Goal: Navigation & Orientation: Find specific page/section

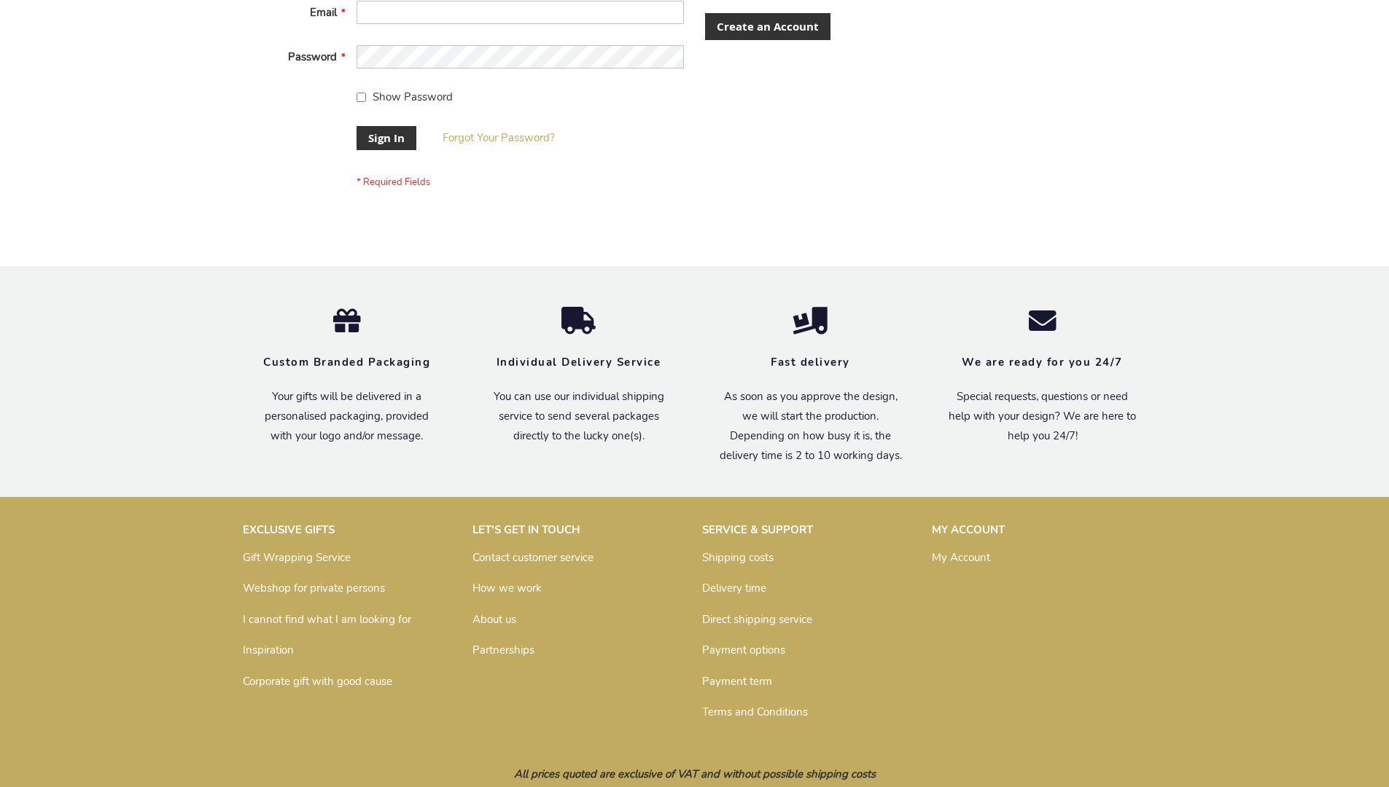
scroll to position [469, 0]
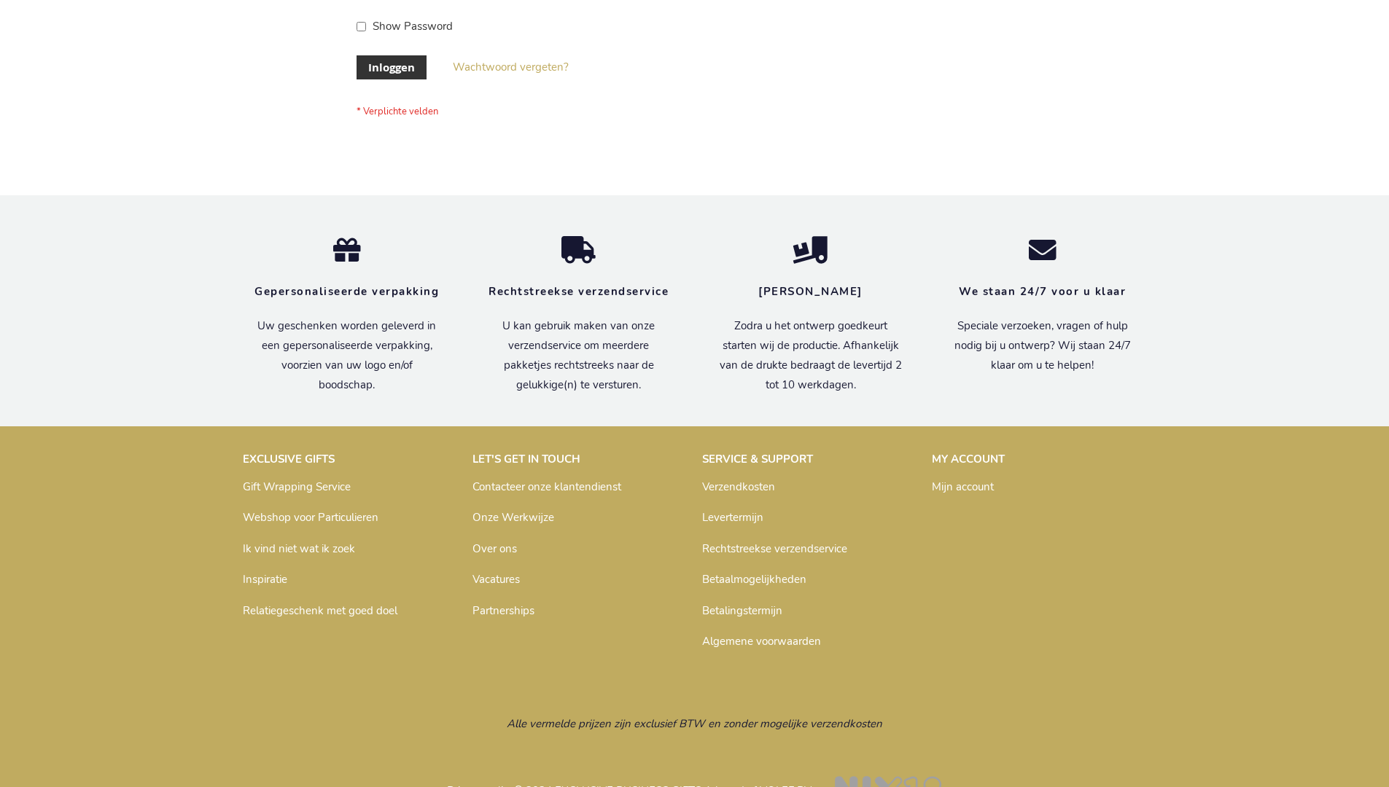
scroll to position [495, 0]
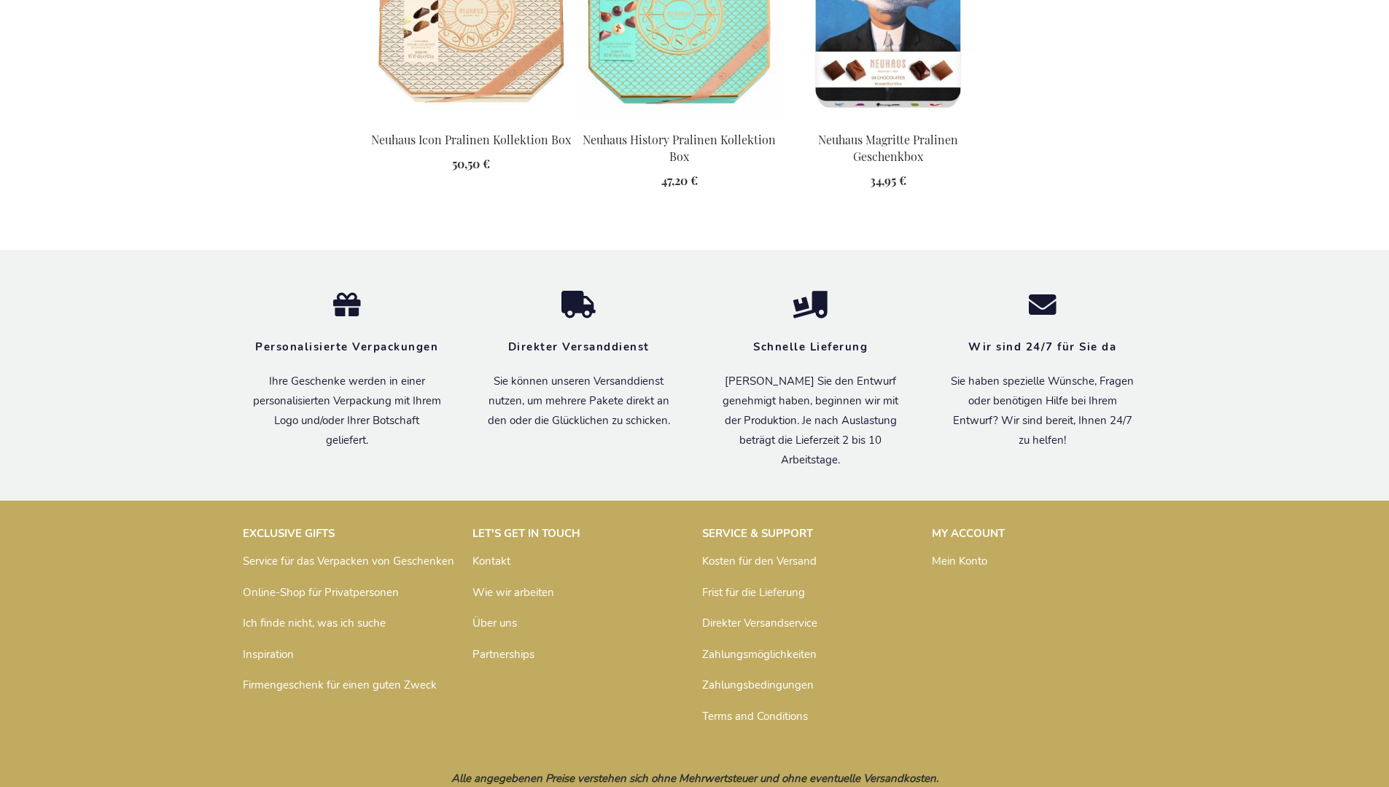
scroll to position [2108, 0]
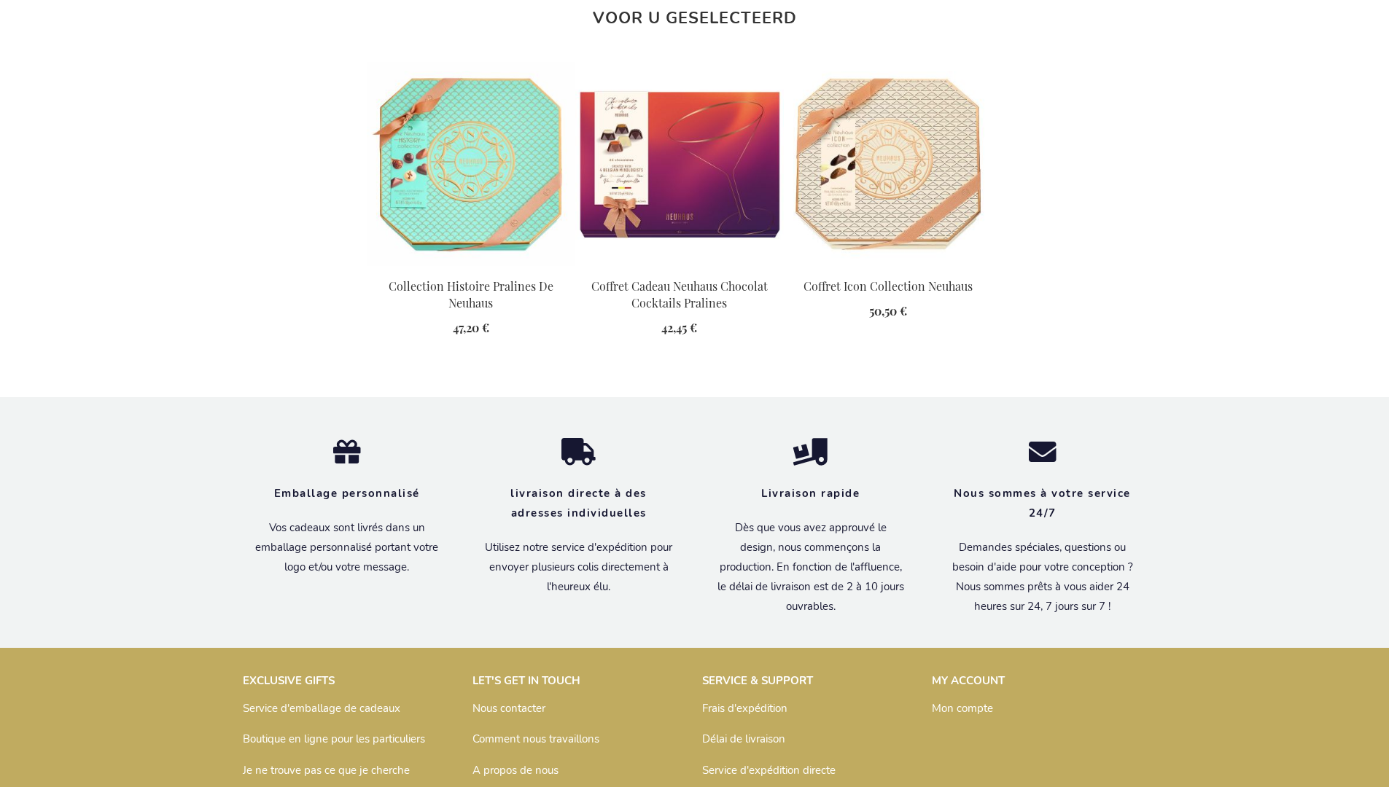
scroll to position [1982, 0]
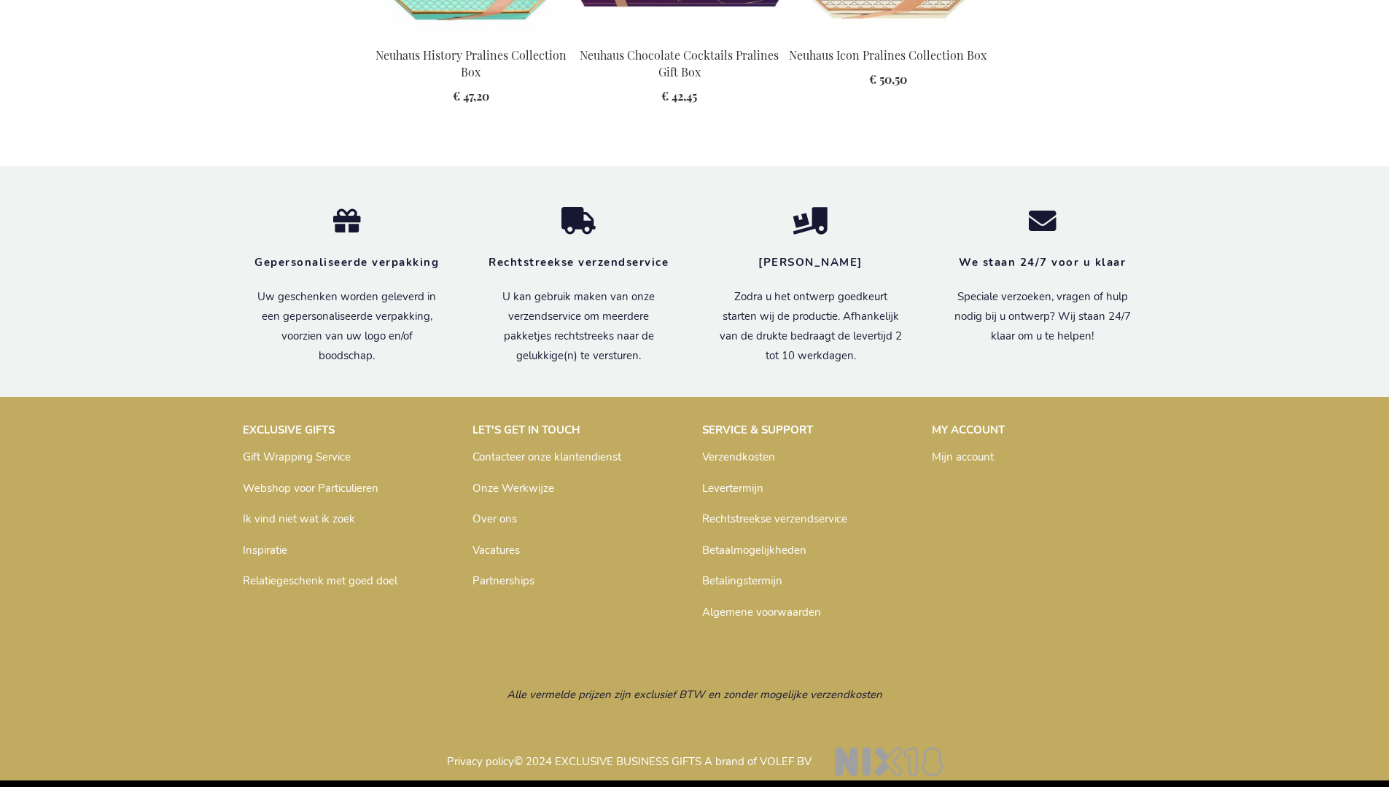
scroll to position [1974, 0]
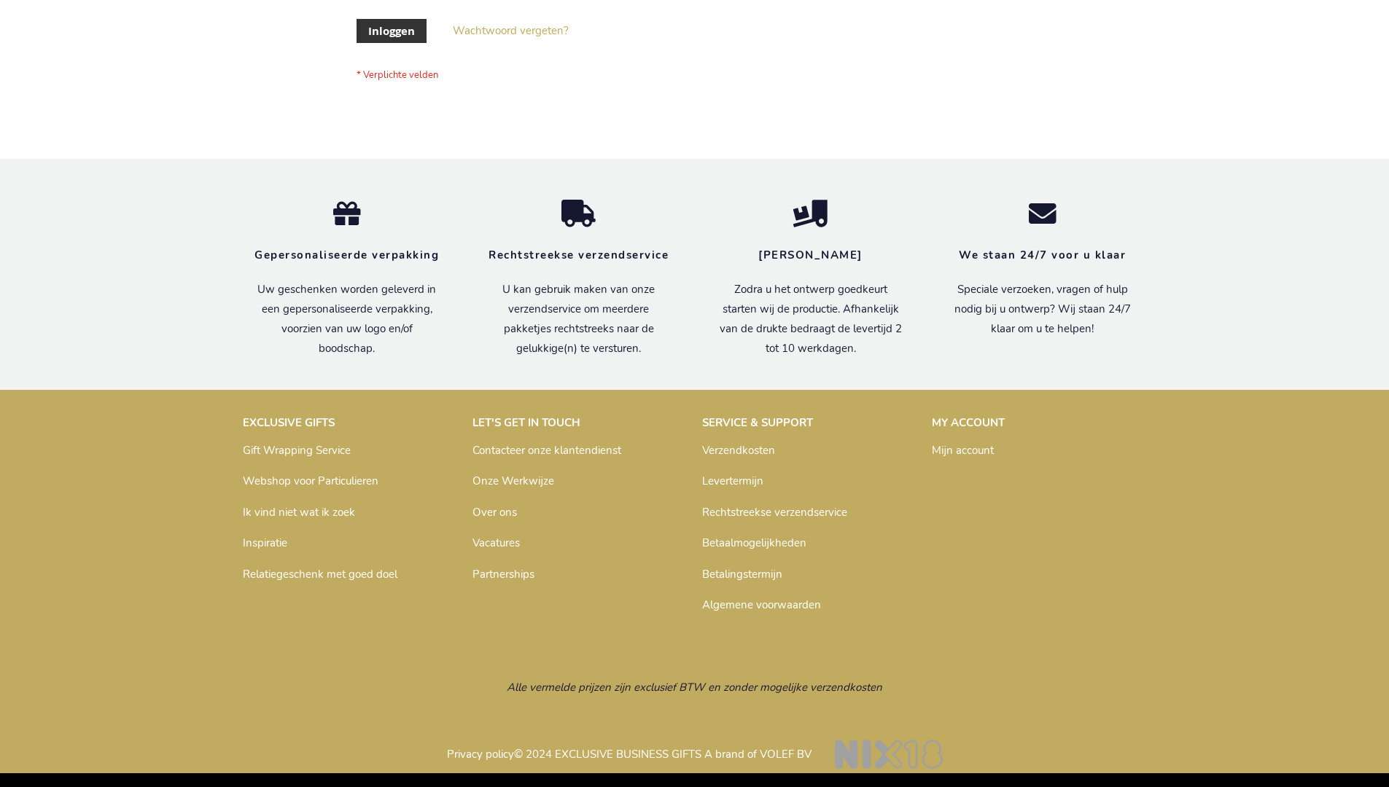
scroll to position [495, 0]
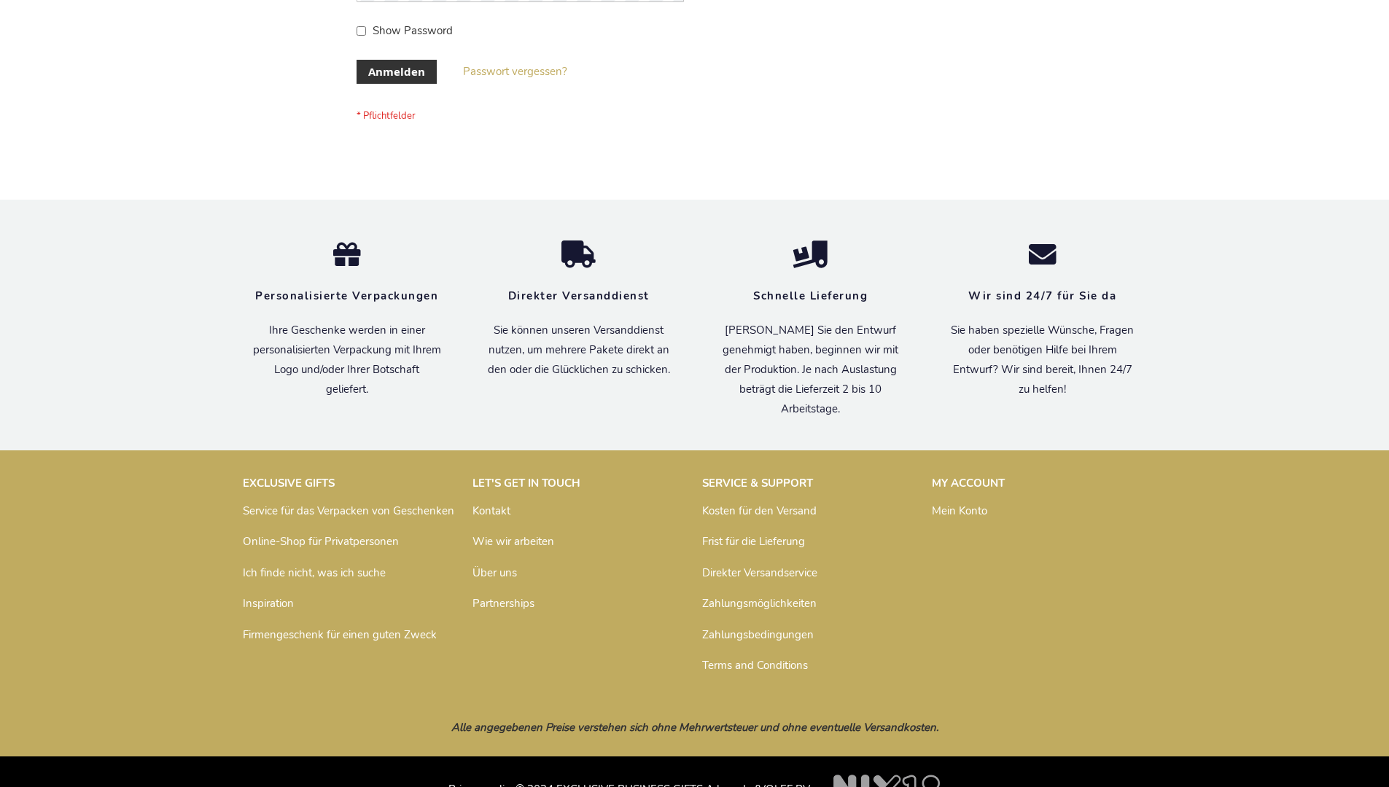
scroll to position [488, 0]
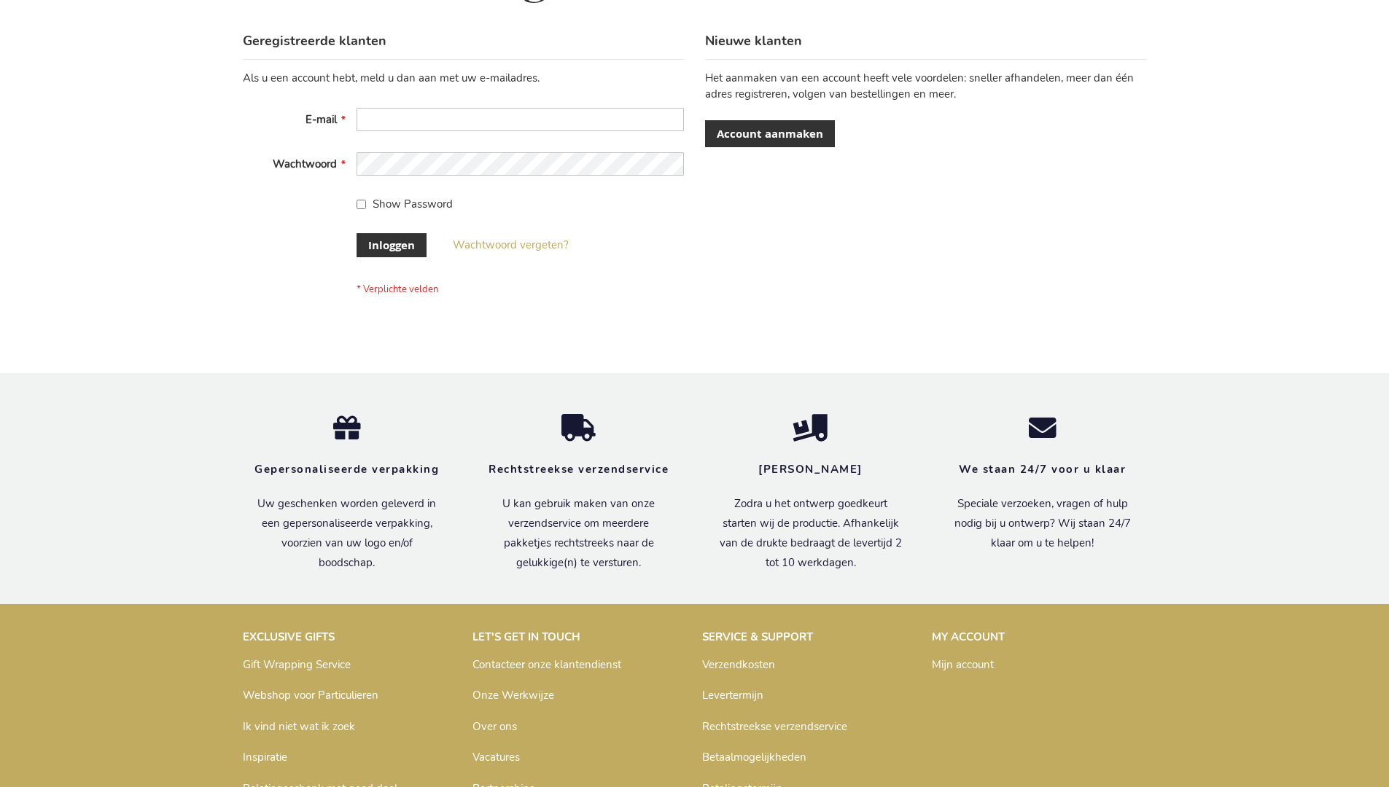
scroll to position [495, 0]
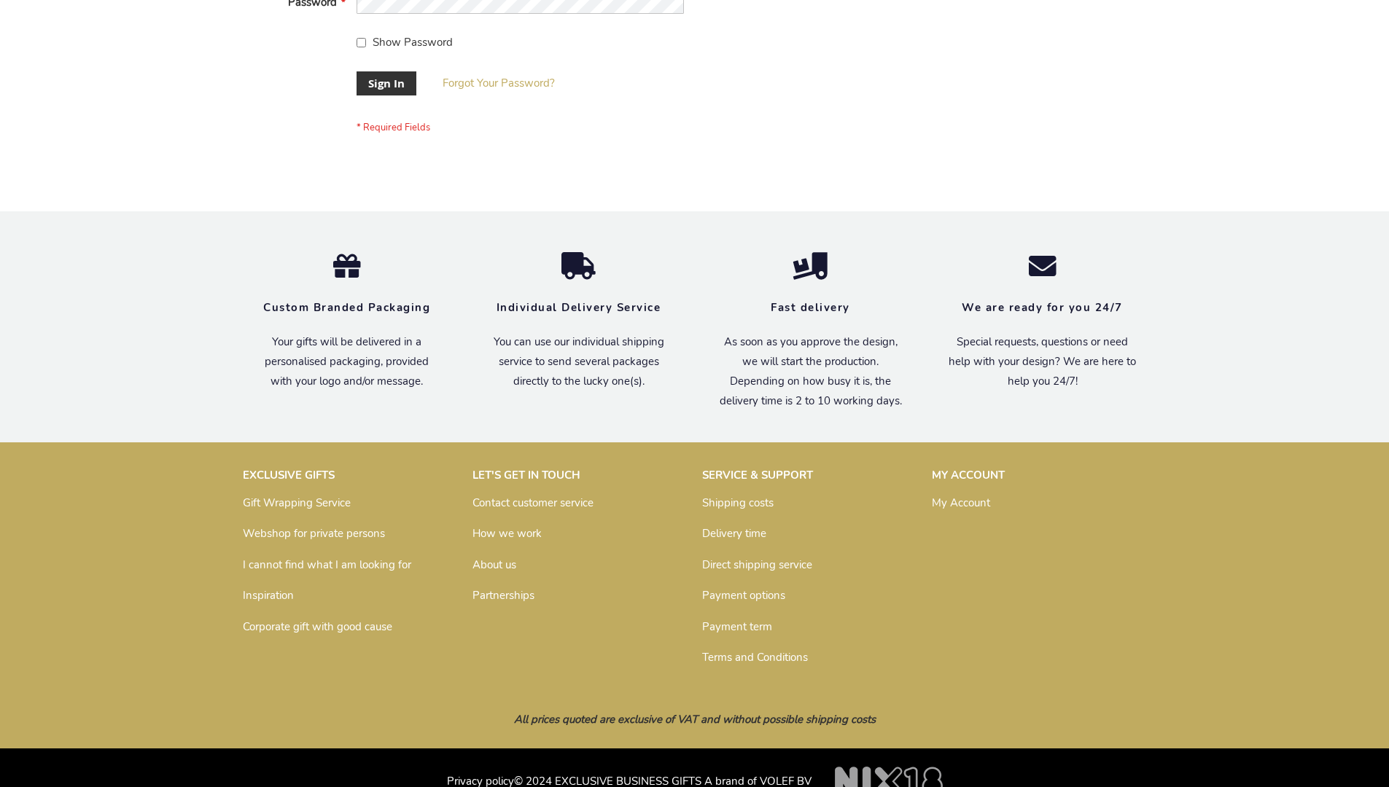
scroll to position [469, 0]
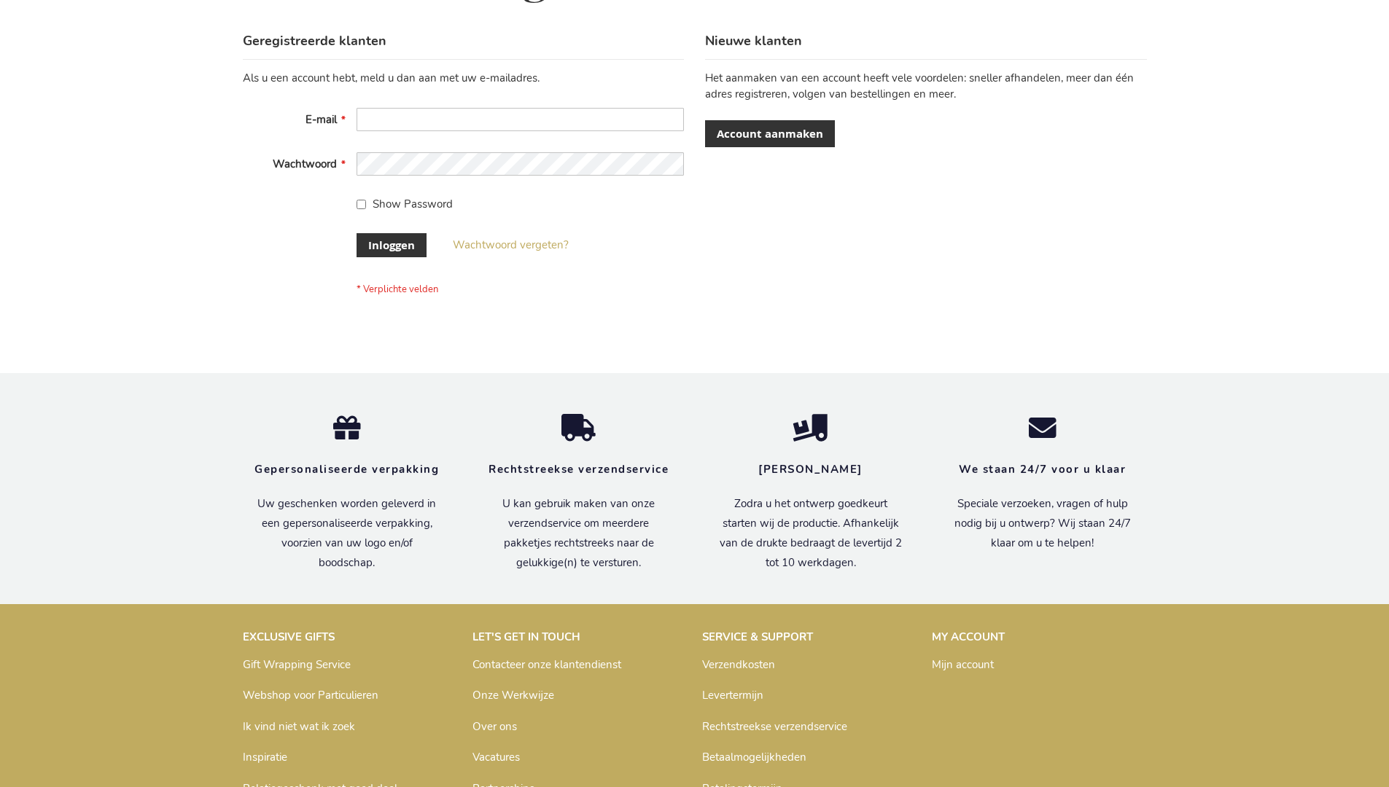
scroll to position [495, 0]
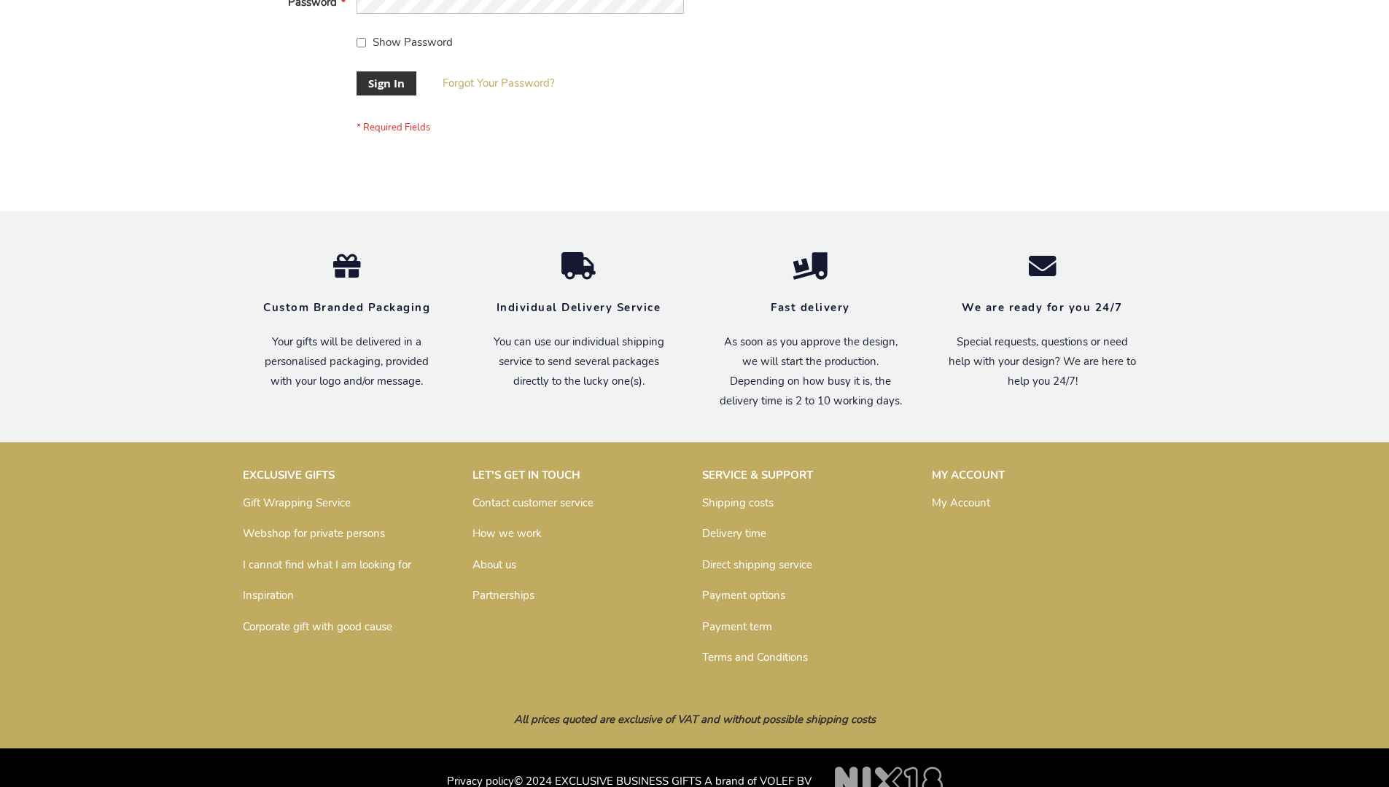
scroll to position [469, 0]
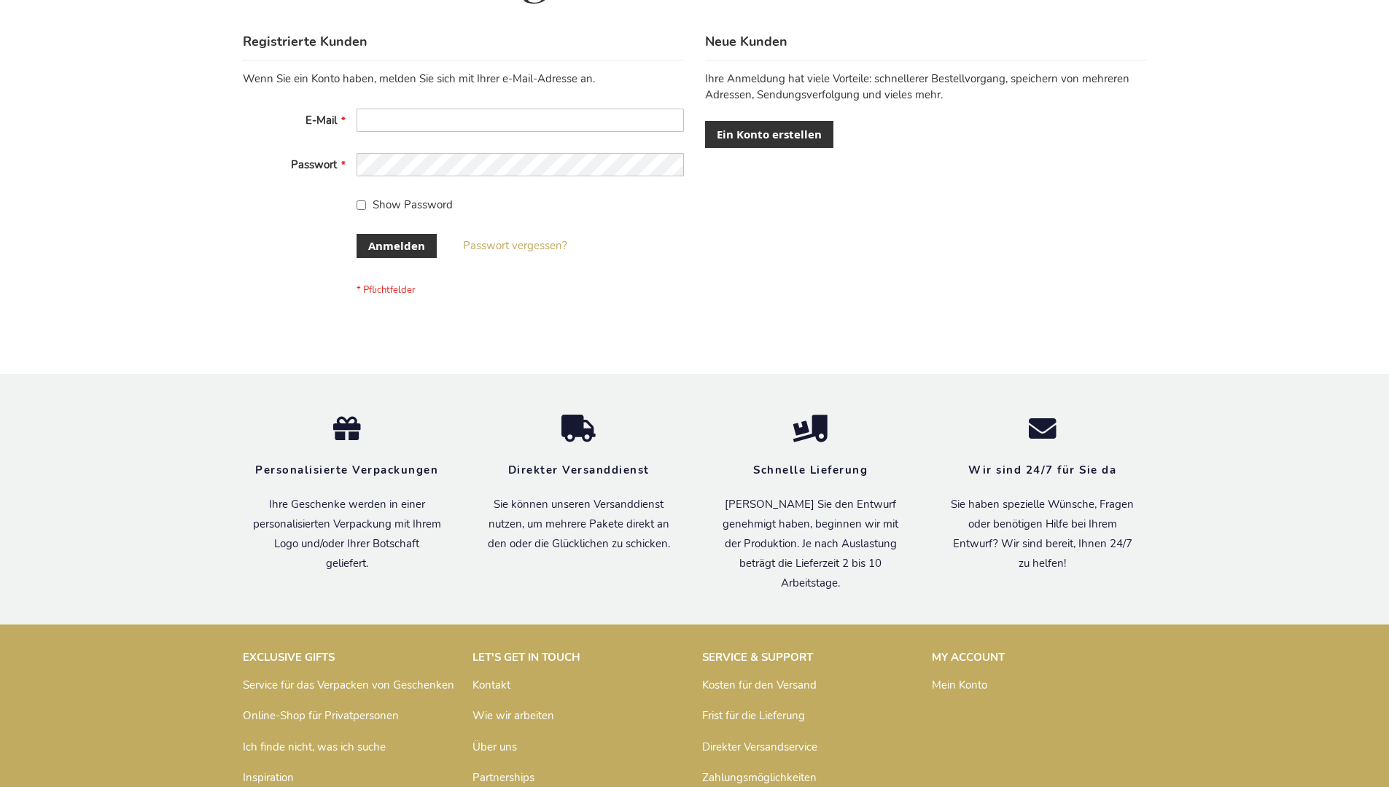
scroll to position [488, 0]
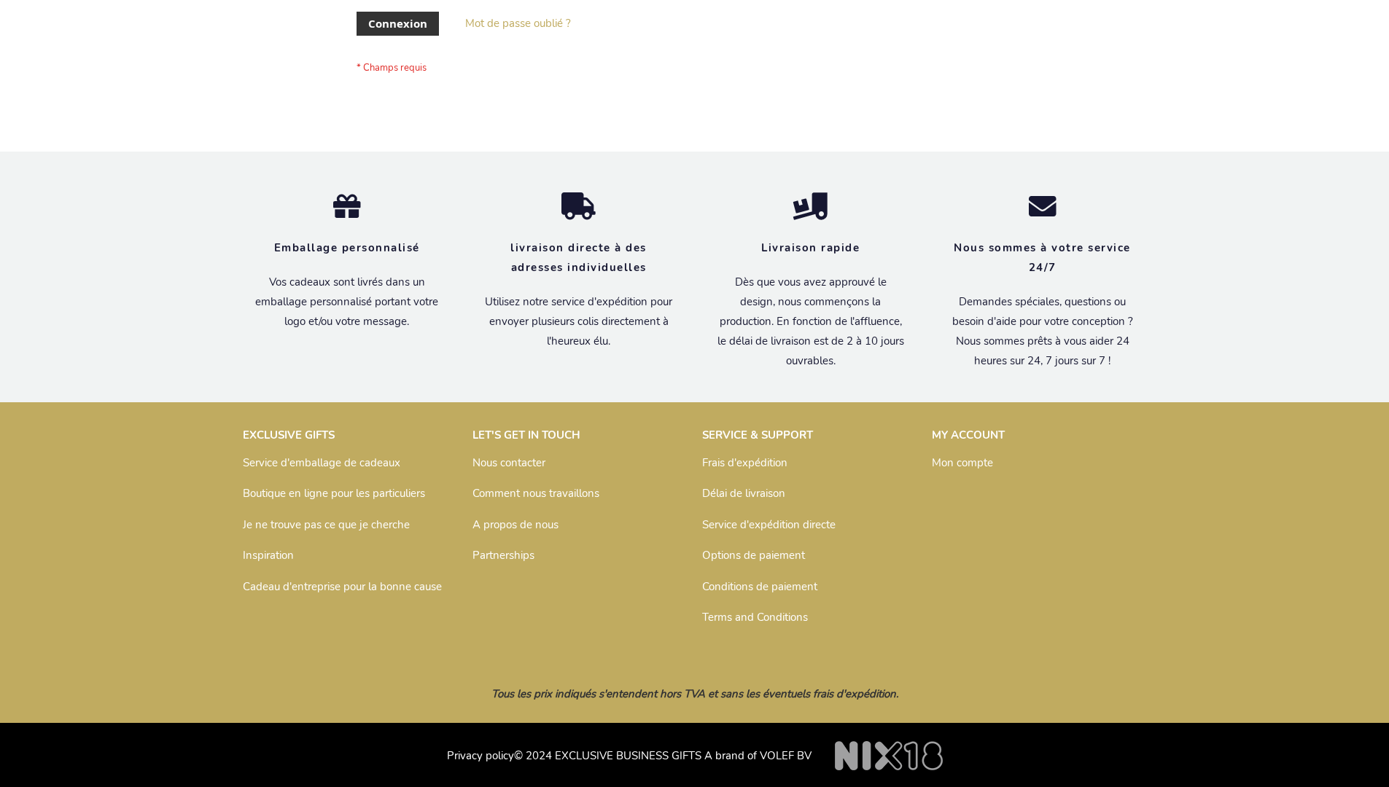
scroll to position [503, 0]
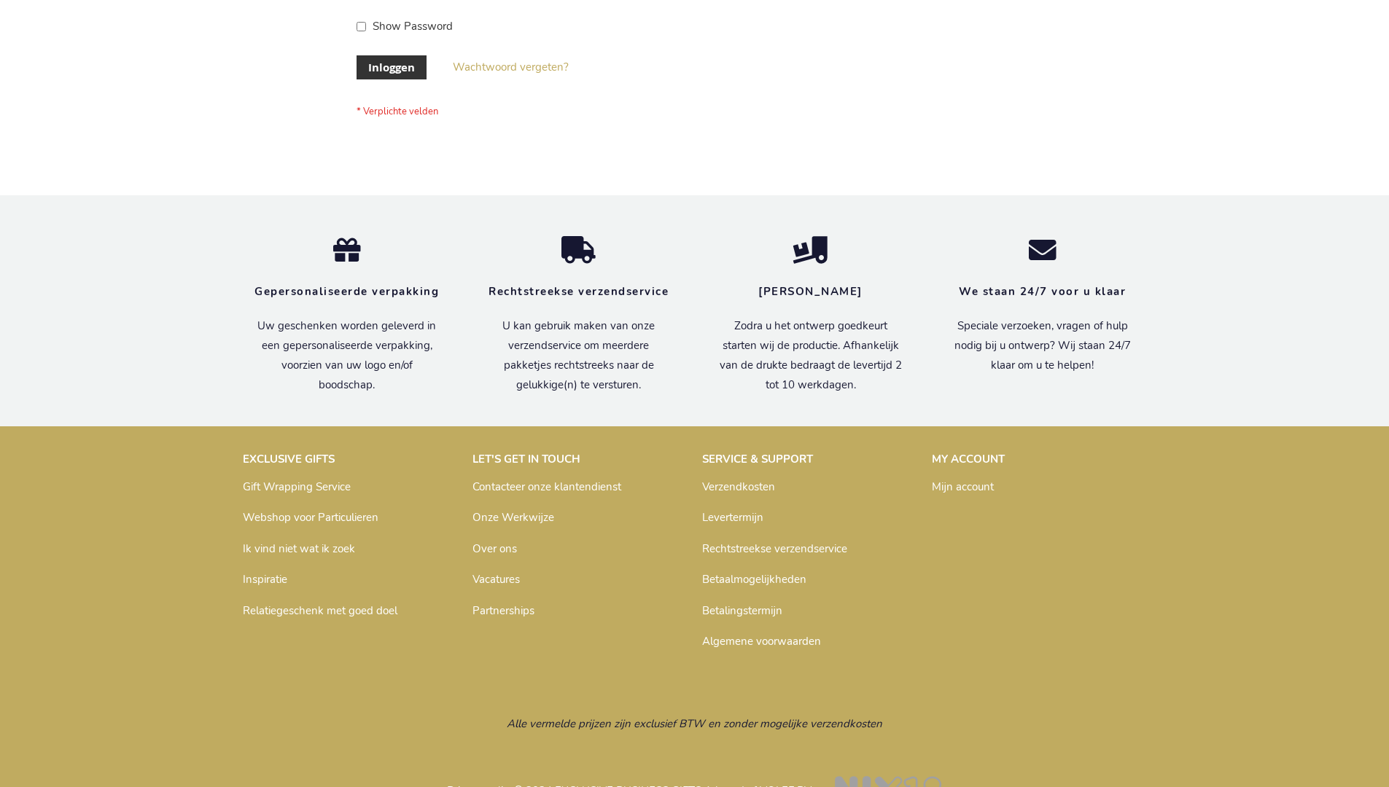
scroll to position [495, 0]
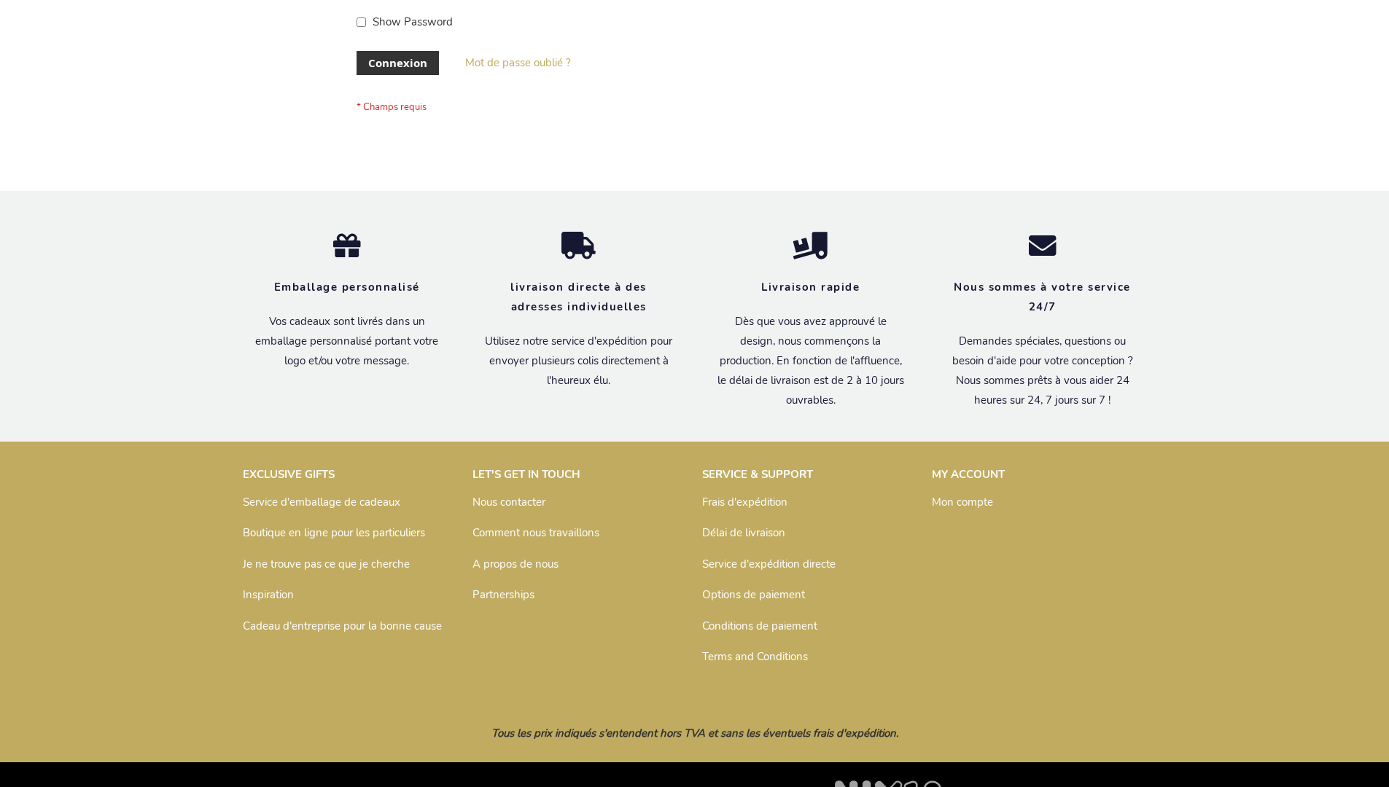
scroll to position [503, 0]
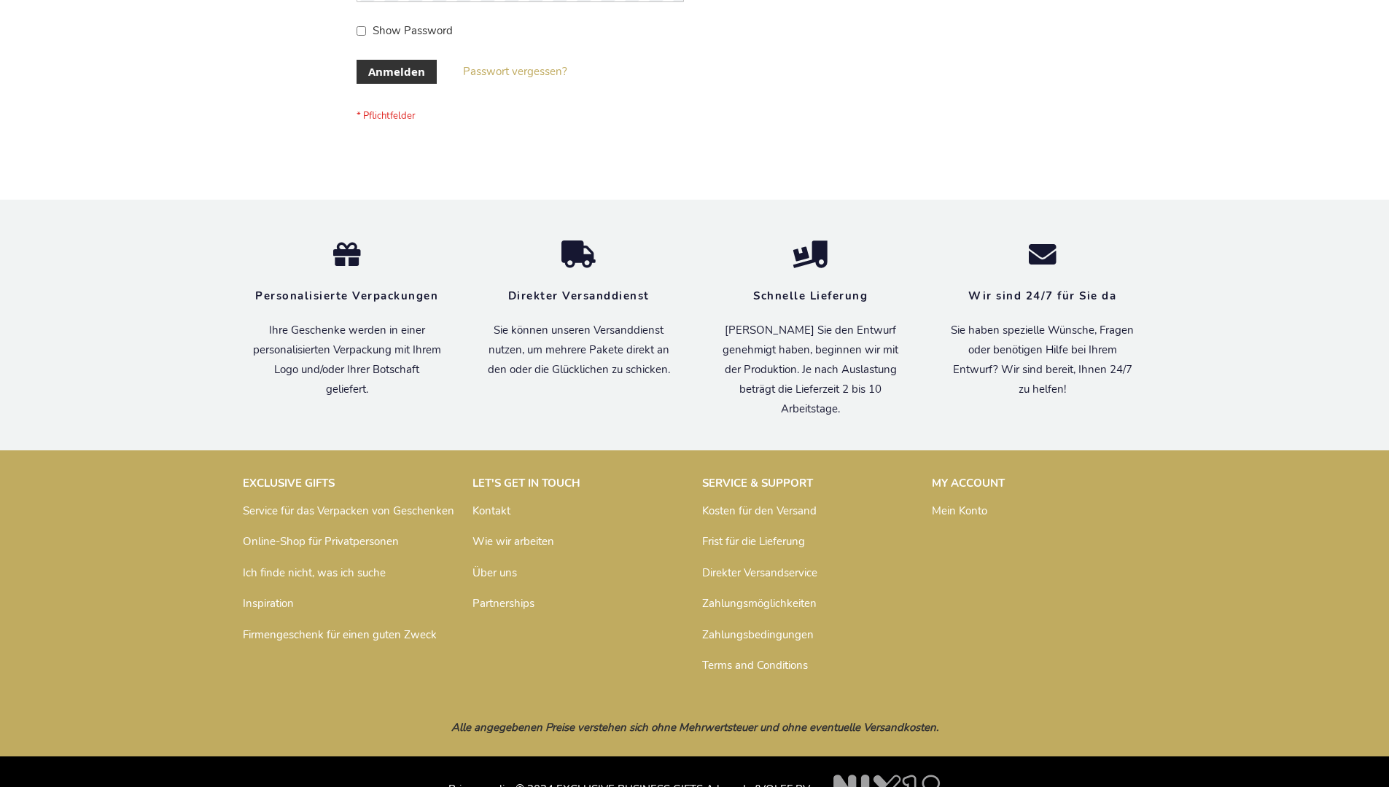
scroll to position [488, 0]
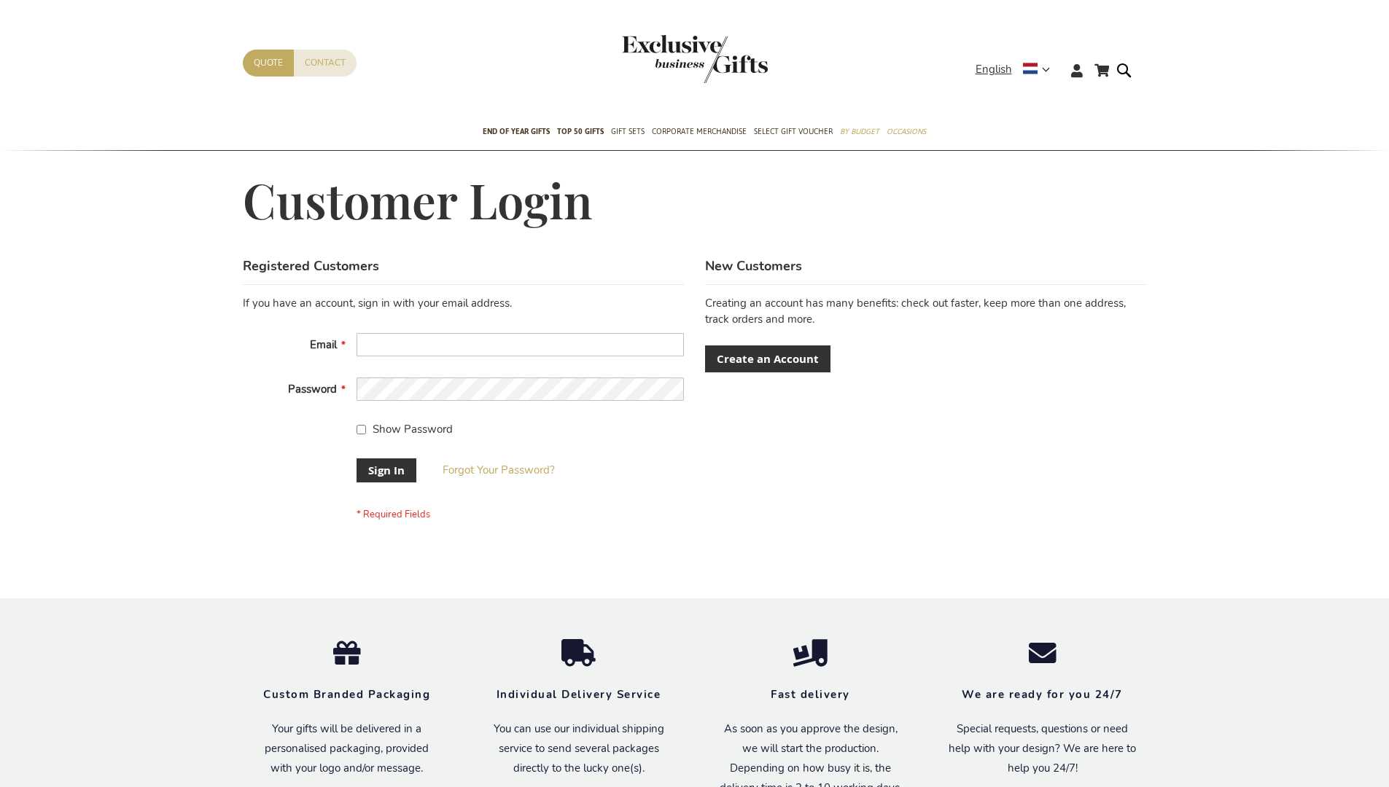
scroll to position [469, 0]
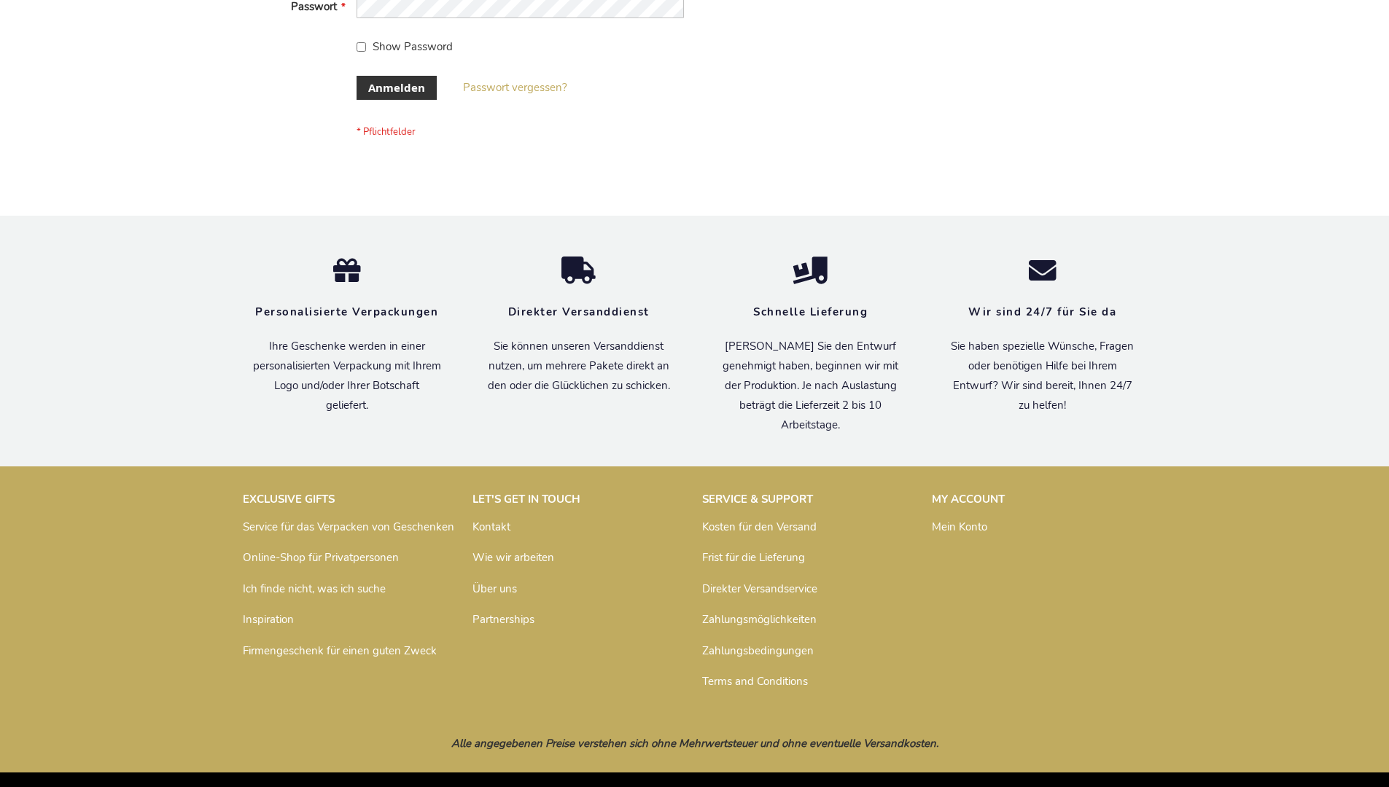
scroll to position [488, 0]
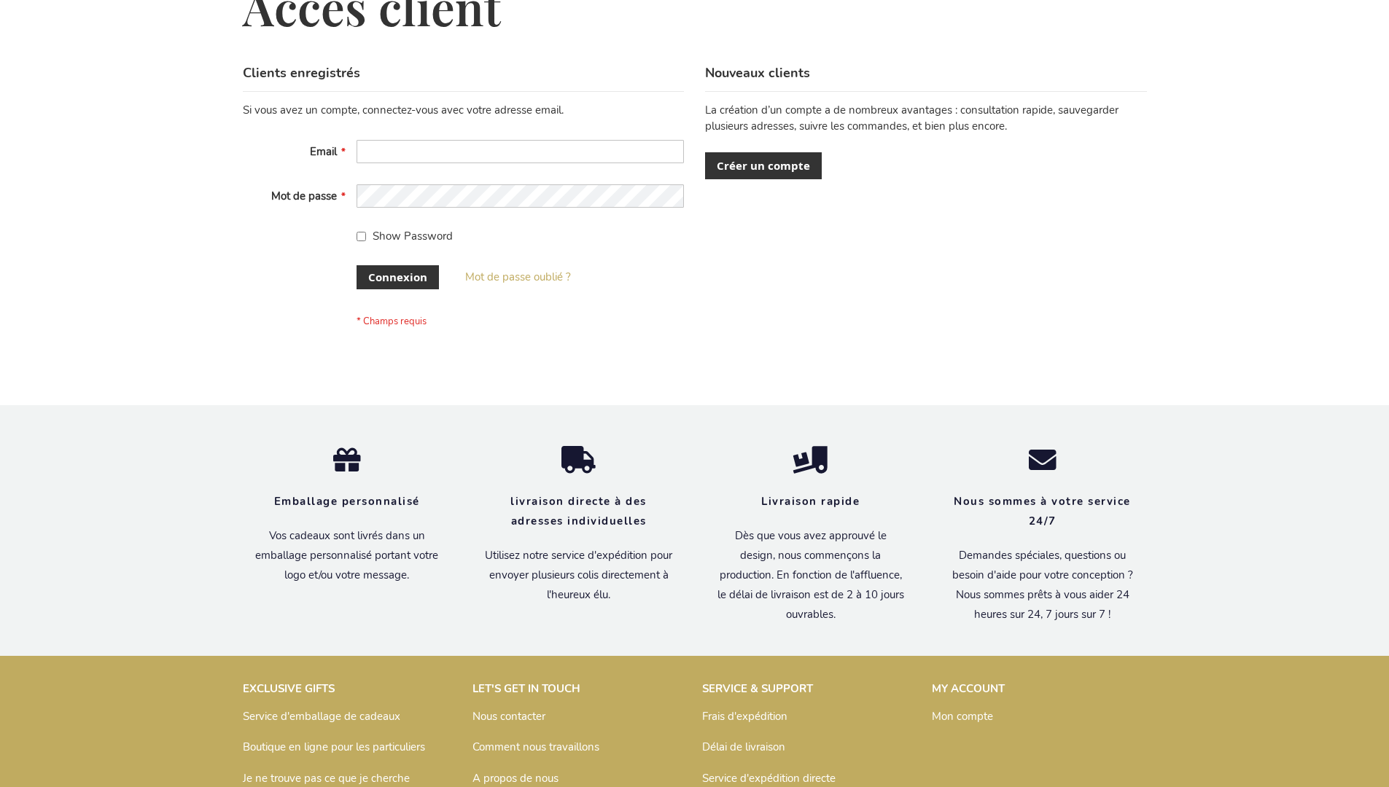
scroll to position [503, 0]
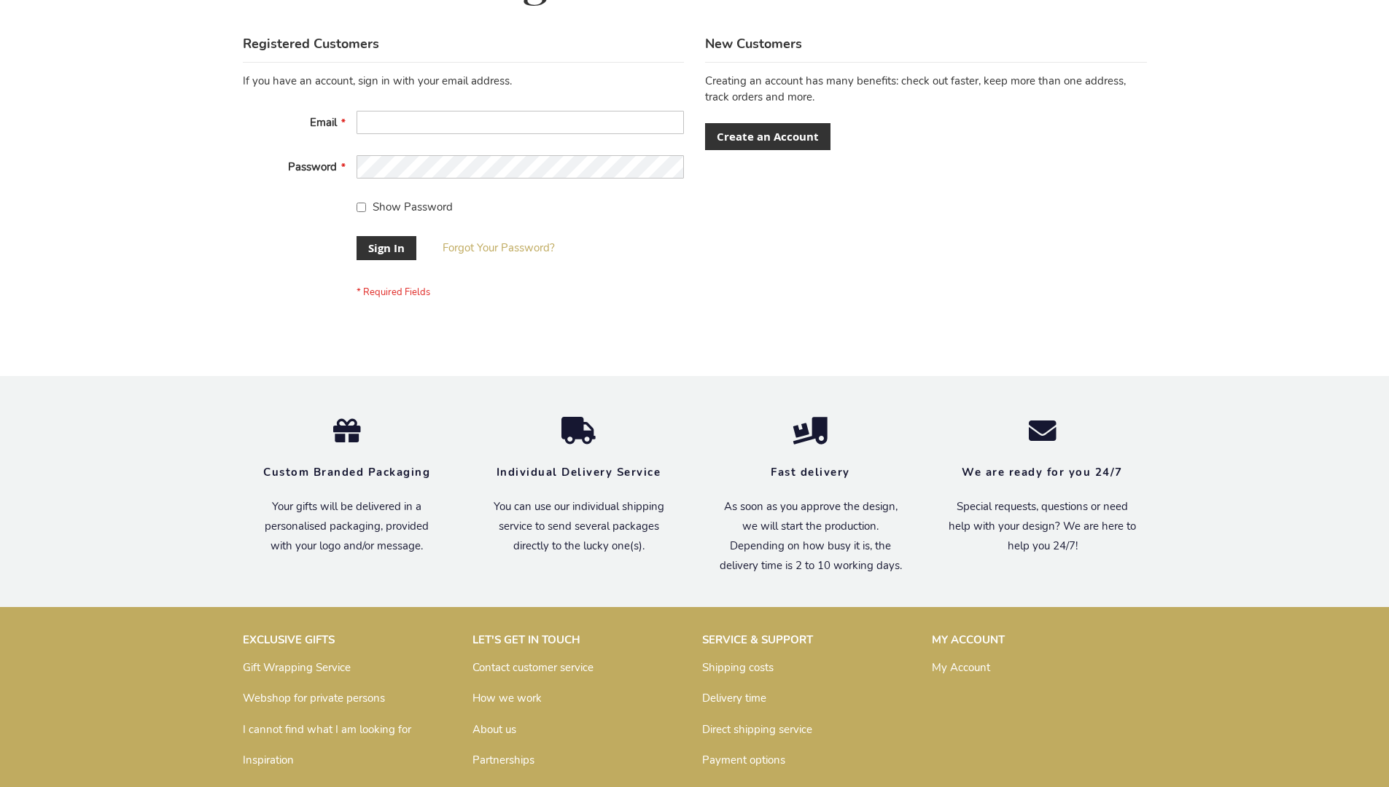
scroll to position [469, 0]
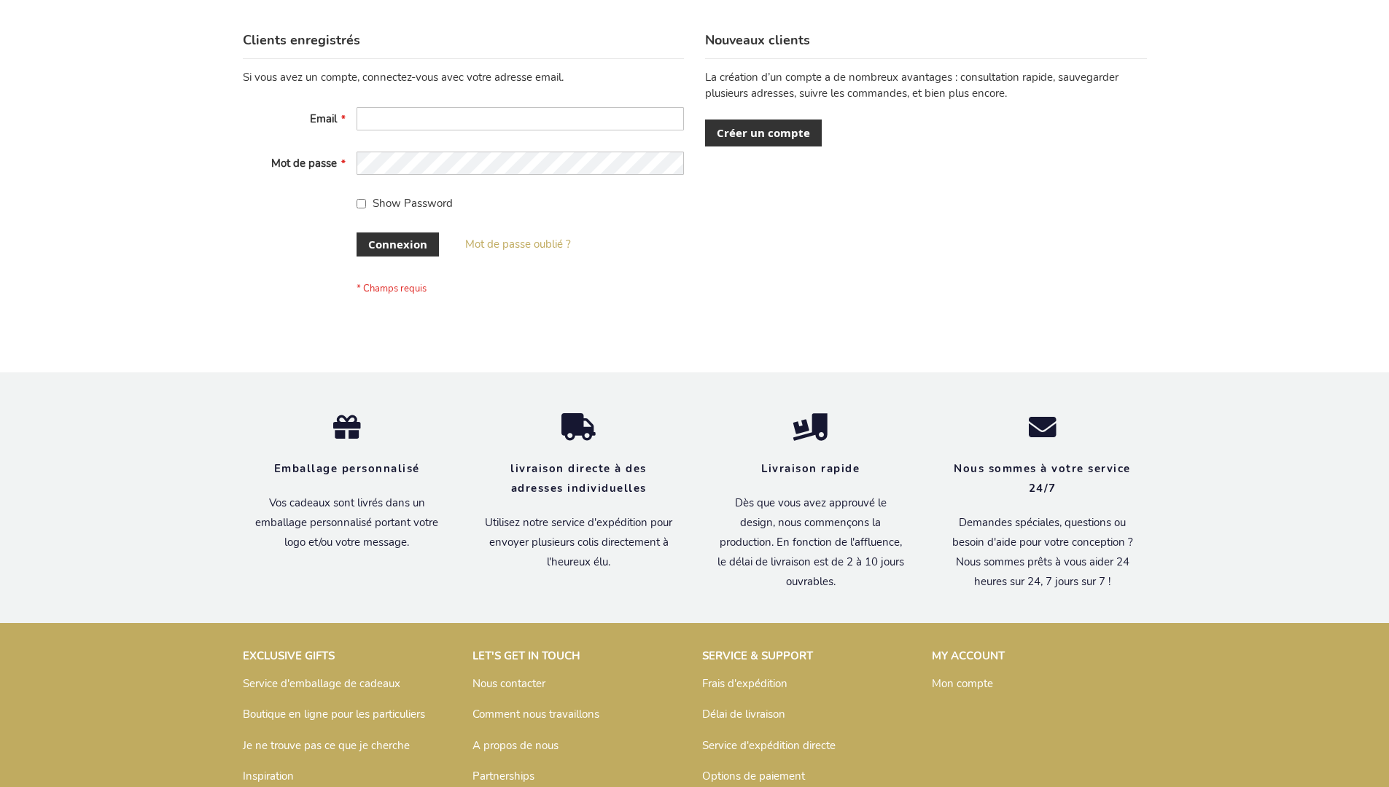
scroll to position [503, 0]
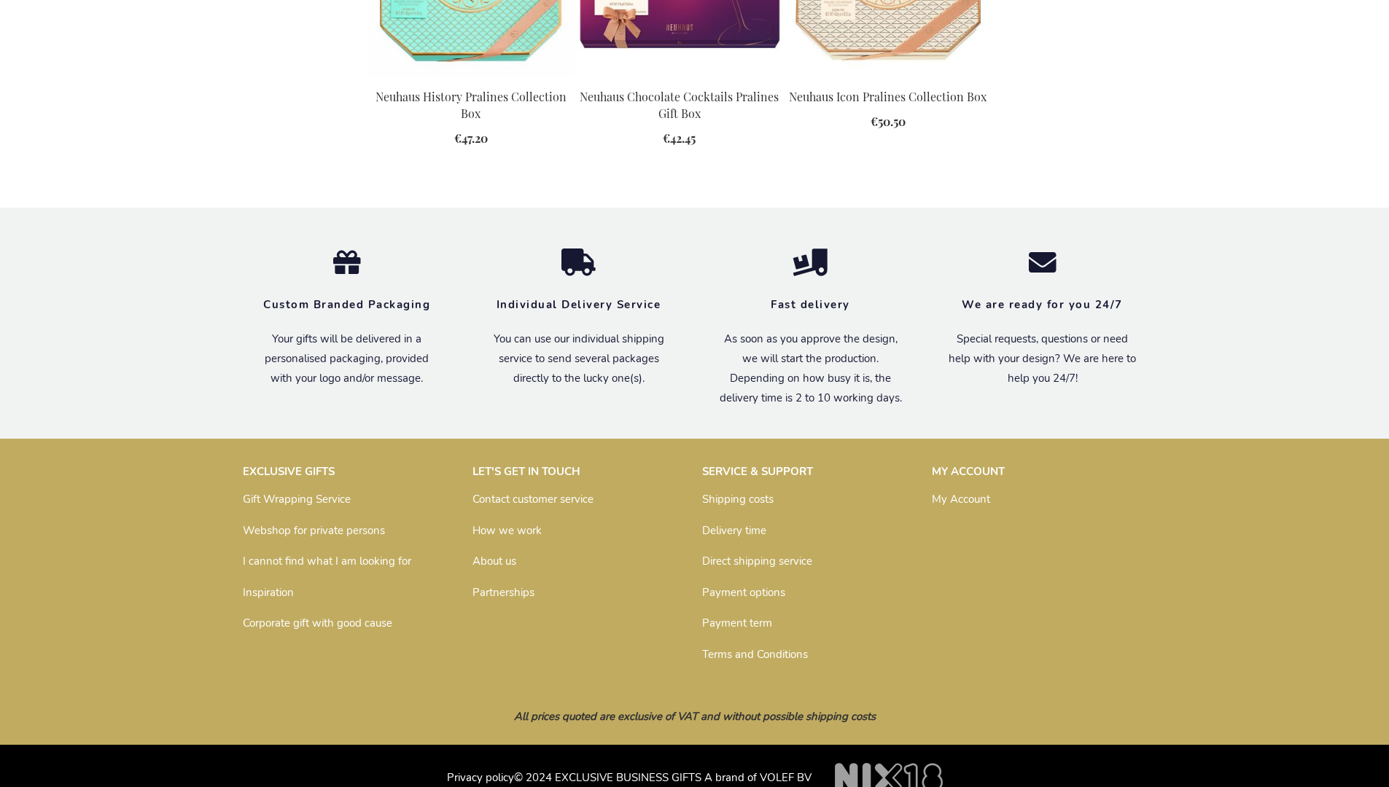
scroll to position [1917, 0]
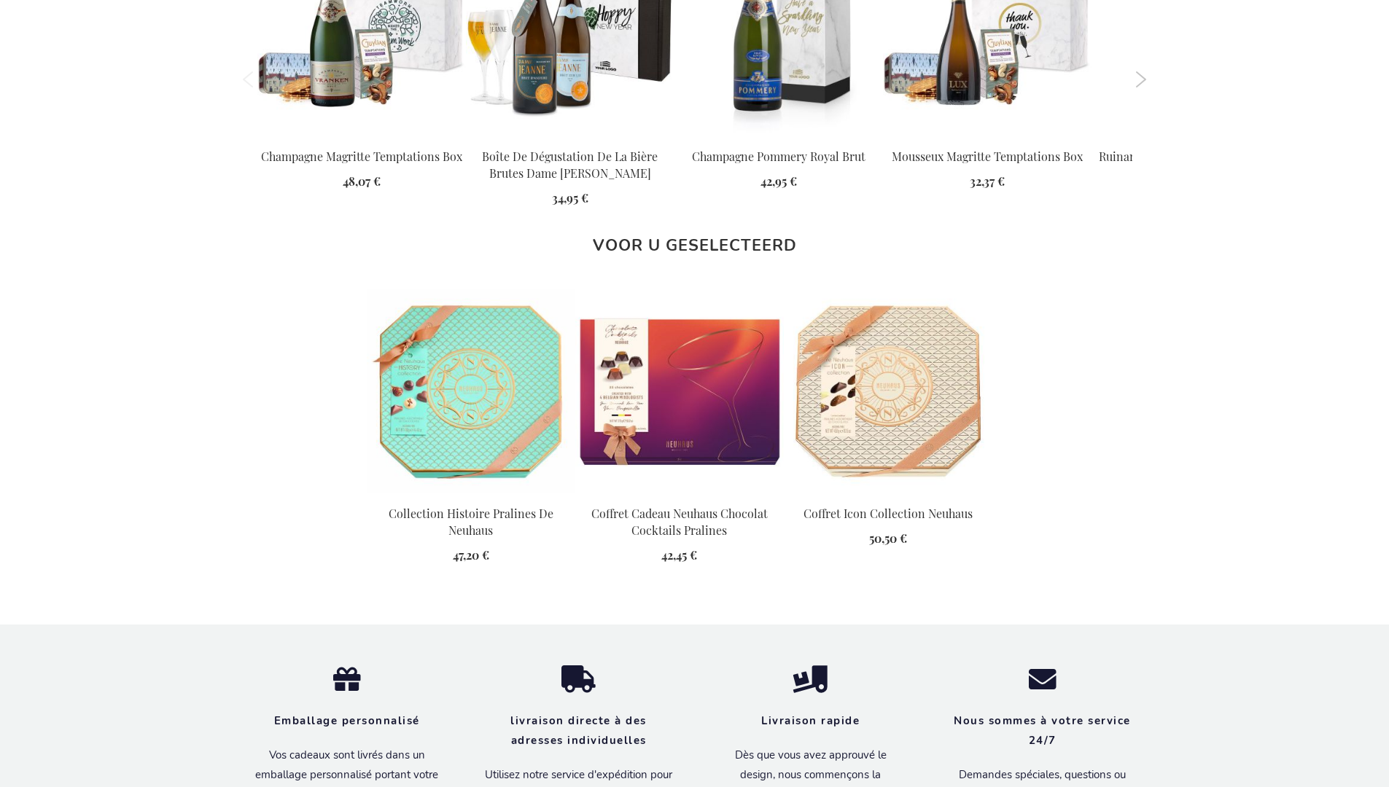
scroll to position [1982, 0]
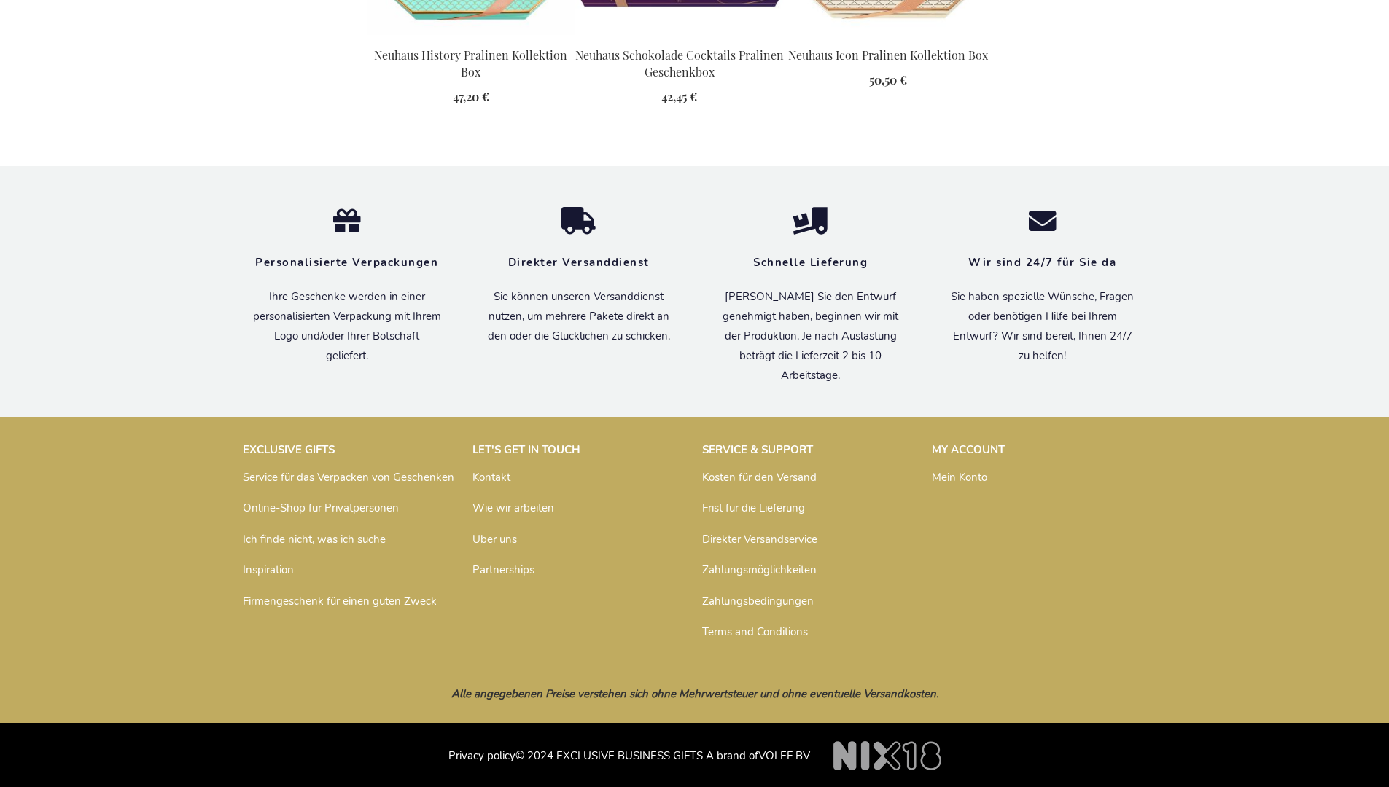
scroll to position [1983, 0]
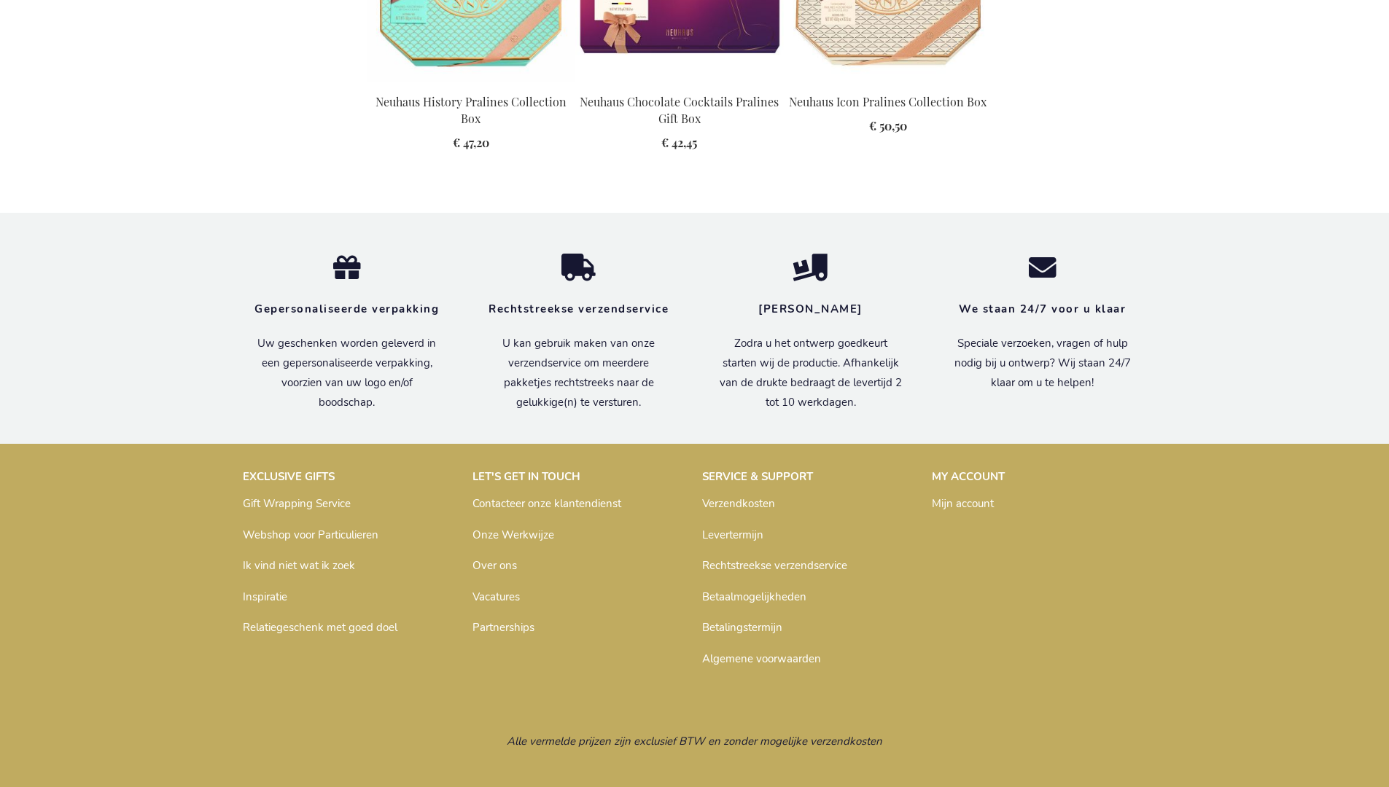
scroll to position [1974, 0]
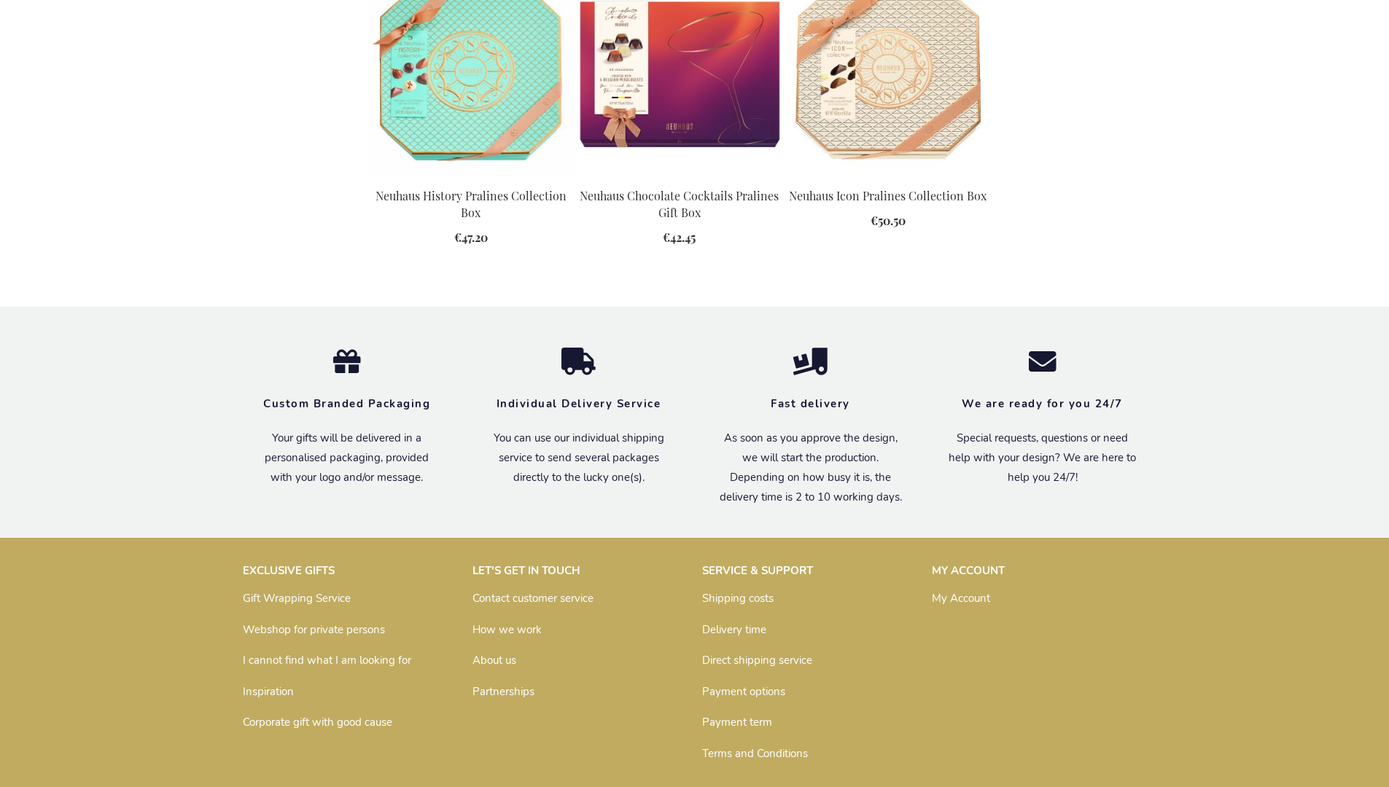
scroll to position [1917, 0]
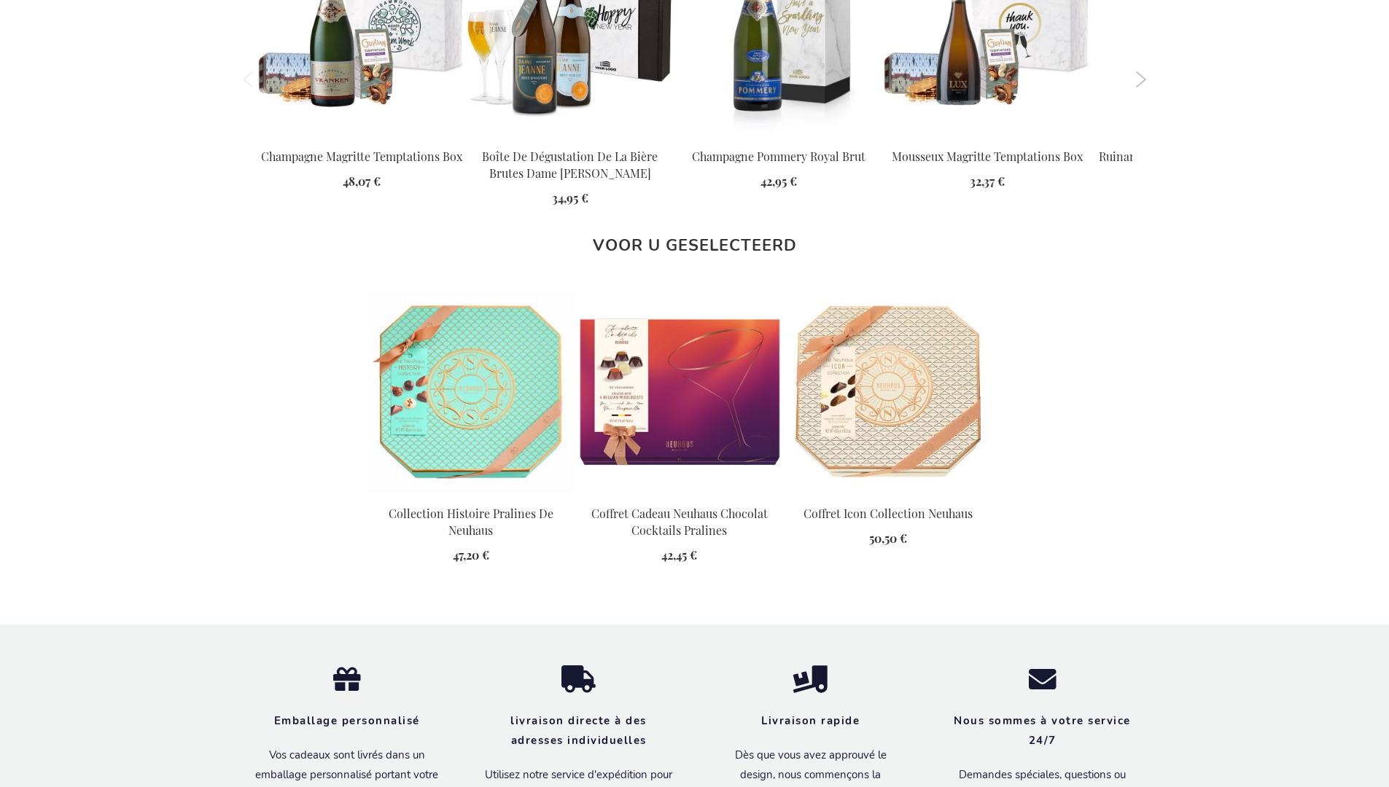
scroll to position [1982, 0]
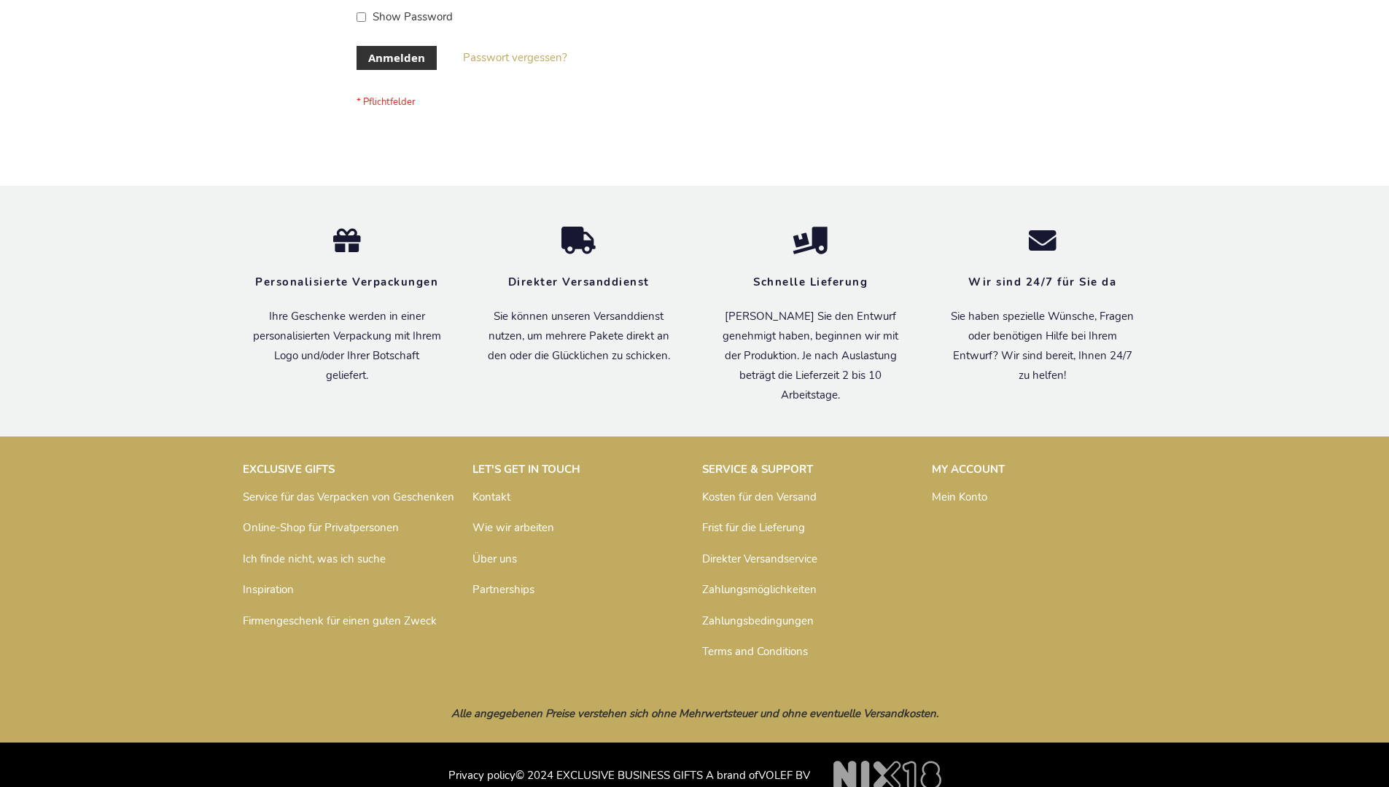
scroll to position [488, 0]
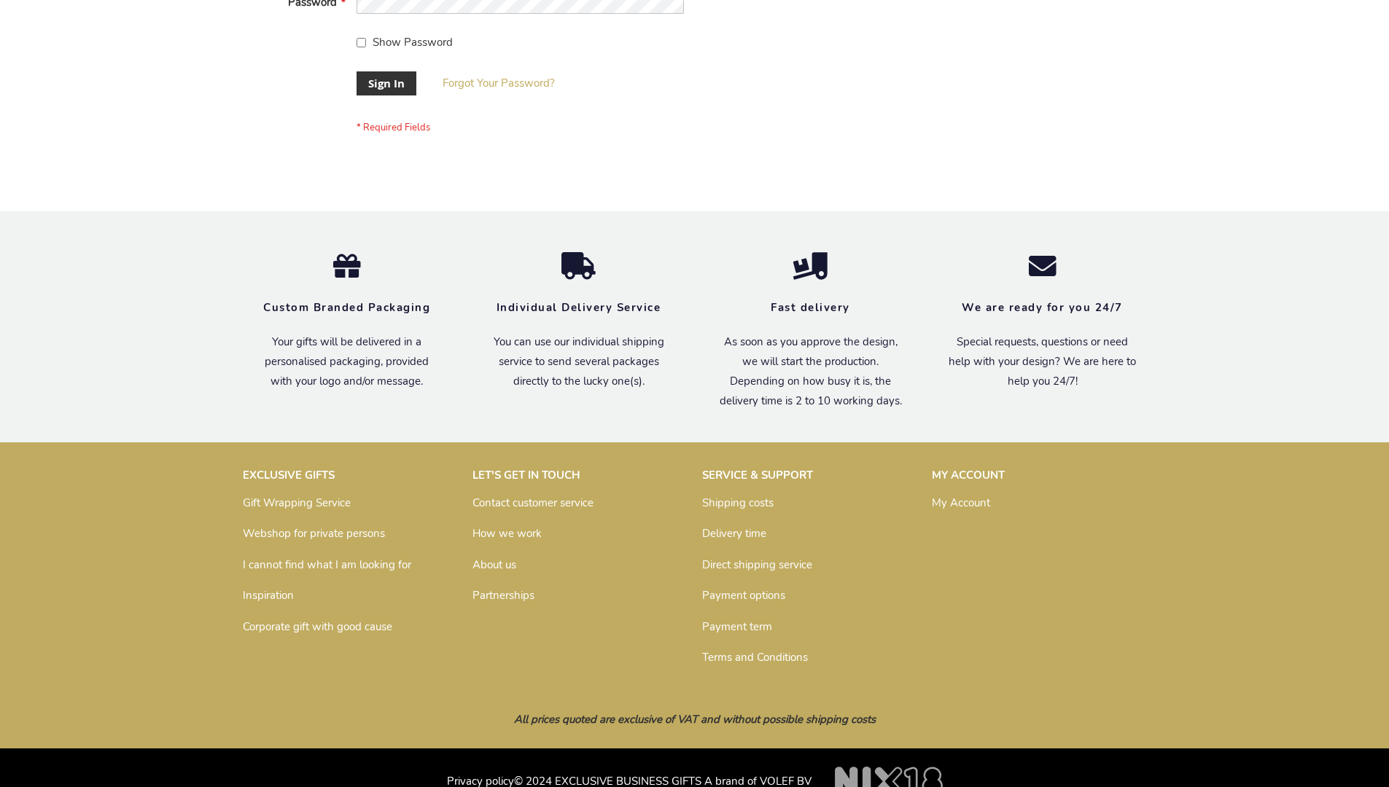
scroll to position [469, 0]
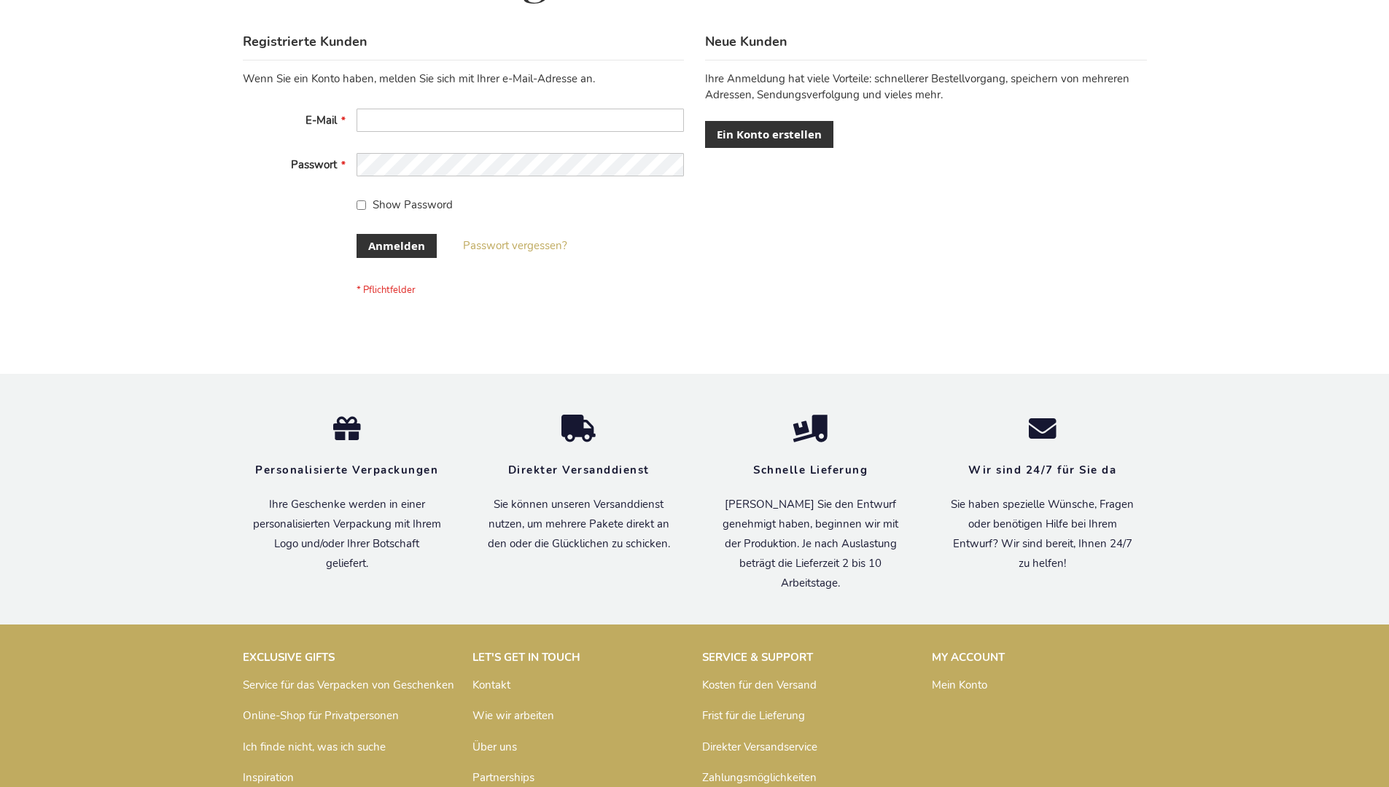
scroll to position [488, 0]
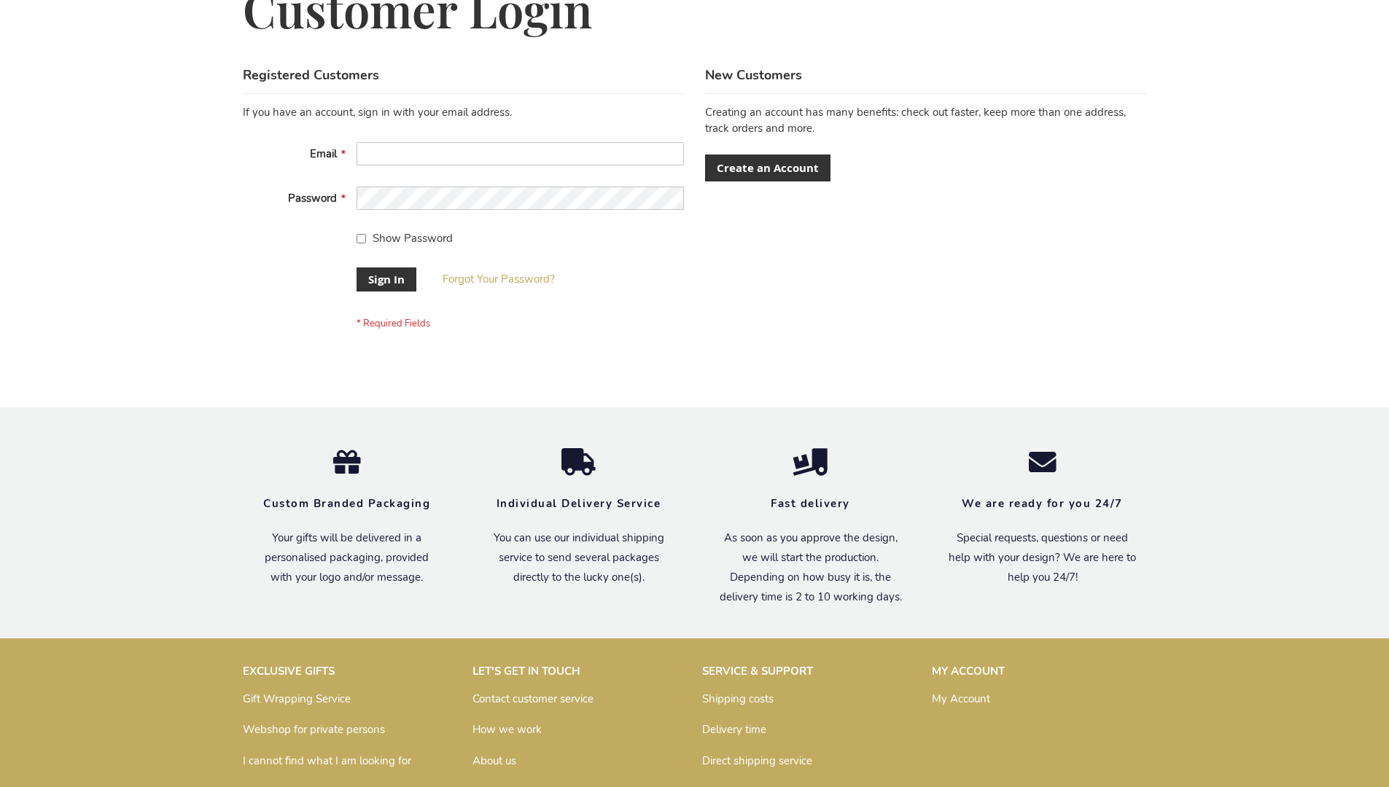
scroll to position [469, 0]
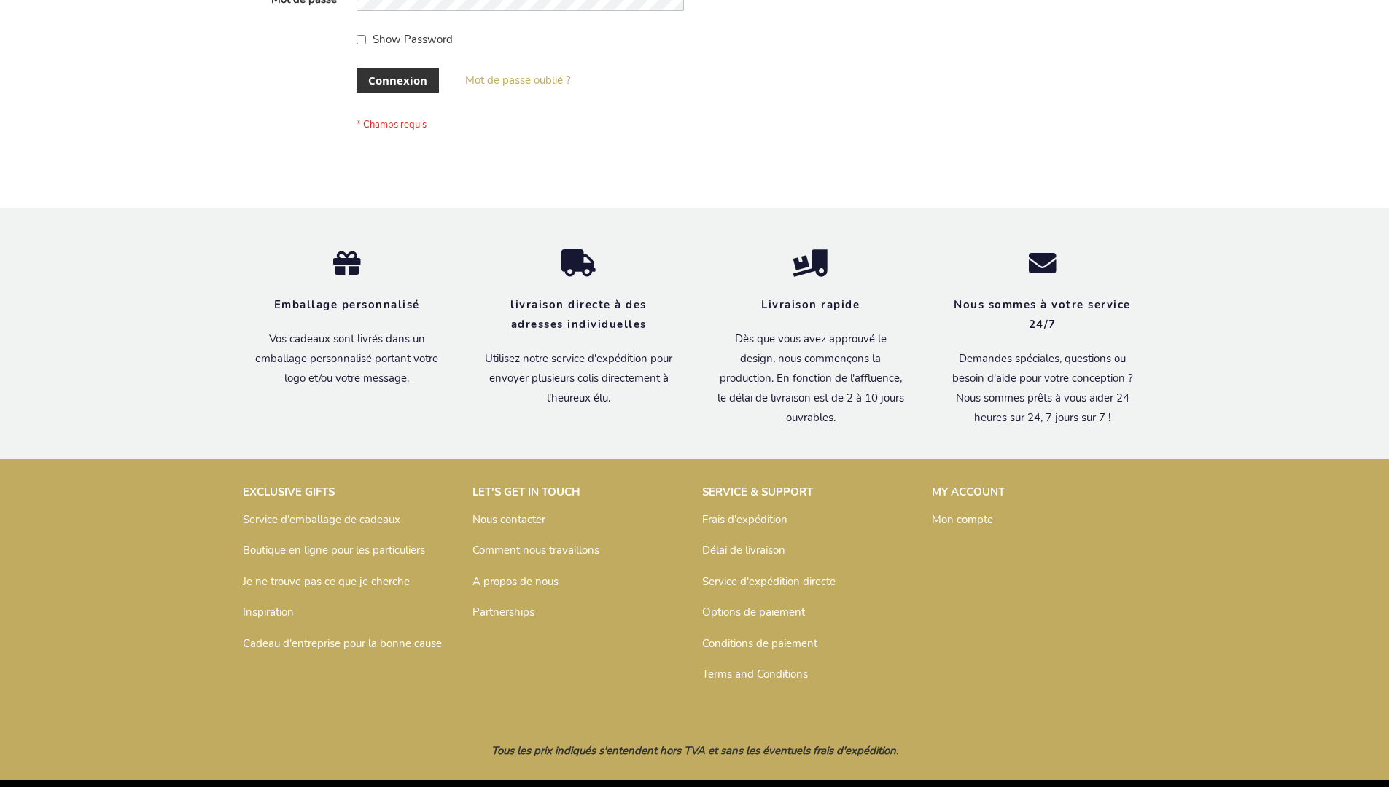
scroll to position [503, 0]
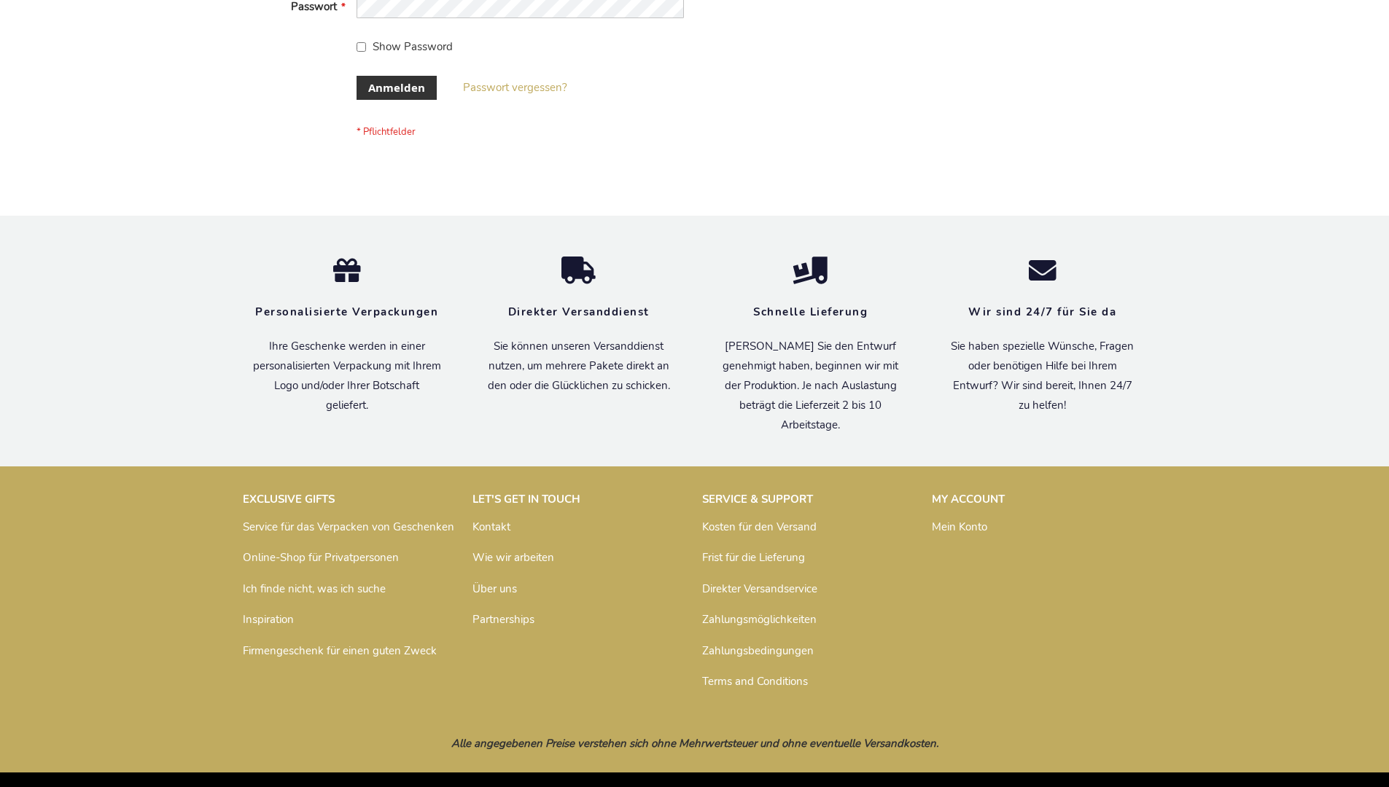
scroll to position [488, 0]
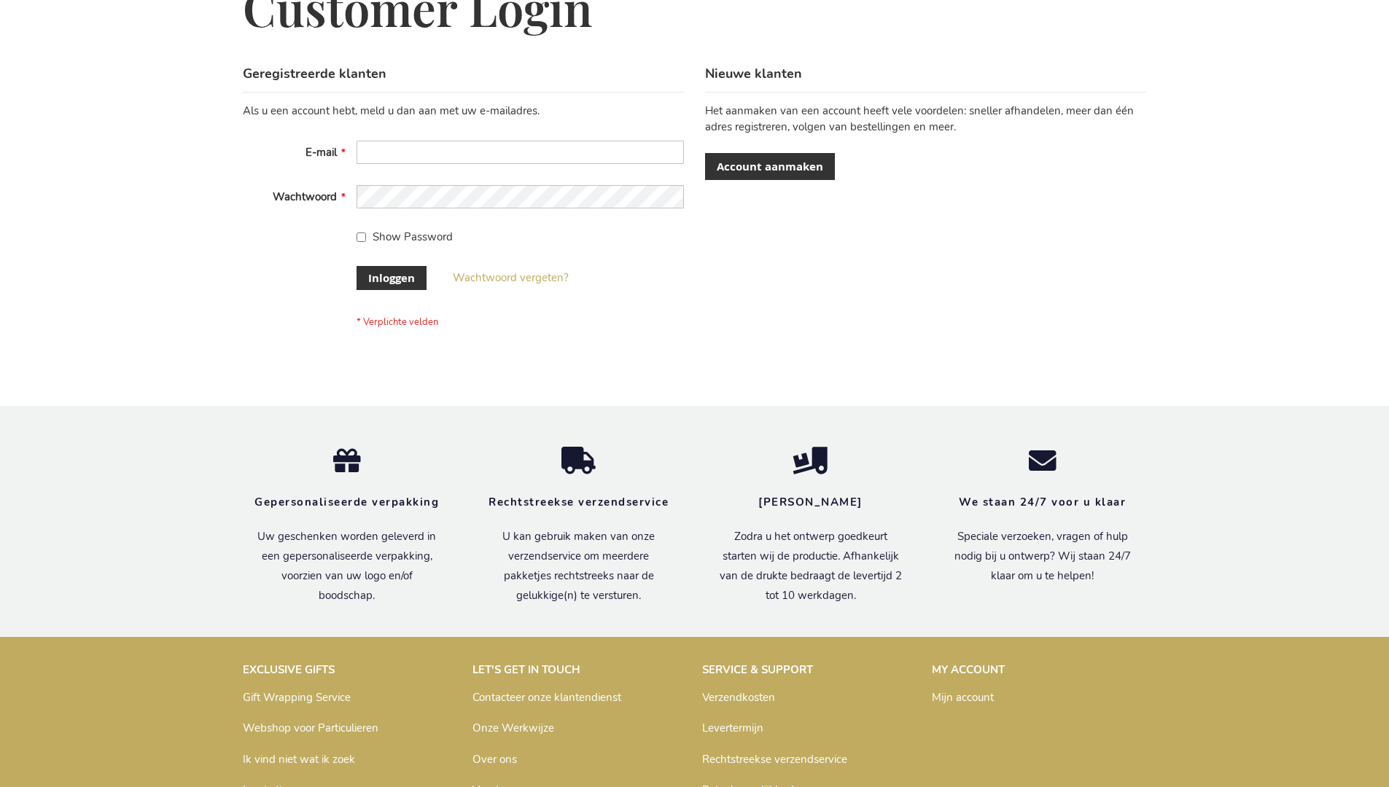
scroll to position [495, 0]
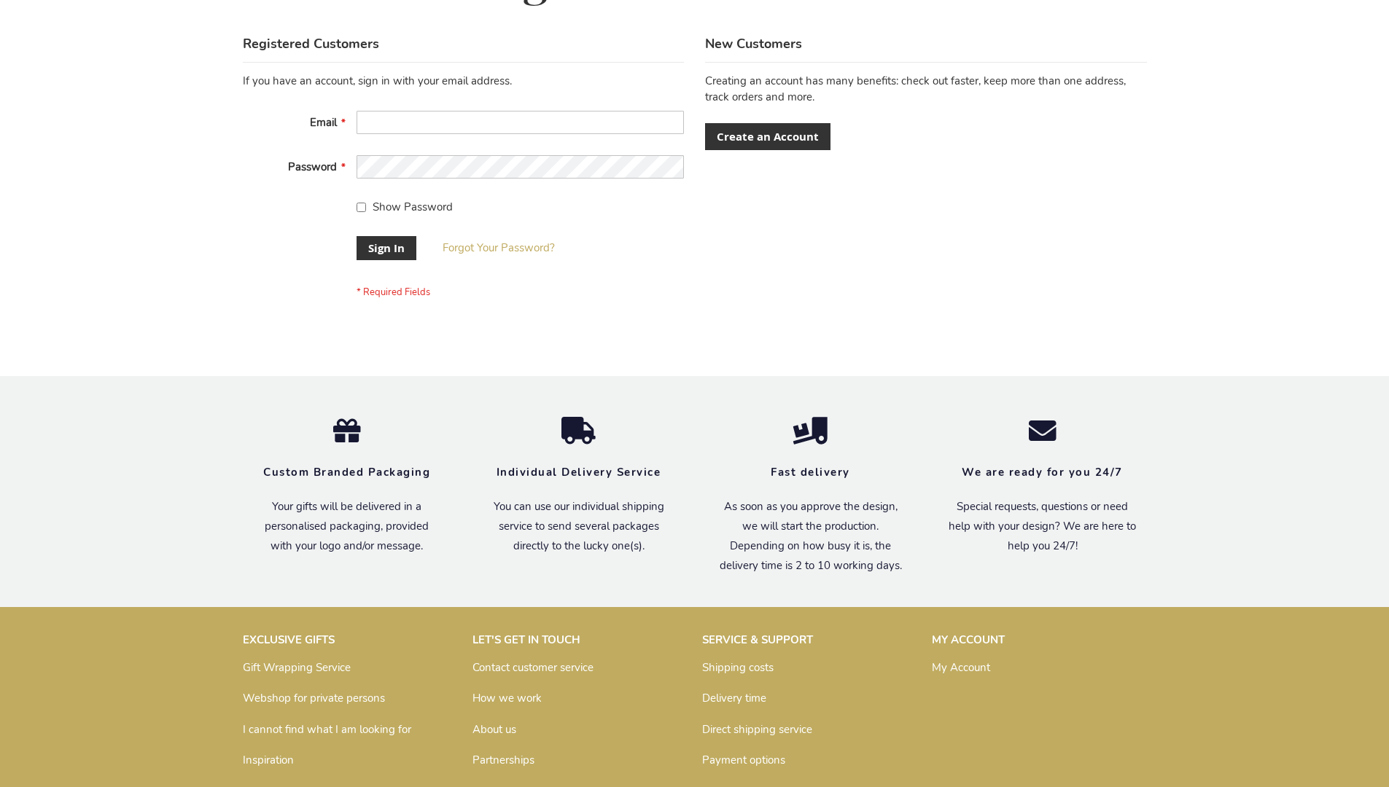
scroll to position [469, 0]
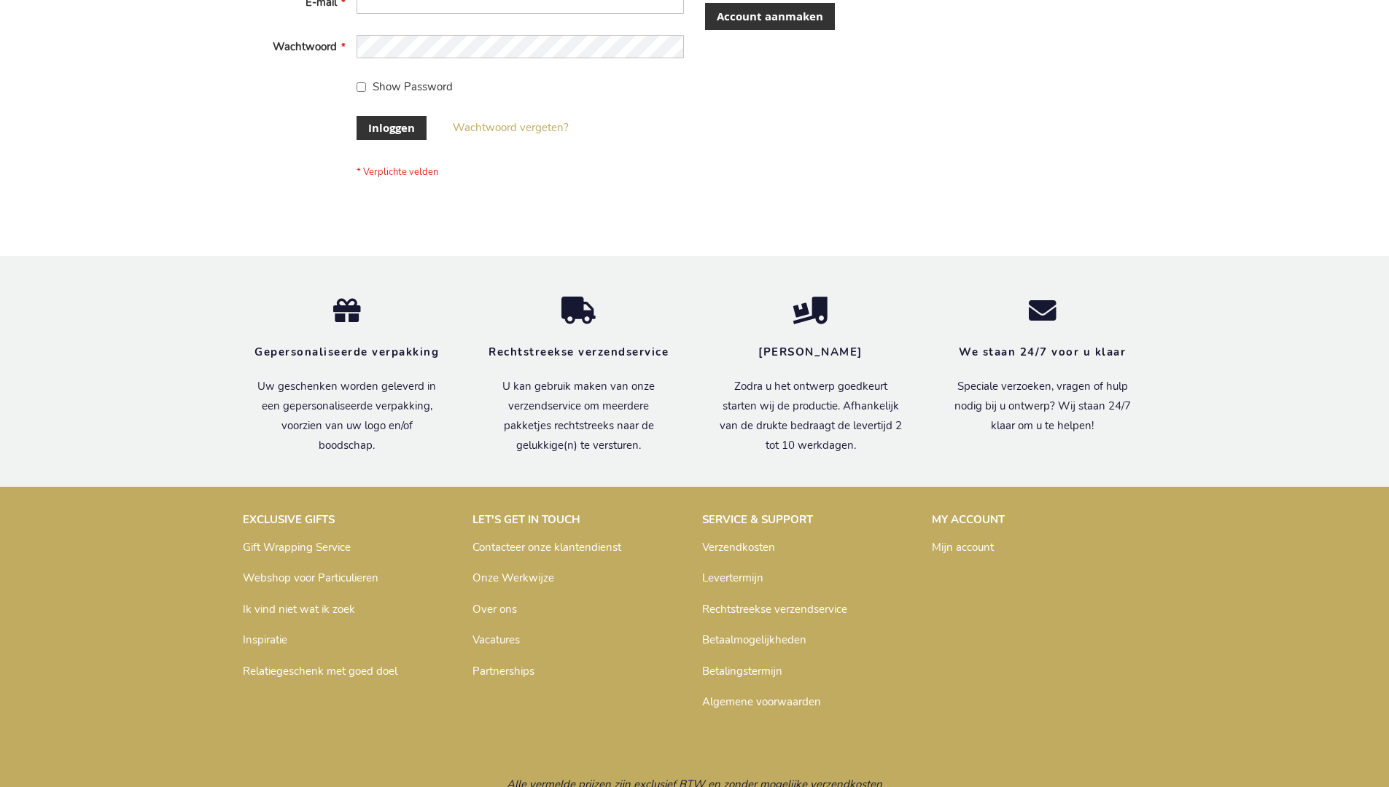
scroll to position [495, 0]
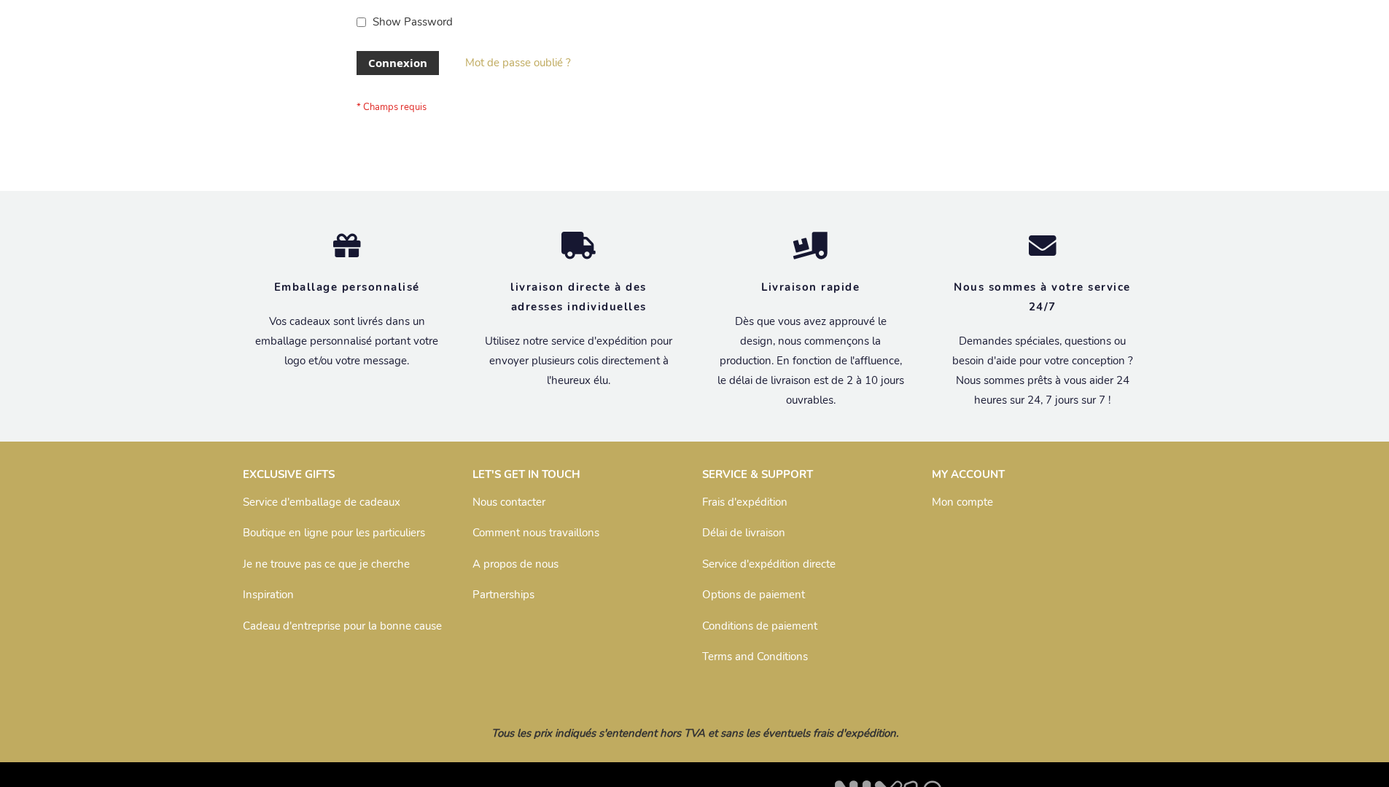
scroll to position [503, 0]
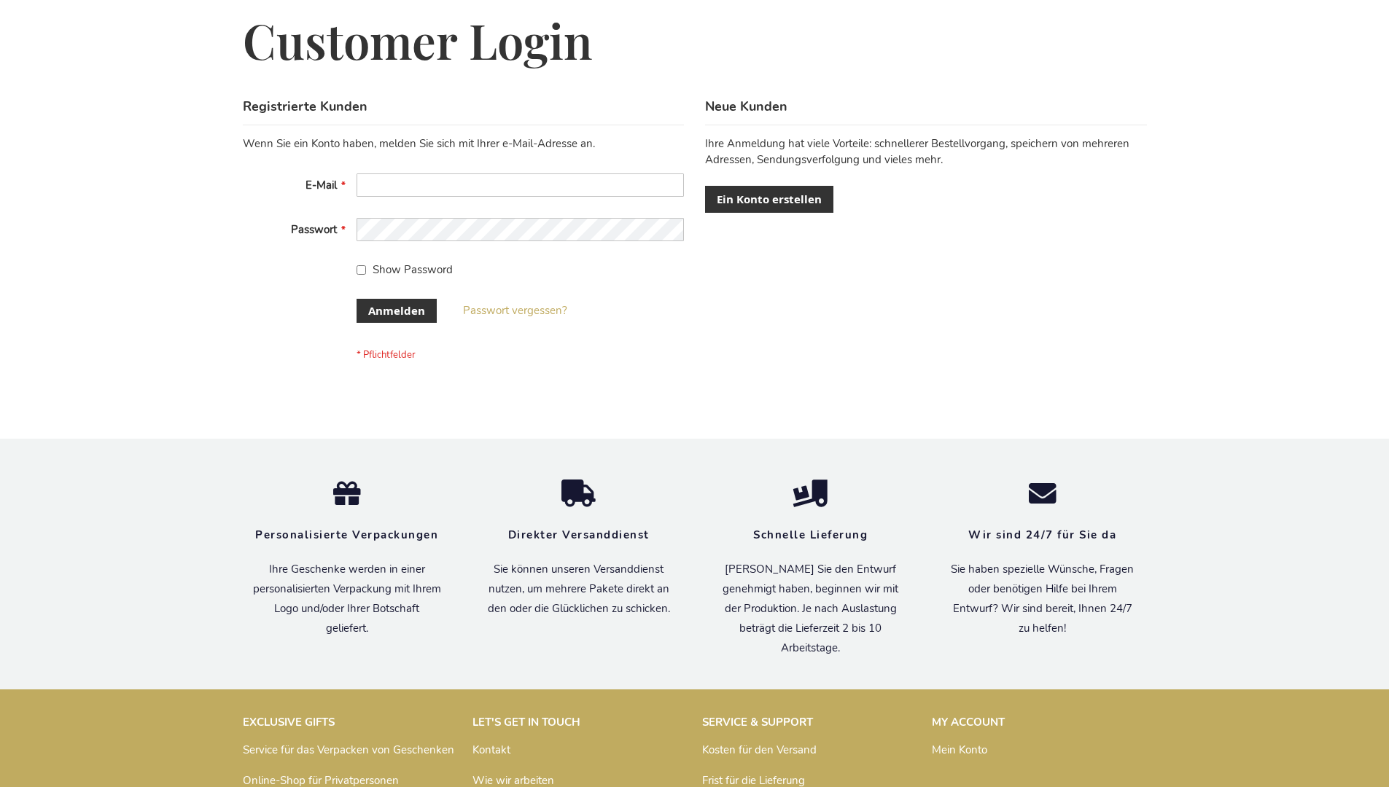
scroll to position [488, 0]
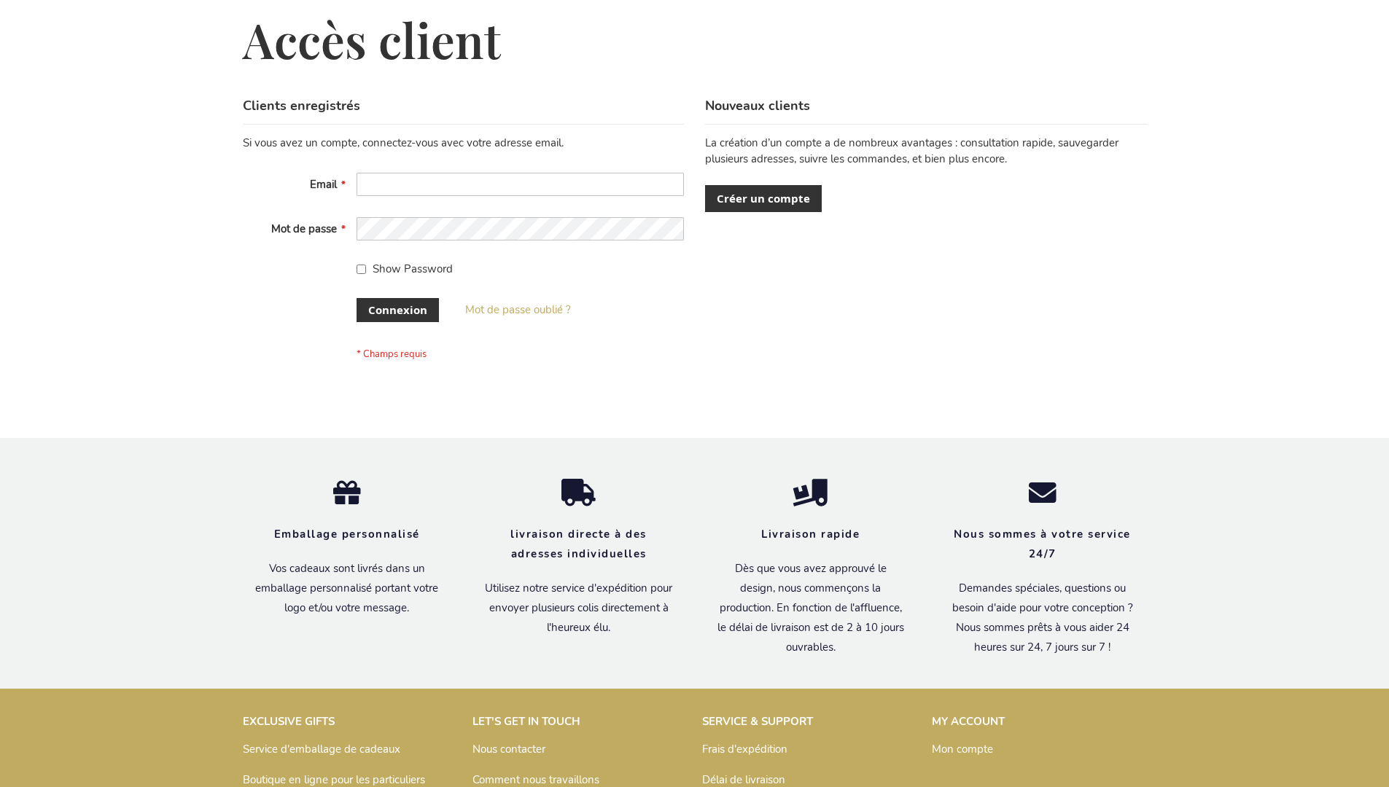
scroll to position [503, 0]
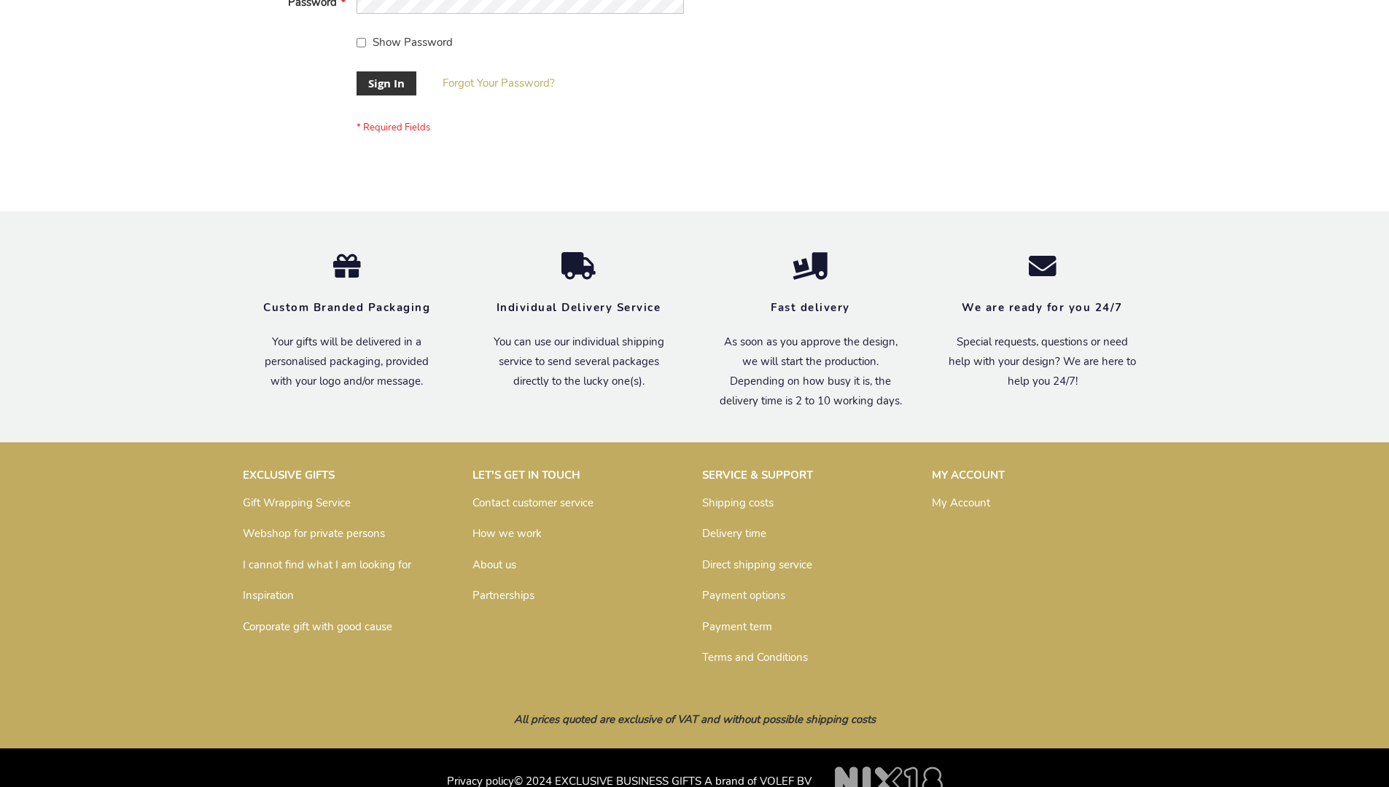
scroll to position [469, 0]
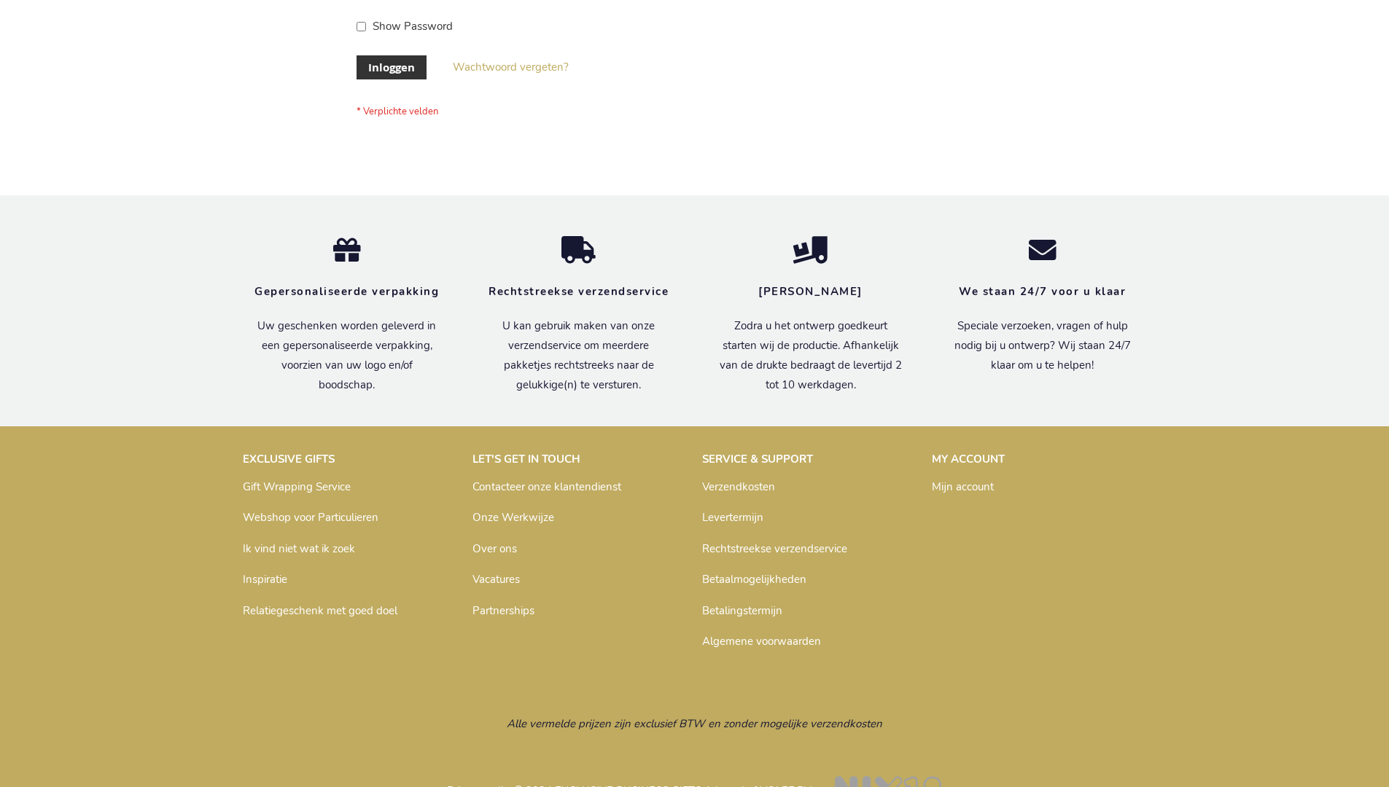
scroll to position [495, 0]
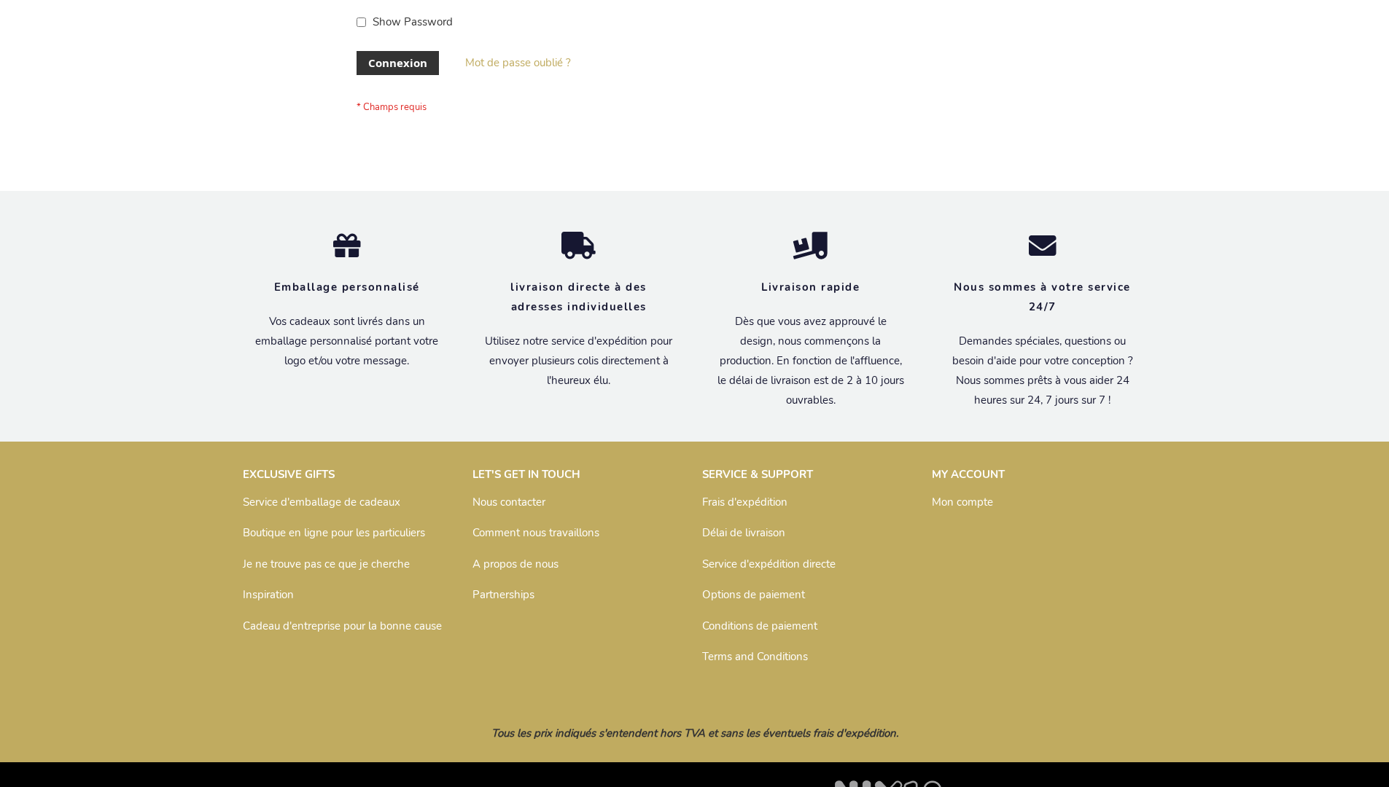
scroll to position [503, 0]
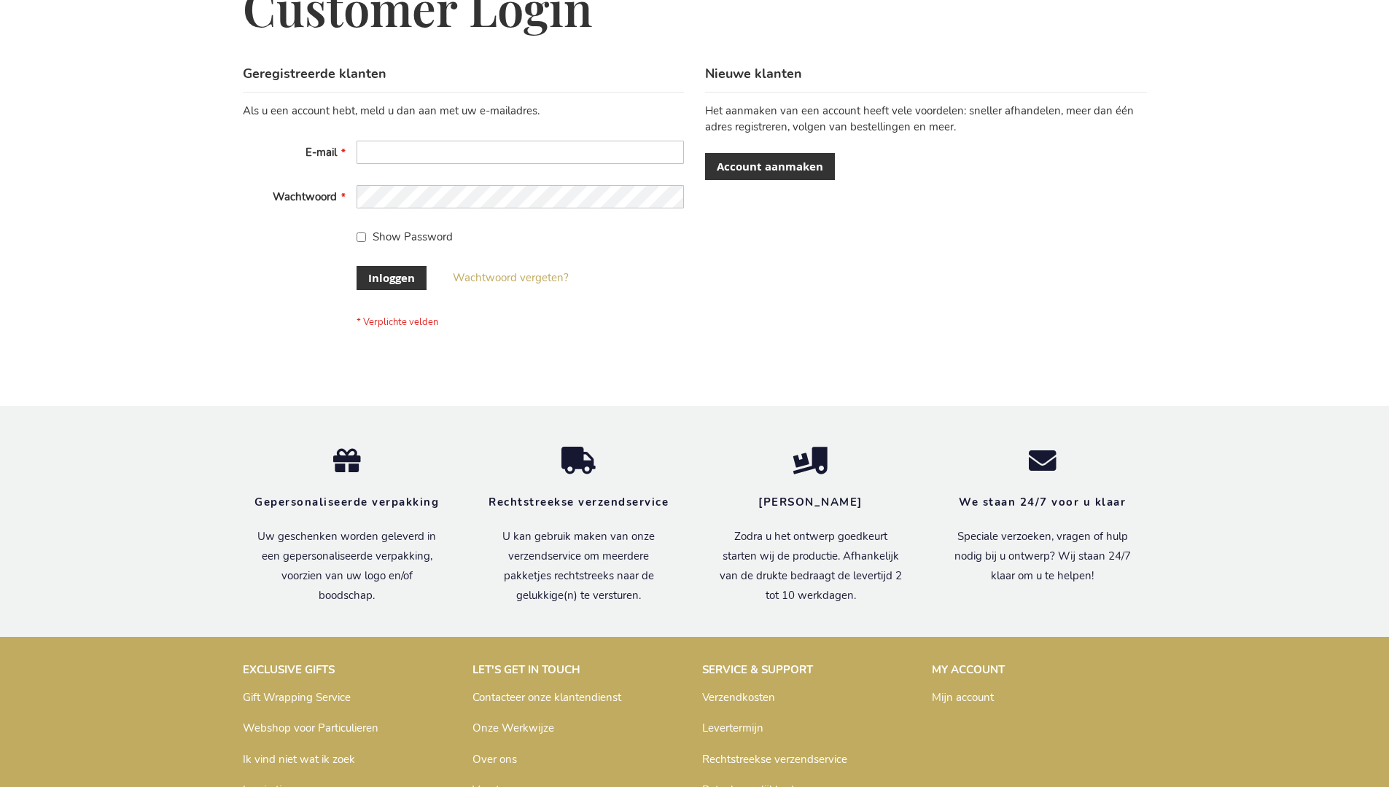
scroll to position [495, 0]
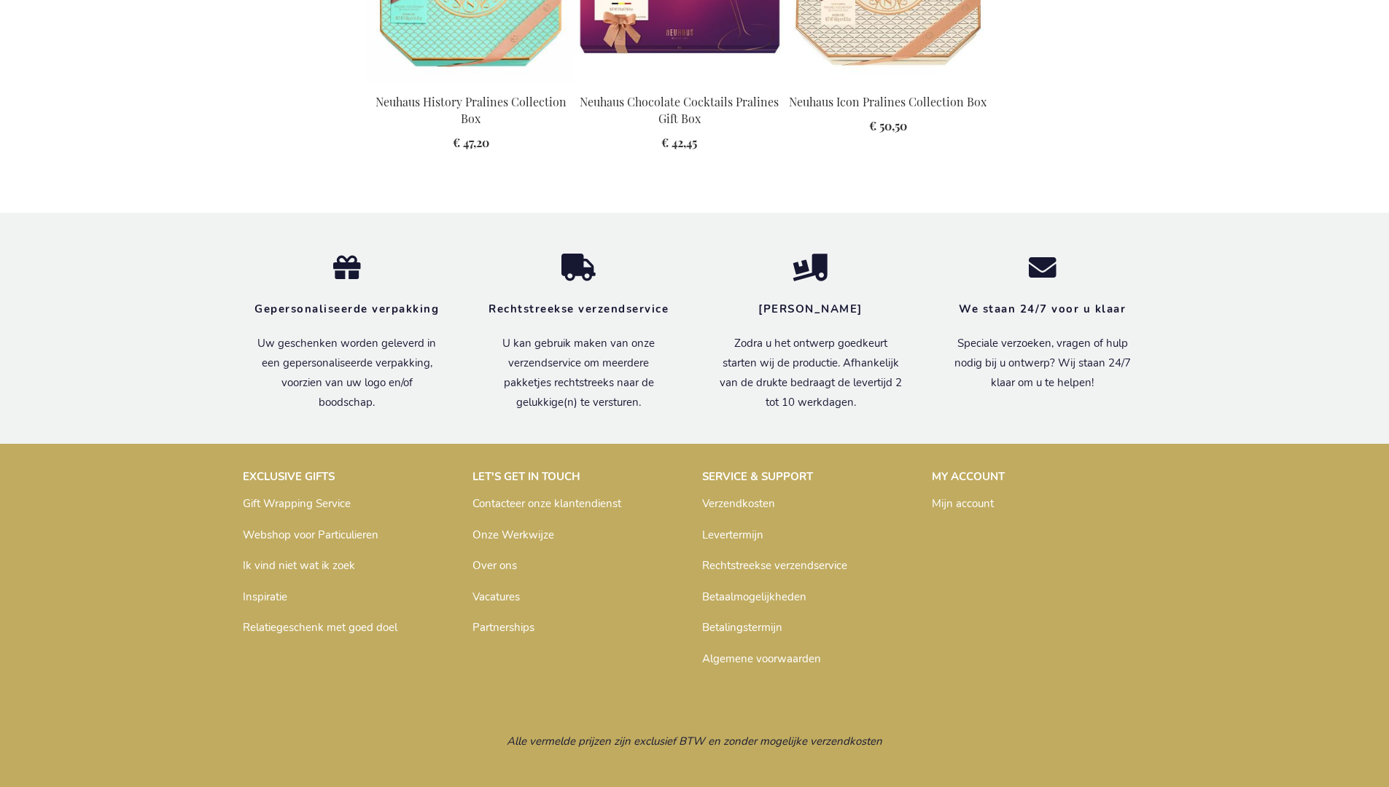
scroll to position [1974, 0]
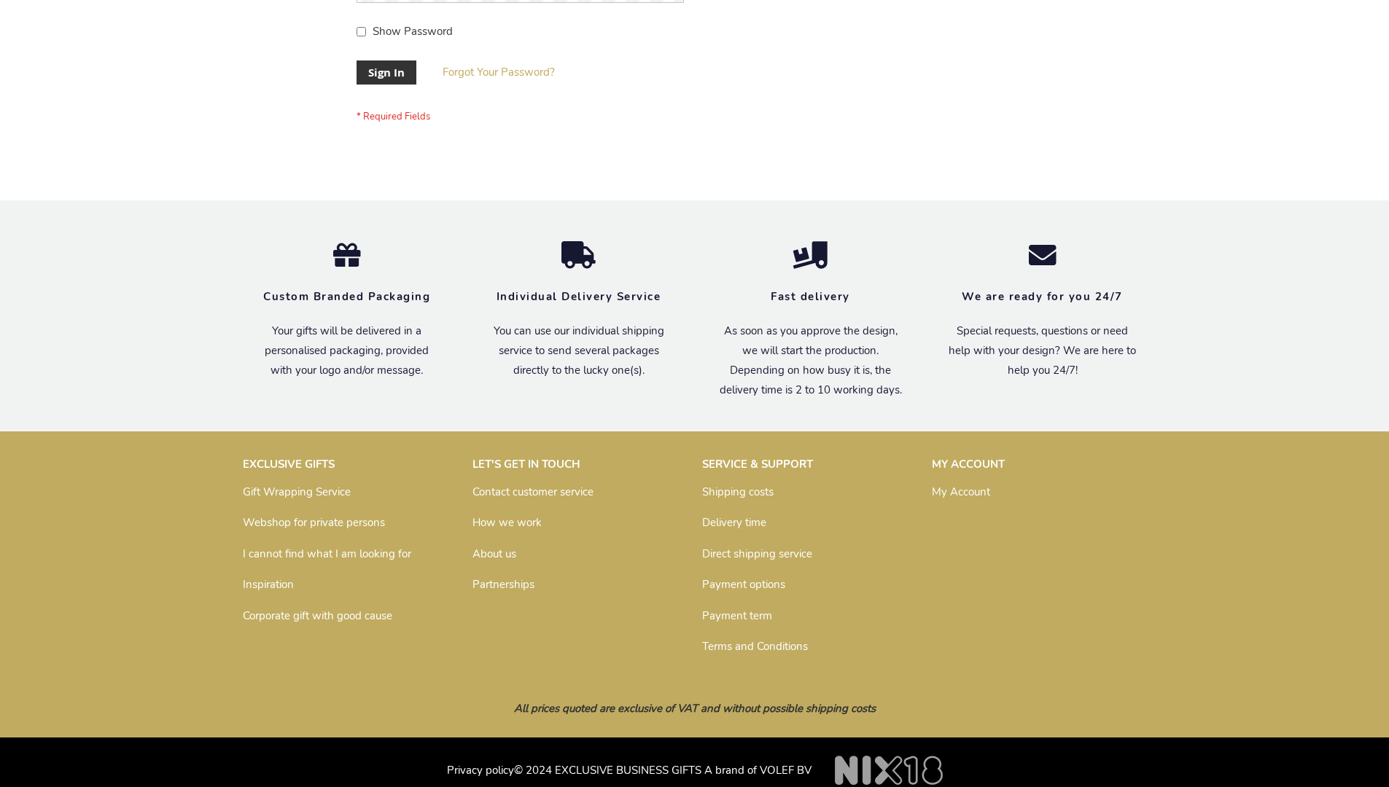
scroll to position [469, 0]
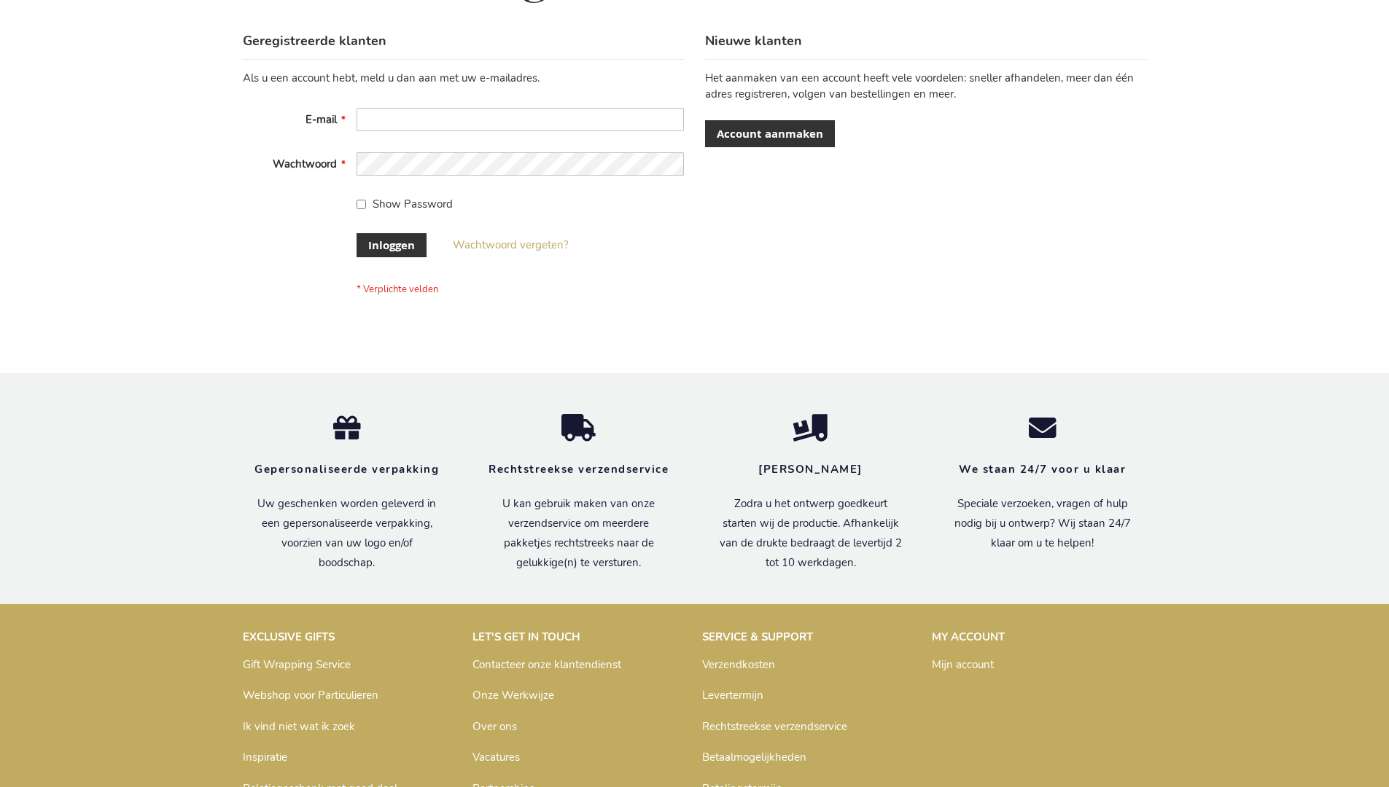
scroll to position [495, 0]
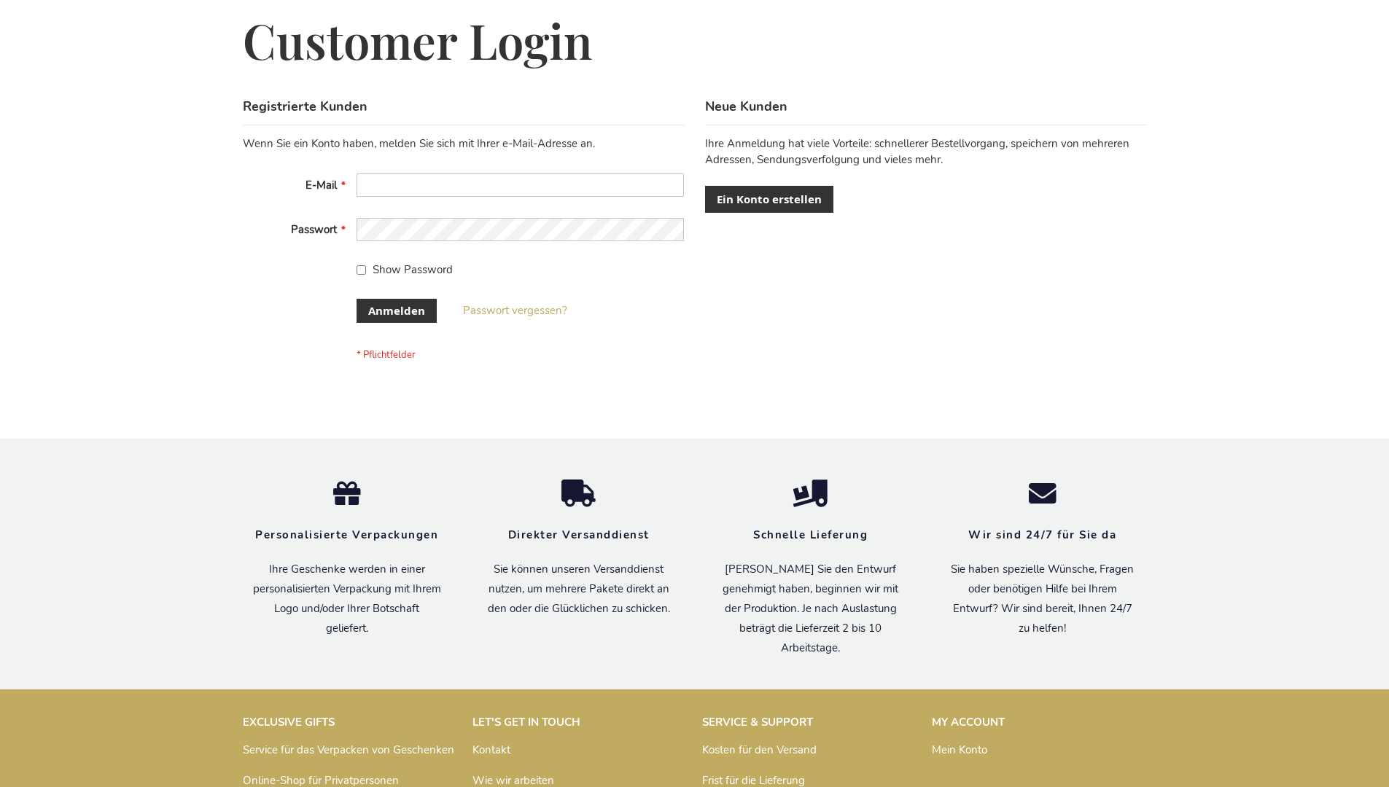
scroll to position [488, 0]
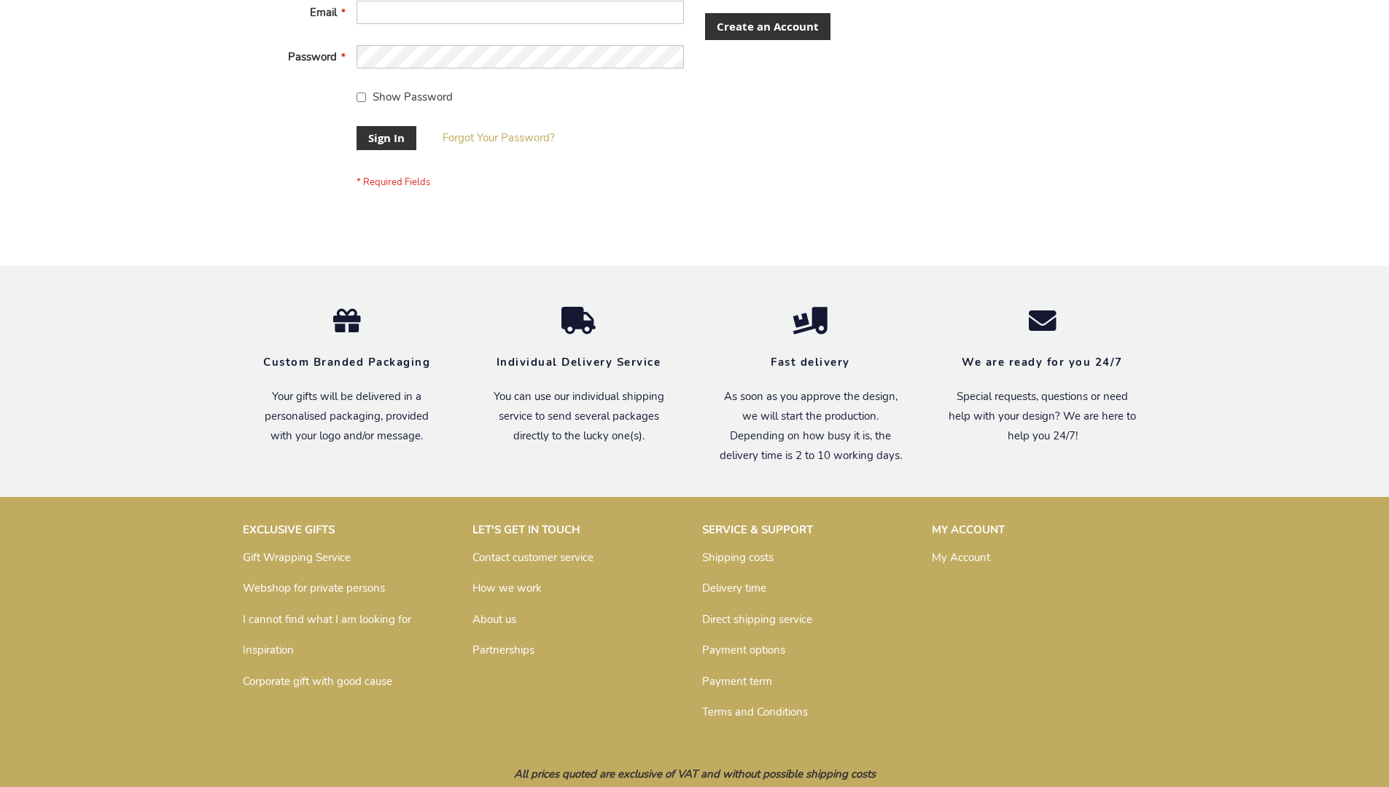
scroll to position [469, 0]
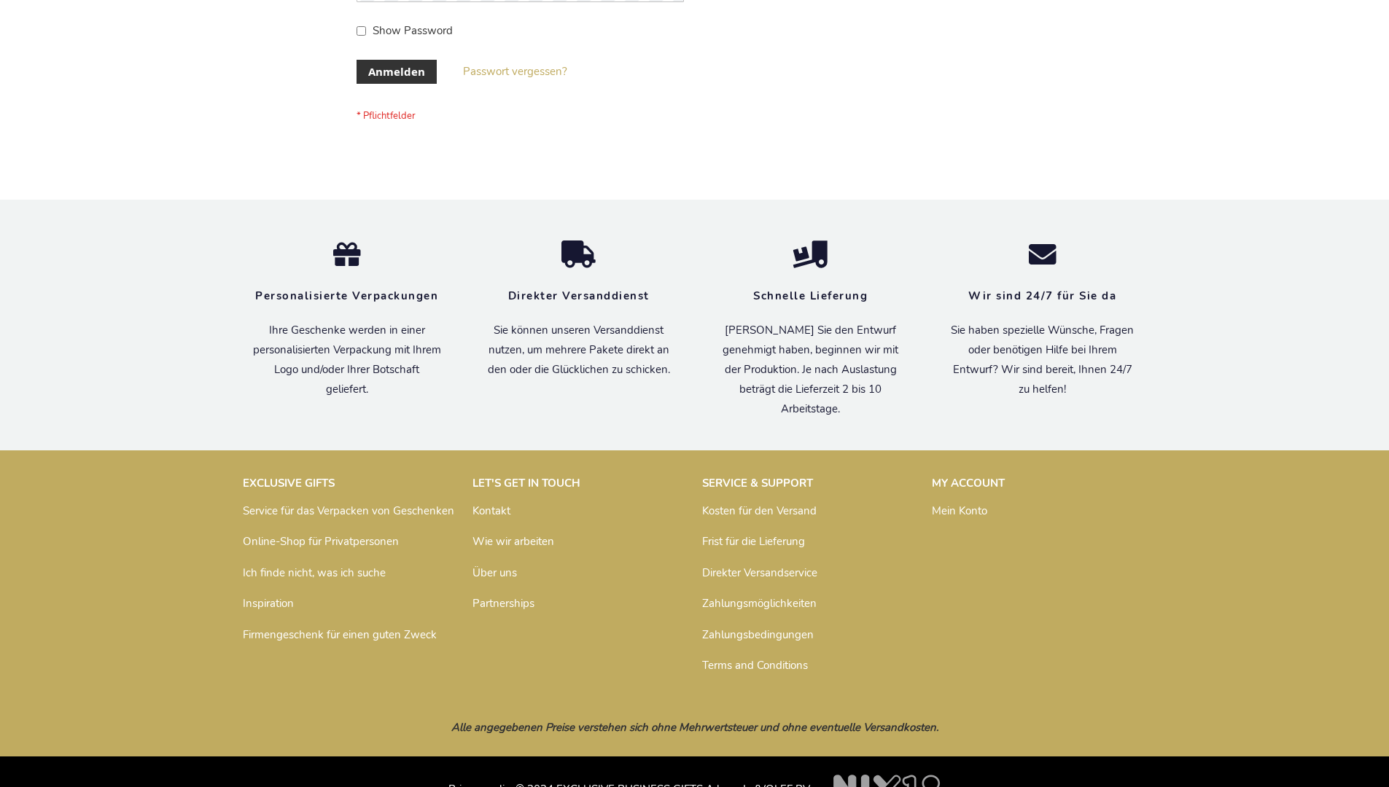
scroll to position [488, 0]
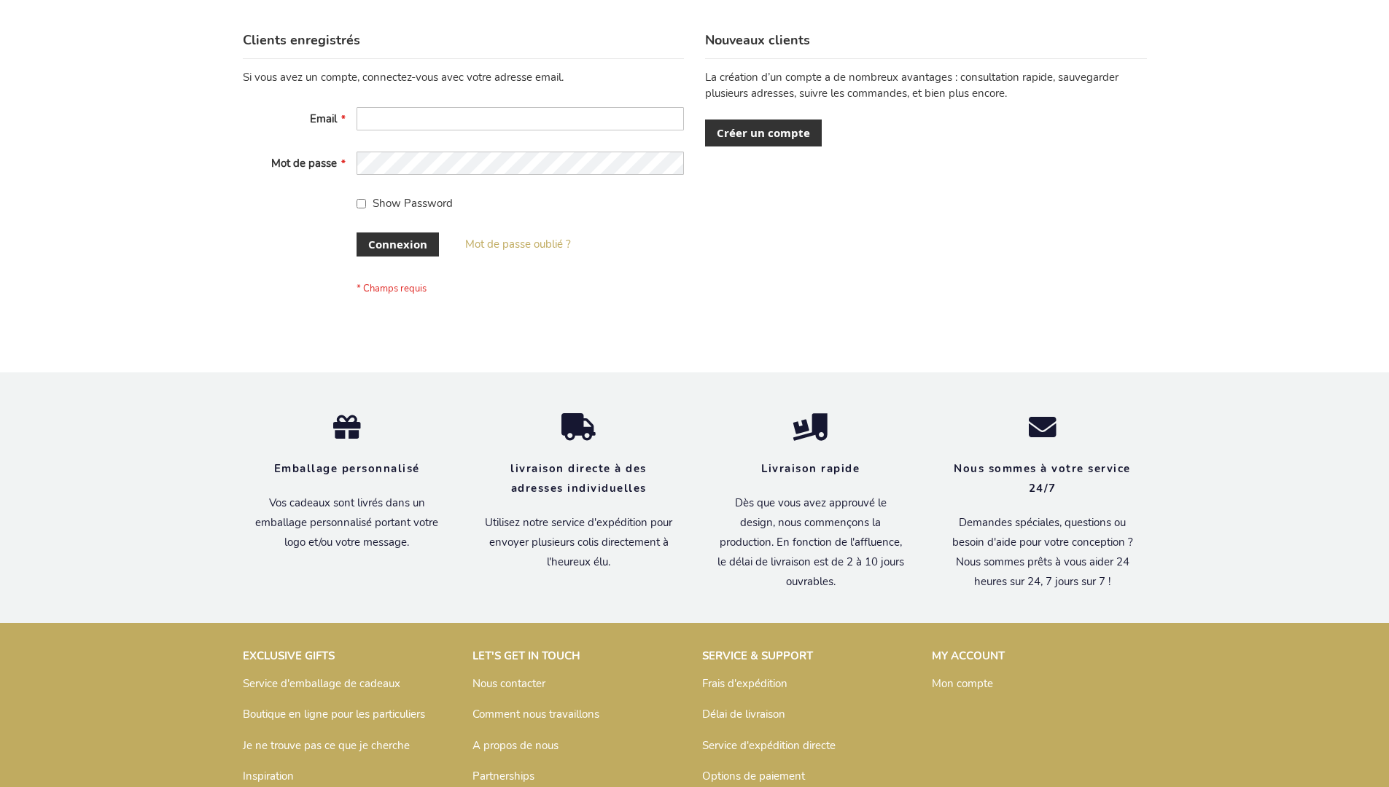
scroll to position [503, 0]
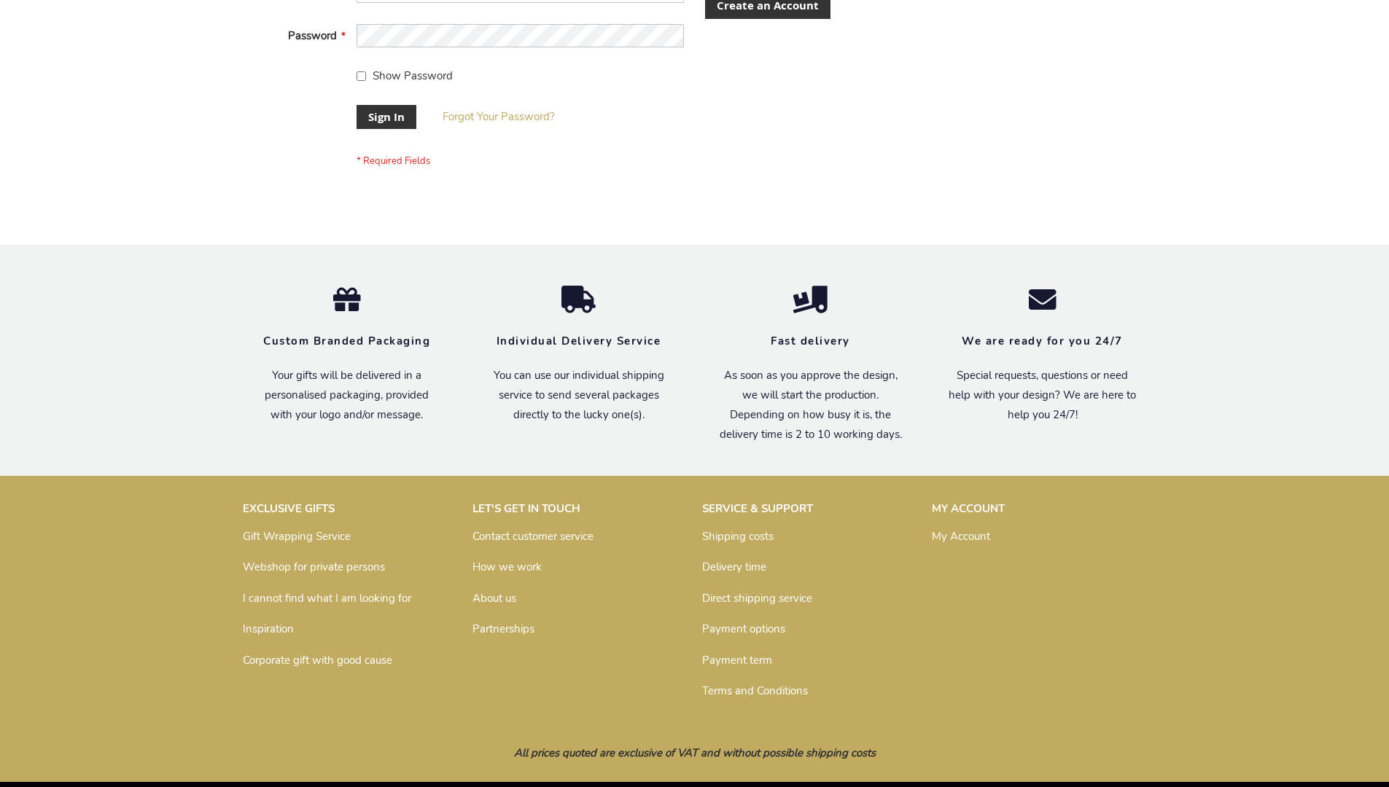
scroll to position [469, 0]
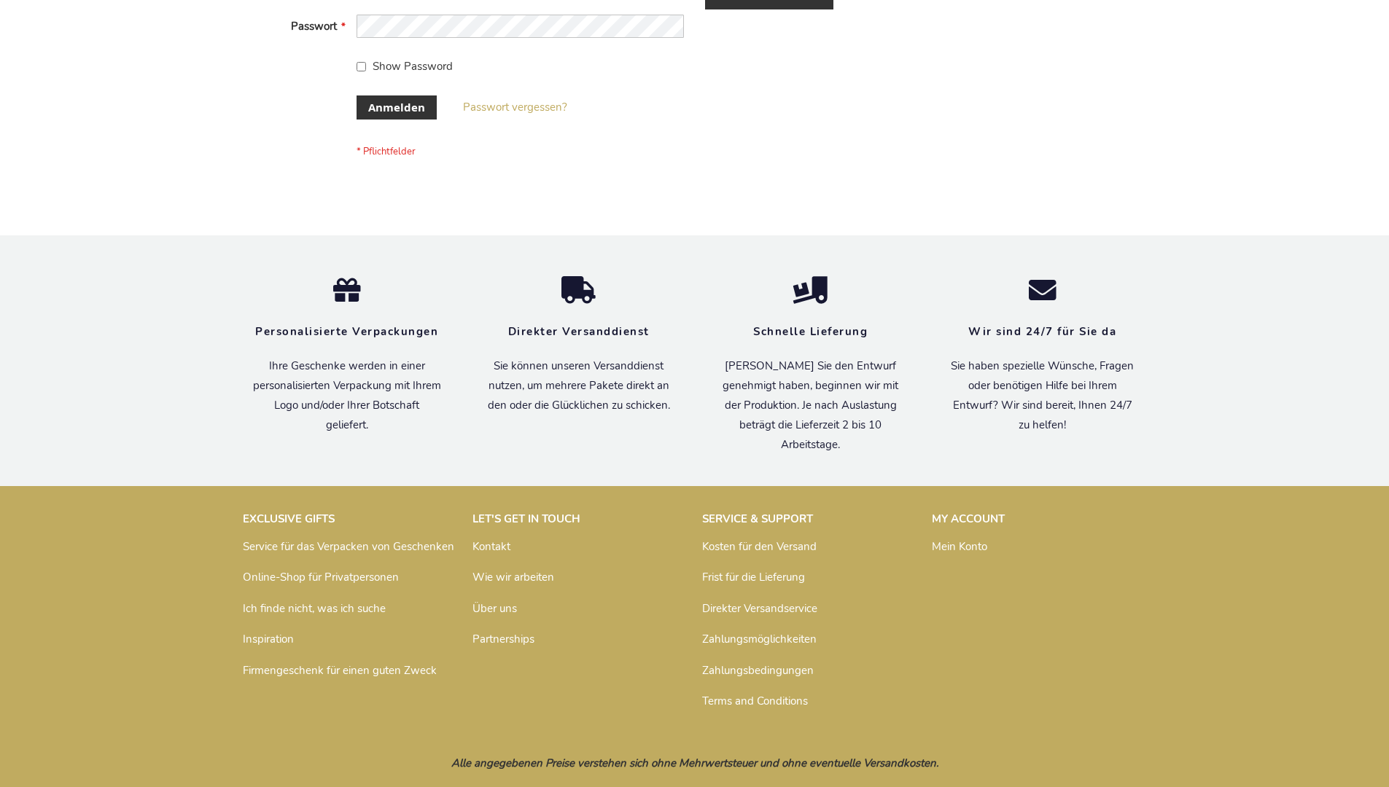
scroll to position [488, 0]
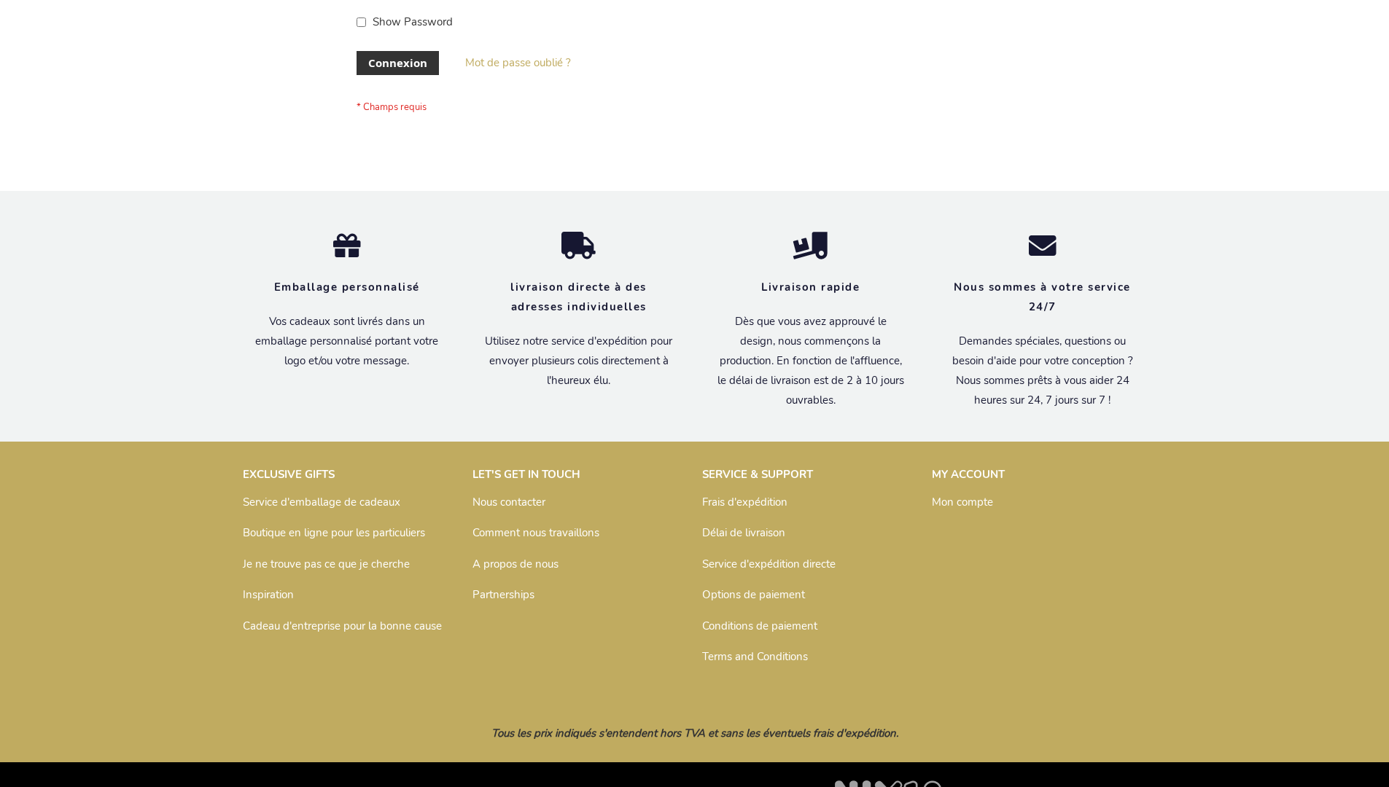
scroll to position [503, 0]
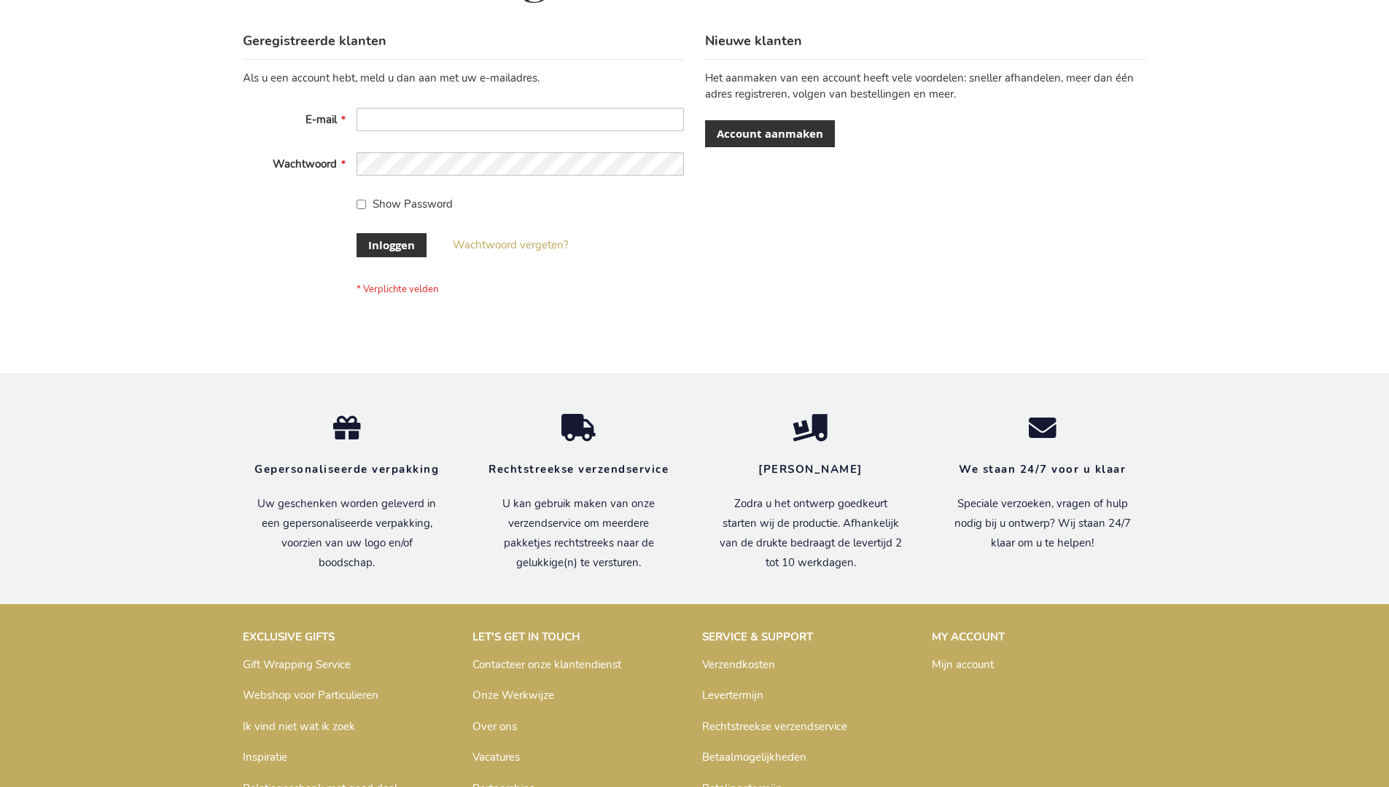
scroll to position [495, 0]
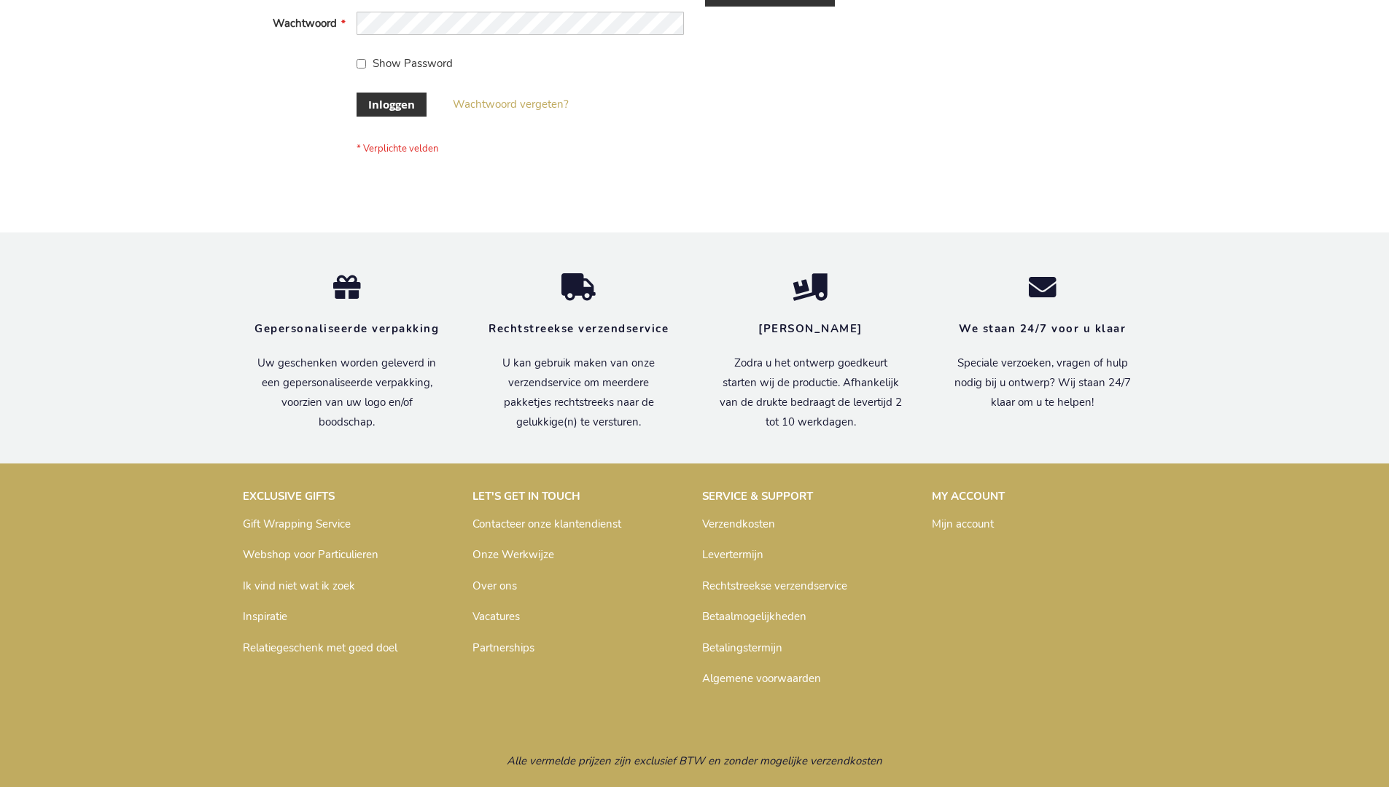
scroll to position [495, 0]
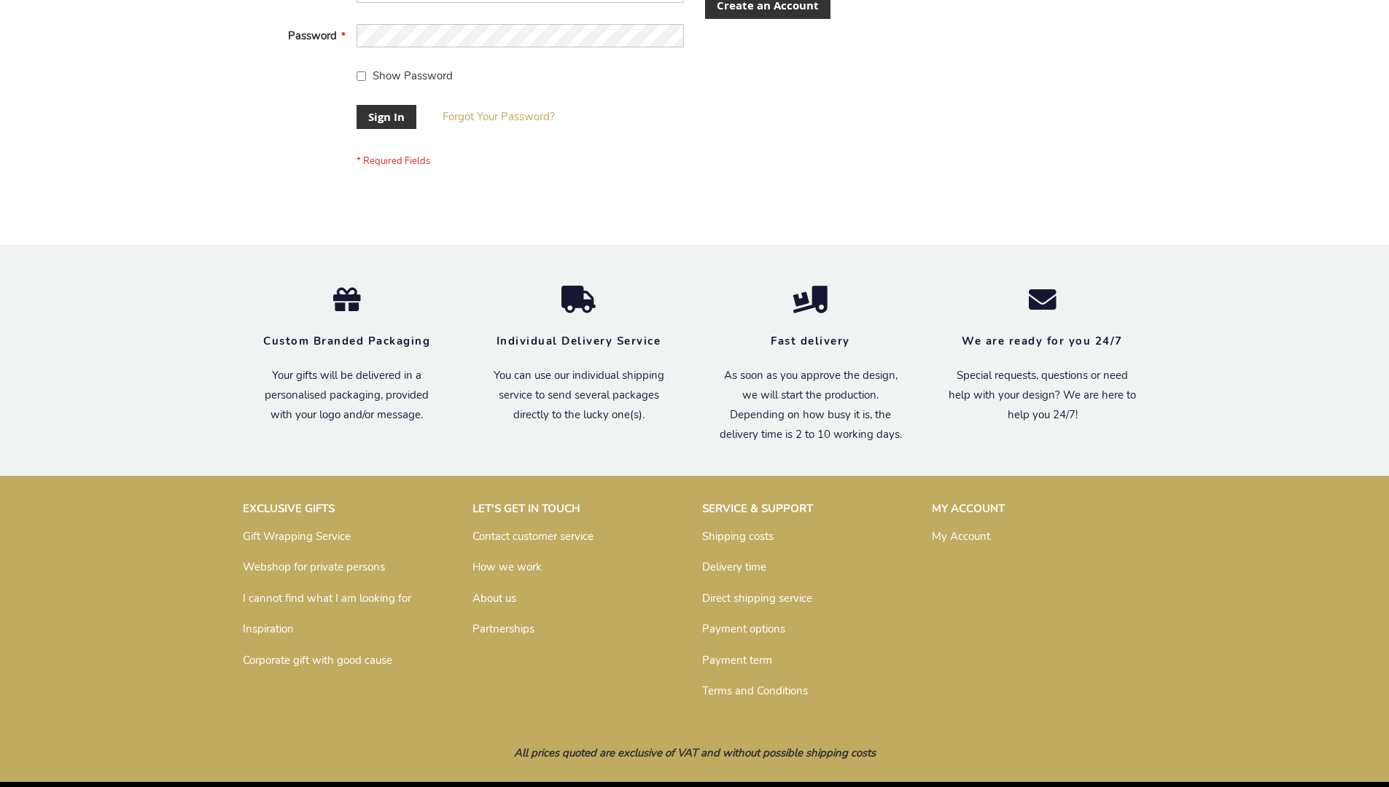
scroll to position [469, 0]
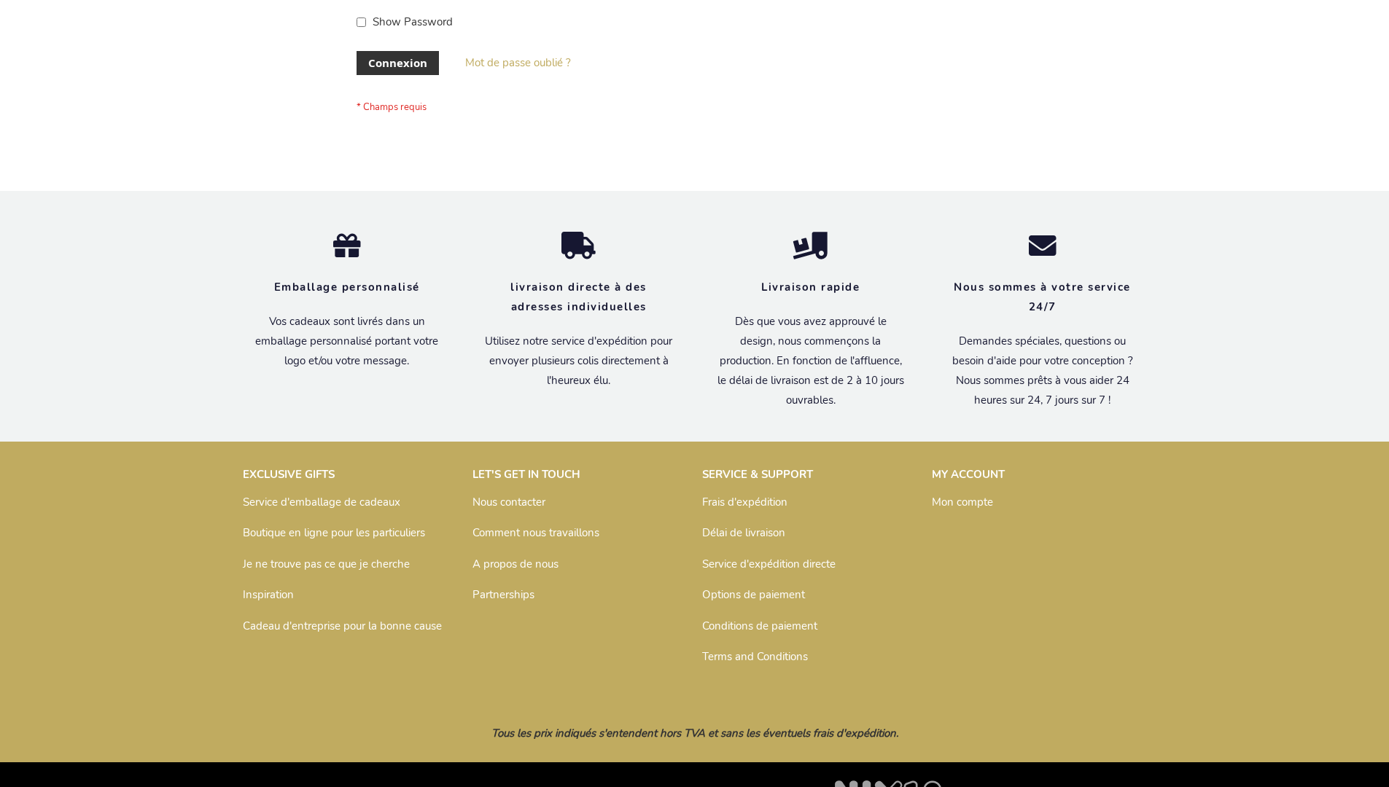
scroll to position [503, 0]
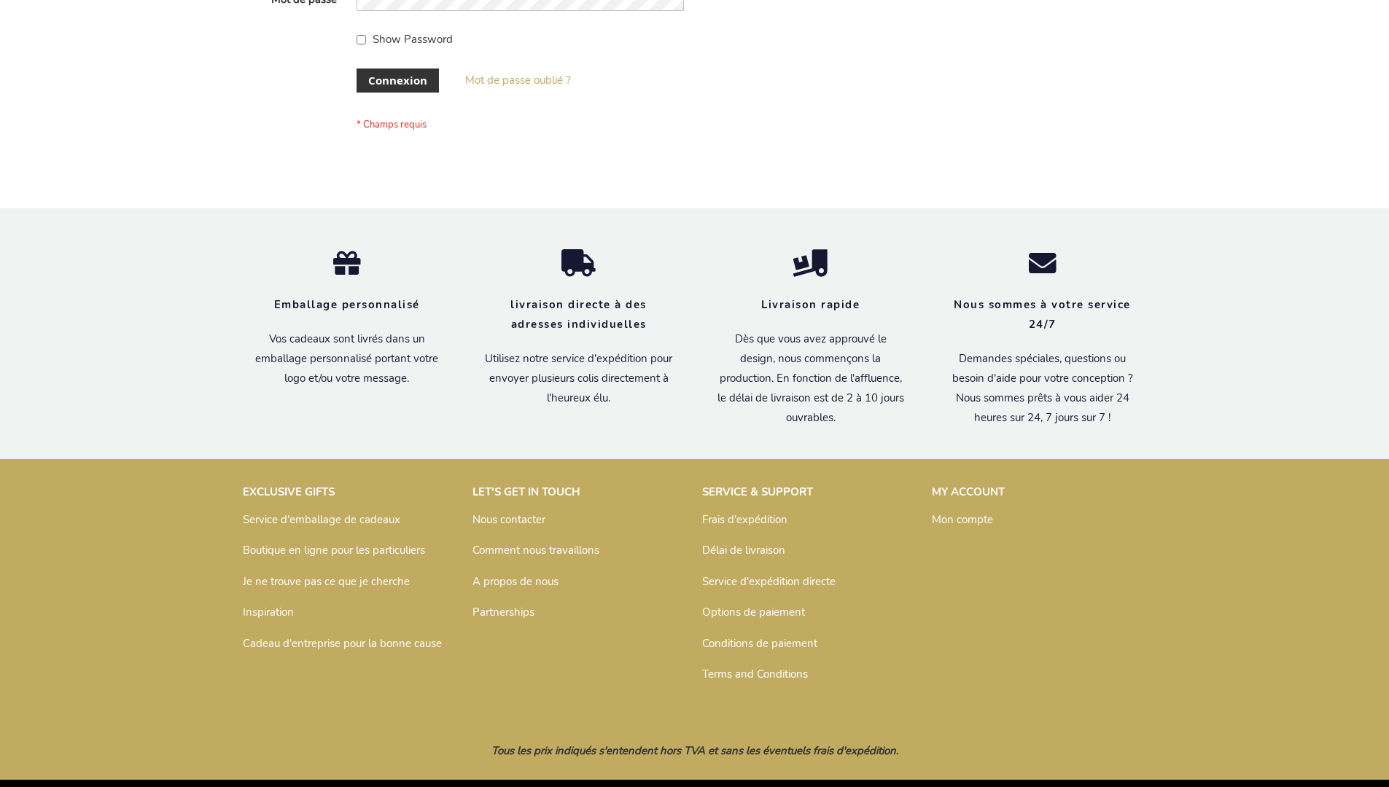
scroll to position [503, 0]
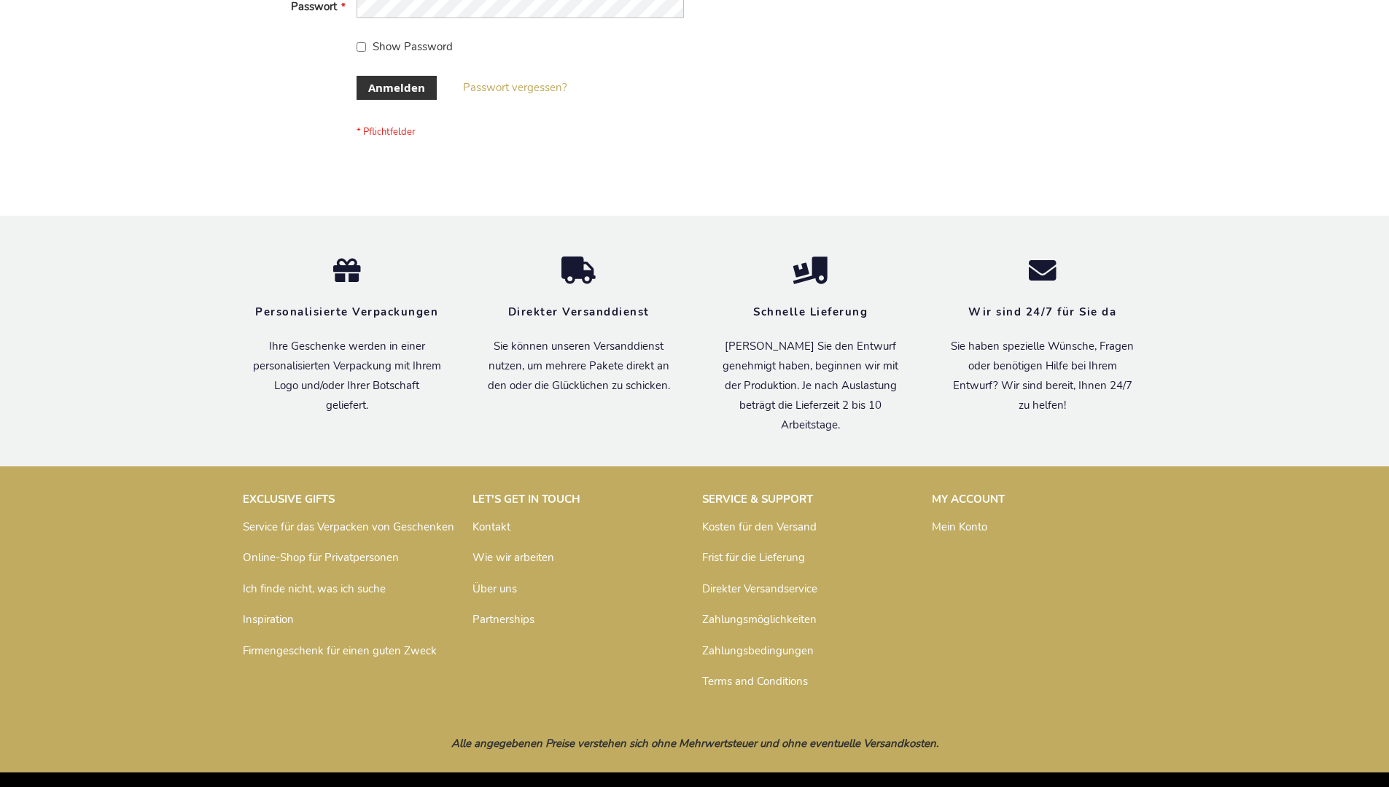
scroll to position [488, 0]
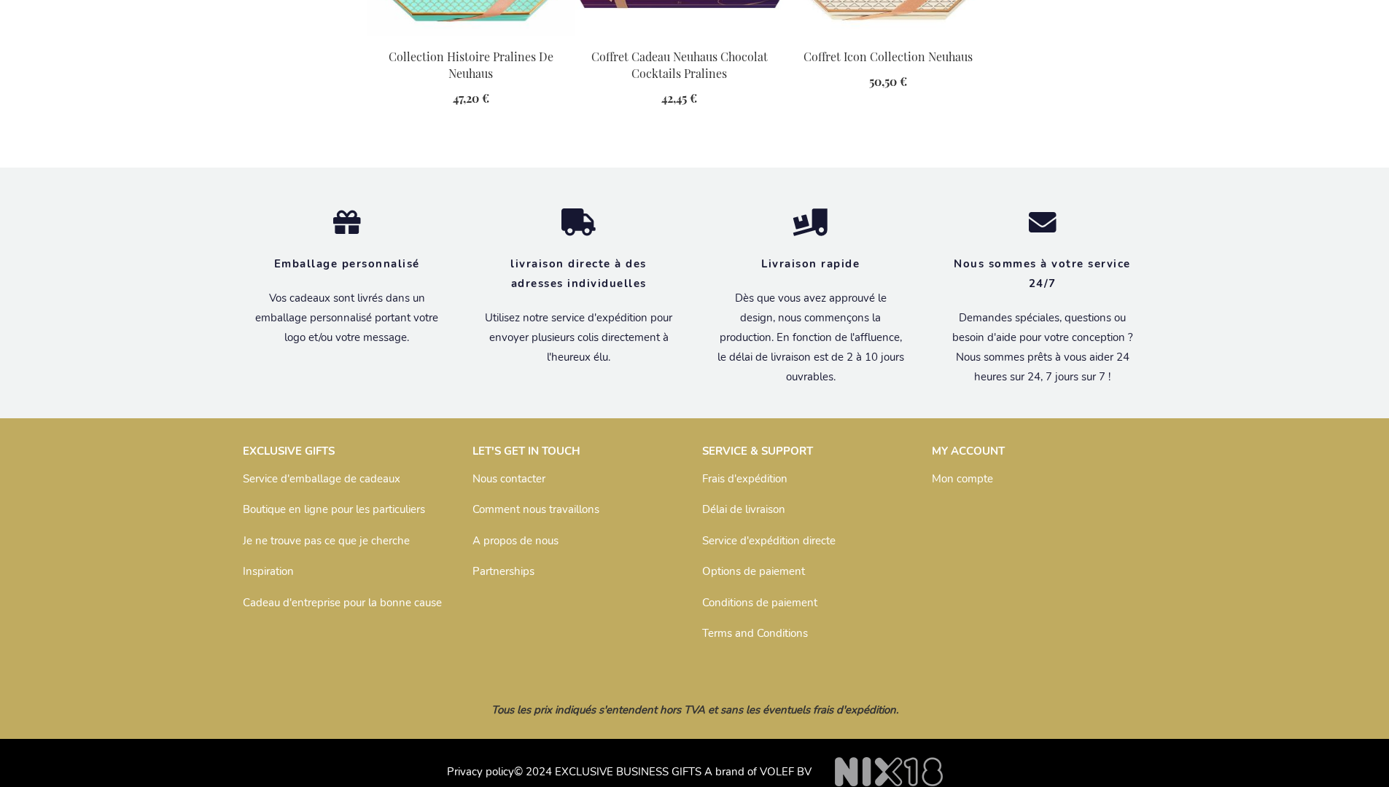
scroll to position [1982, 0]
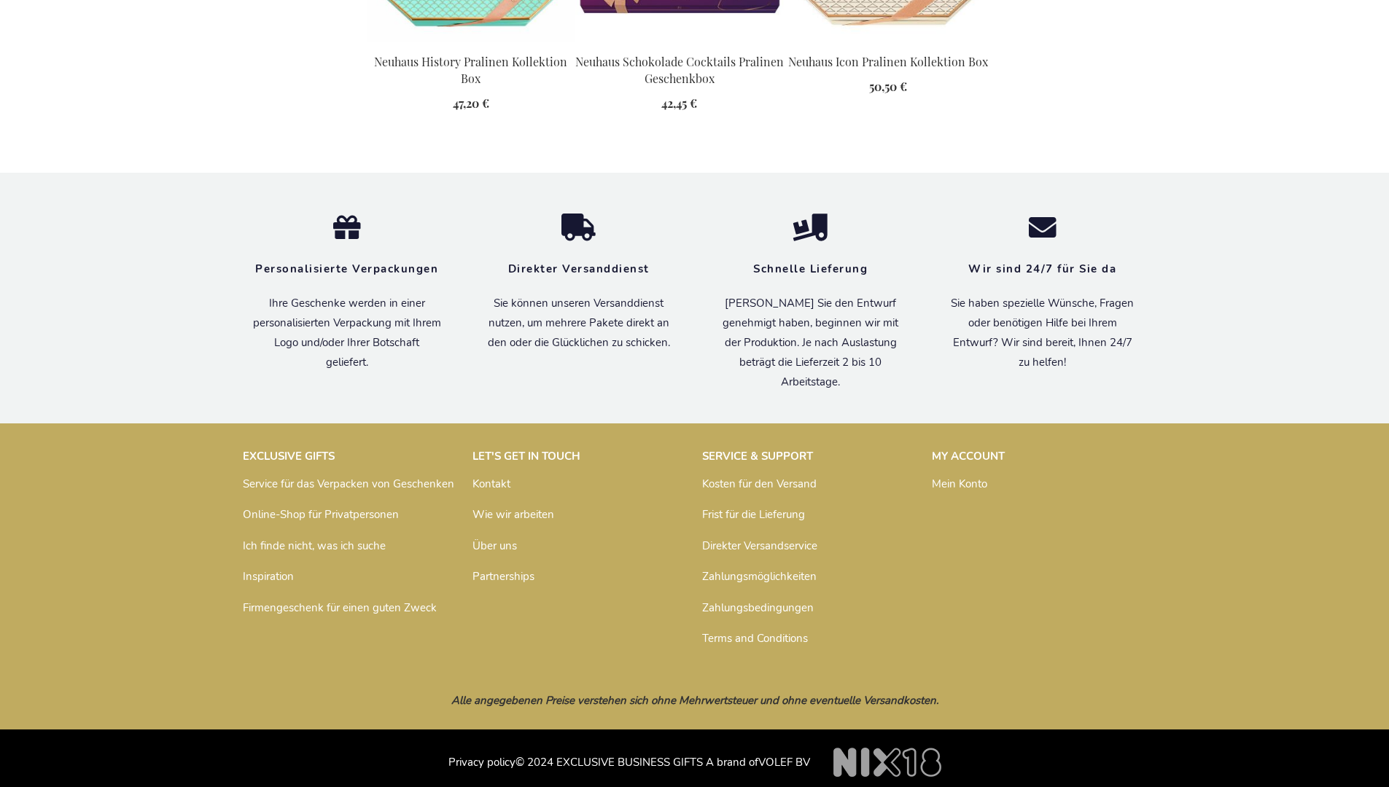
scroll to position [1983, 0]
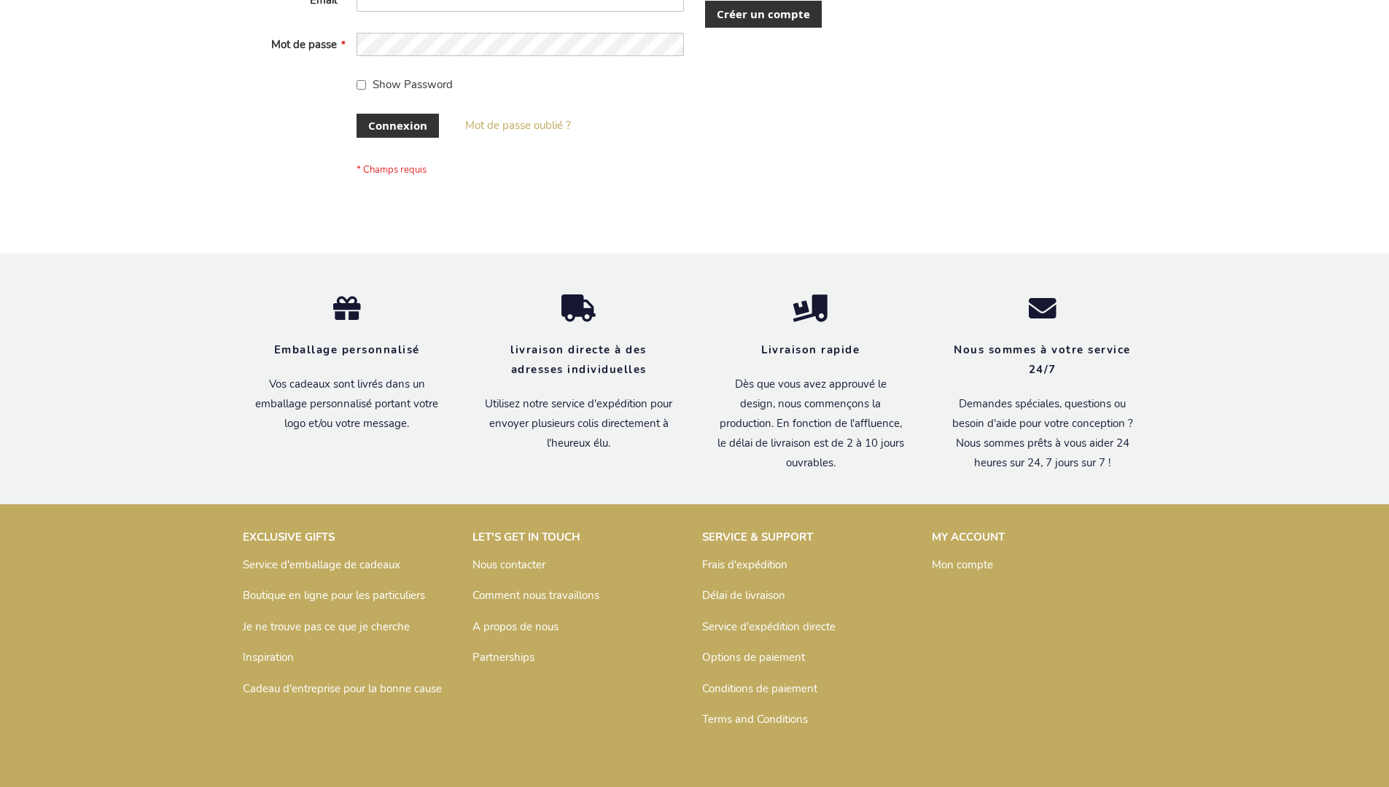
scroll to position [503, 0]
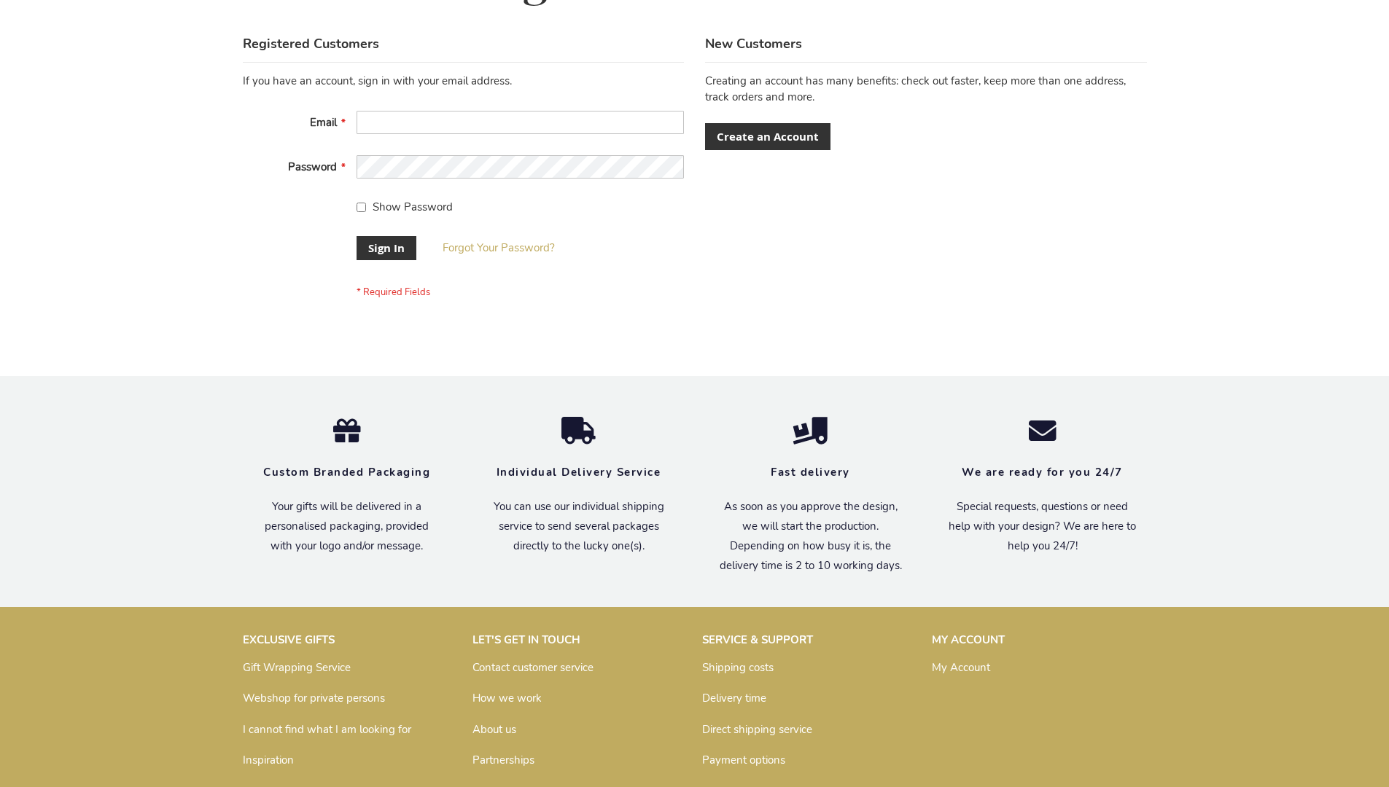
scroll to position [469, 0]
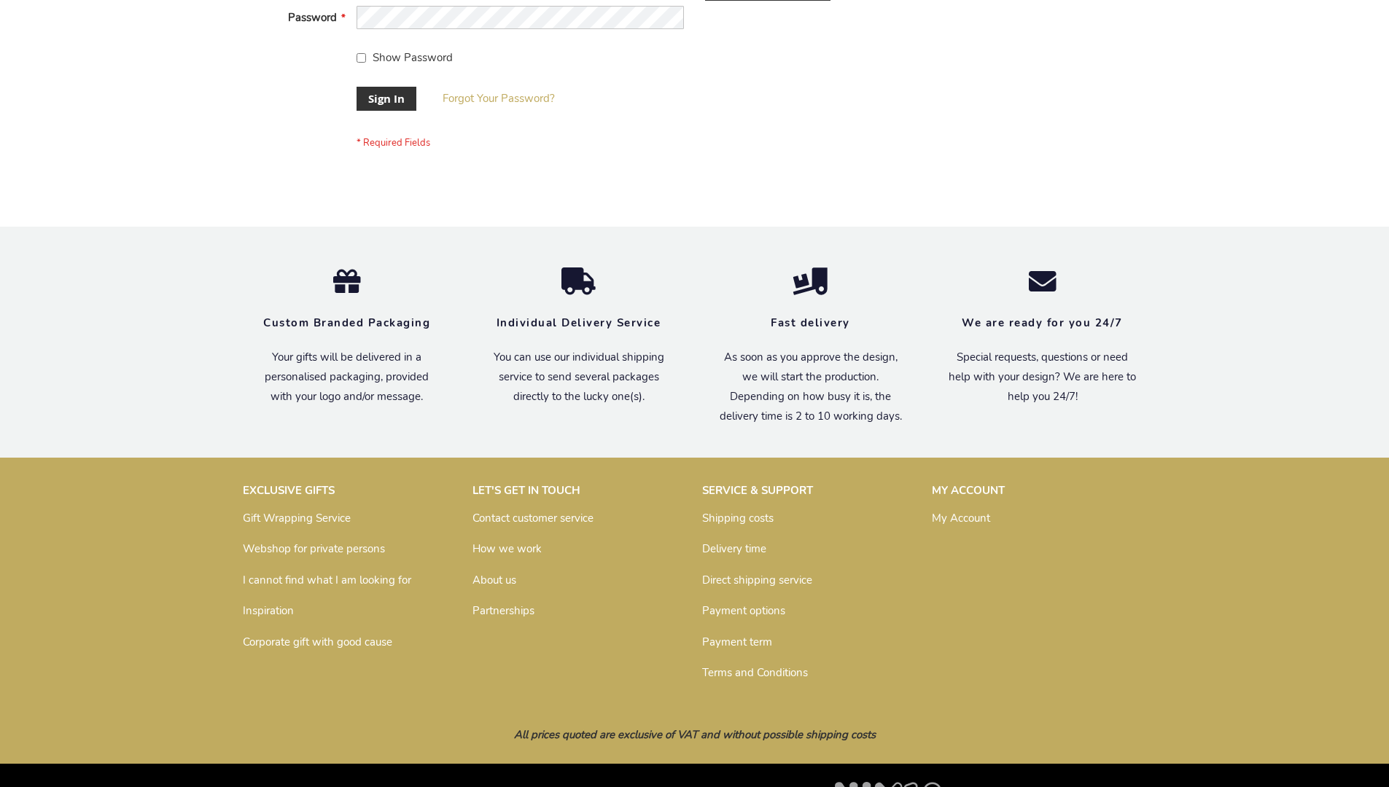
scroll to position [469, 0]
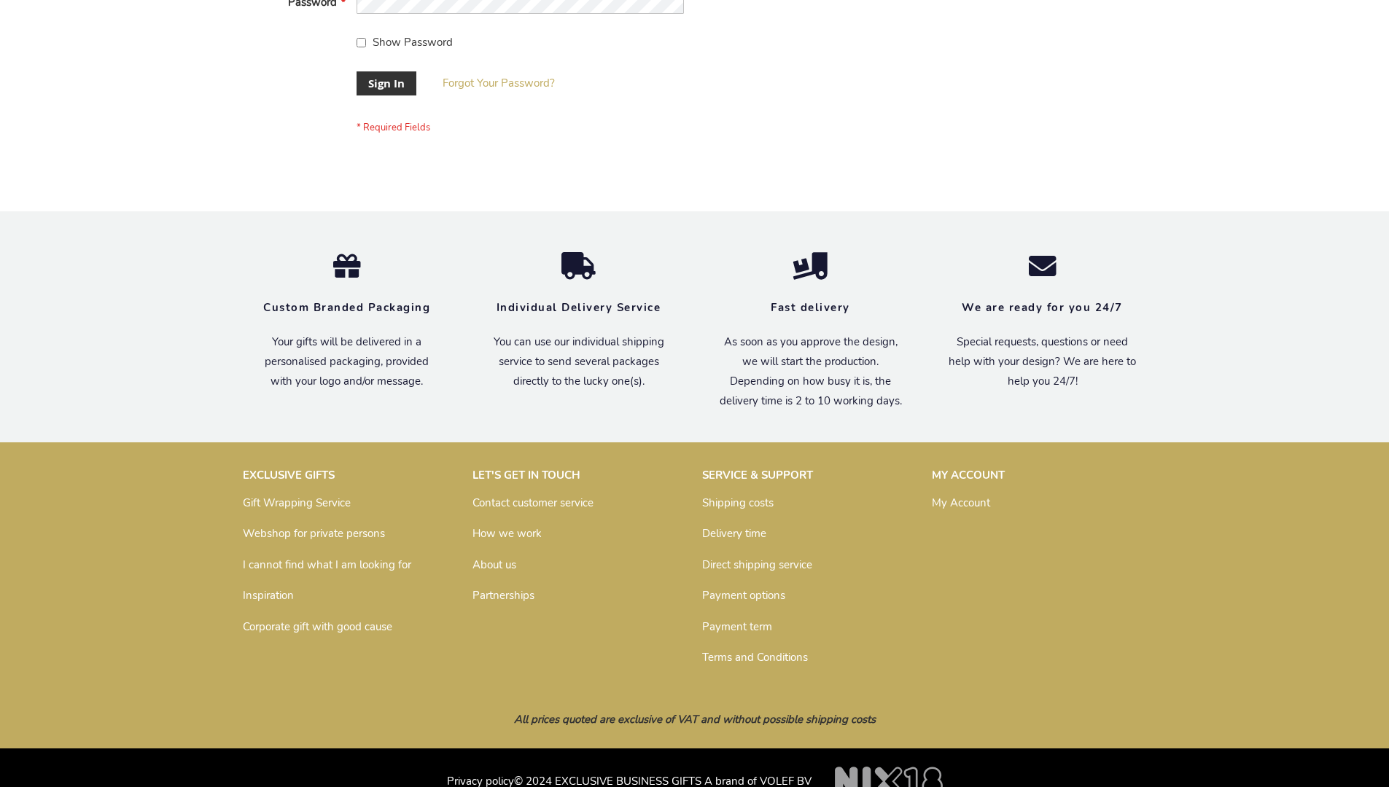
scroll to position [469, 0]
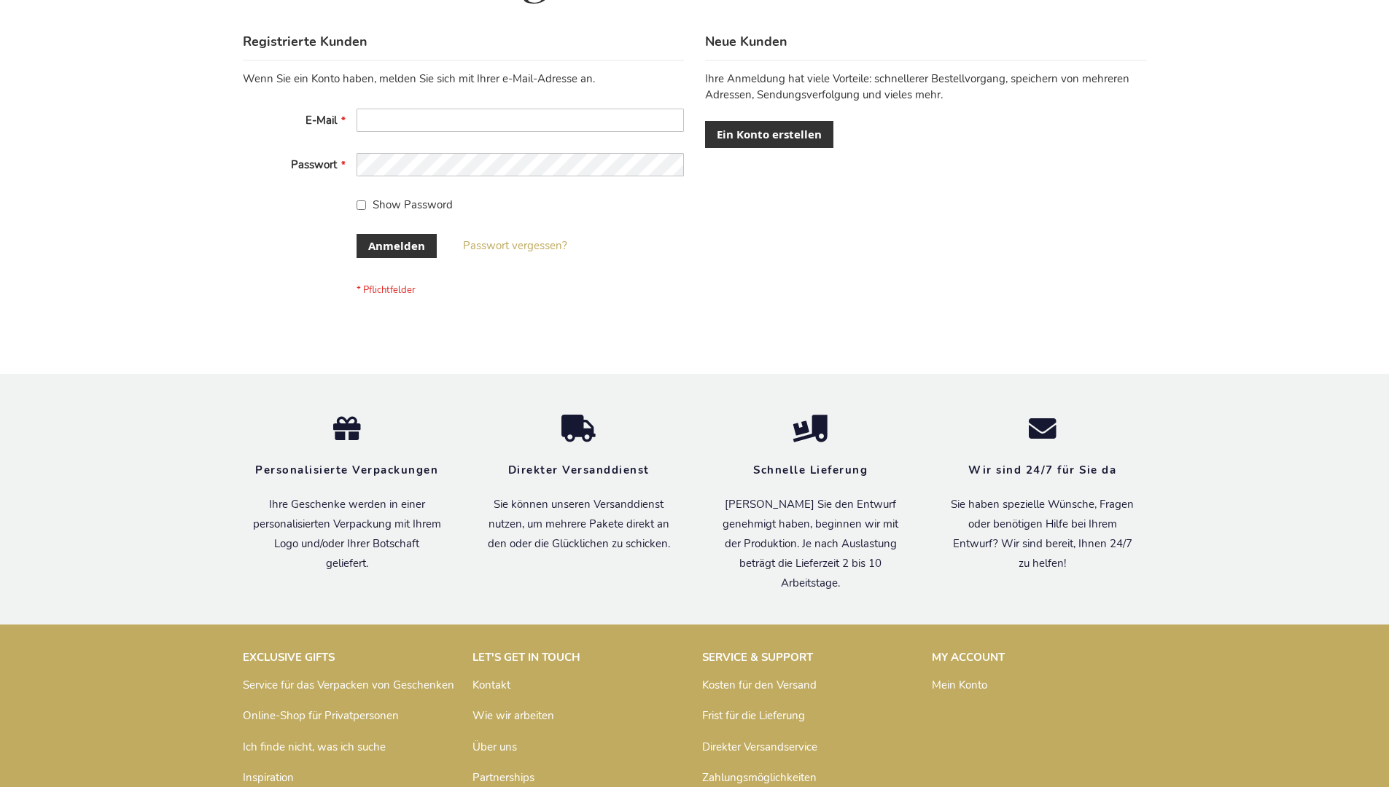
scroll to position [488, 0]
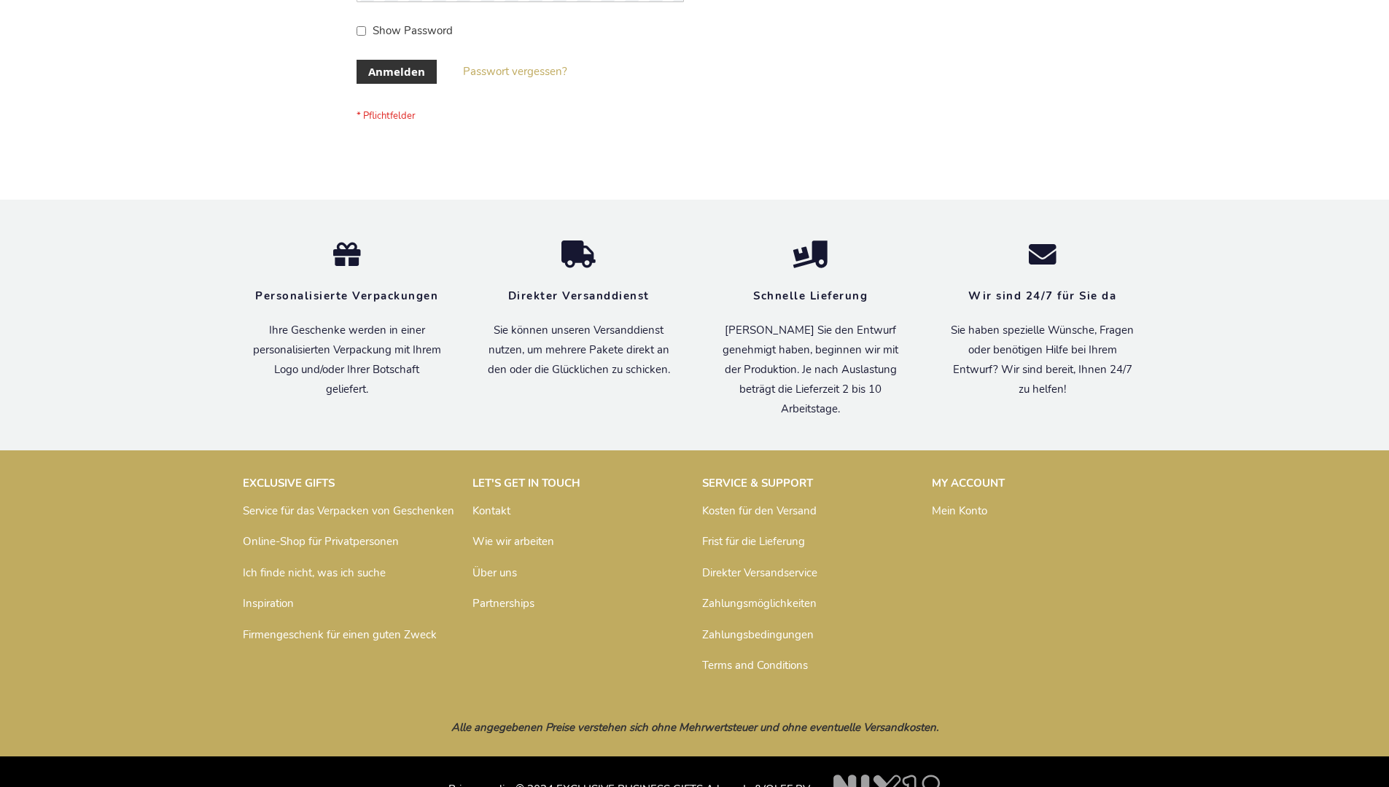
scroll to position [488, 0]
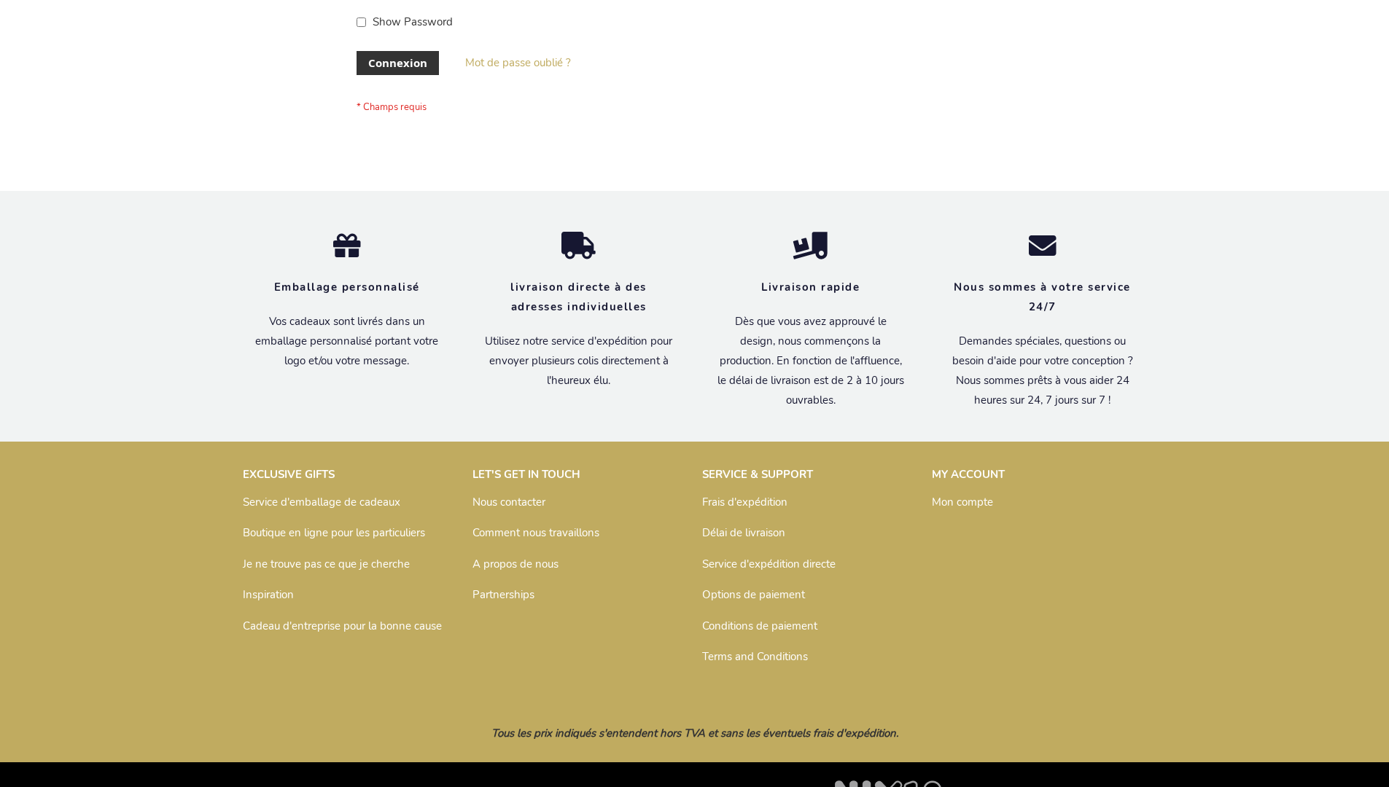
scroll to position [503, 0]
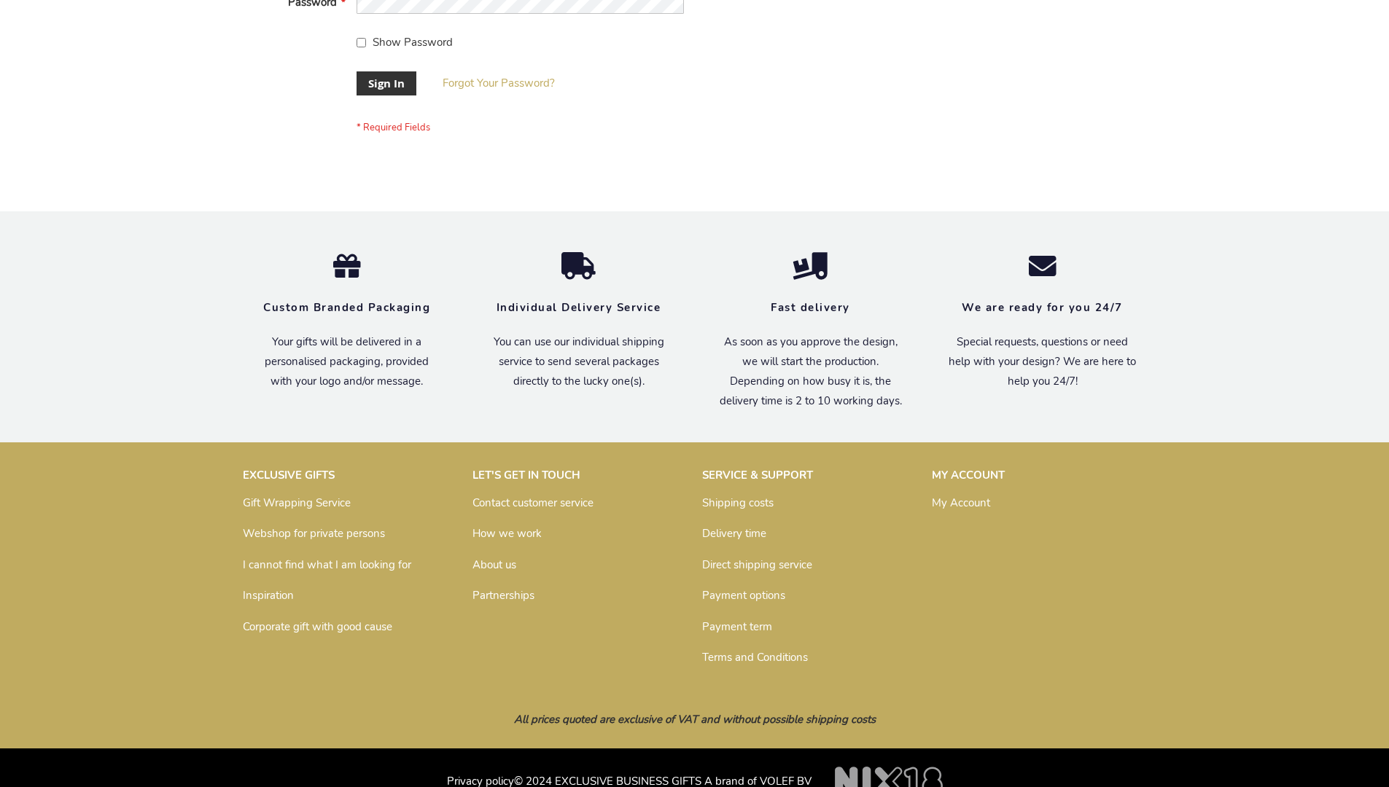
scroll to position [469, 0]
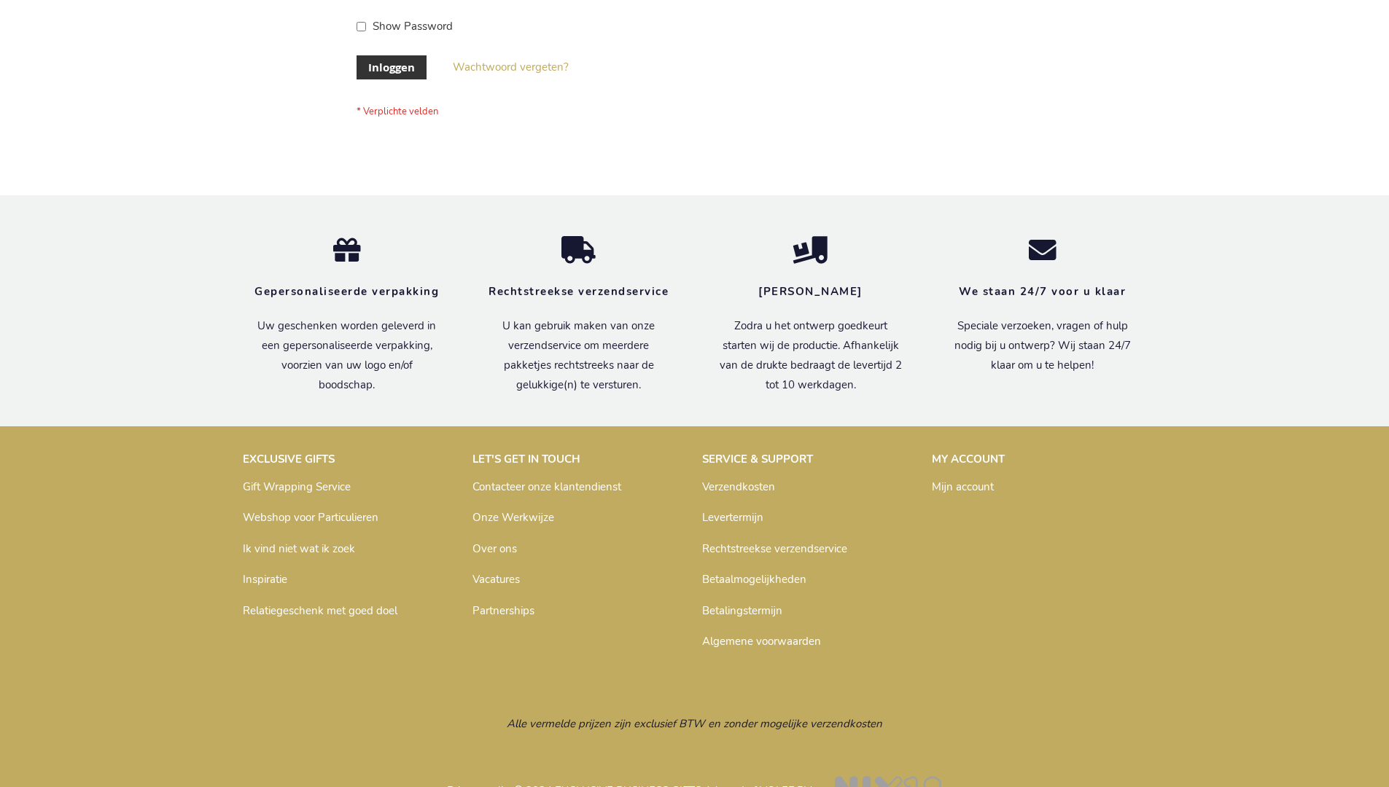
scroll to position [495, 0]
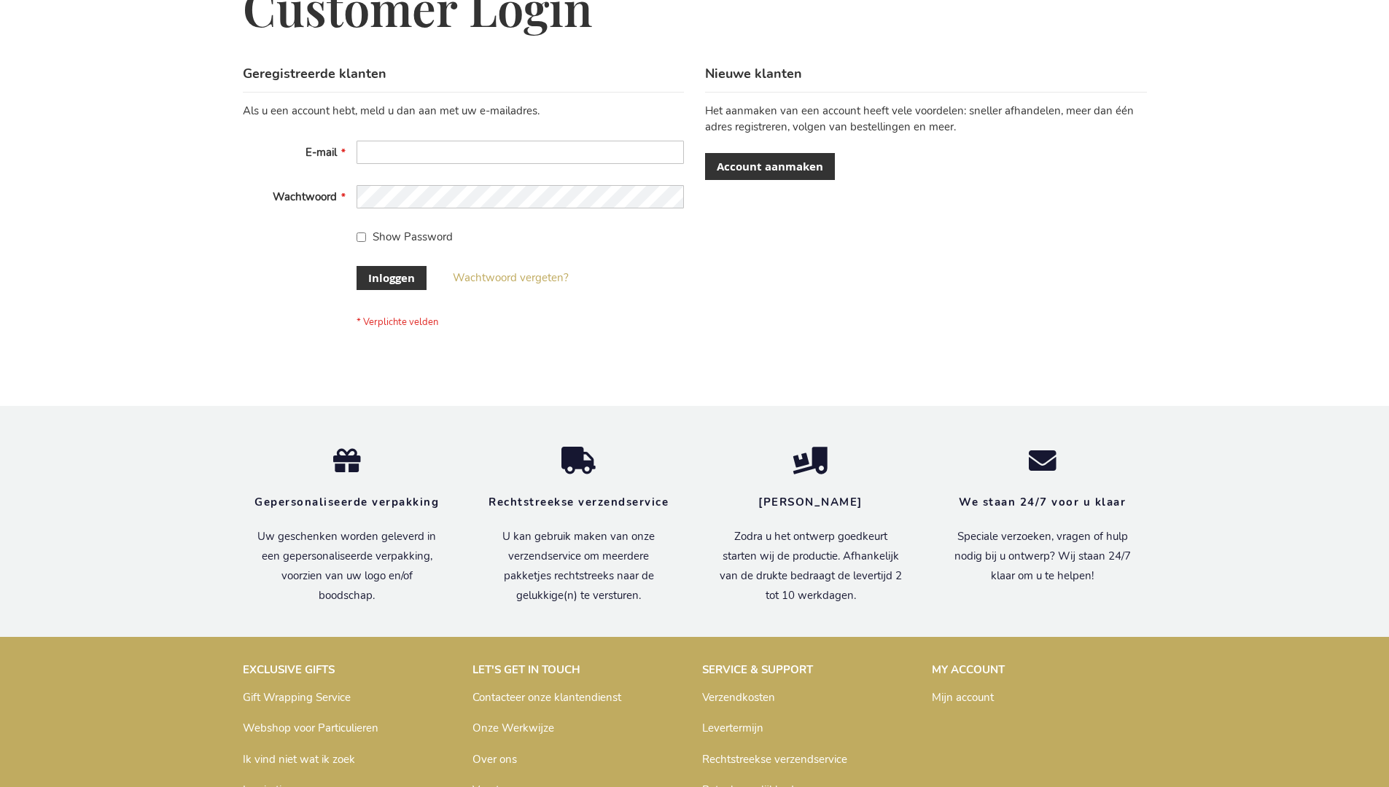
scroll to position [495, 0]
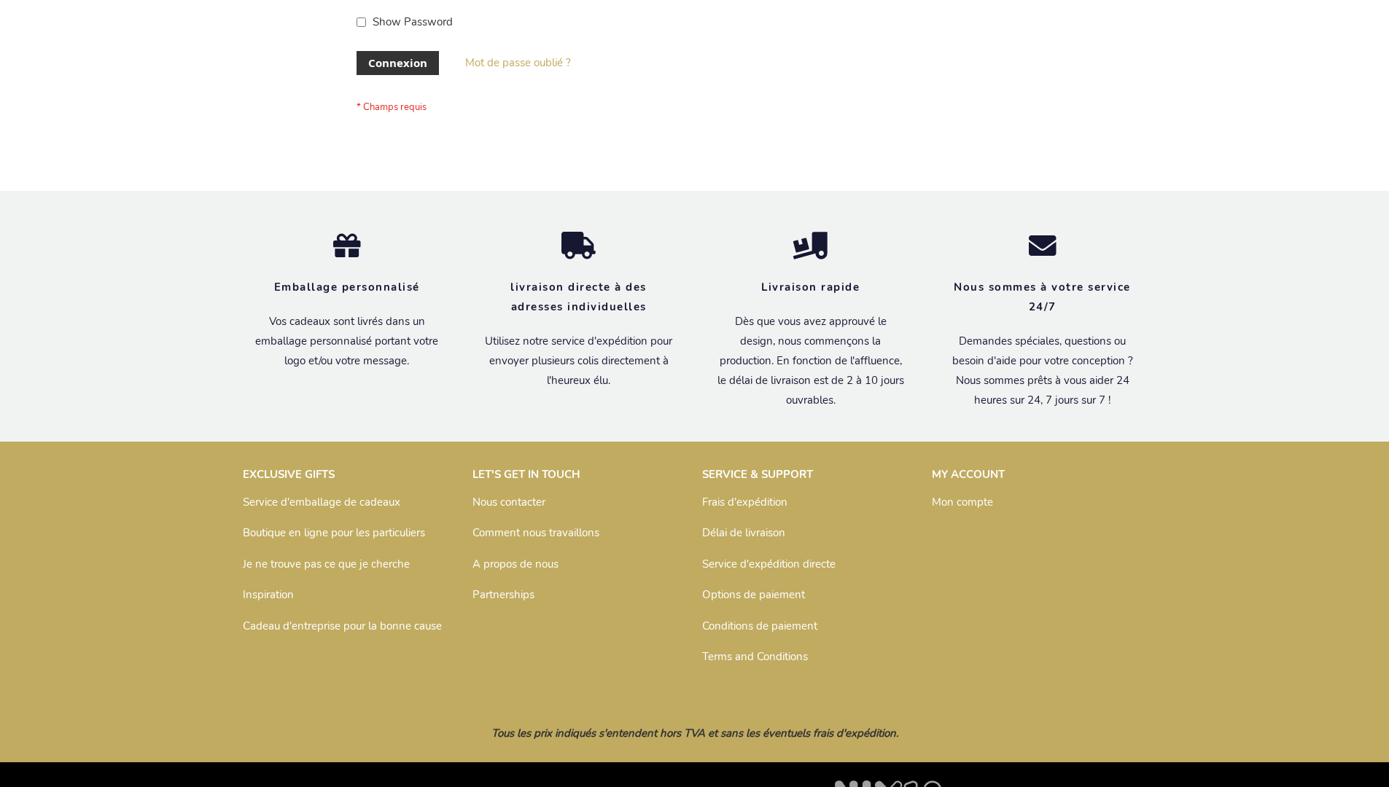
scroll to position [503, 0]
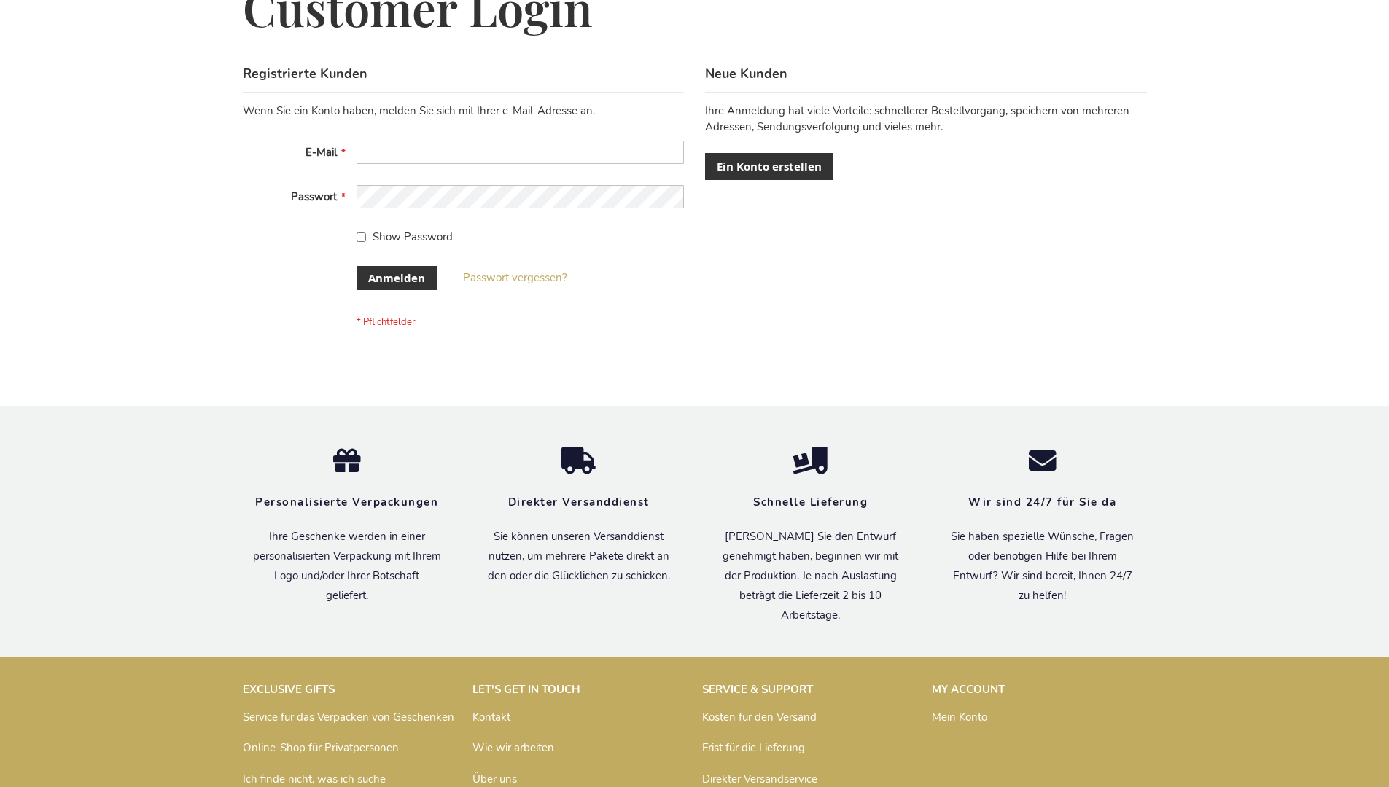
scroll to position [488, 0]
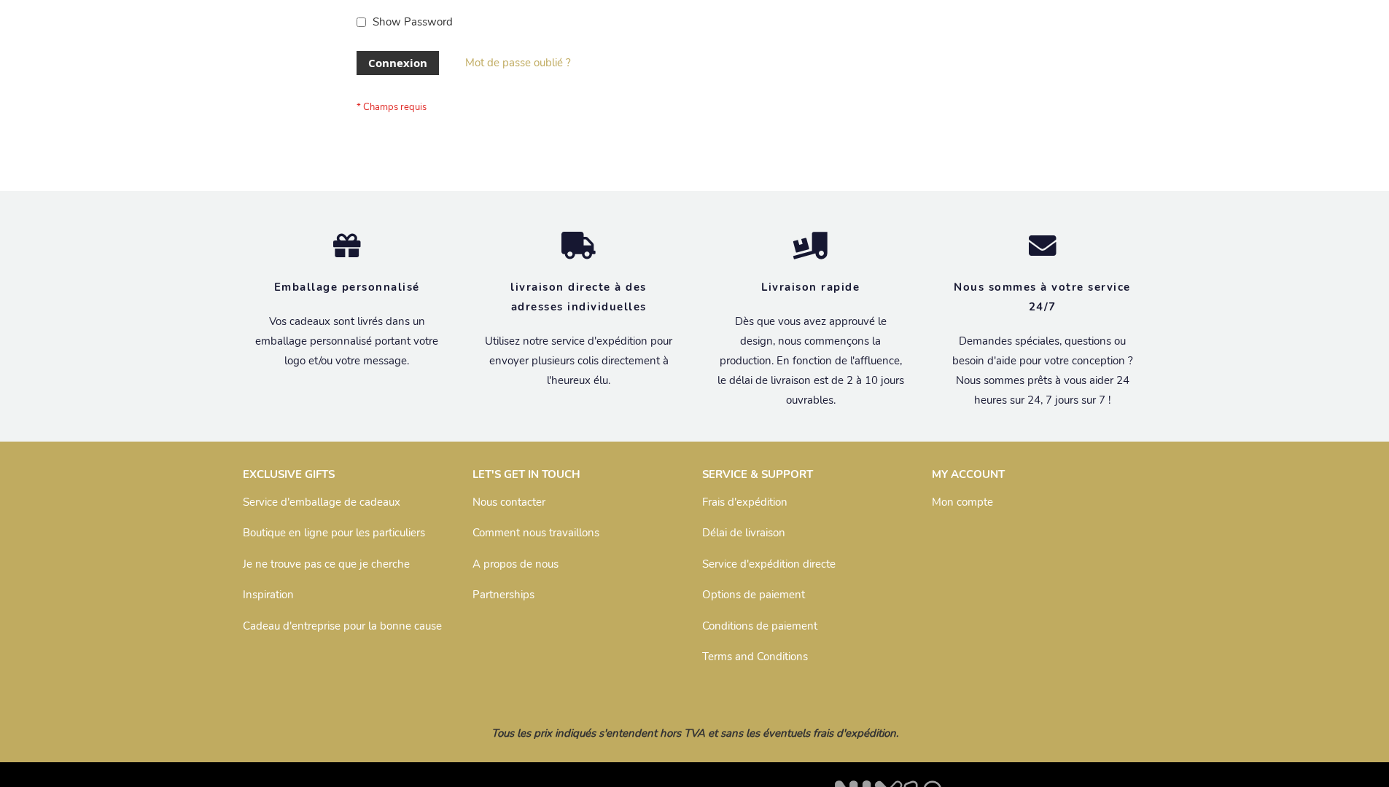
scroll to position [503, 0]
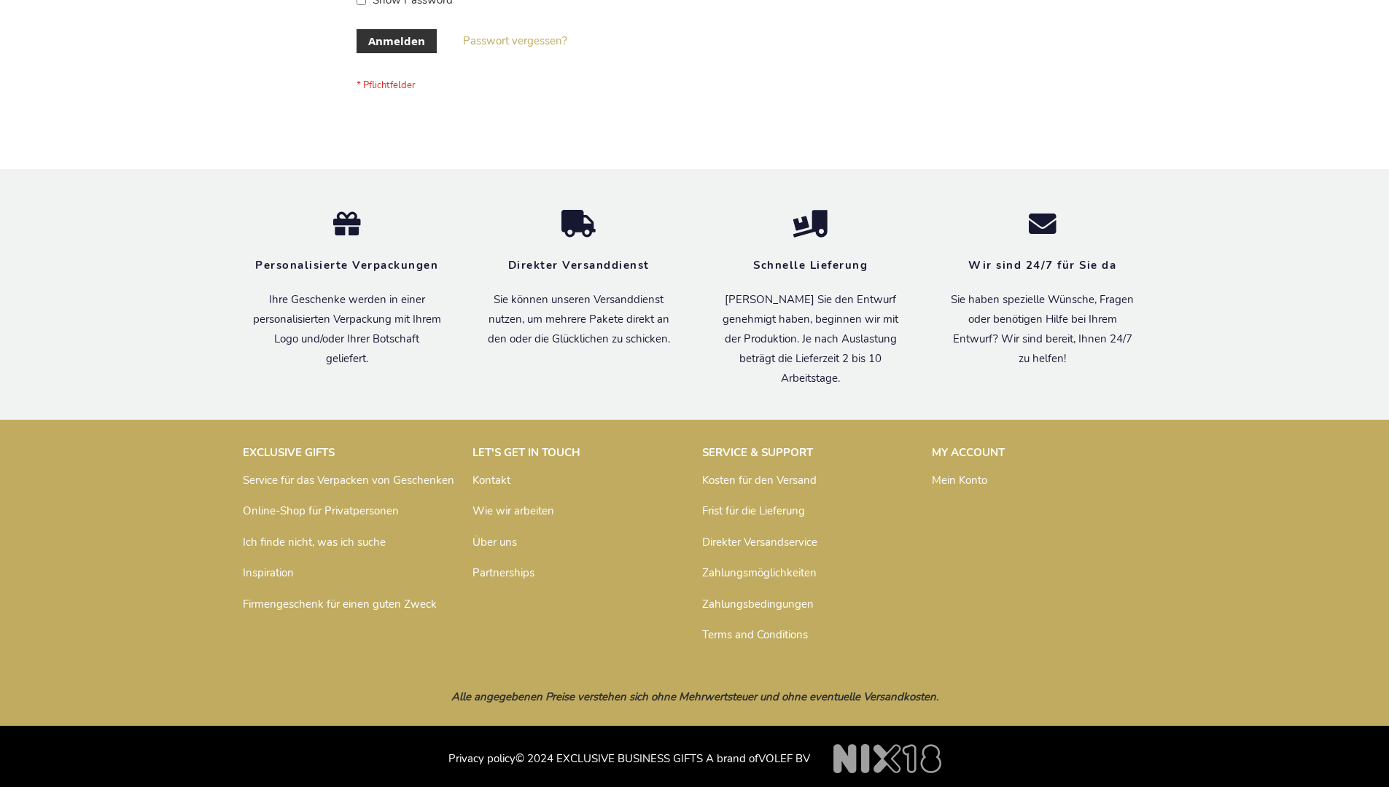
scroll to position [488, 0]
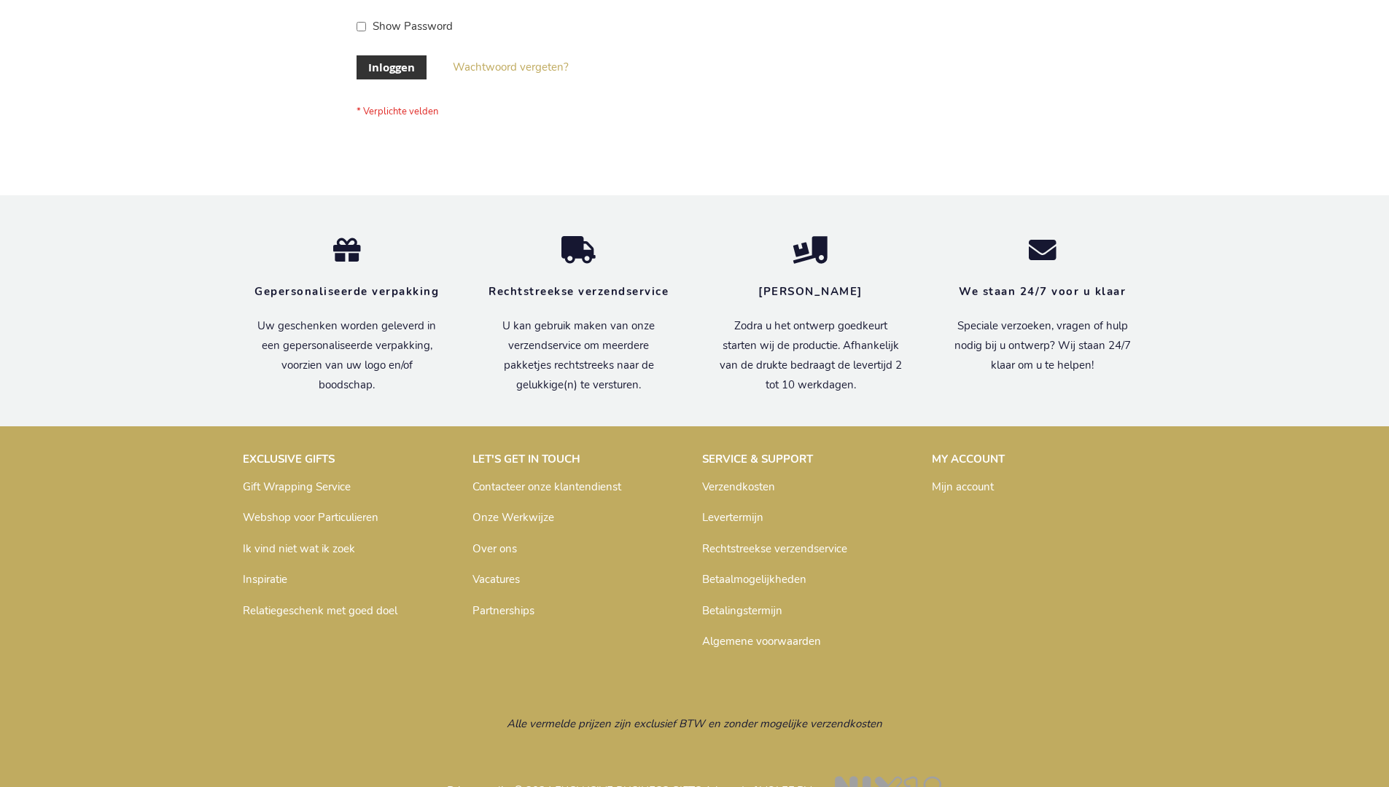
scroll to position [495, 0]
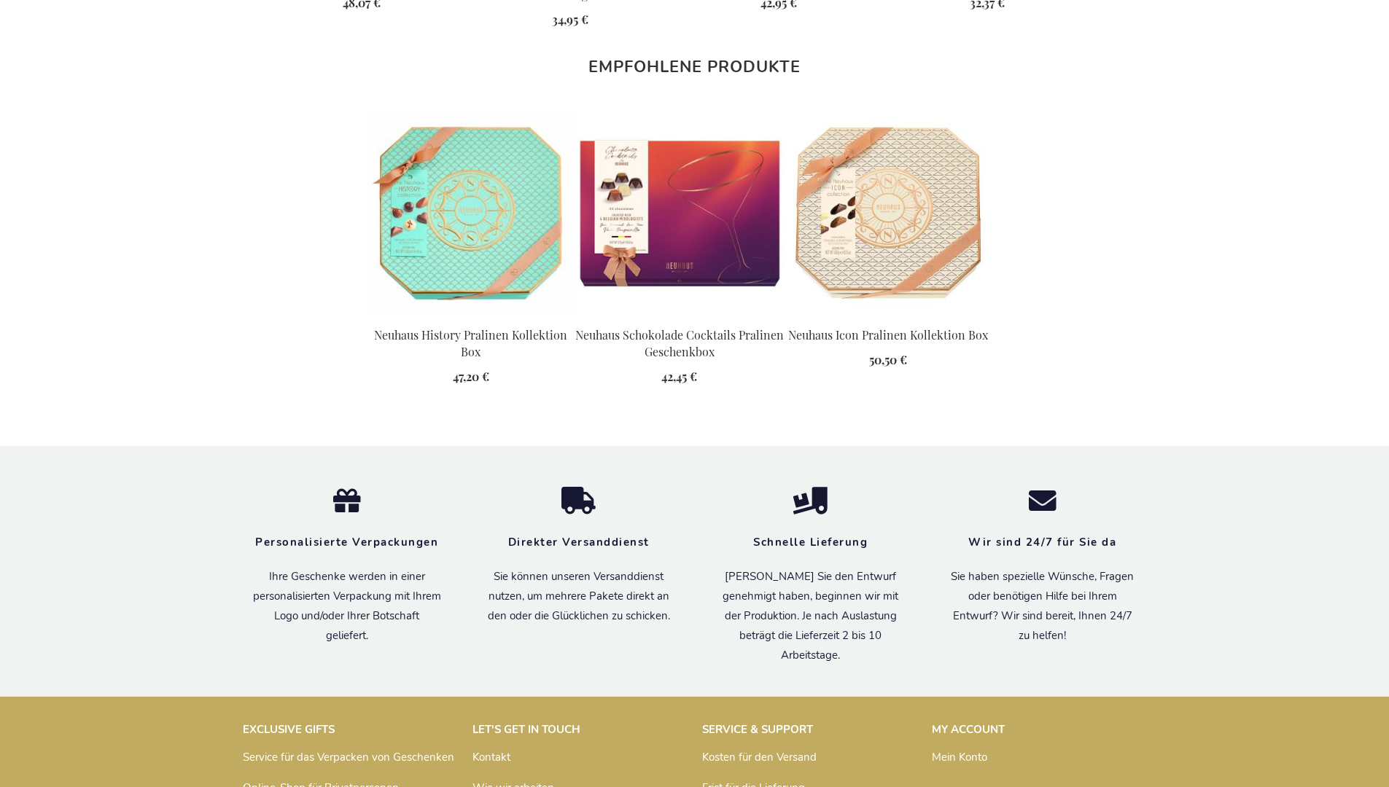
scroll to position [1983, 0]
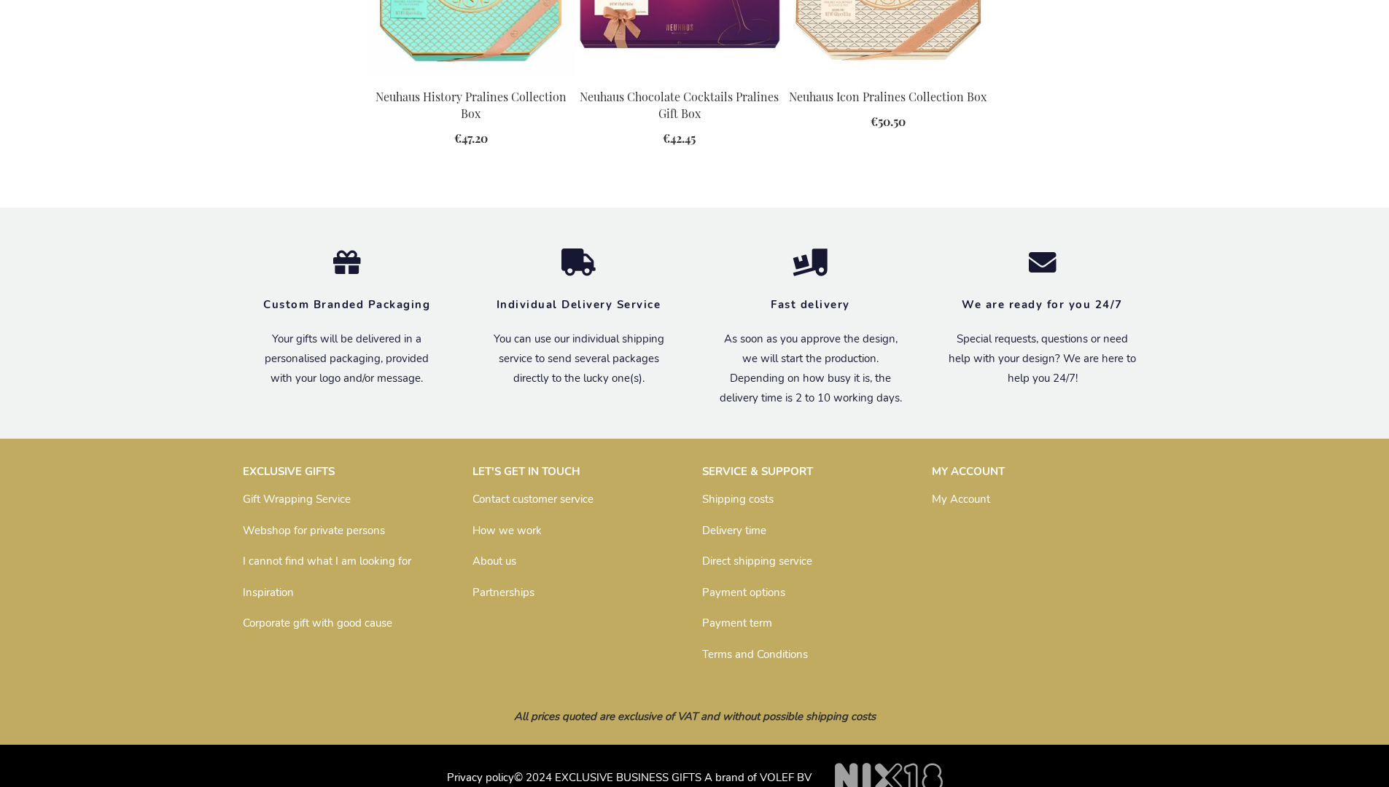
scroll to position [1917, 0]
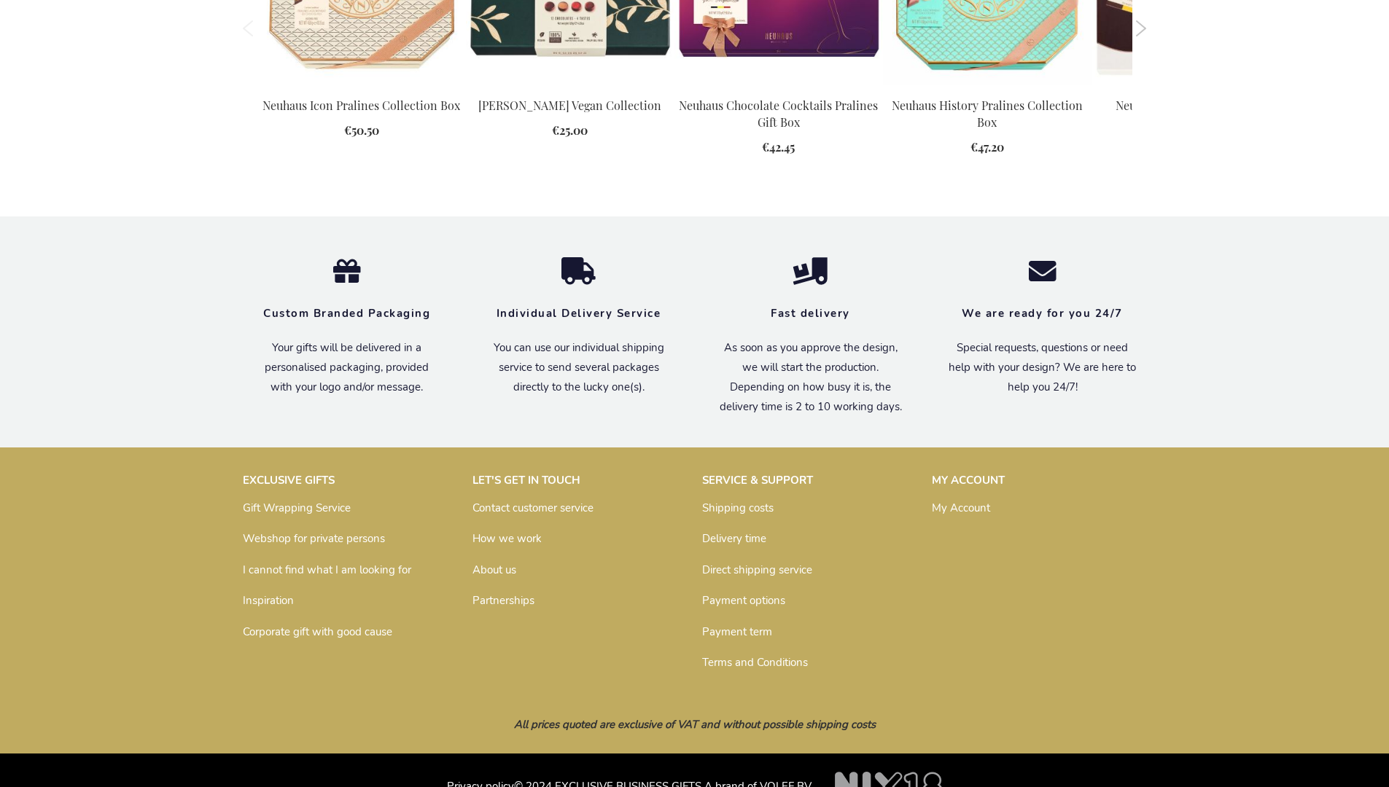
scroll to position [1824, 0]
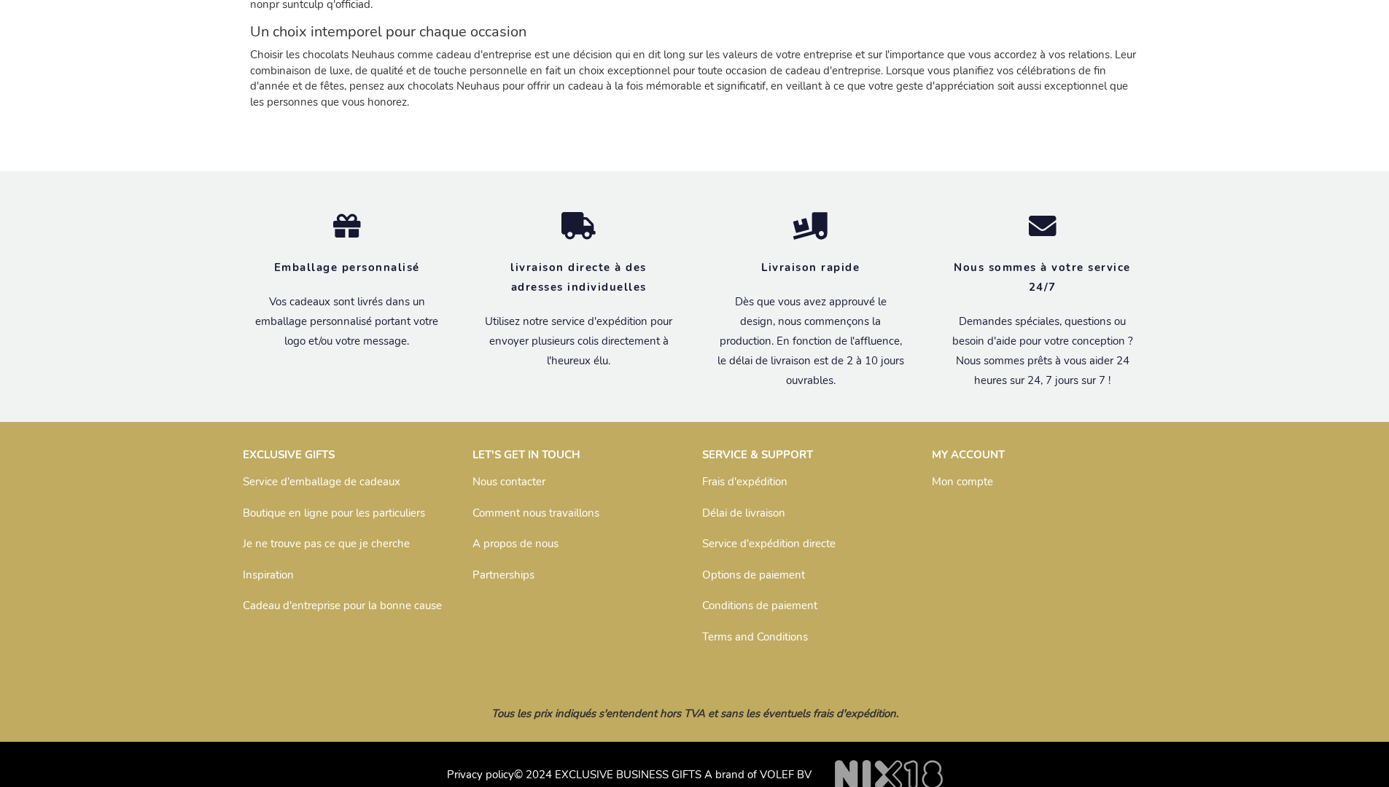
scroll to position [2102, 0]
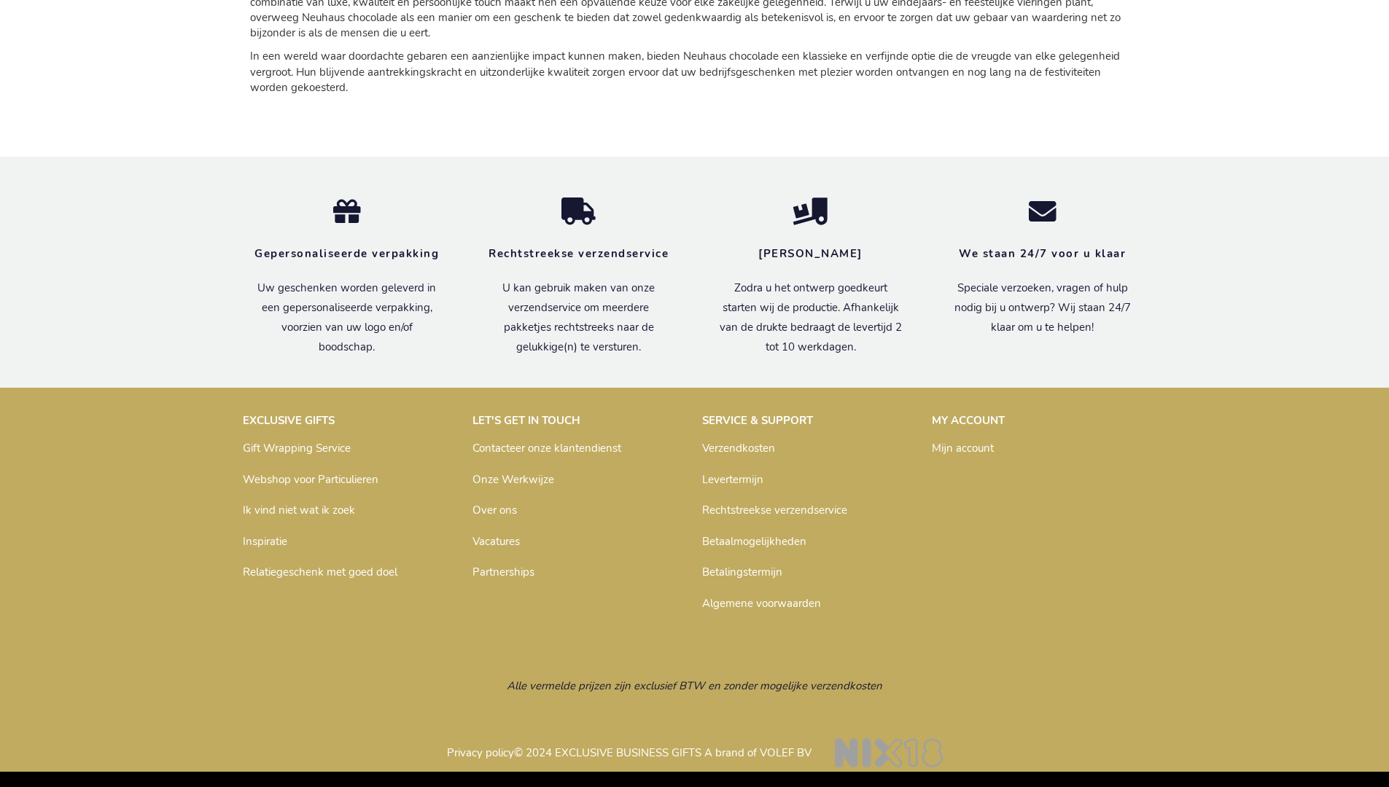
scroll to position [2144, 0]
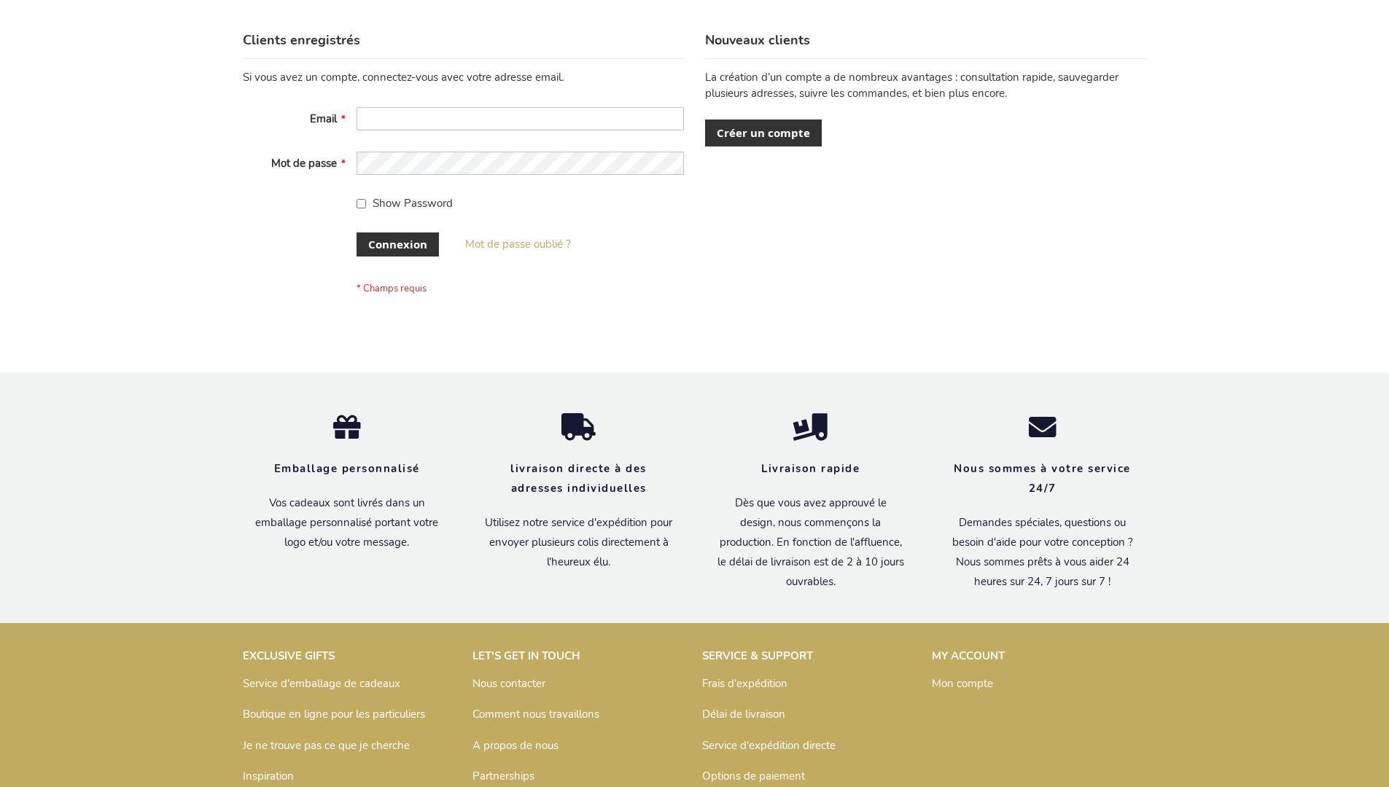
scroll to position [503, 0]
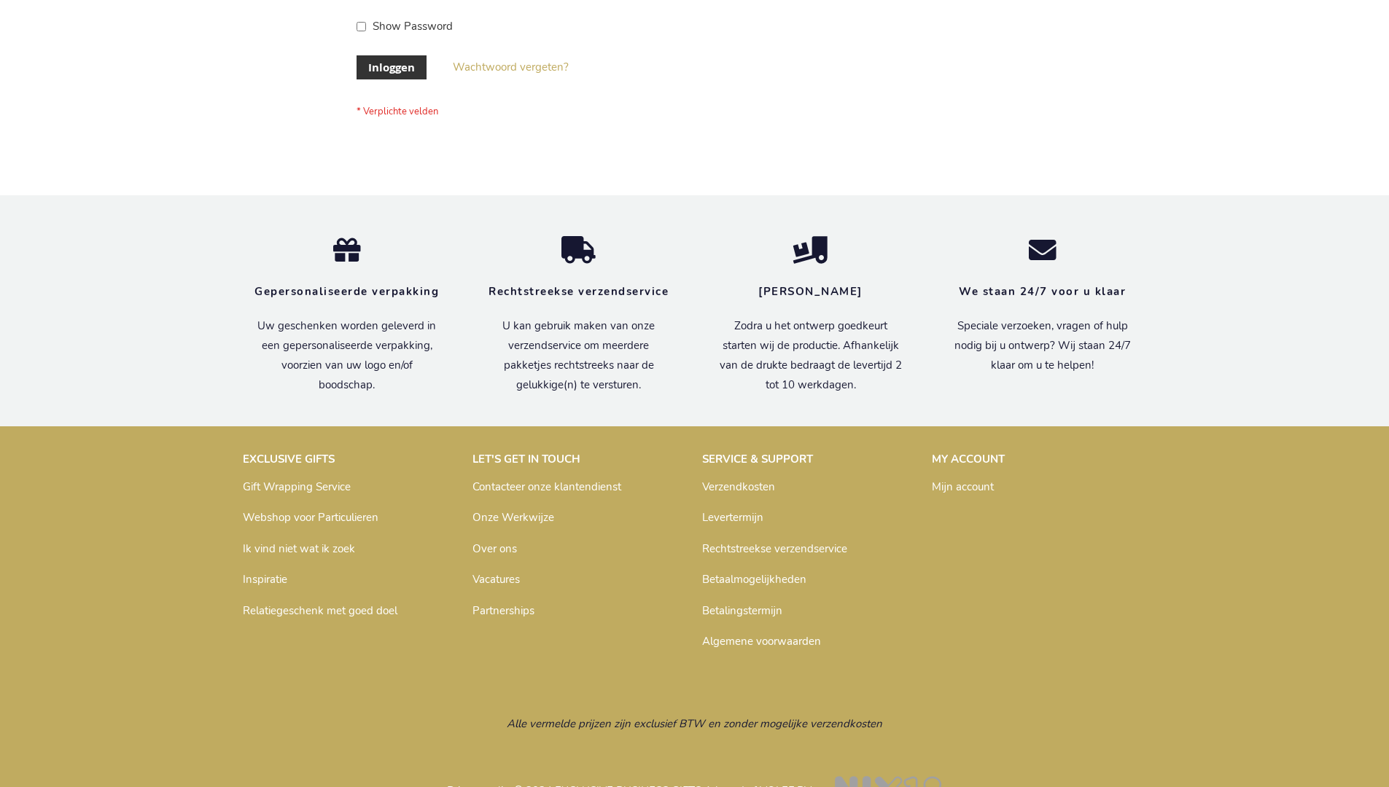
scroll to position [495, 0]
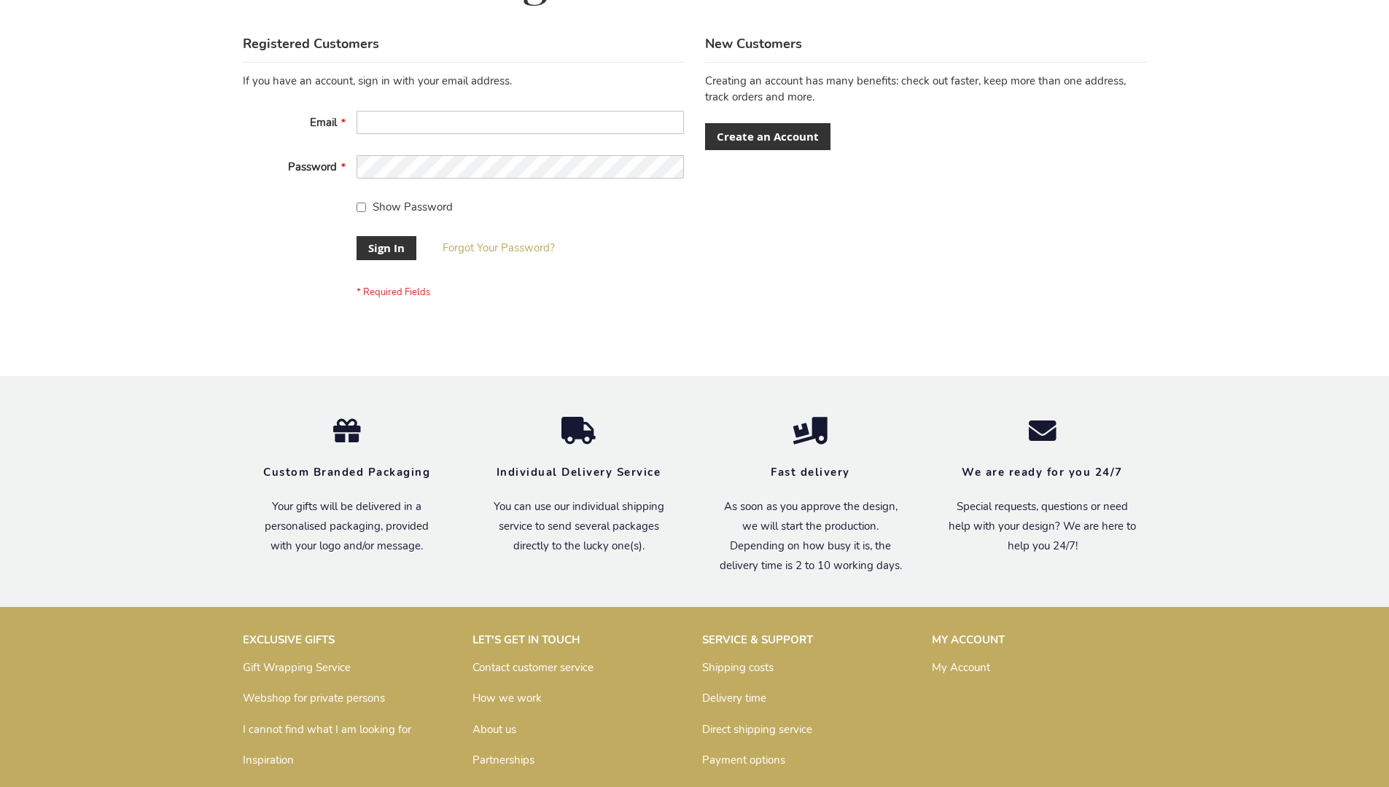
scroll to position [469, 0]
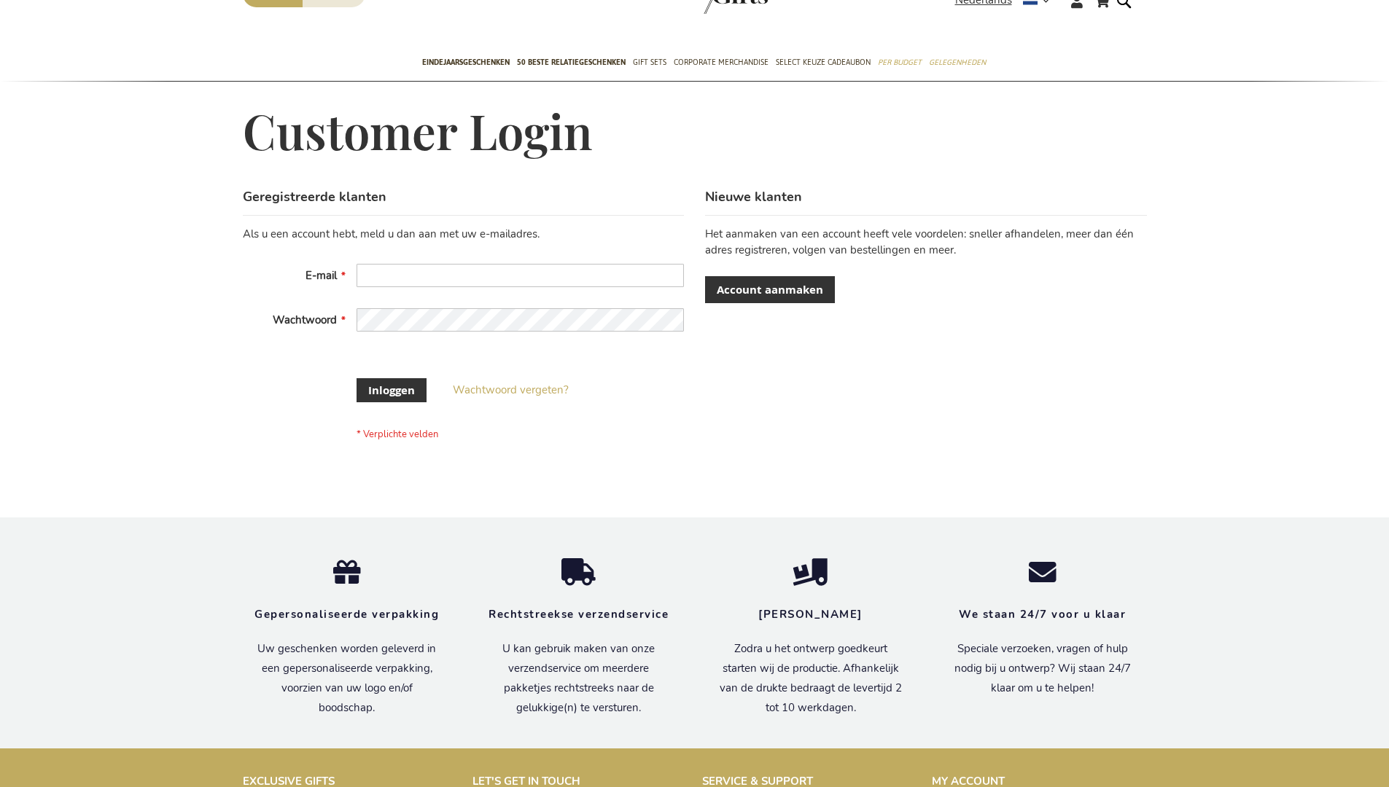
scroll to position [495, 0]
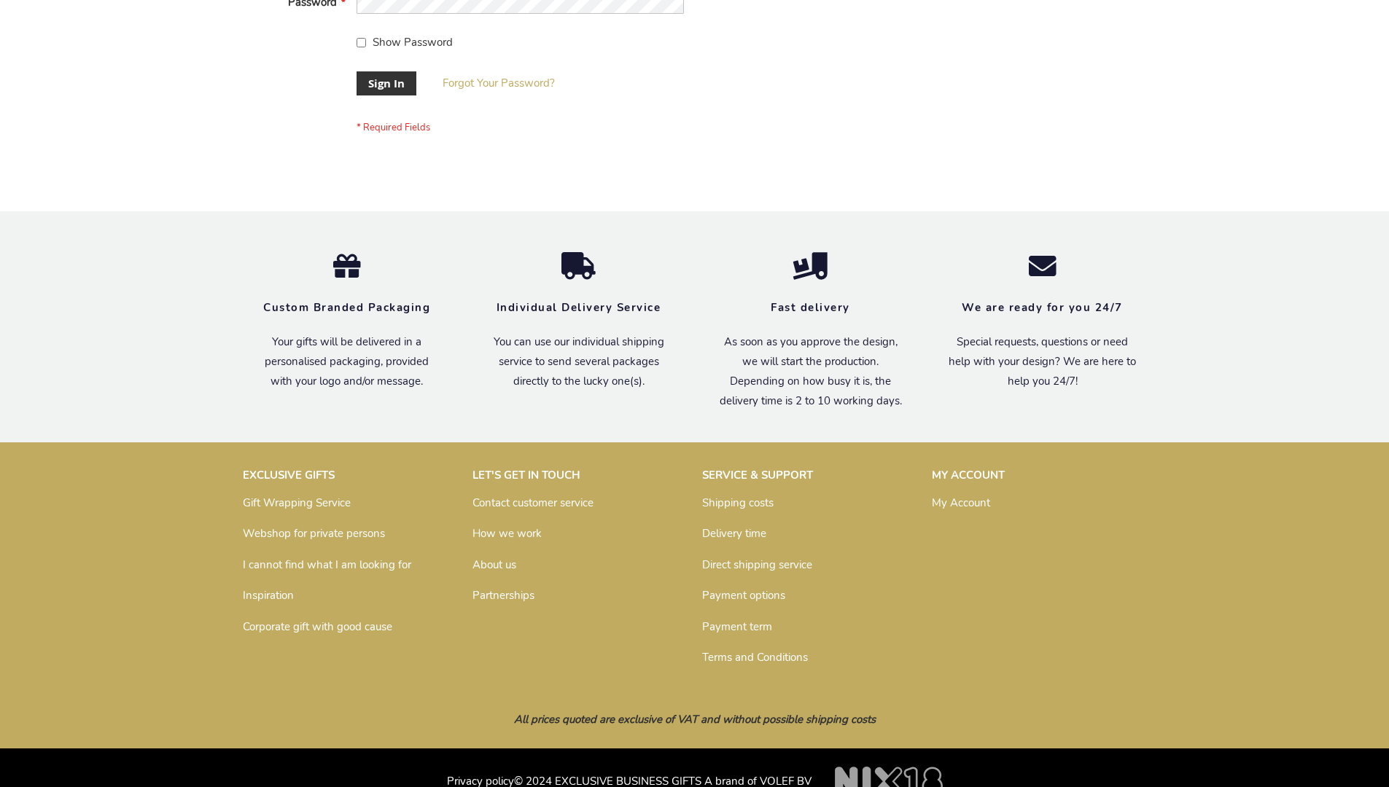
scroll to position [469, 0]
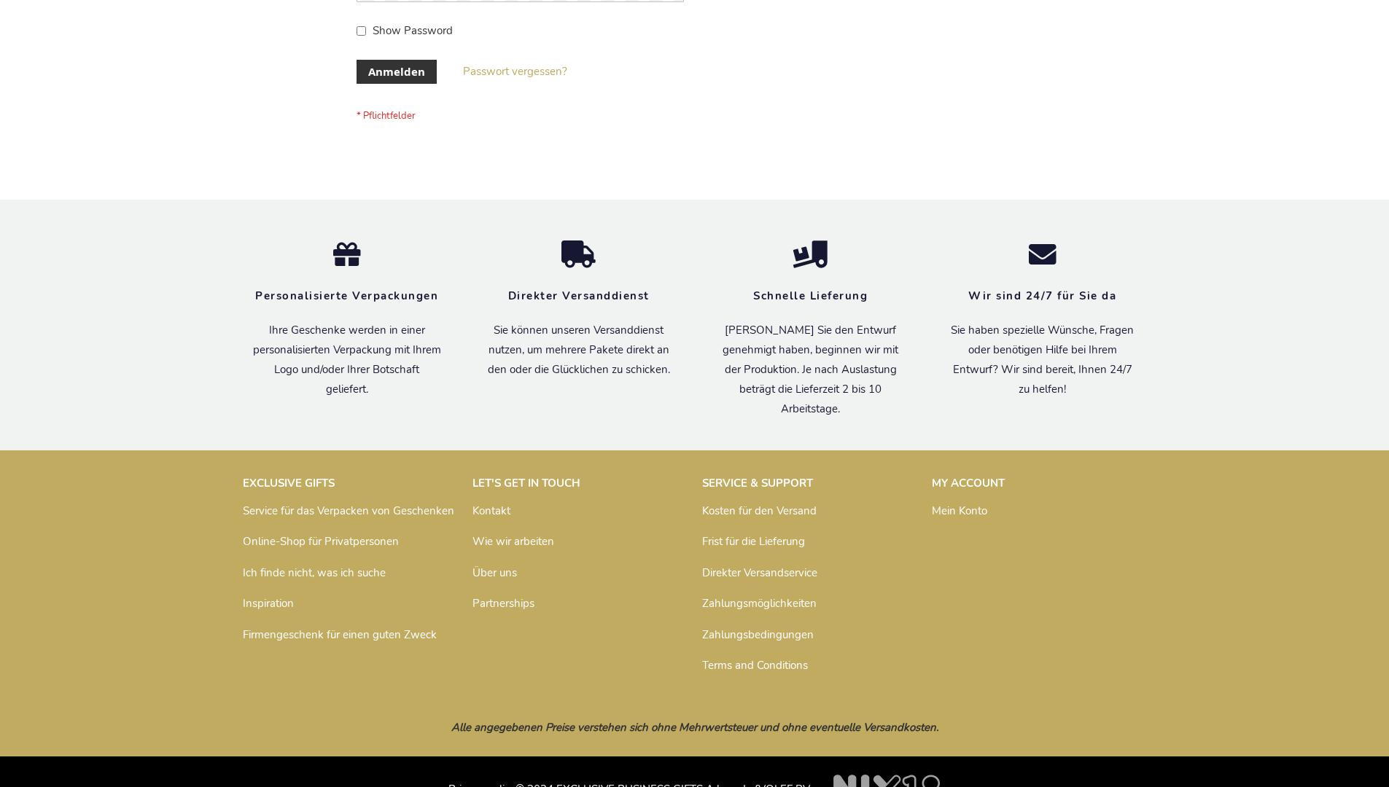
scroll to position [488, 0]
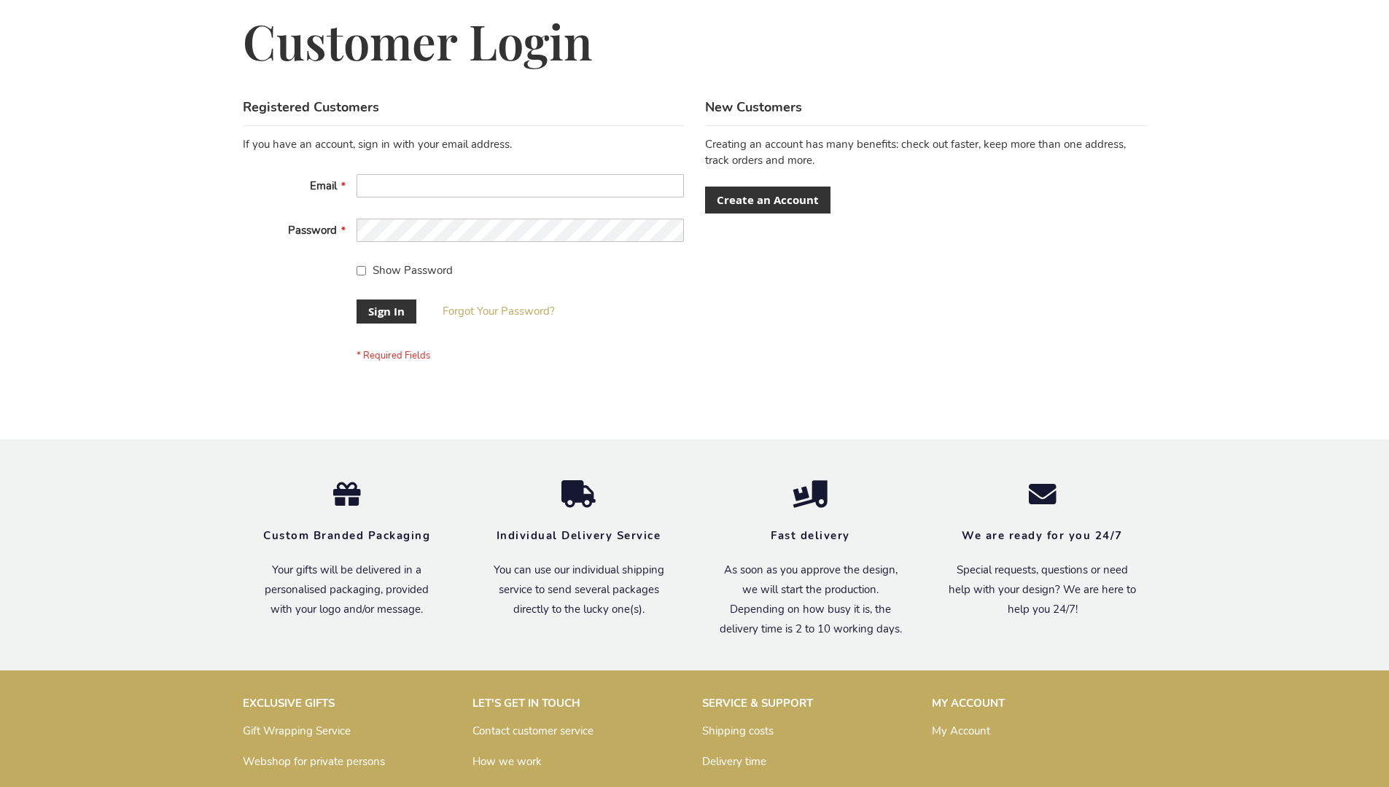
scroll to position [469, 0]
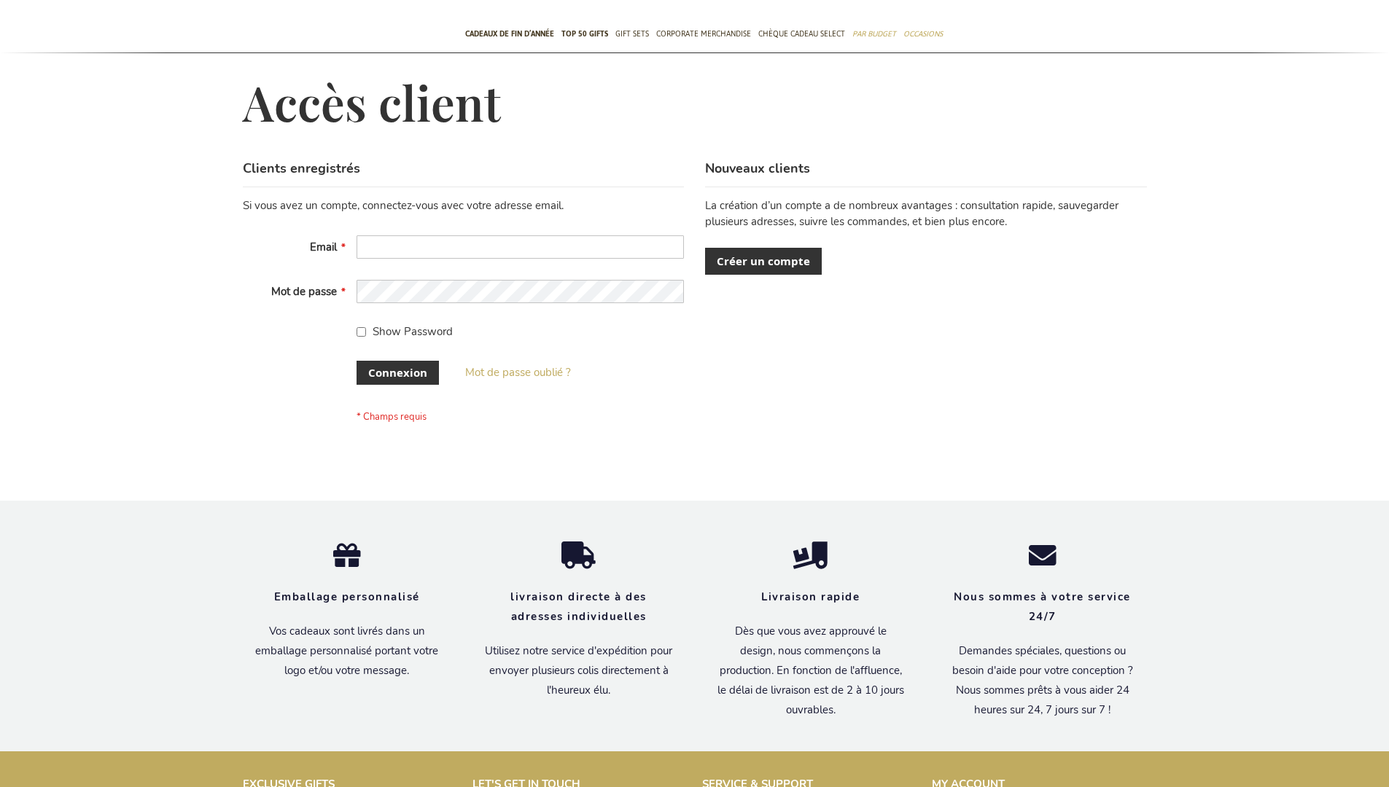
scroll to position [491, 0]
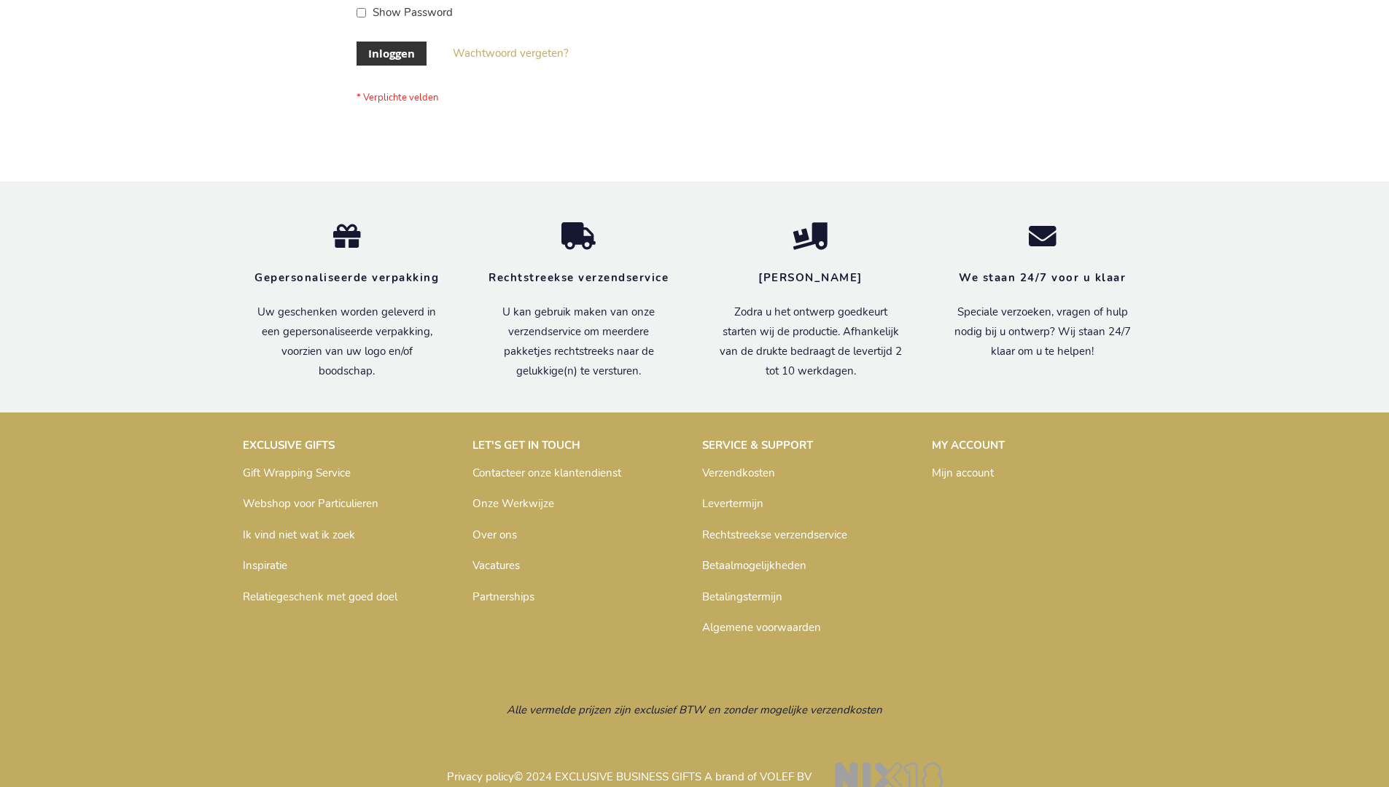
scroll to position [495, 0]
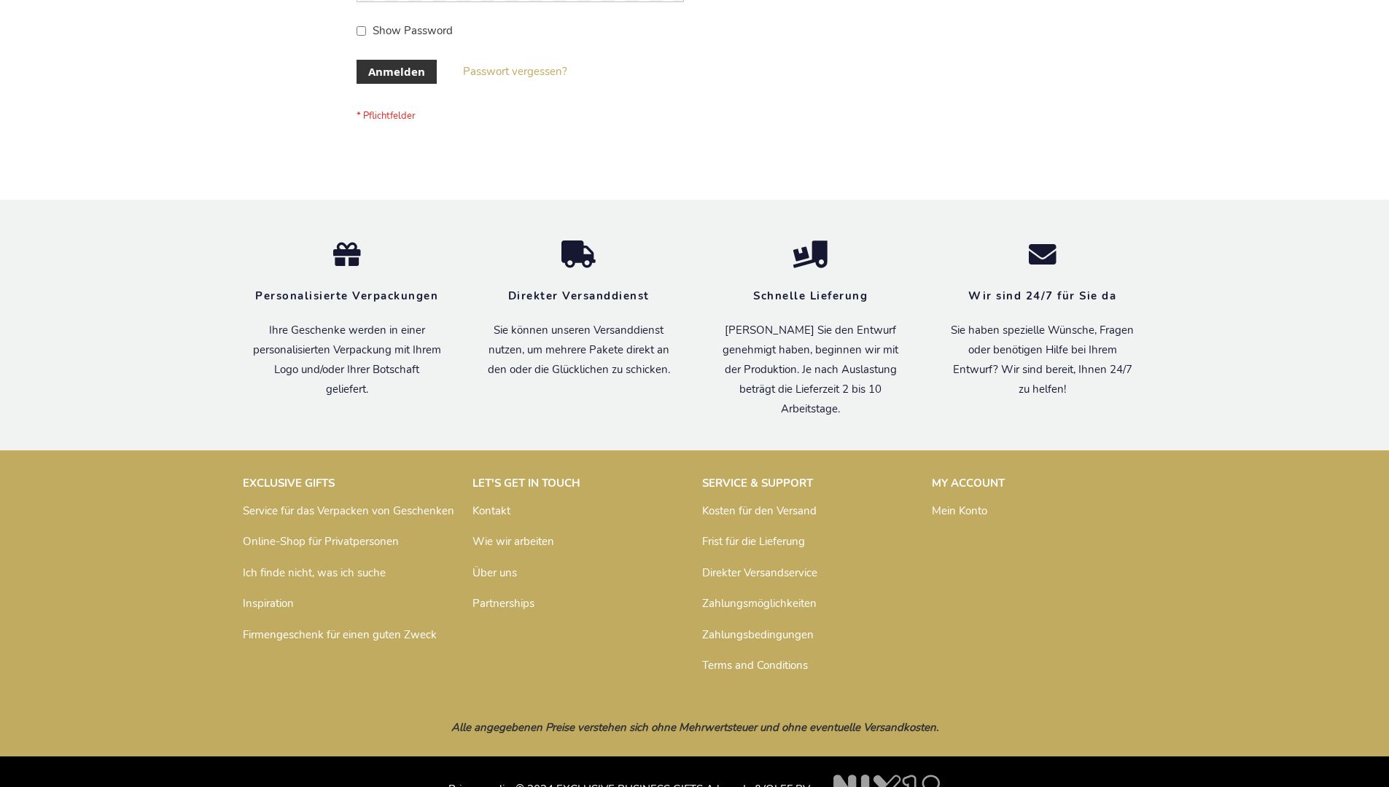
scroll to position [488, 0]
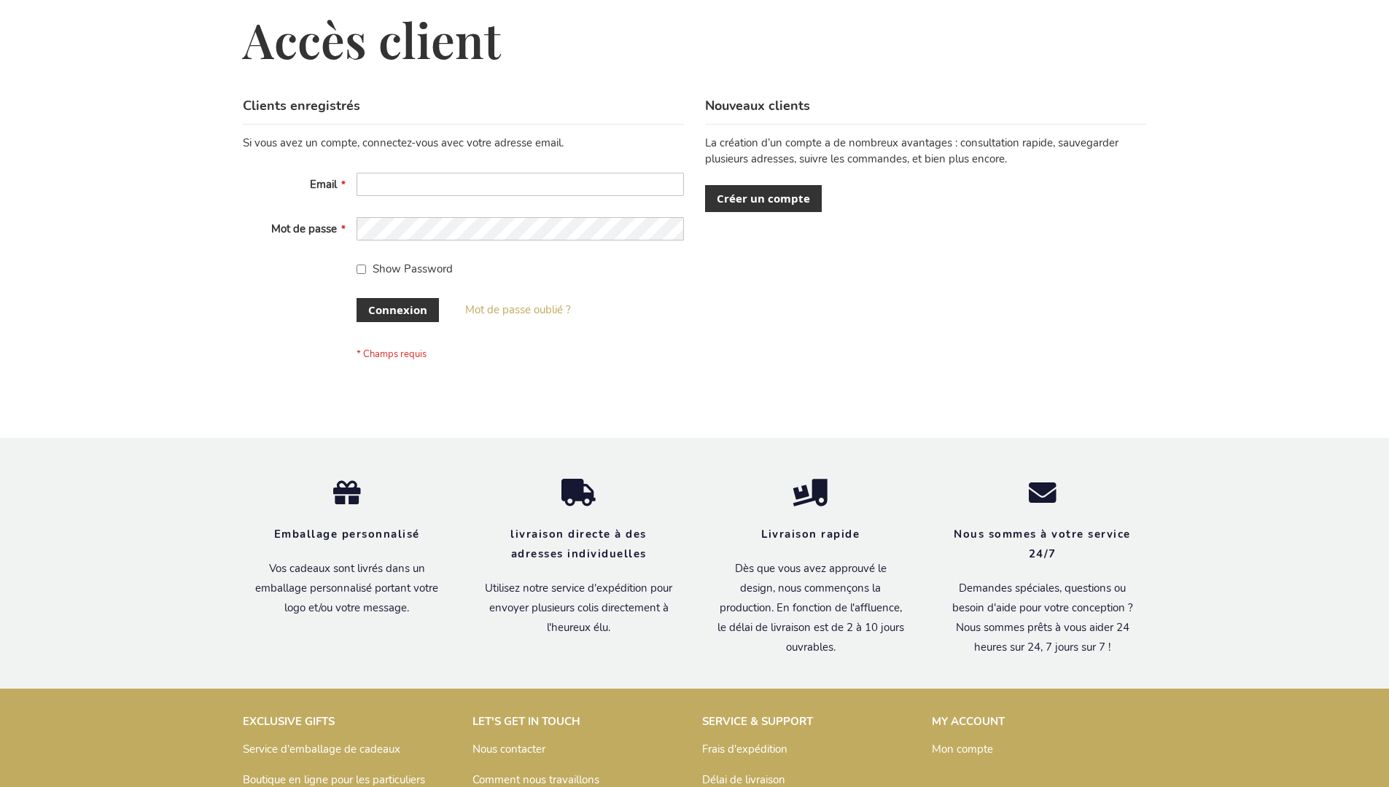
scroll to position [503, 0]
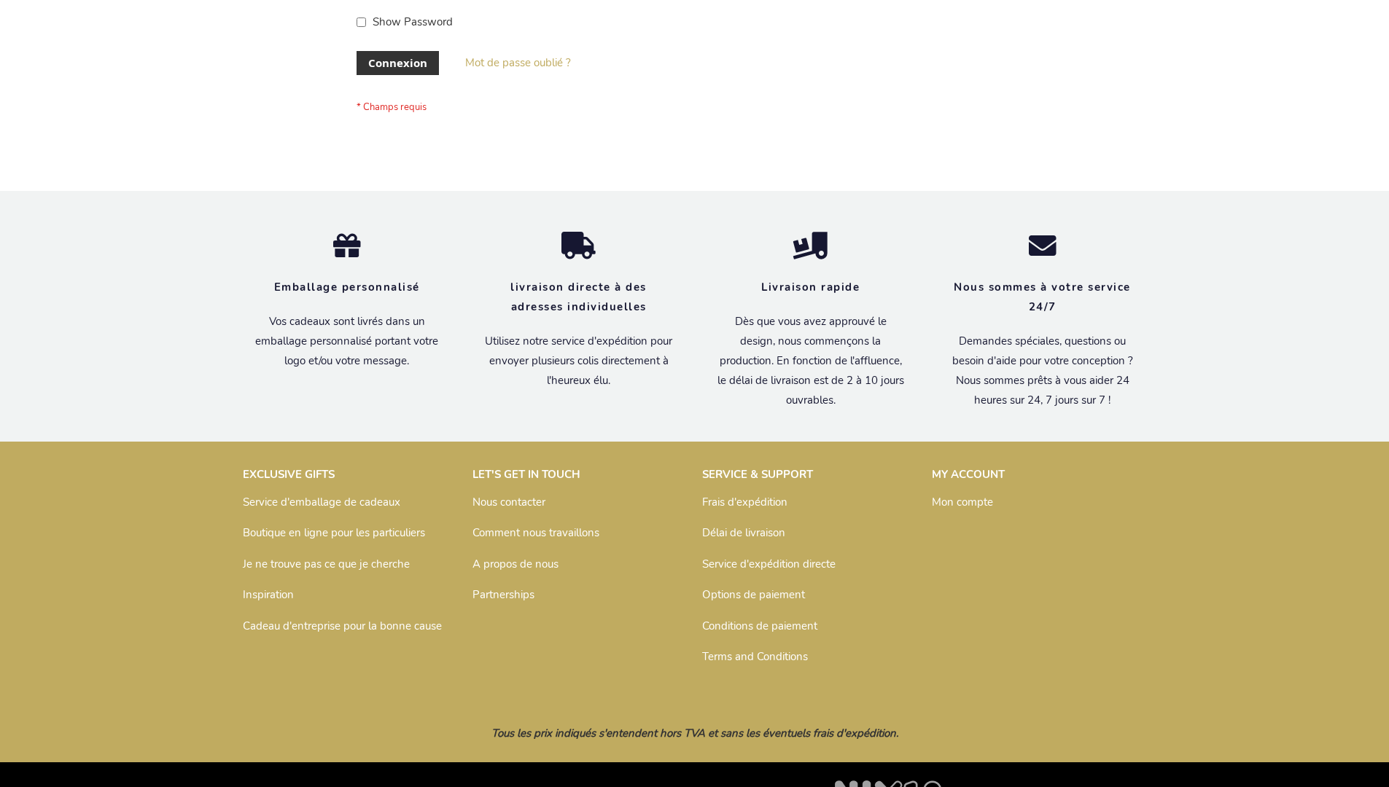
scroll to position [503, 0]
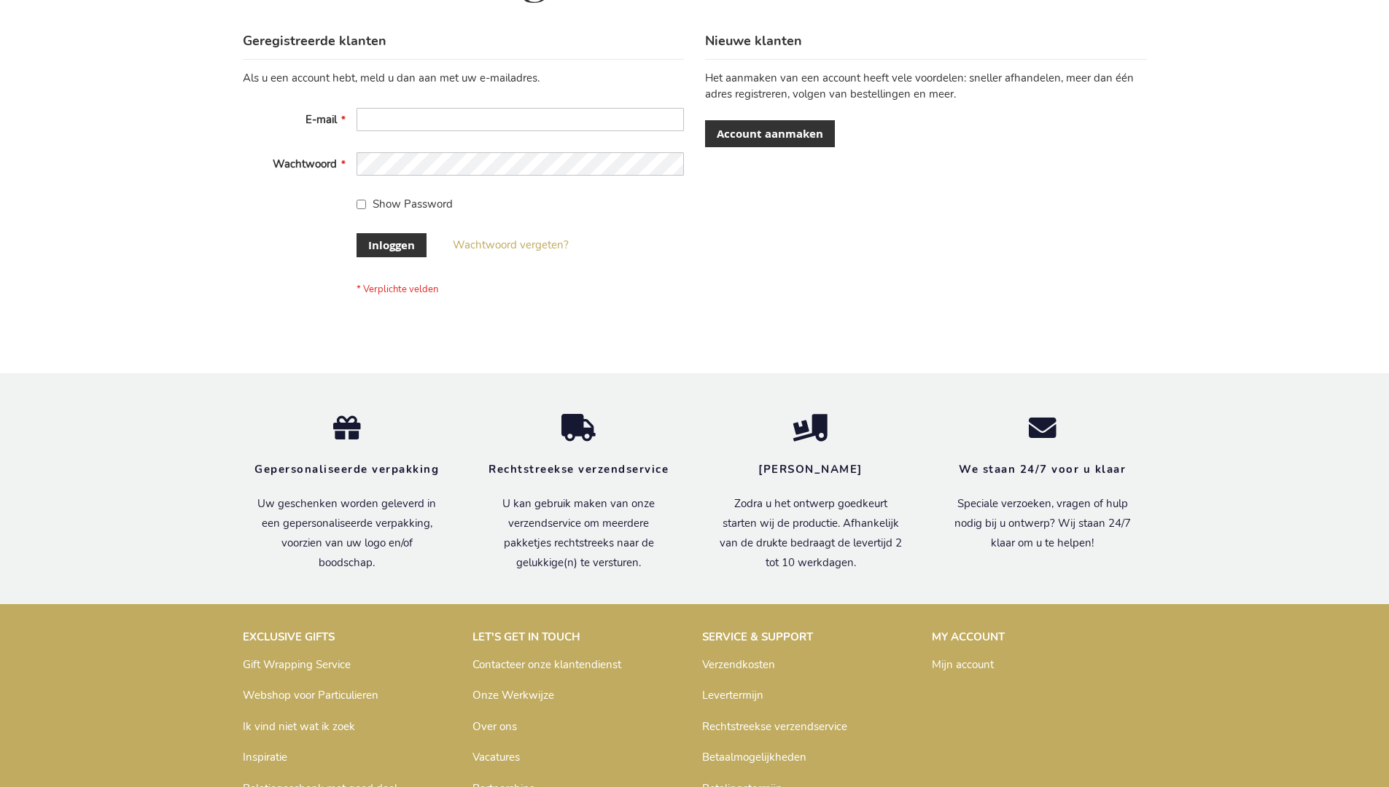
scroll to position [495, 0]
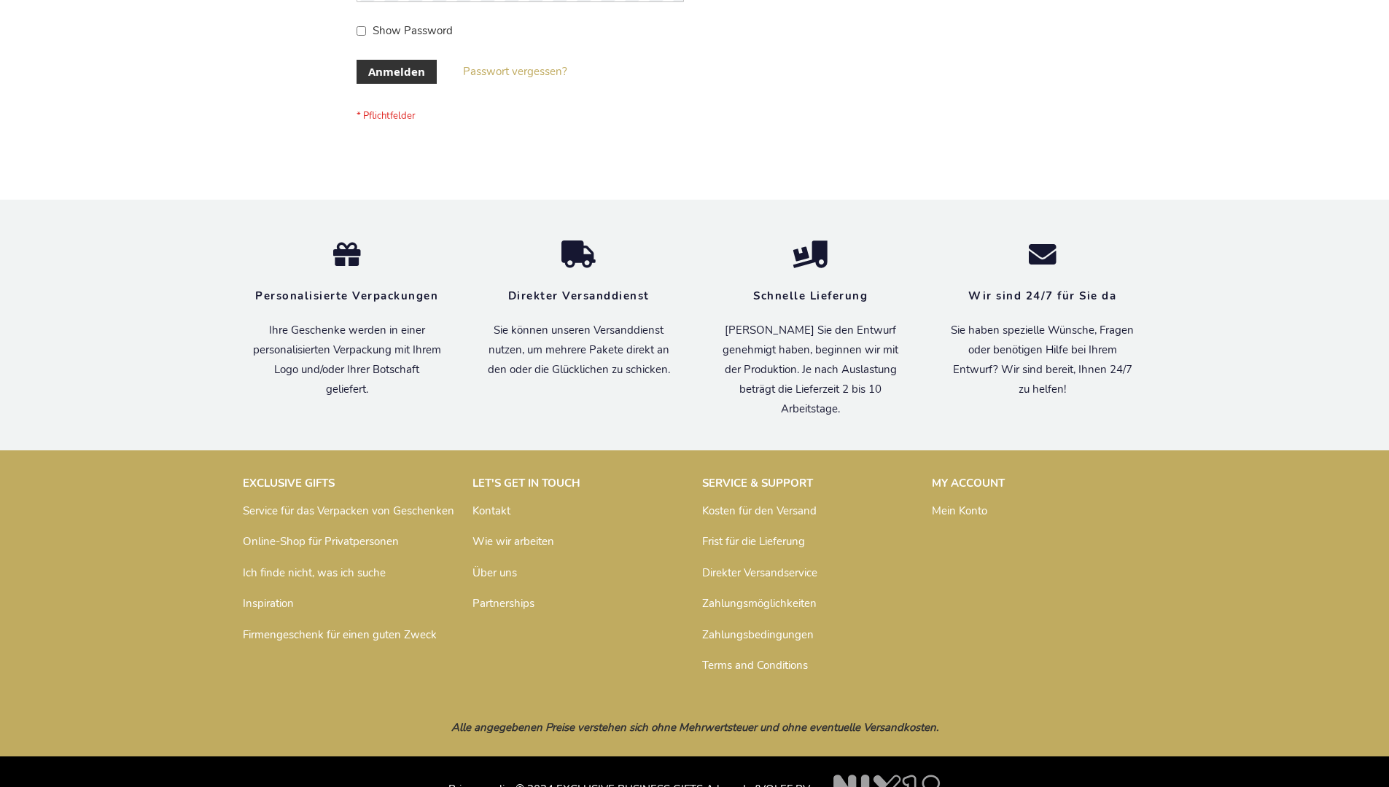
scroll to position [488, 0]
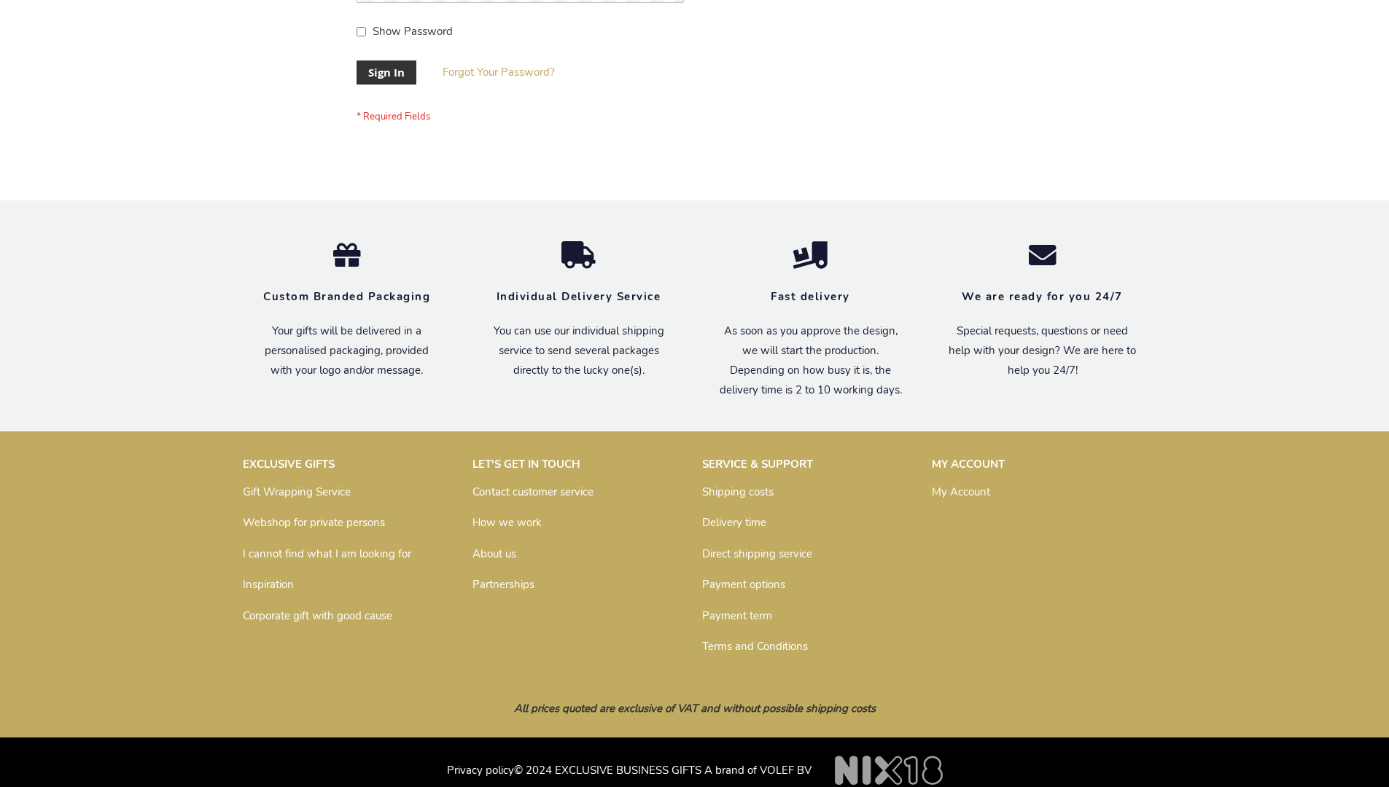
scroll to position [469, 0]
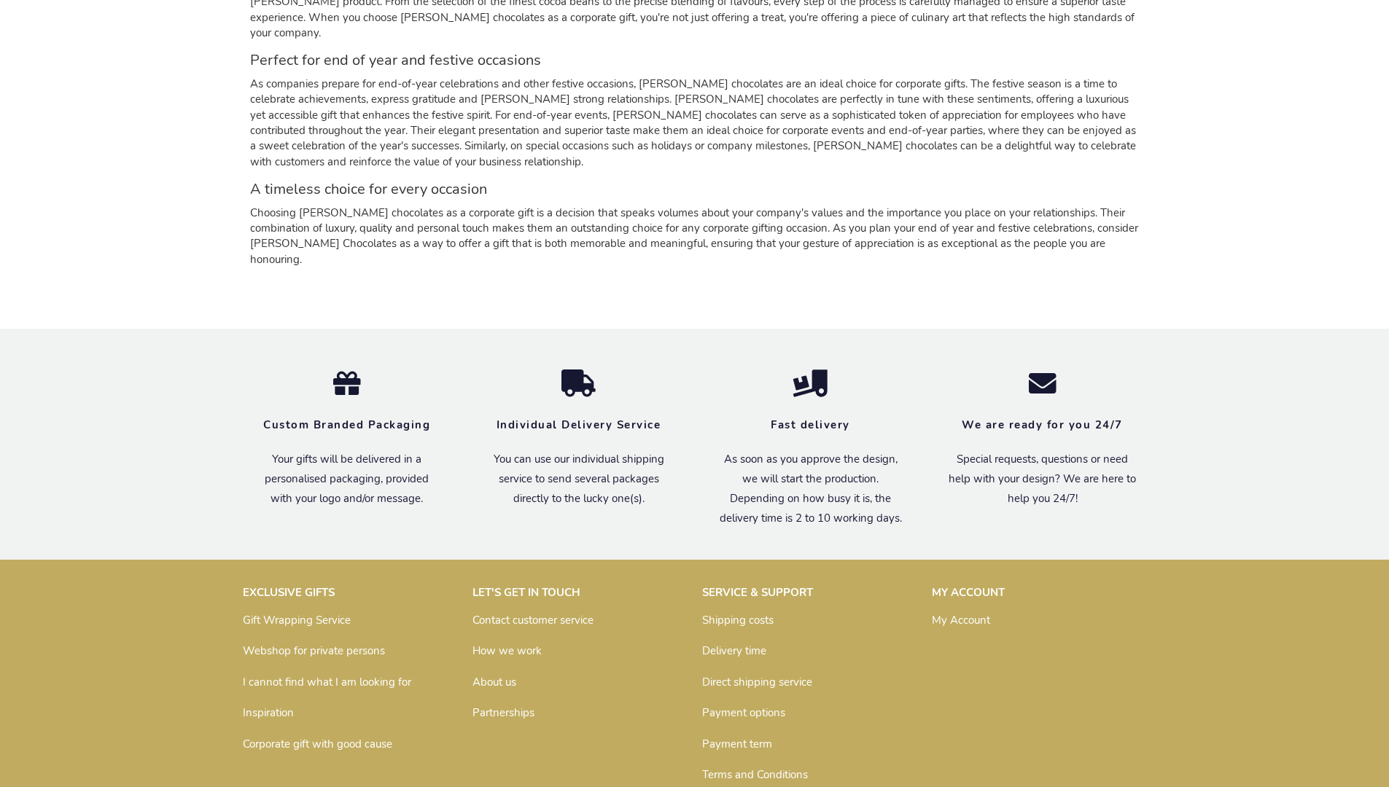
scroll to position [2031, 0]
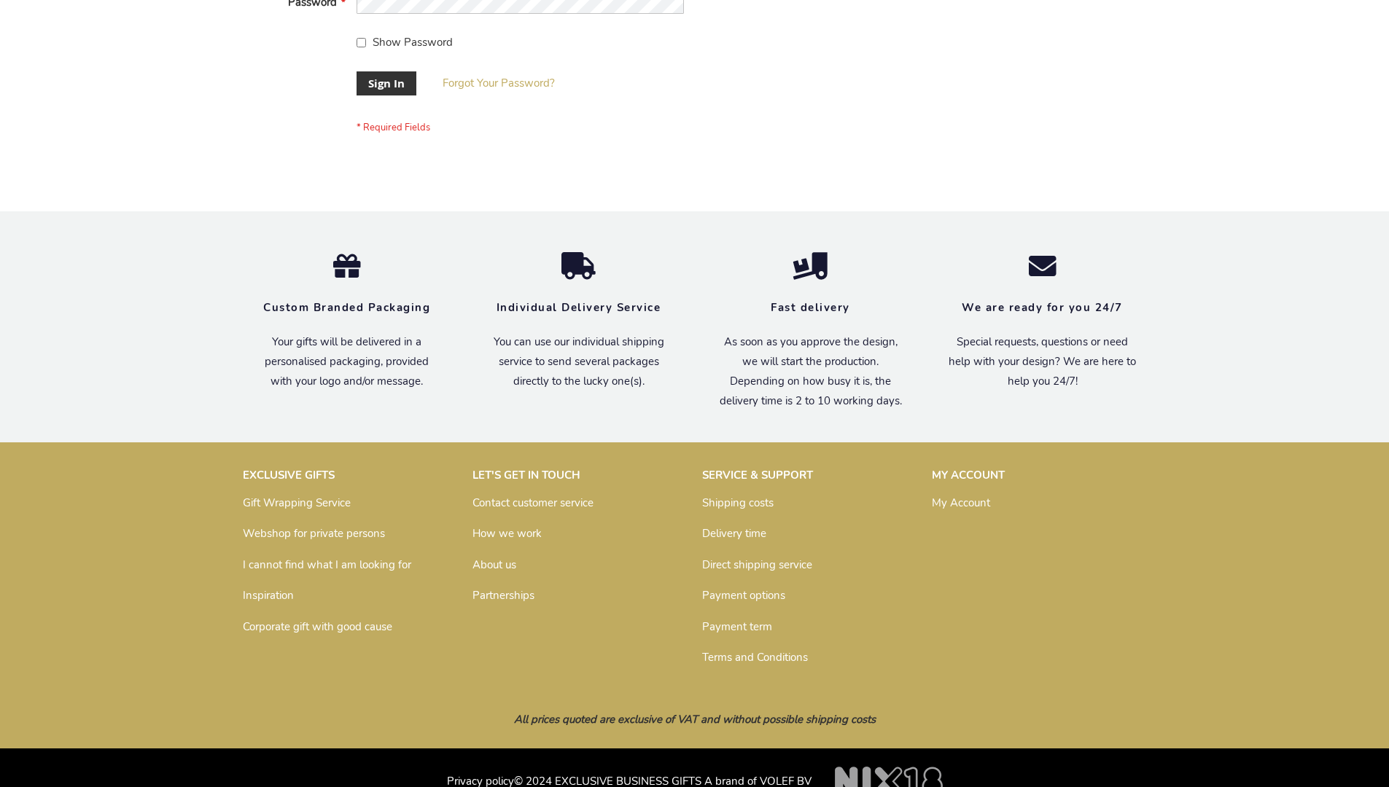
scroll to position [469, 0]
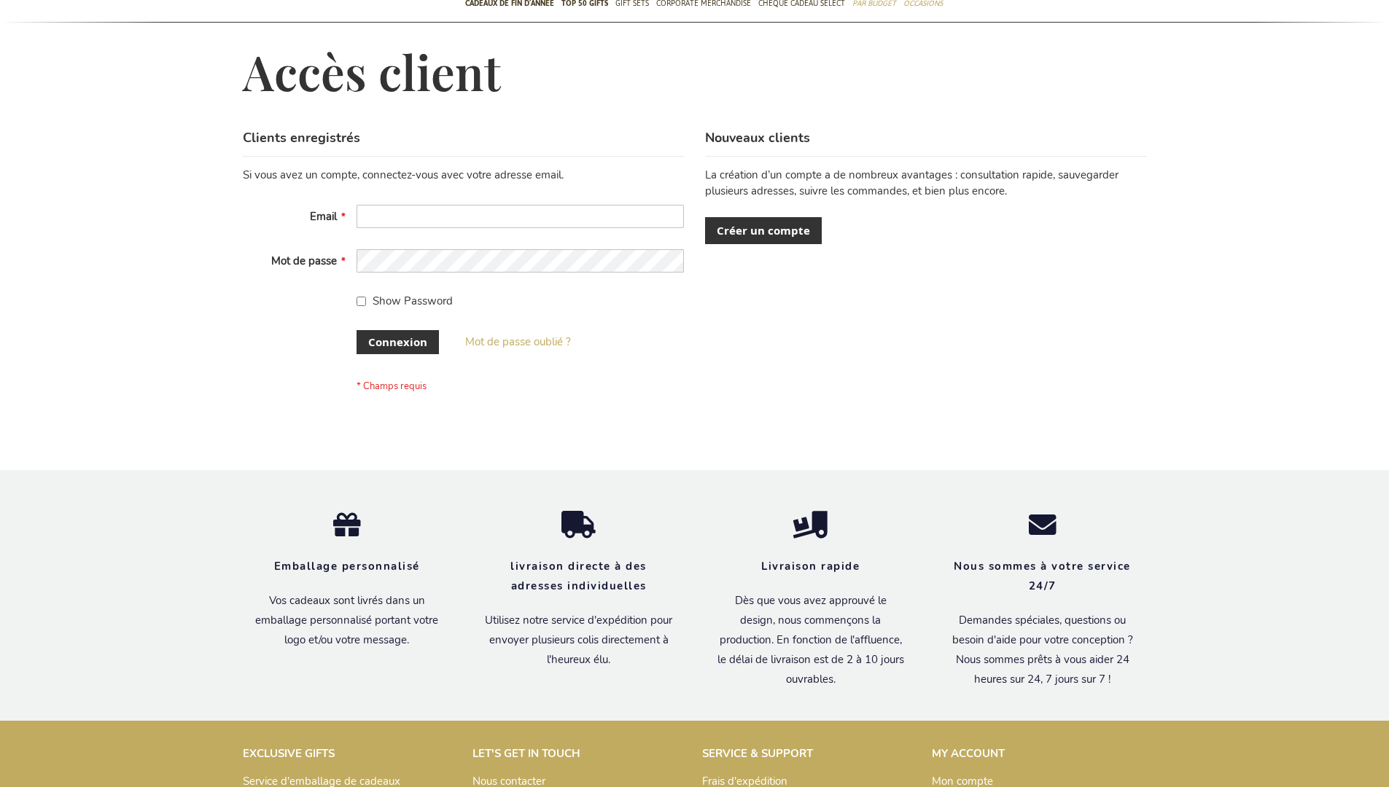
scroll to position [503, 0]
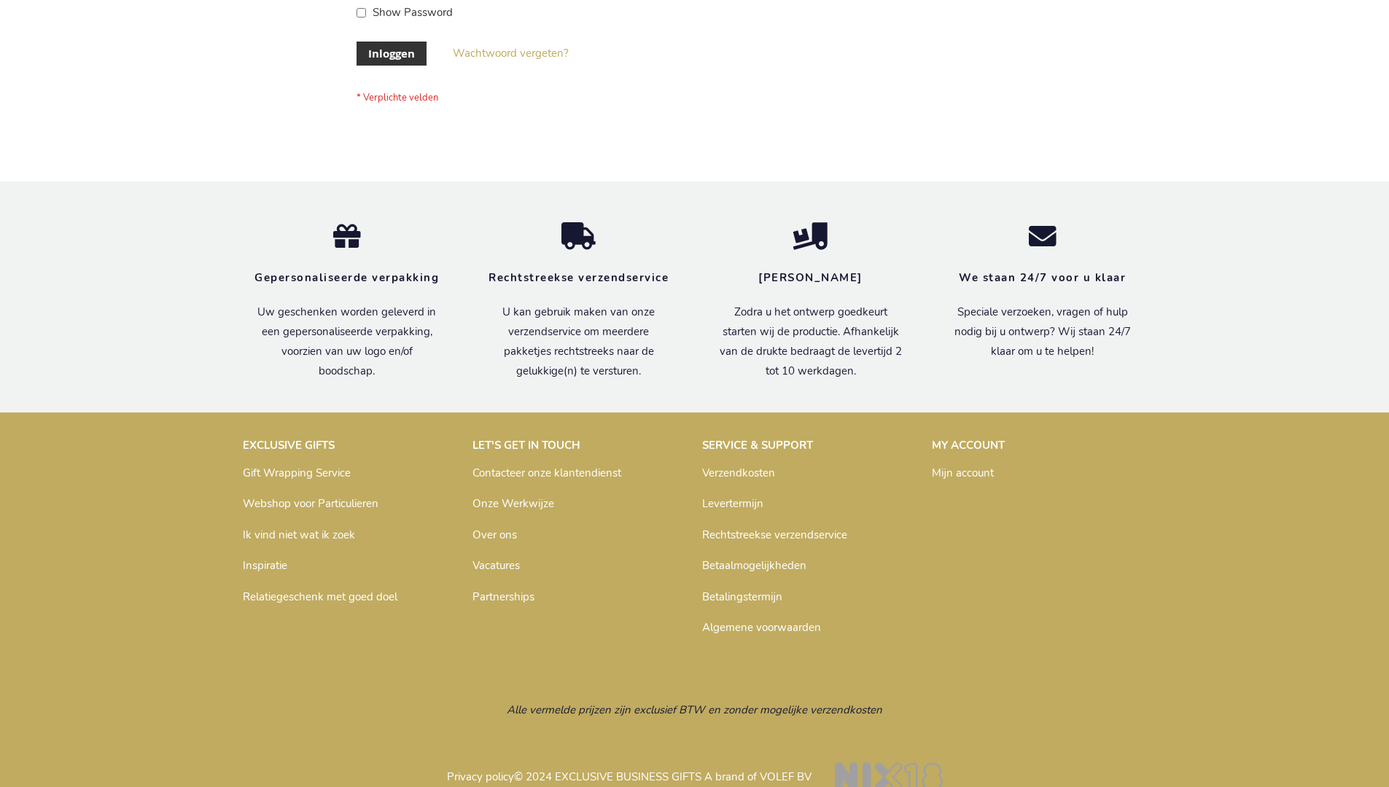
scroll to position [495, 0]
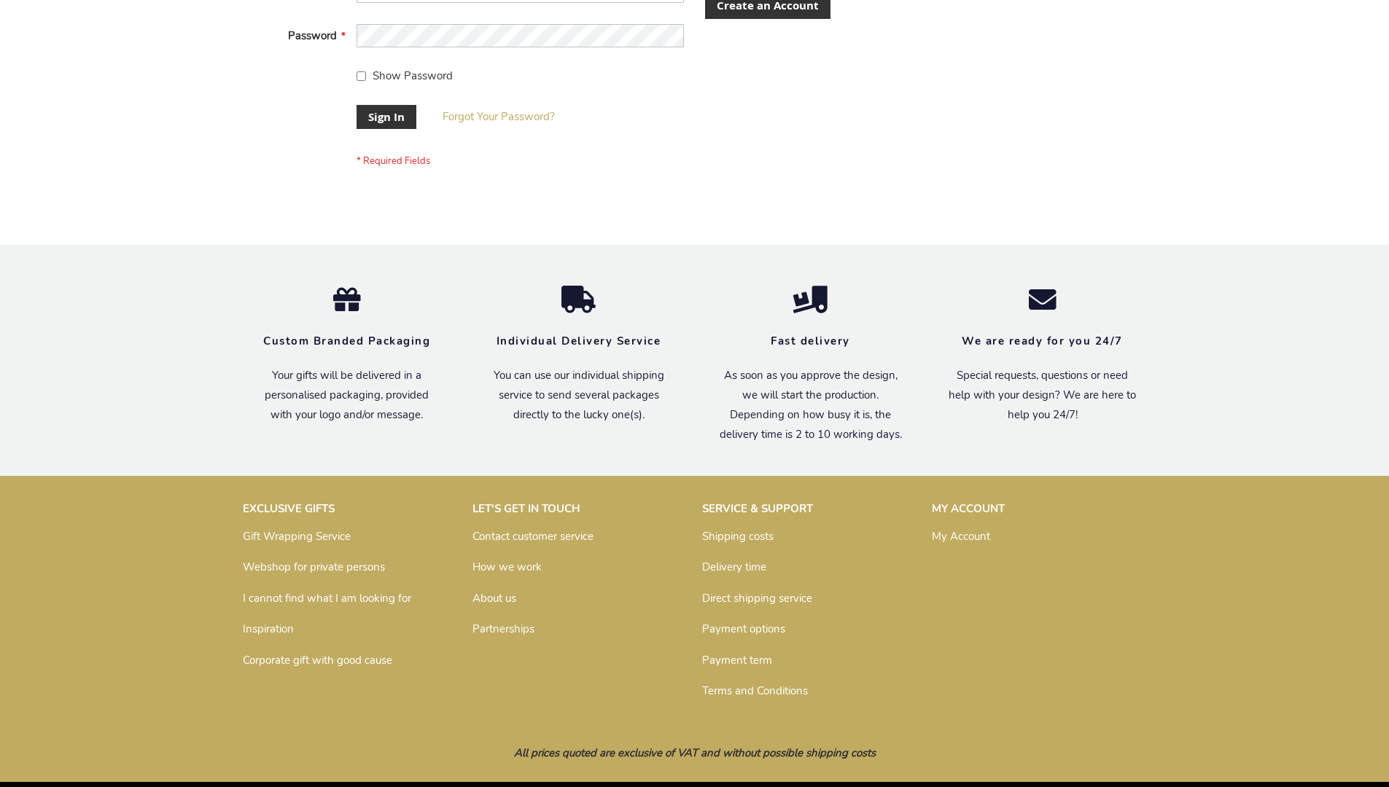
scroll to position [469, 0]
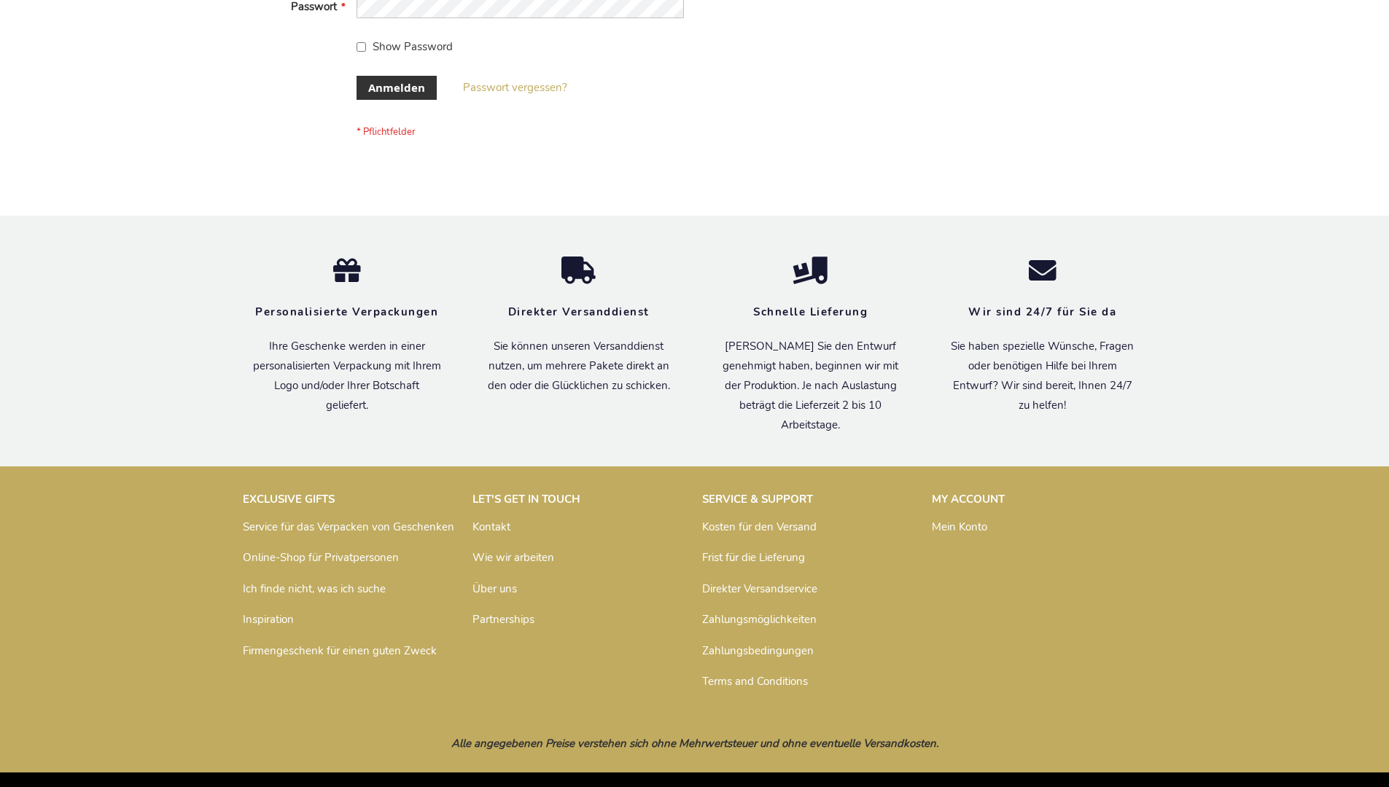
scroll to position [488, 0]
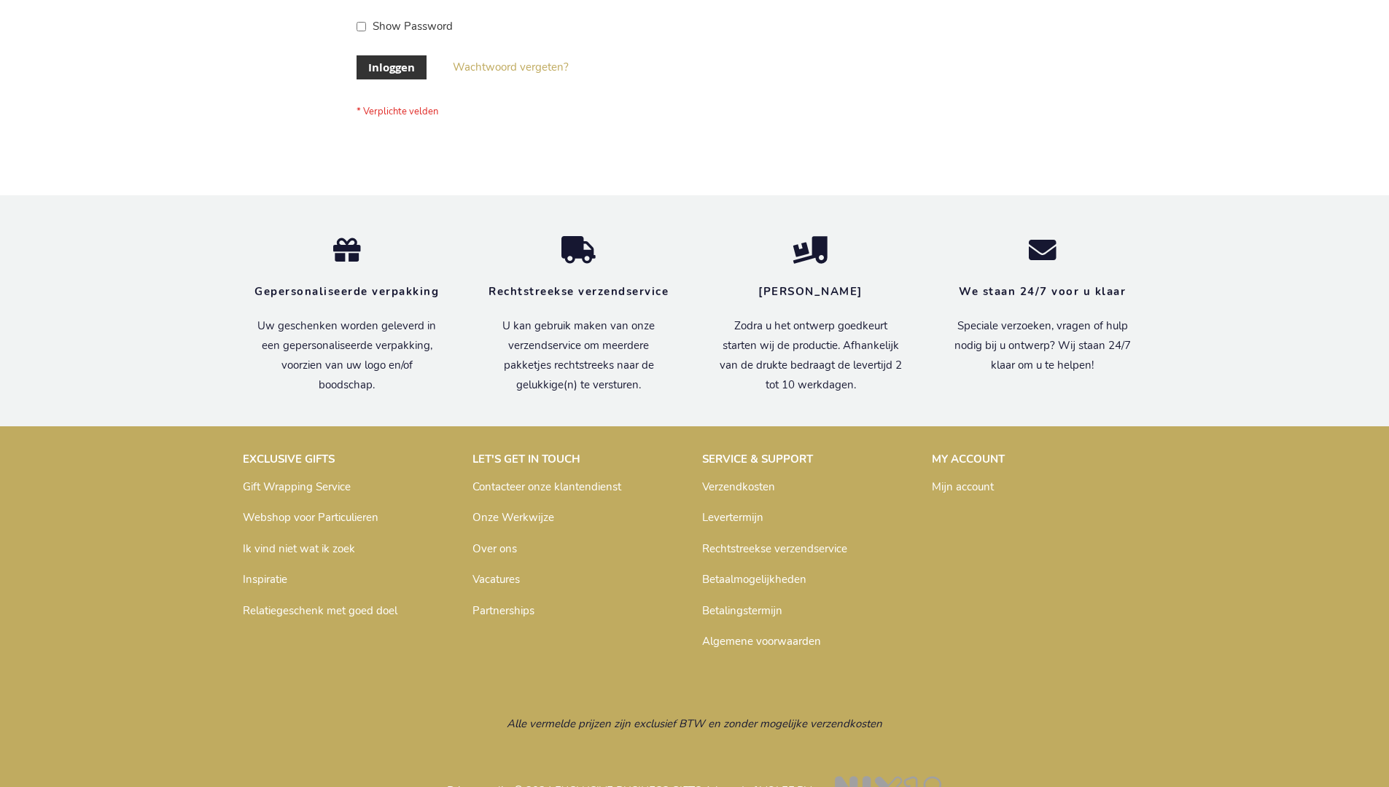
scroll to position [495, 0]
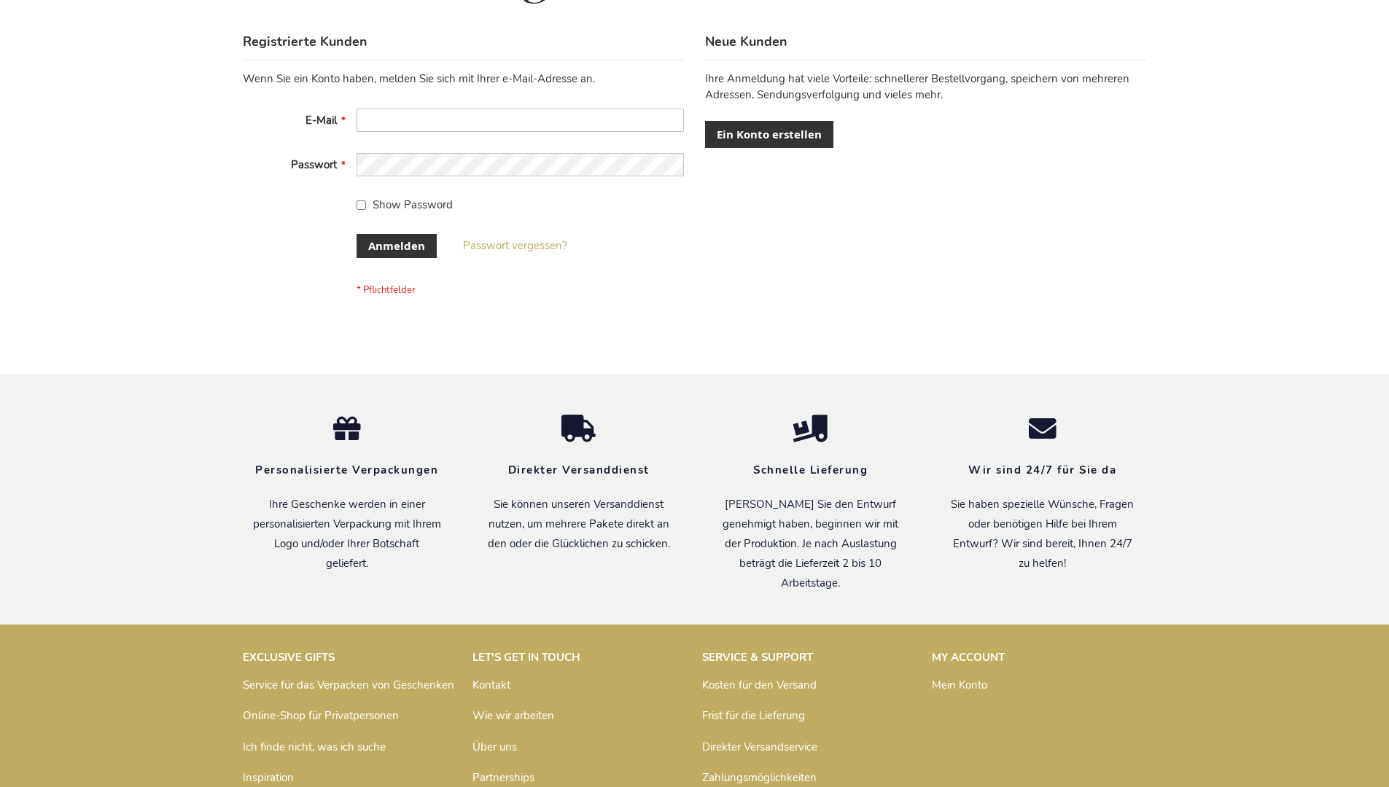
scroll to position [488, 0]
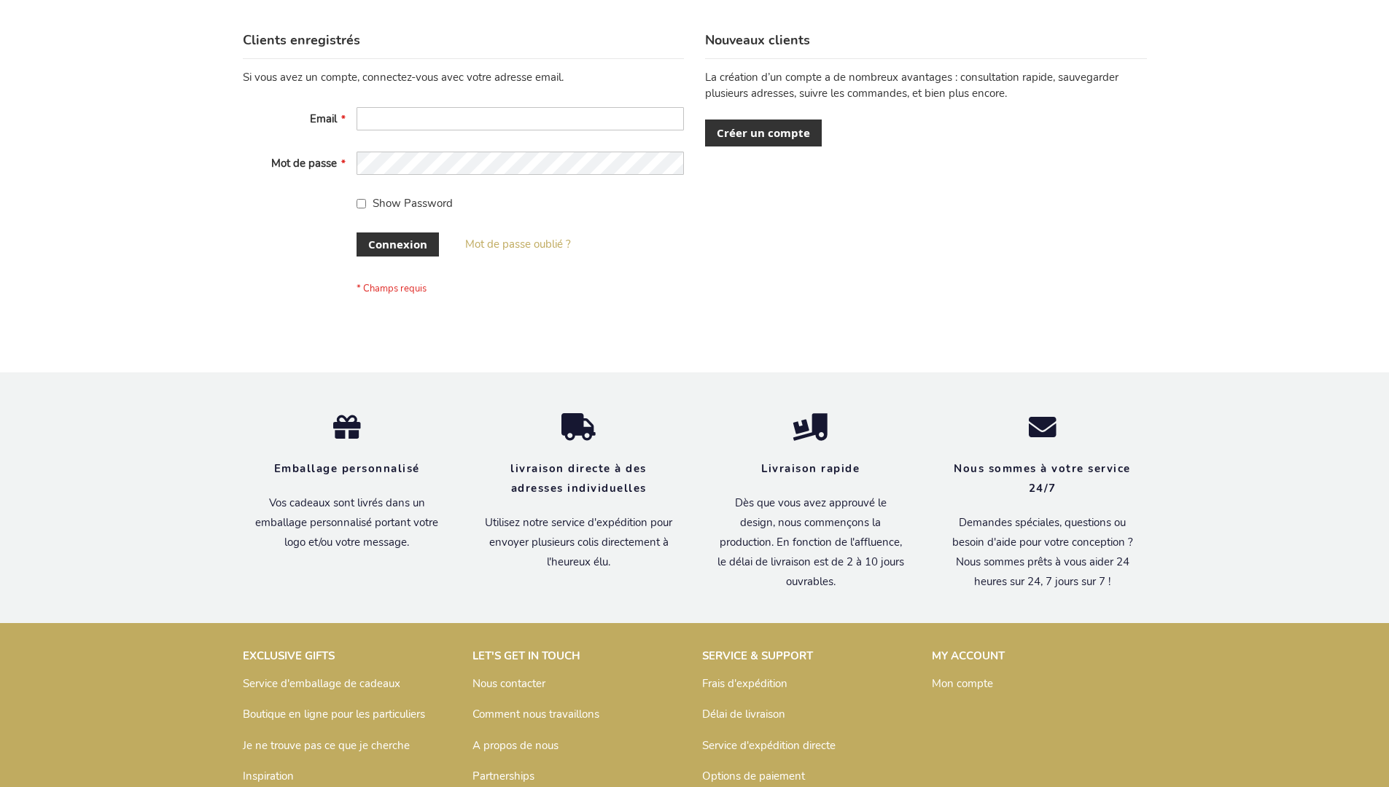
scroll to position [503, 0]
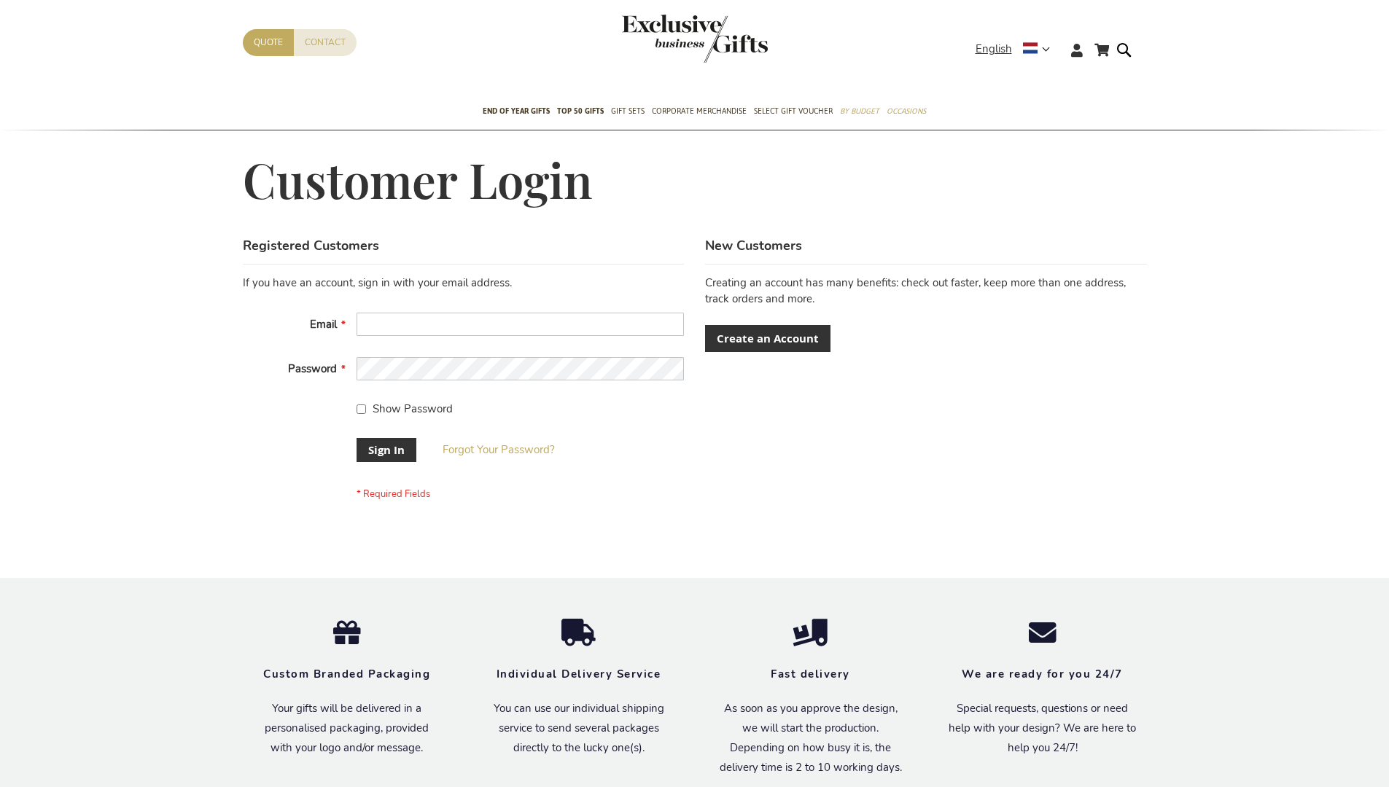
scroll to position [469, 0]
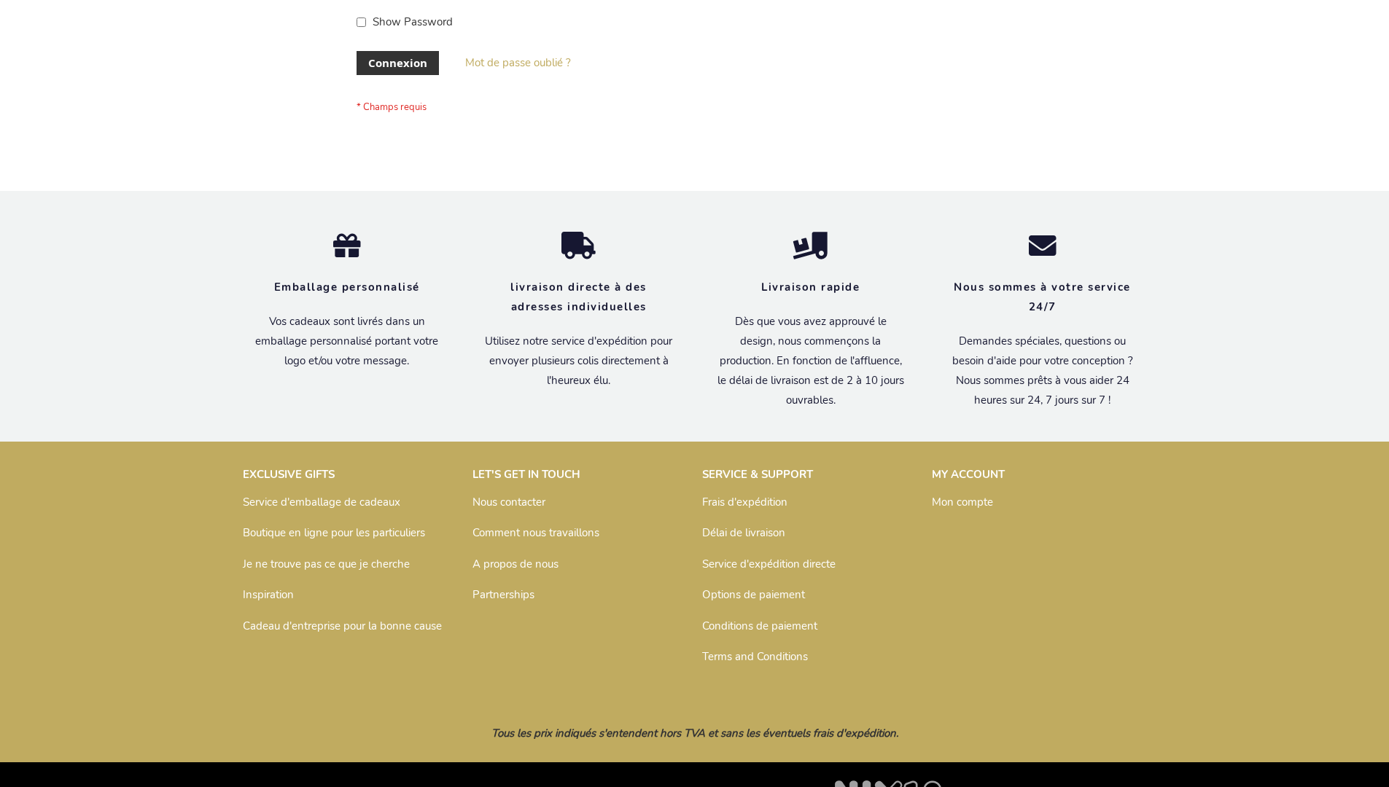
scroll to position [503, 0]
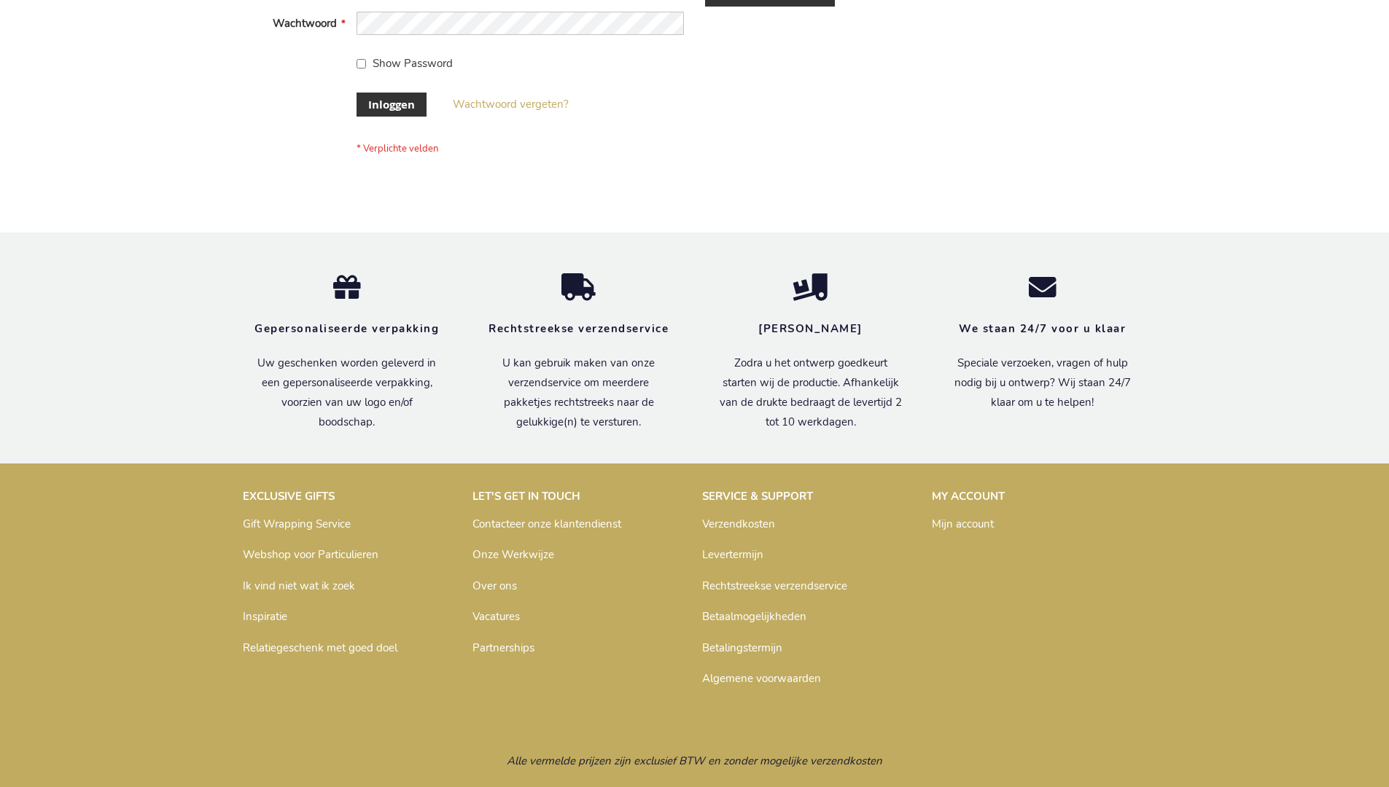
scroll to position [495, 0]
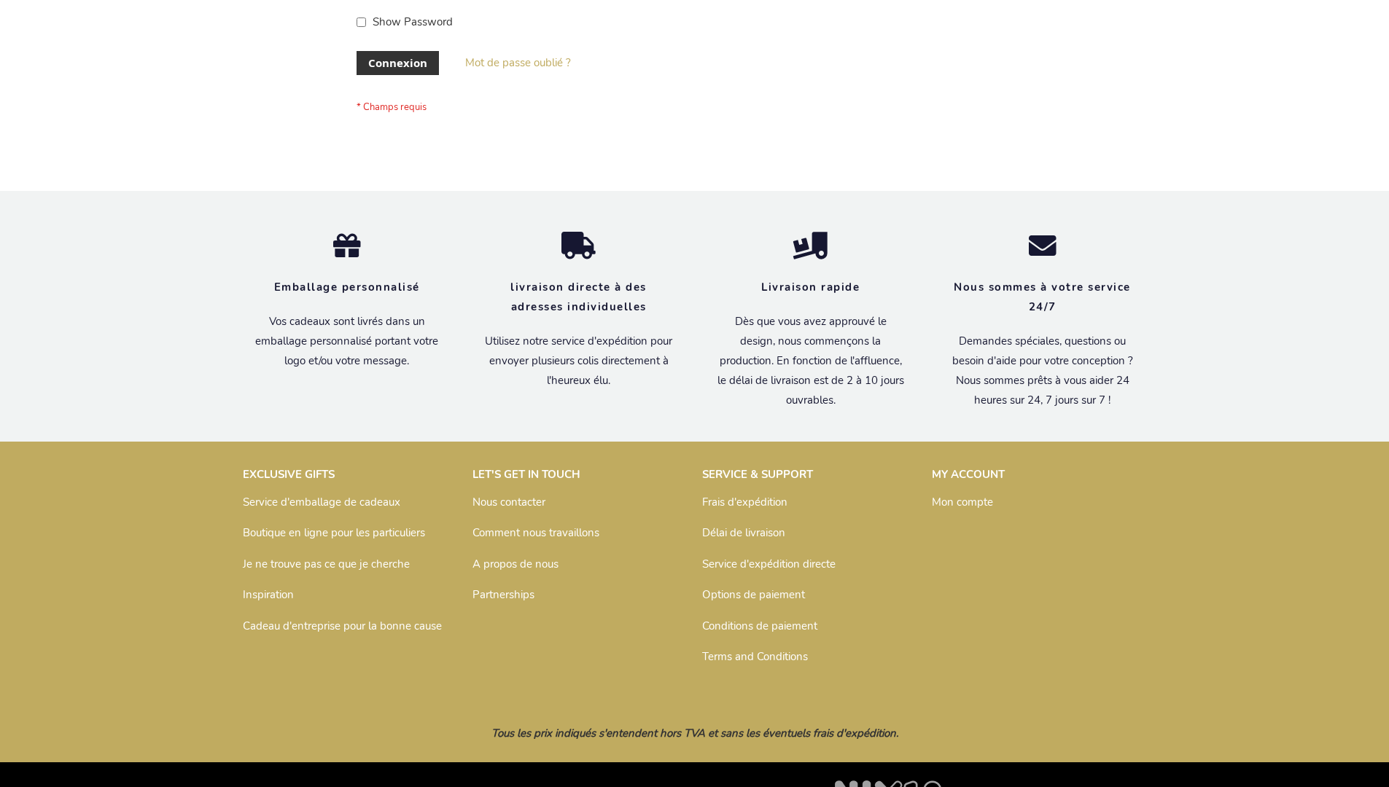
scroll to position [503, 0]
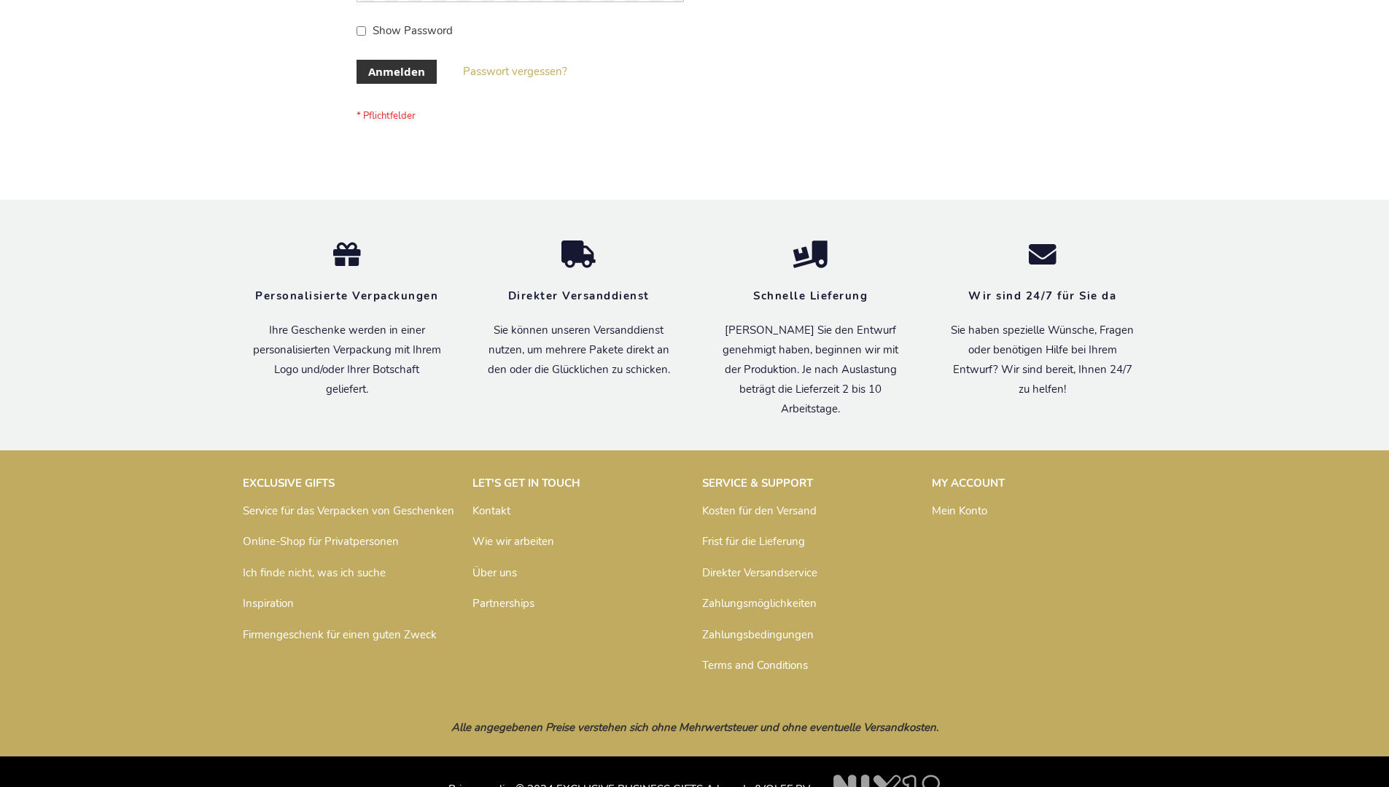
scroll to position [488, 0]
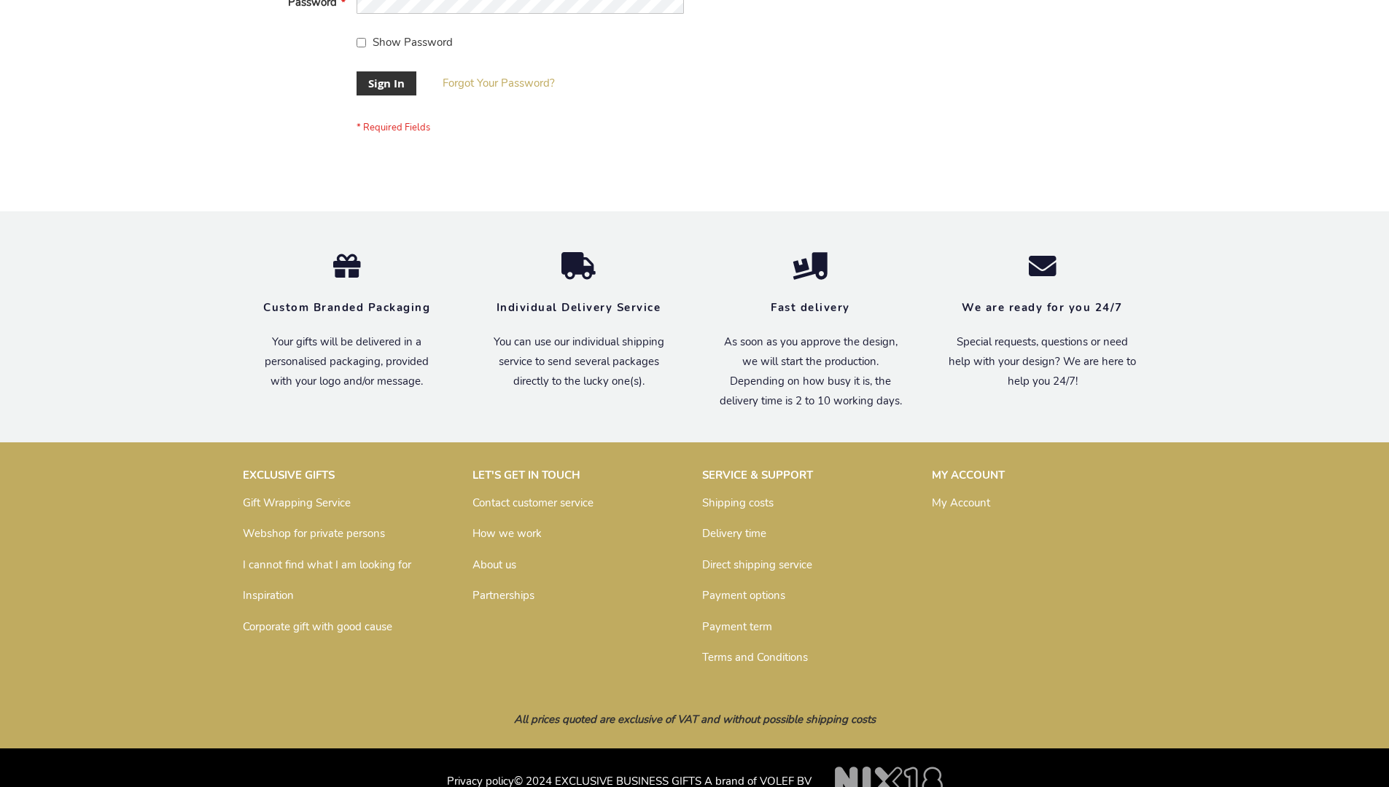
scroll to position [469, 0]
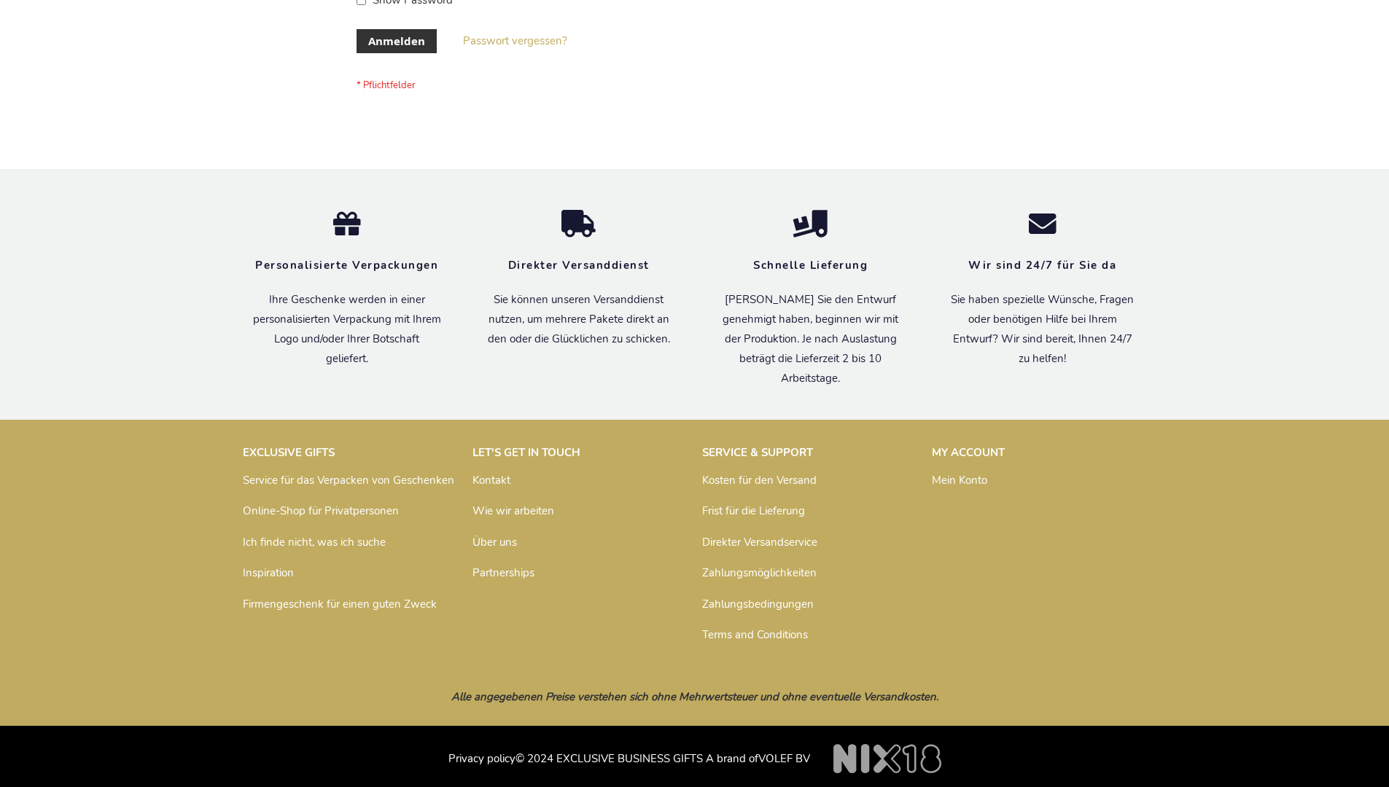
scroll to position [488, 0]
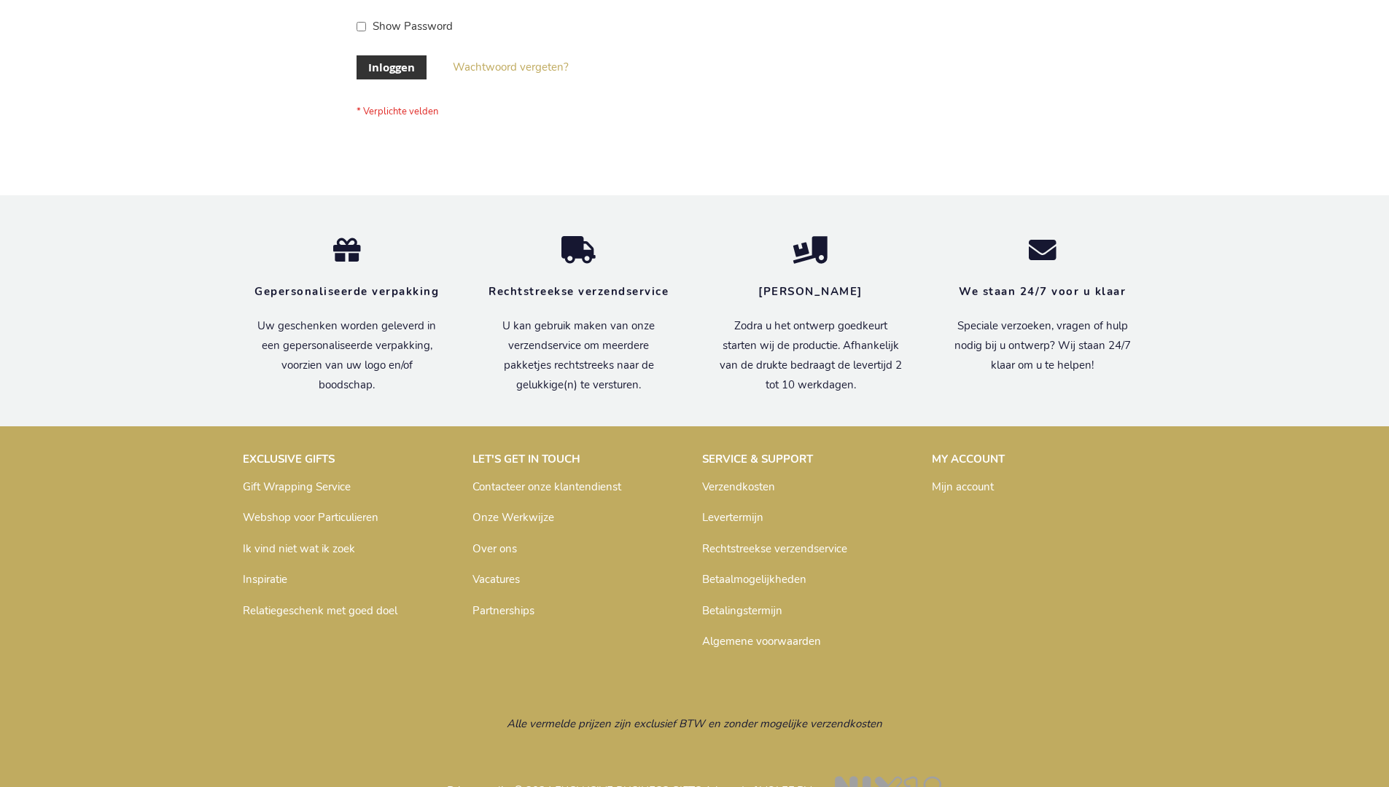
scroll to position [495, 0]
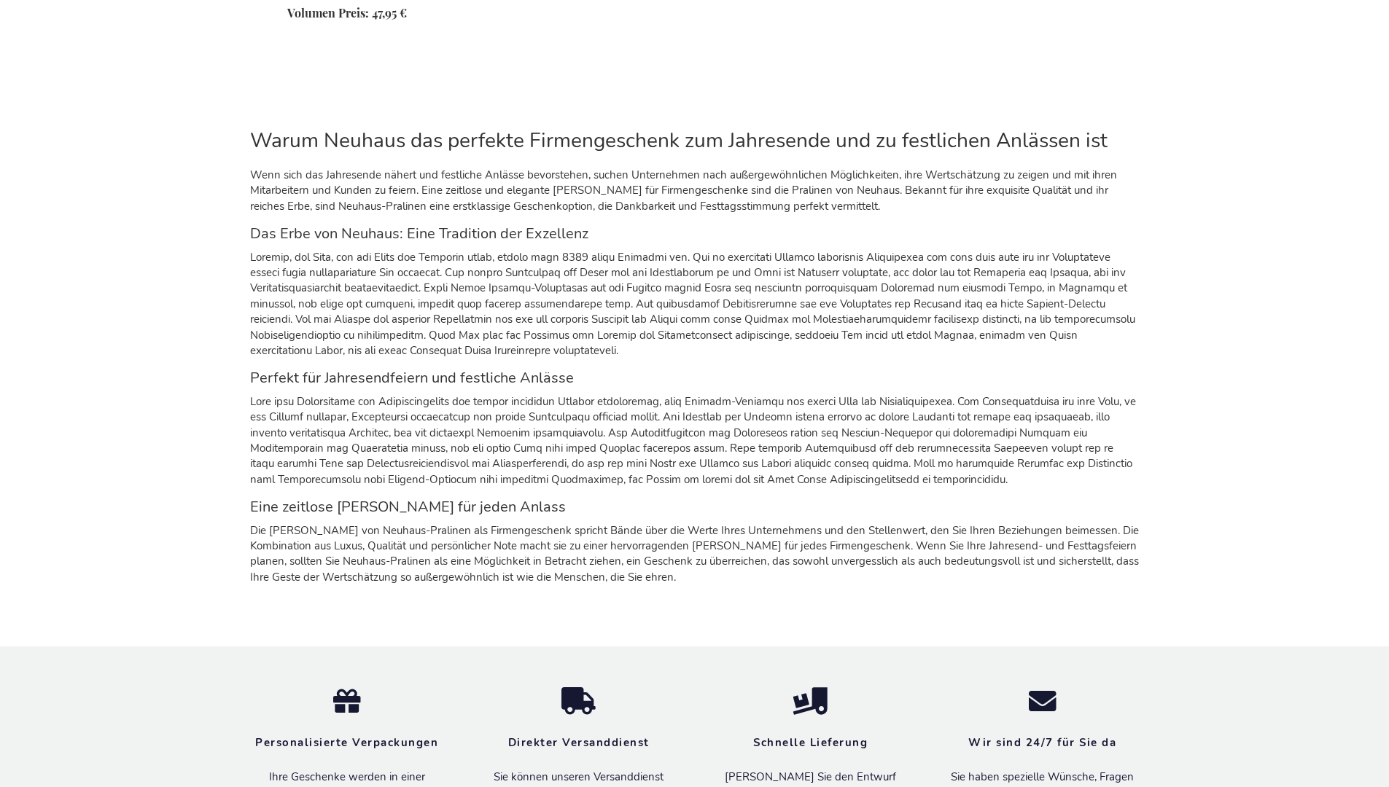
scroll to position [2082, 0]
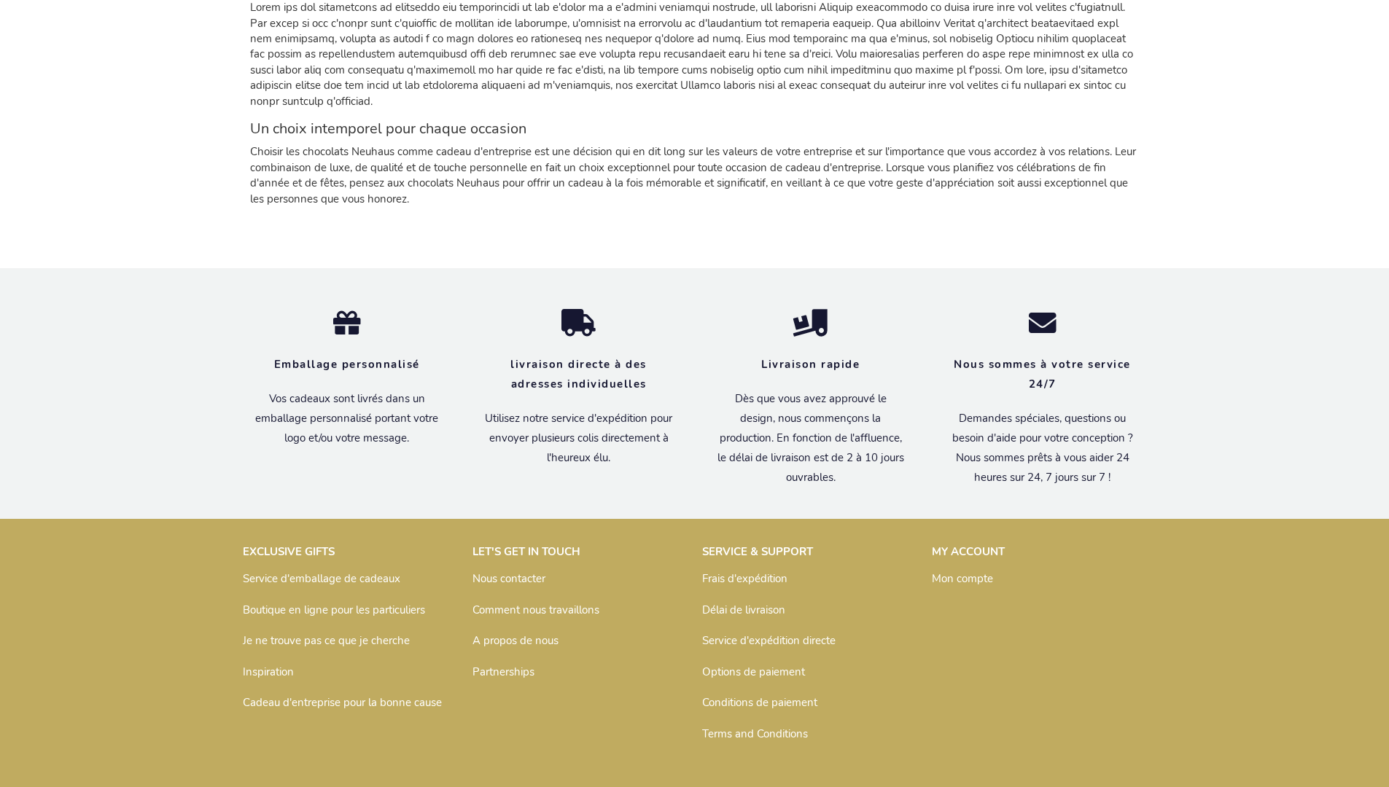
scroll to position [2102, 0]
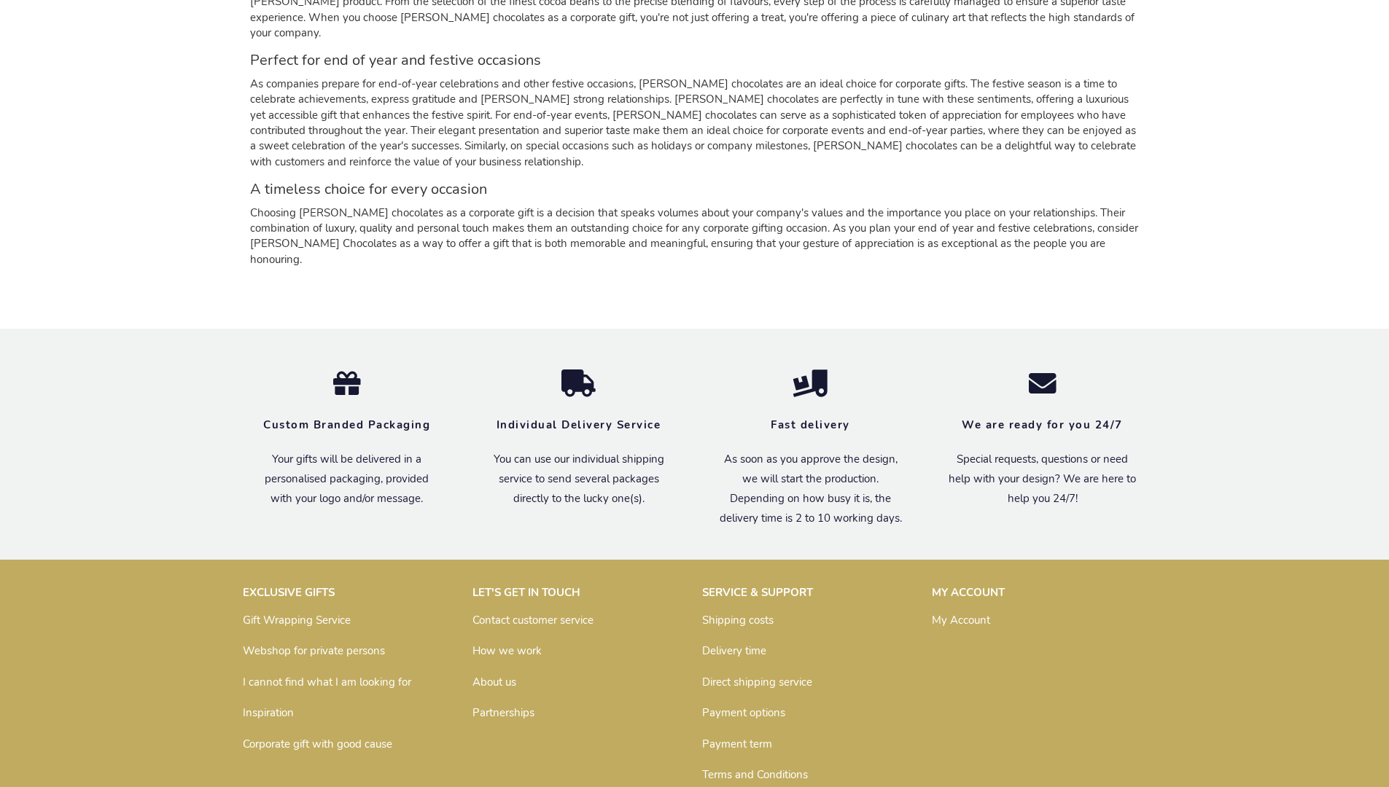
scroll to position [2031, 0]
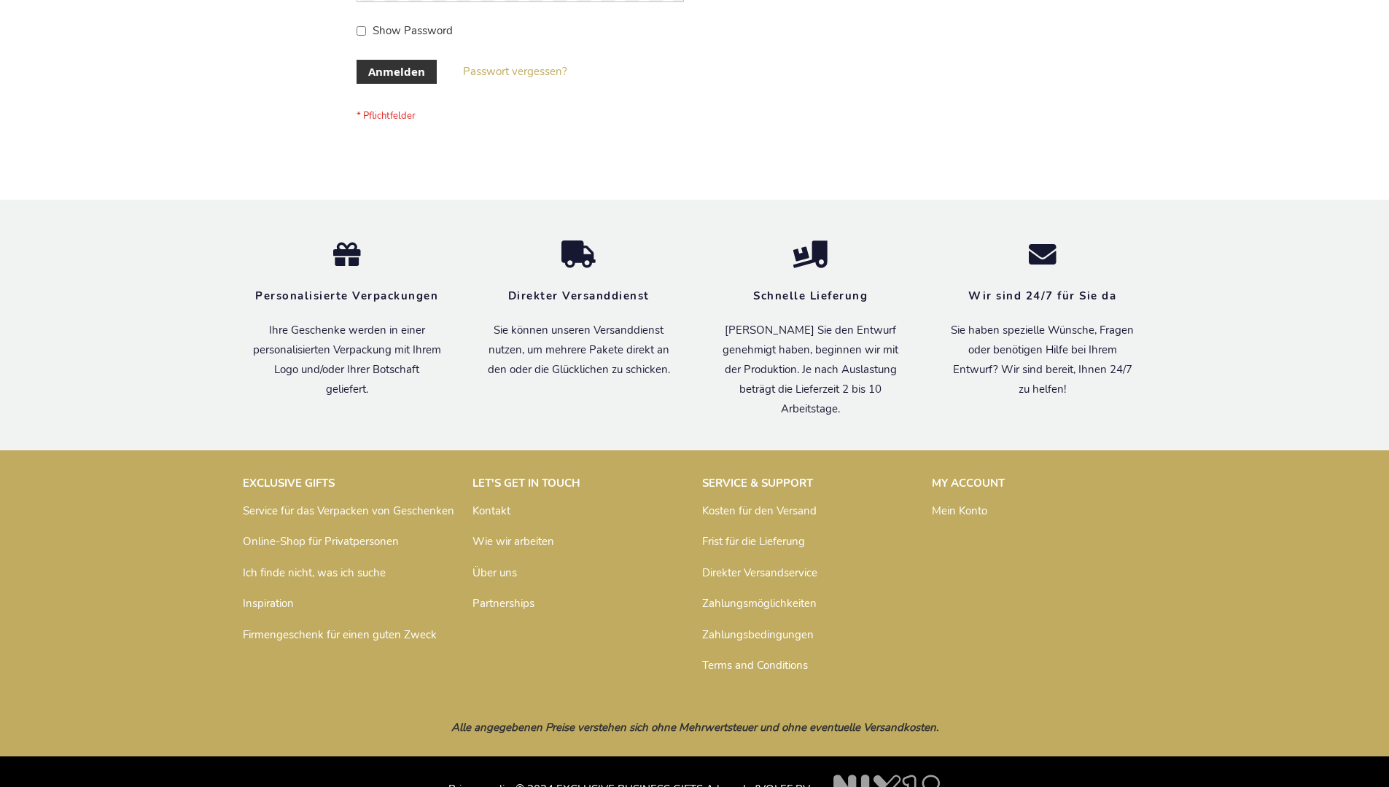
scroll to position [488, 0]
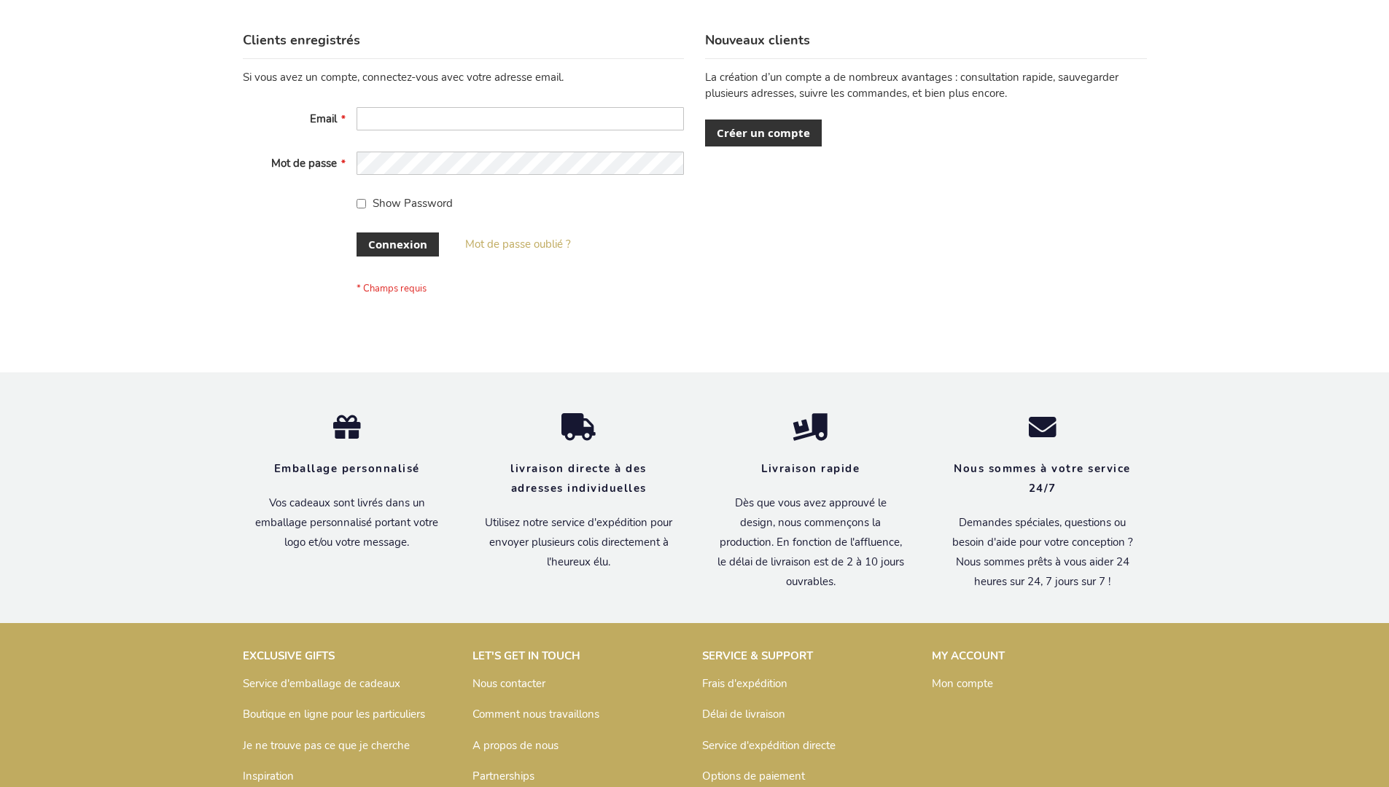
scroll to position [503, 0]
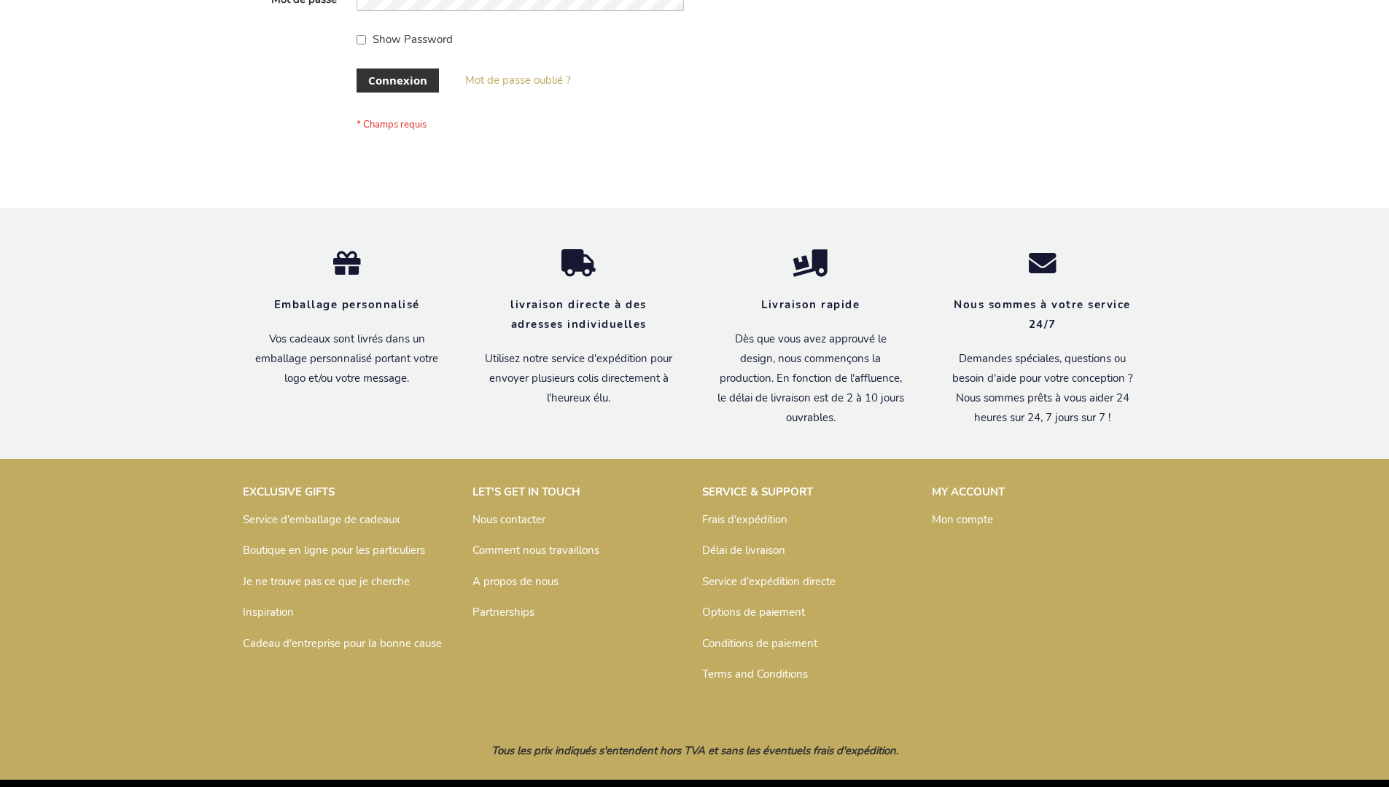
scroll to position [503, 0]
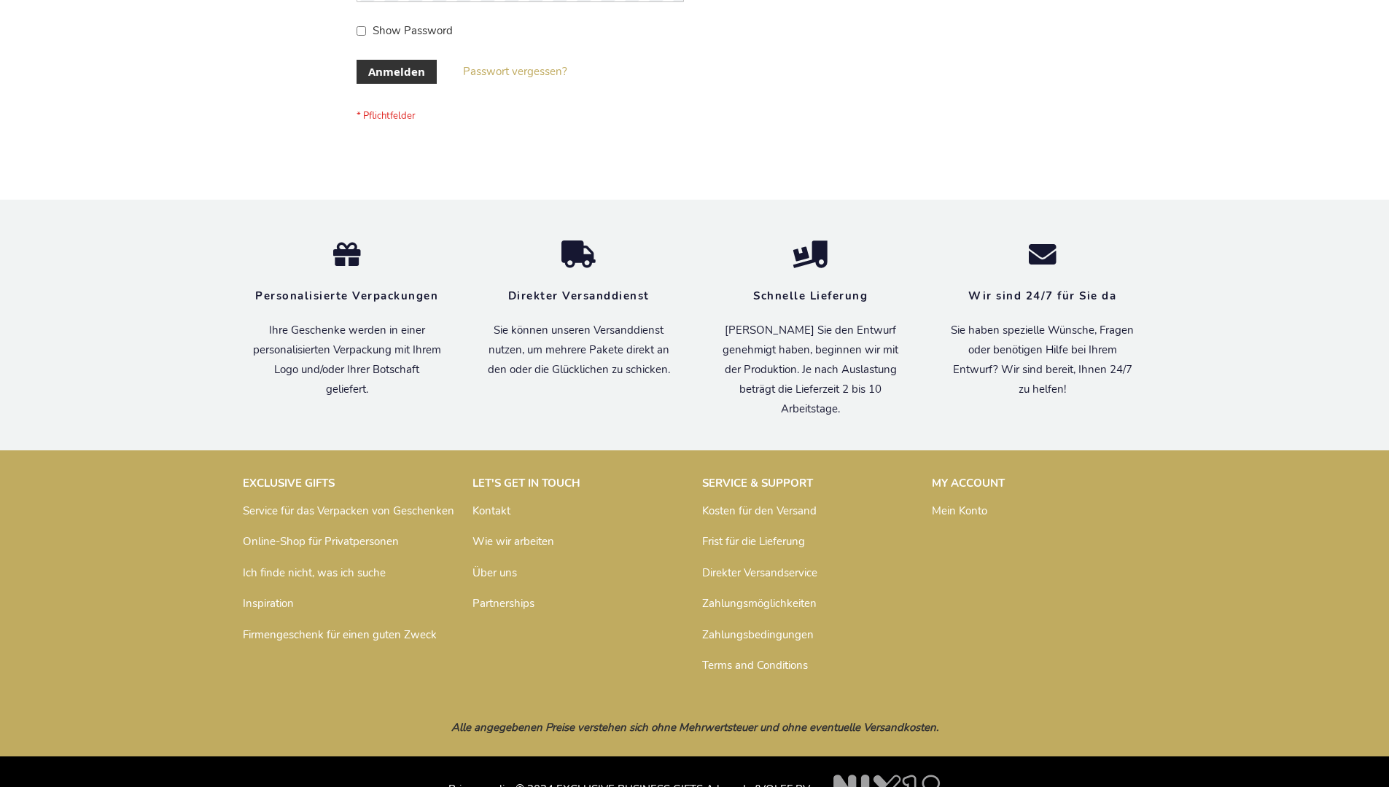
scroll to position [488, 0]
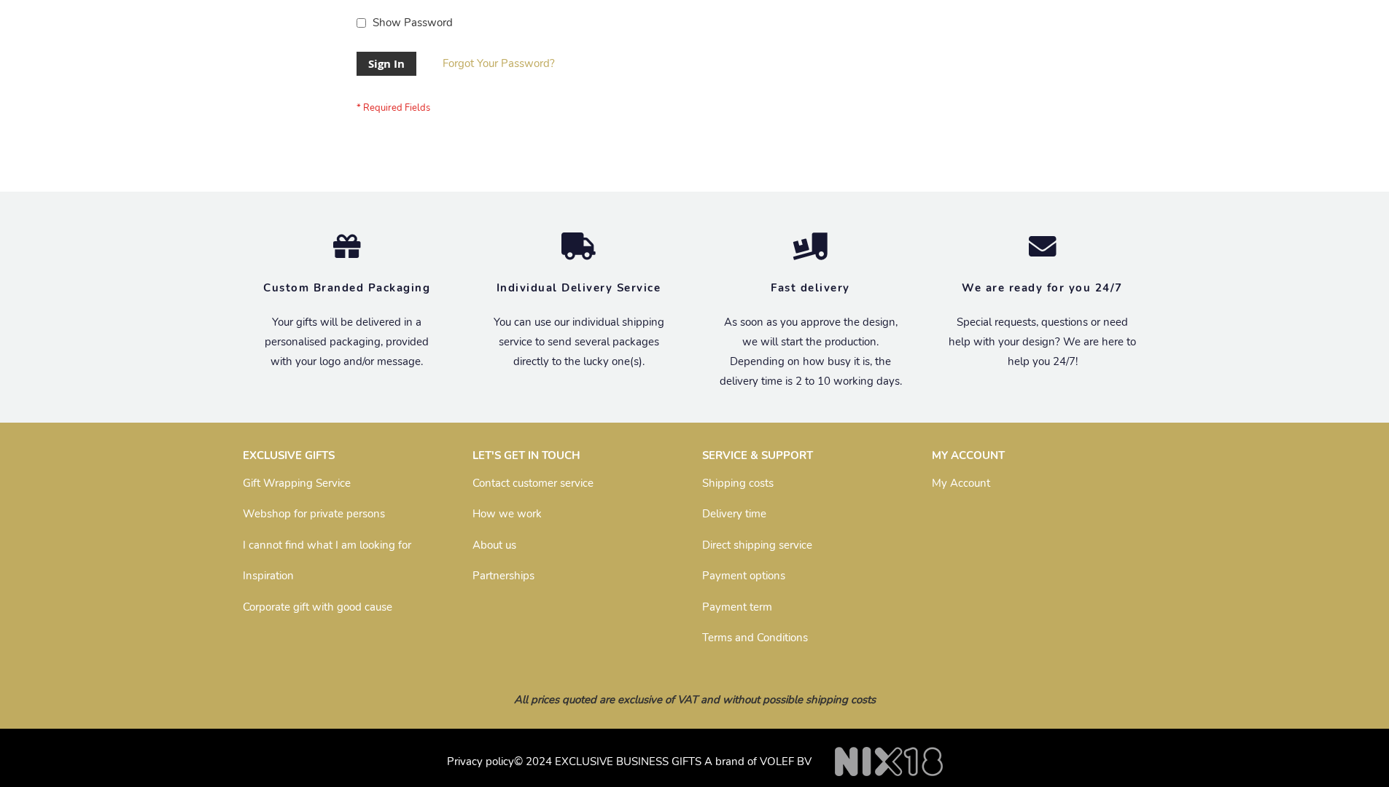
scroll to position [469, 0]
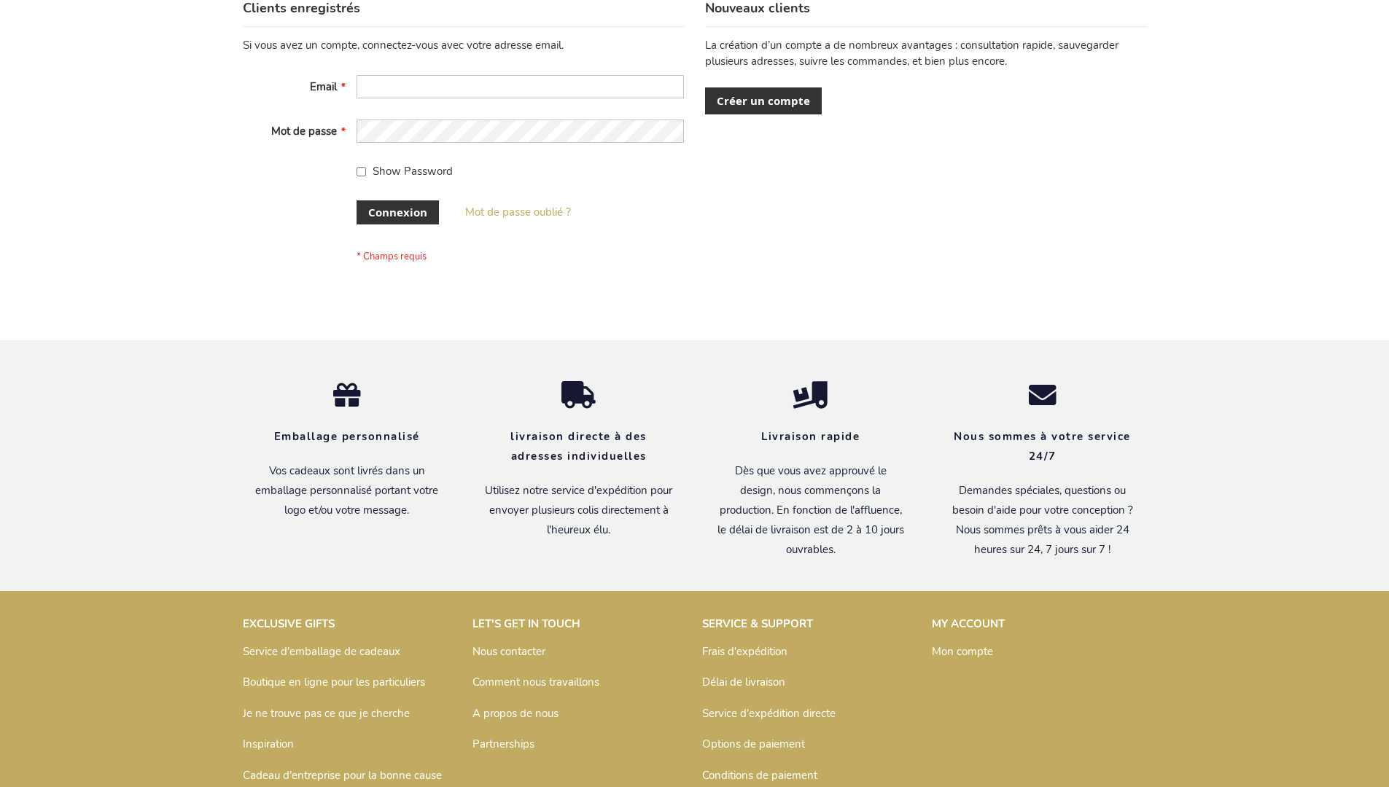
scroll to position [503, 0]
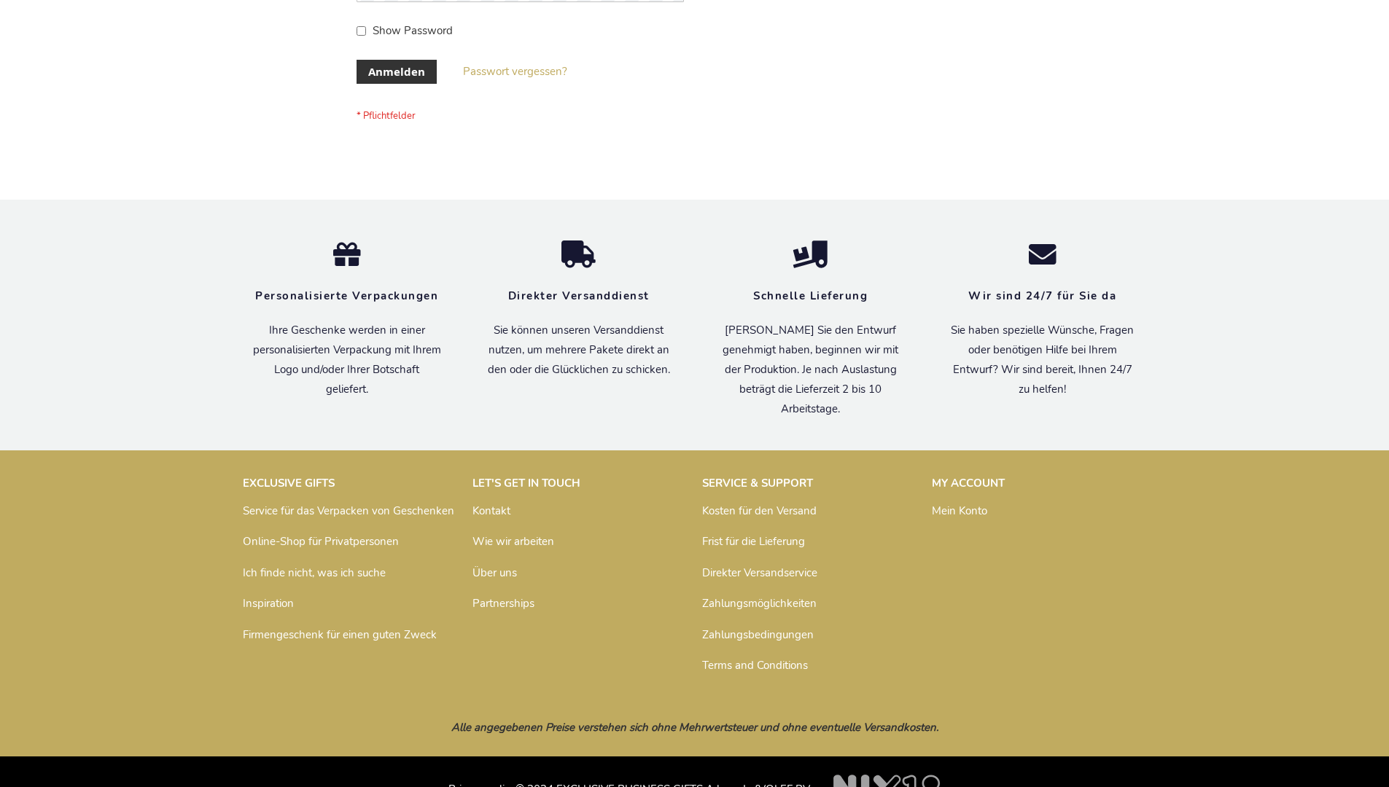
scroll to position [488, 0]
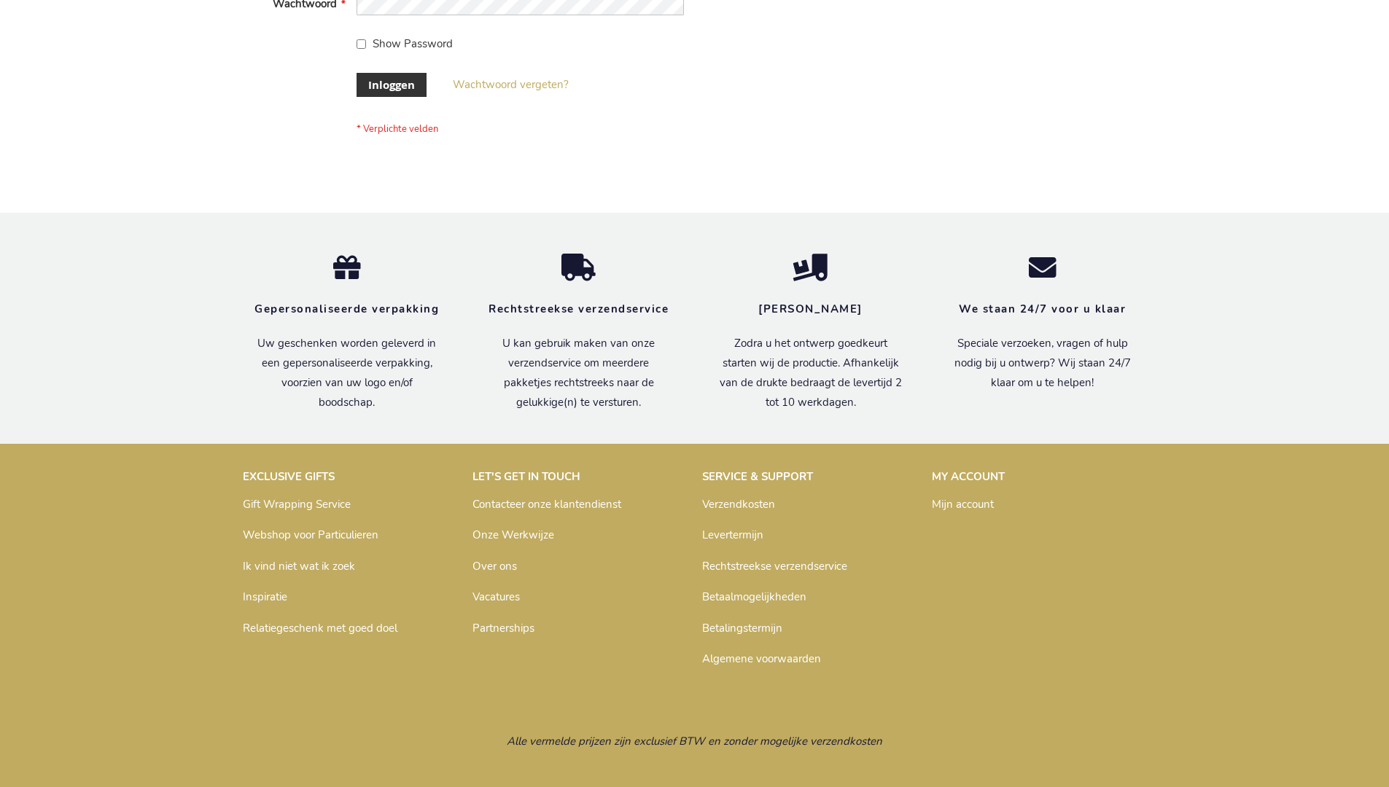
scroll to position [495, 0]
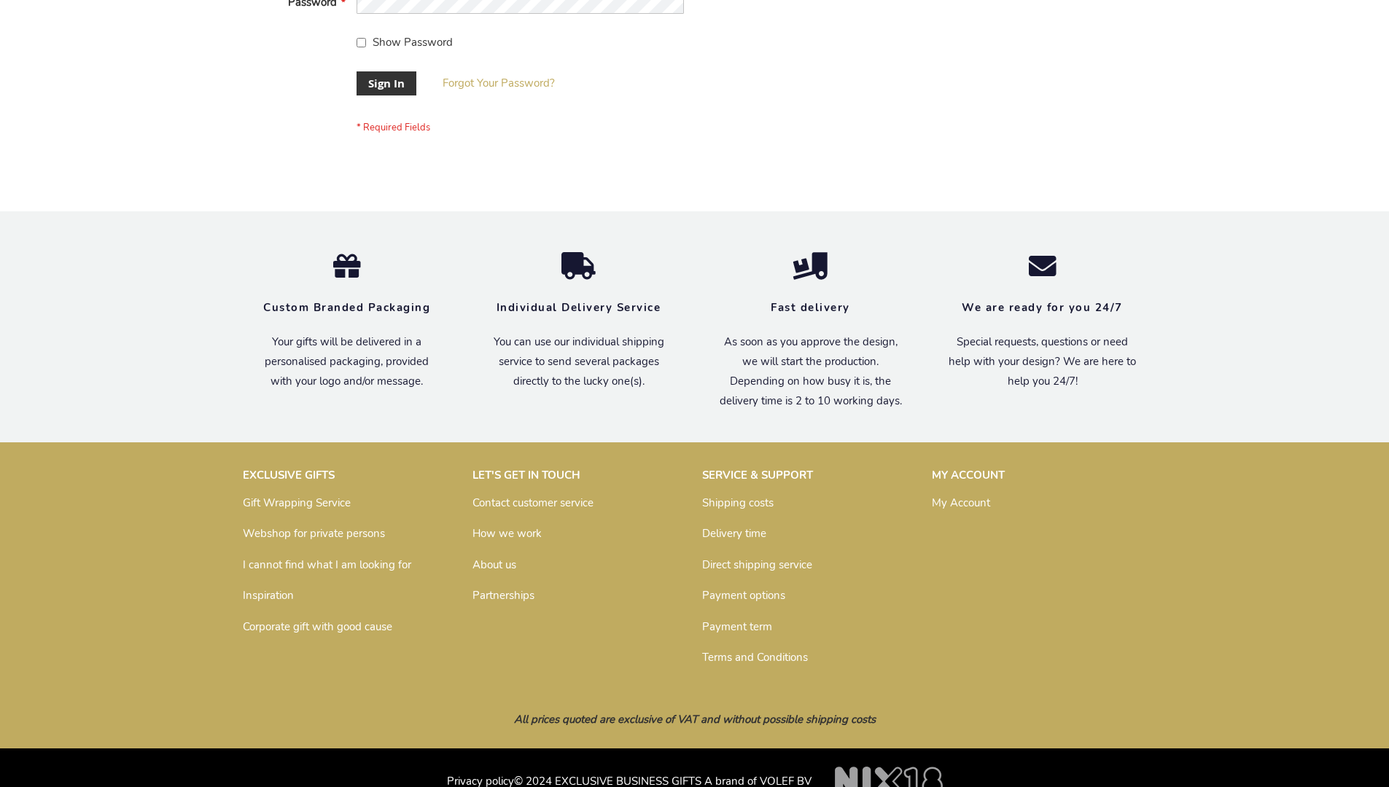
scroll to position [469, 0]
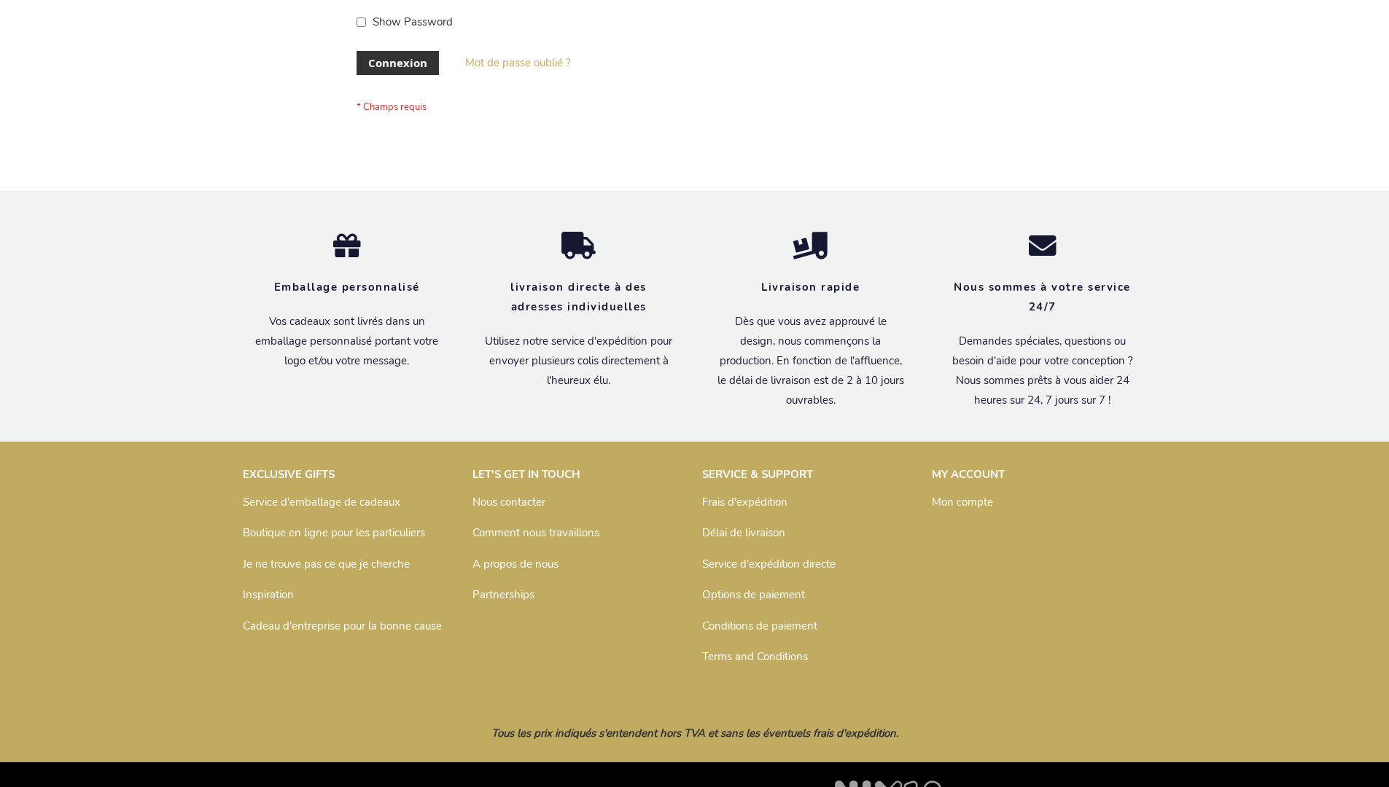
scroll to position [503, 0]
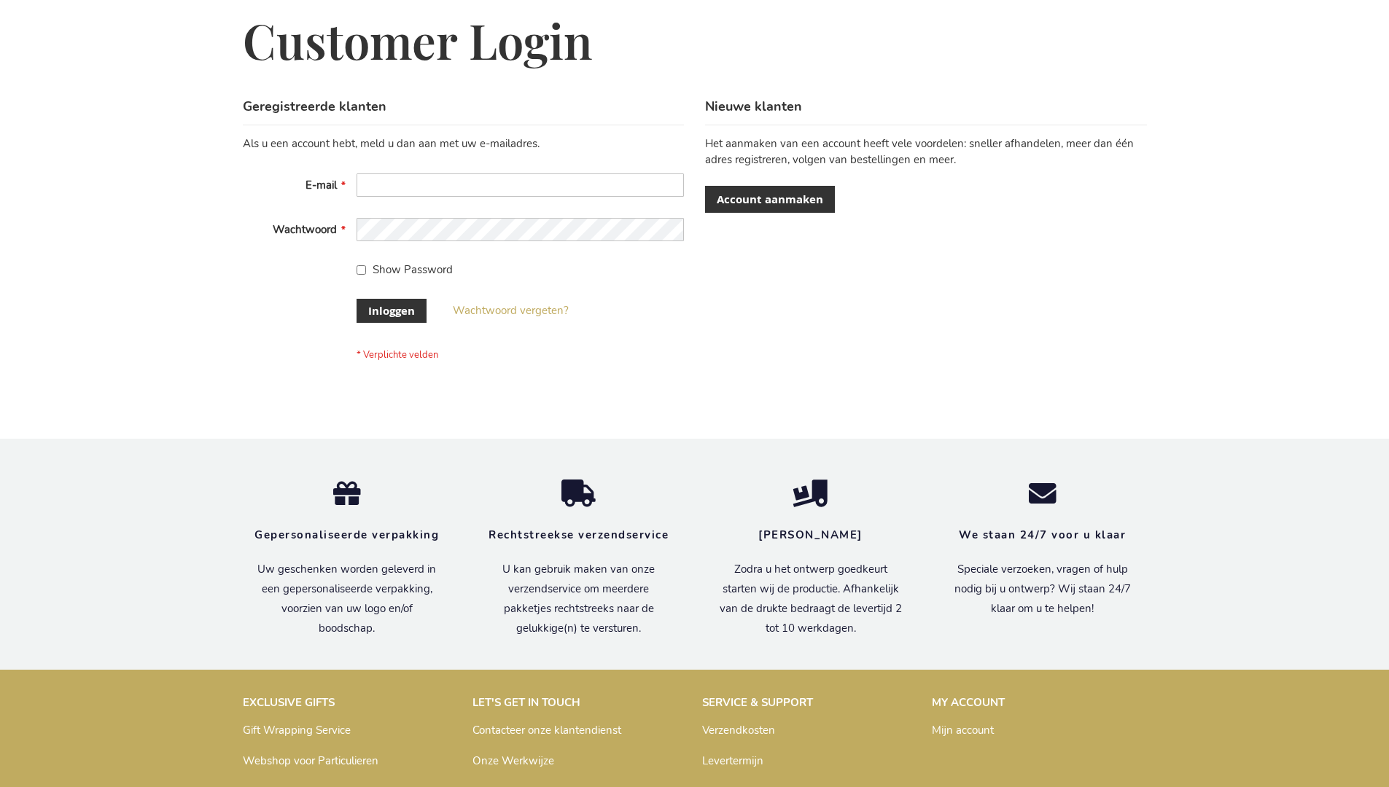
scroll to position [495, 0]
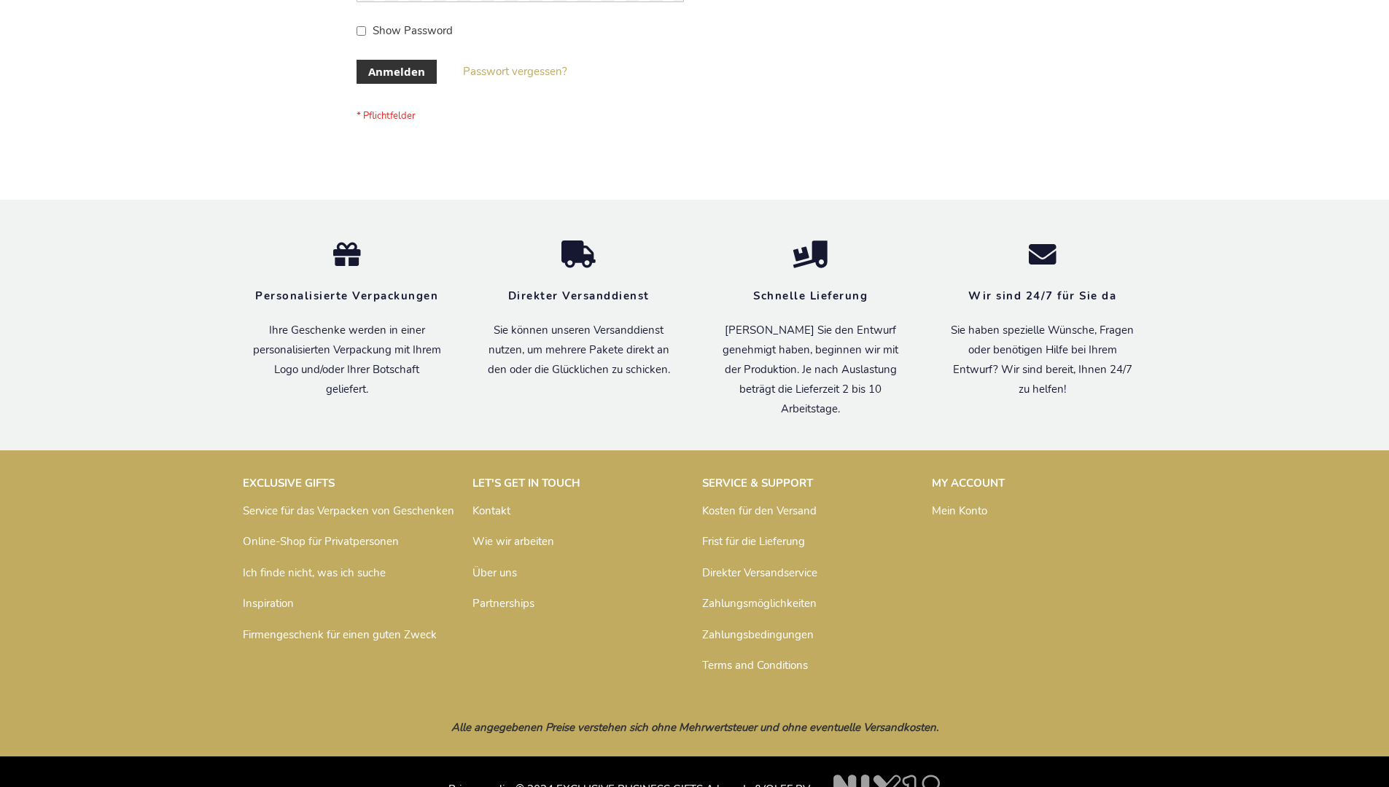
scroll to position [488, 0]
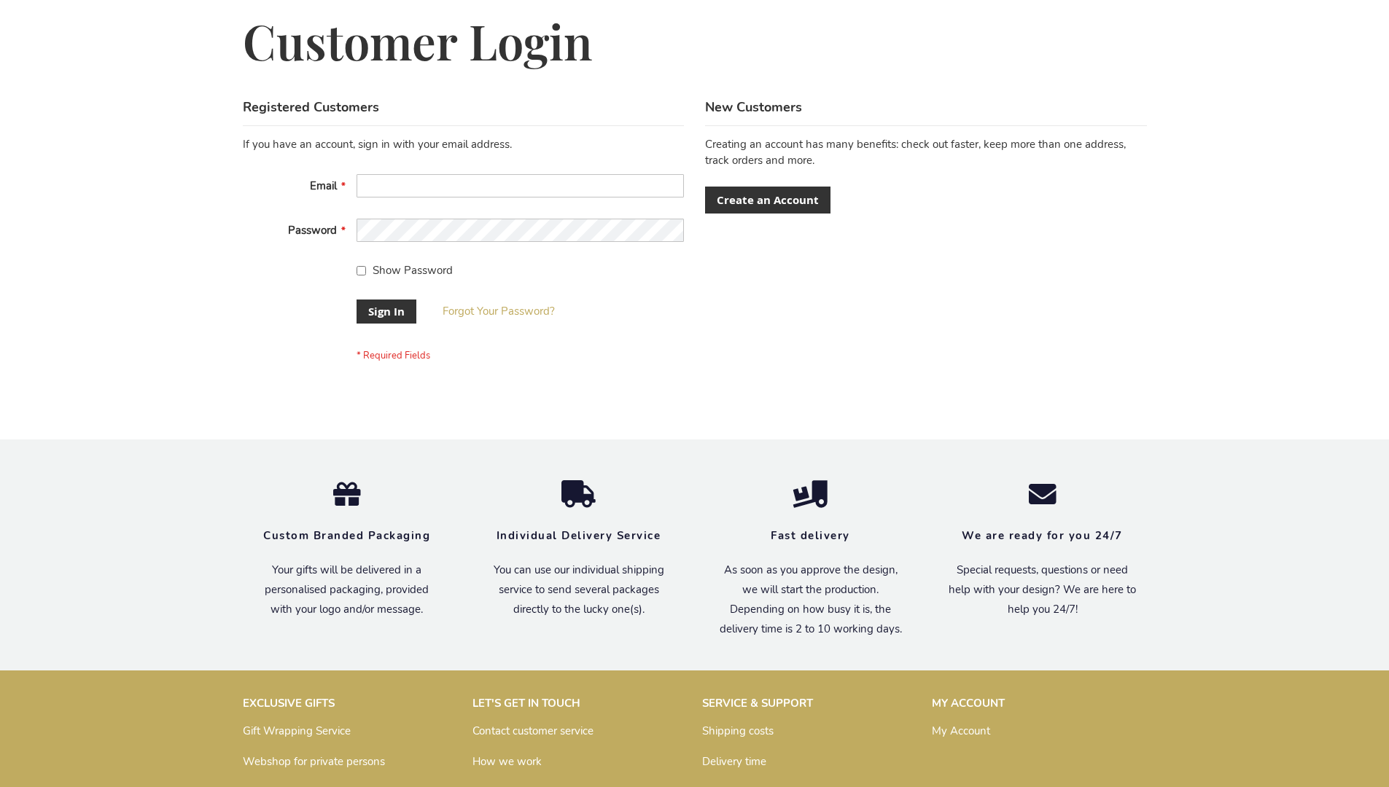
scroll to position [469, 0]
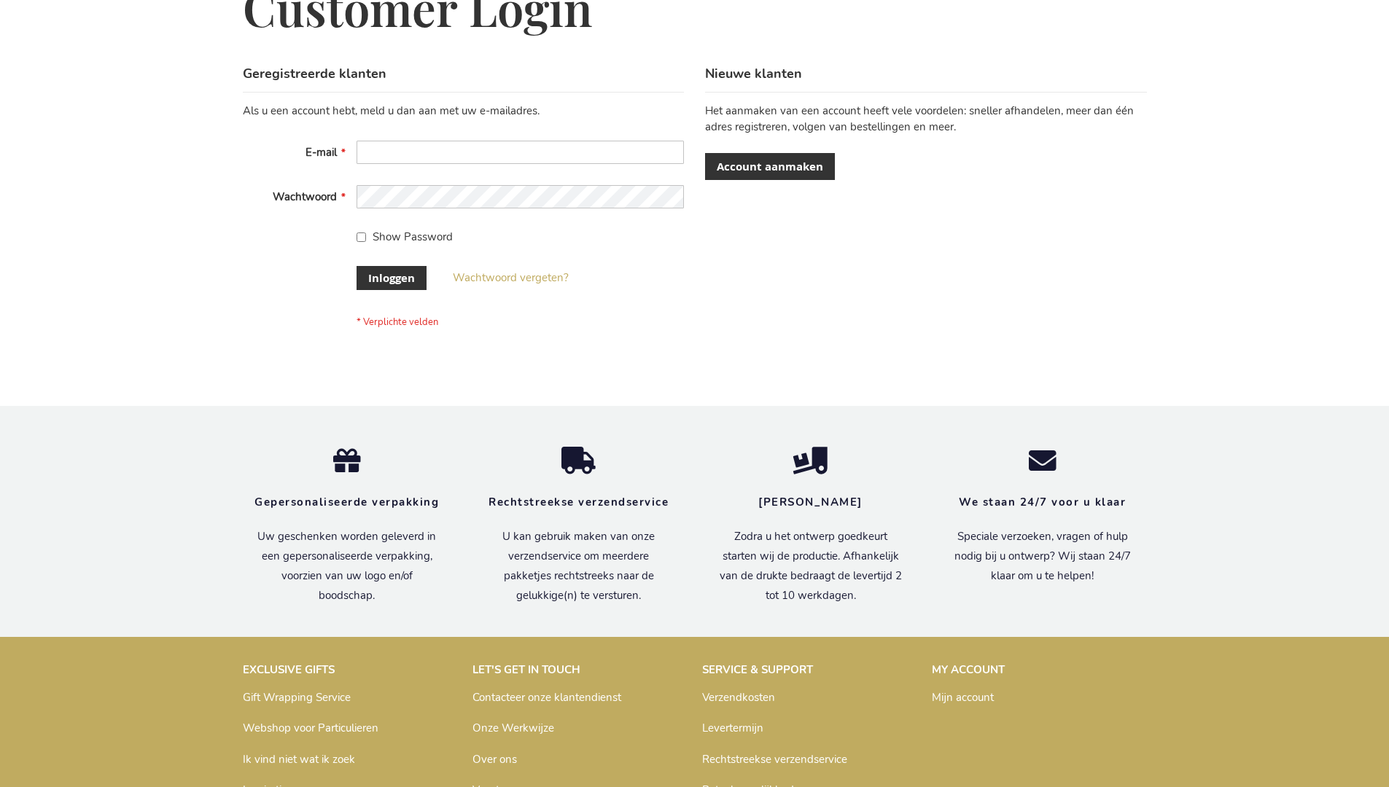
scroll to position [495, 0]
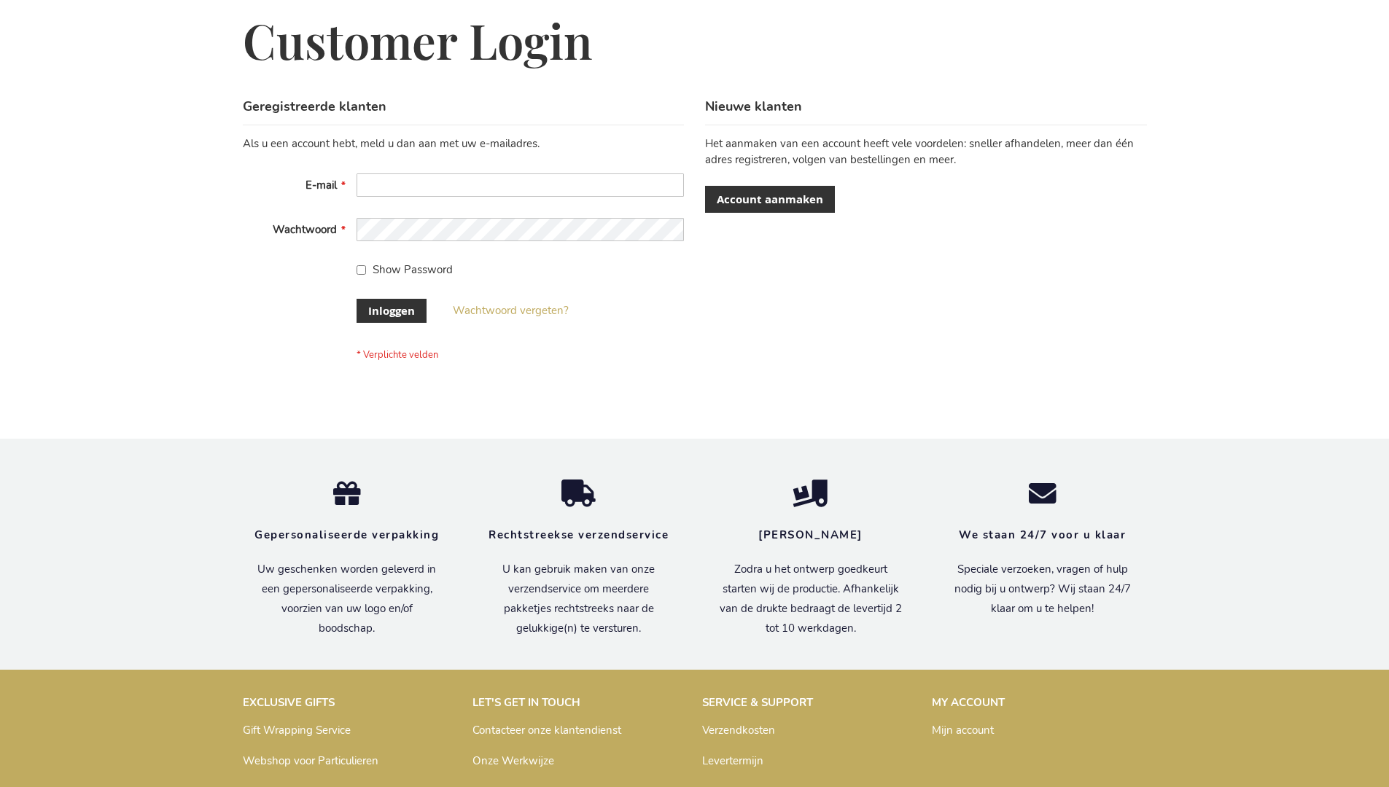
scroll to position [495, 0]
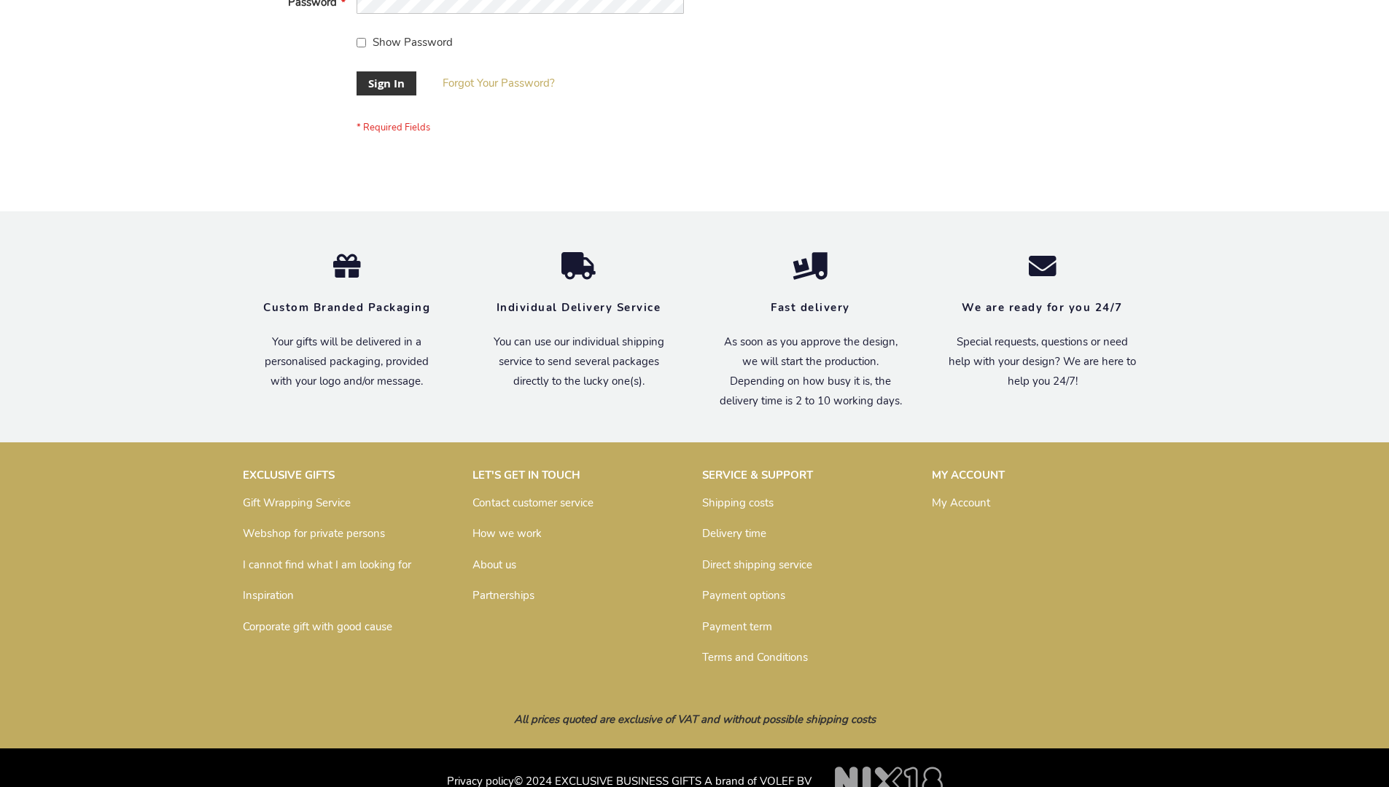
scroll to position [469, 0]
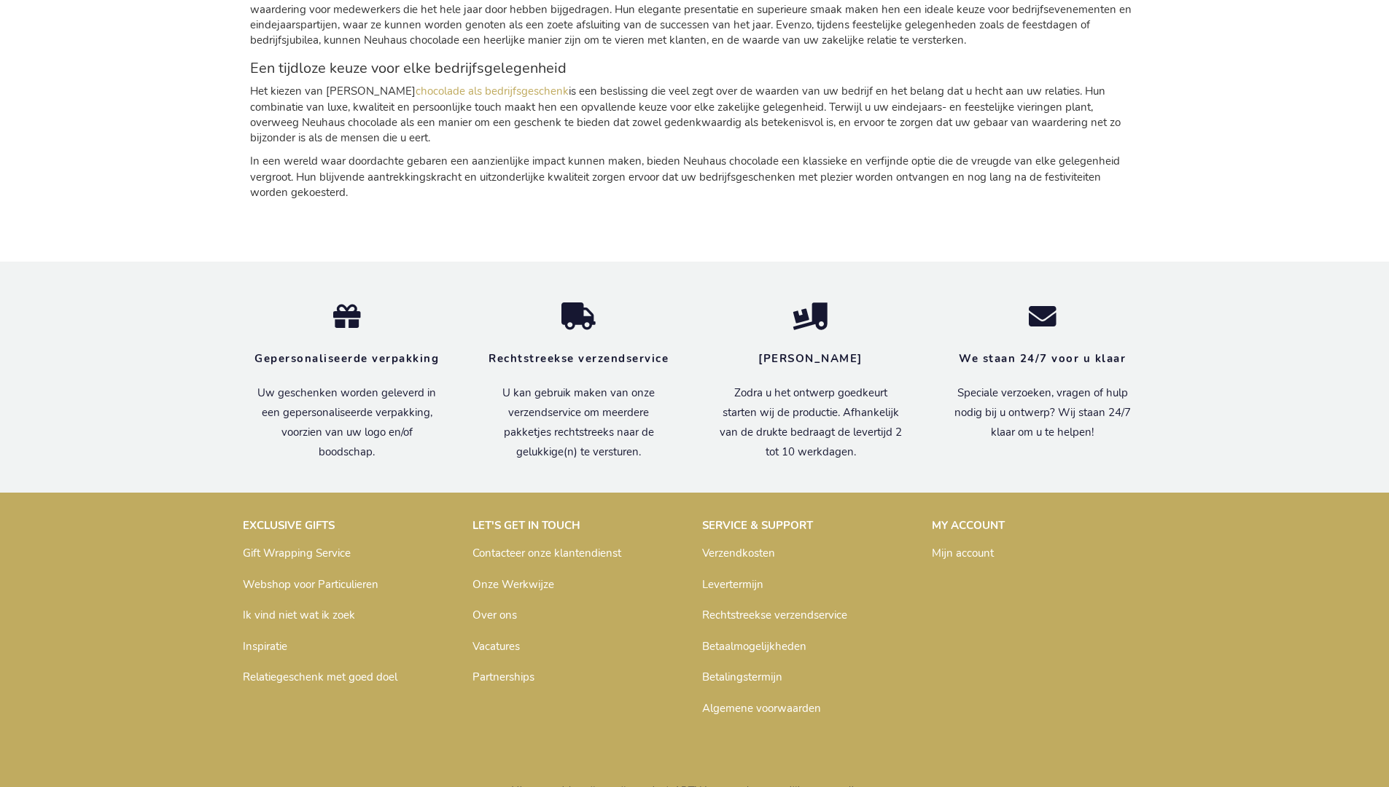
scroll to position [2144, 0]
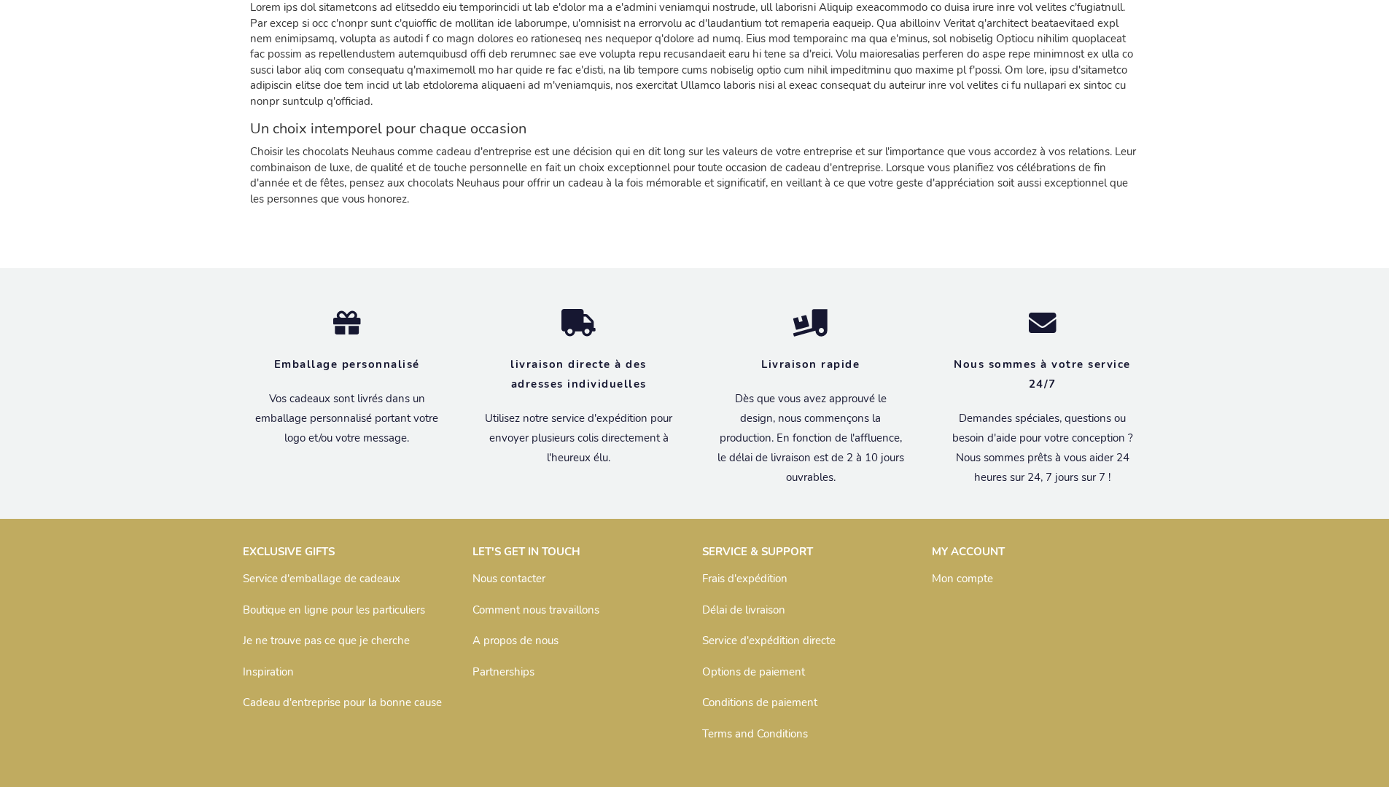
scroll to position [2102, 0]
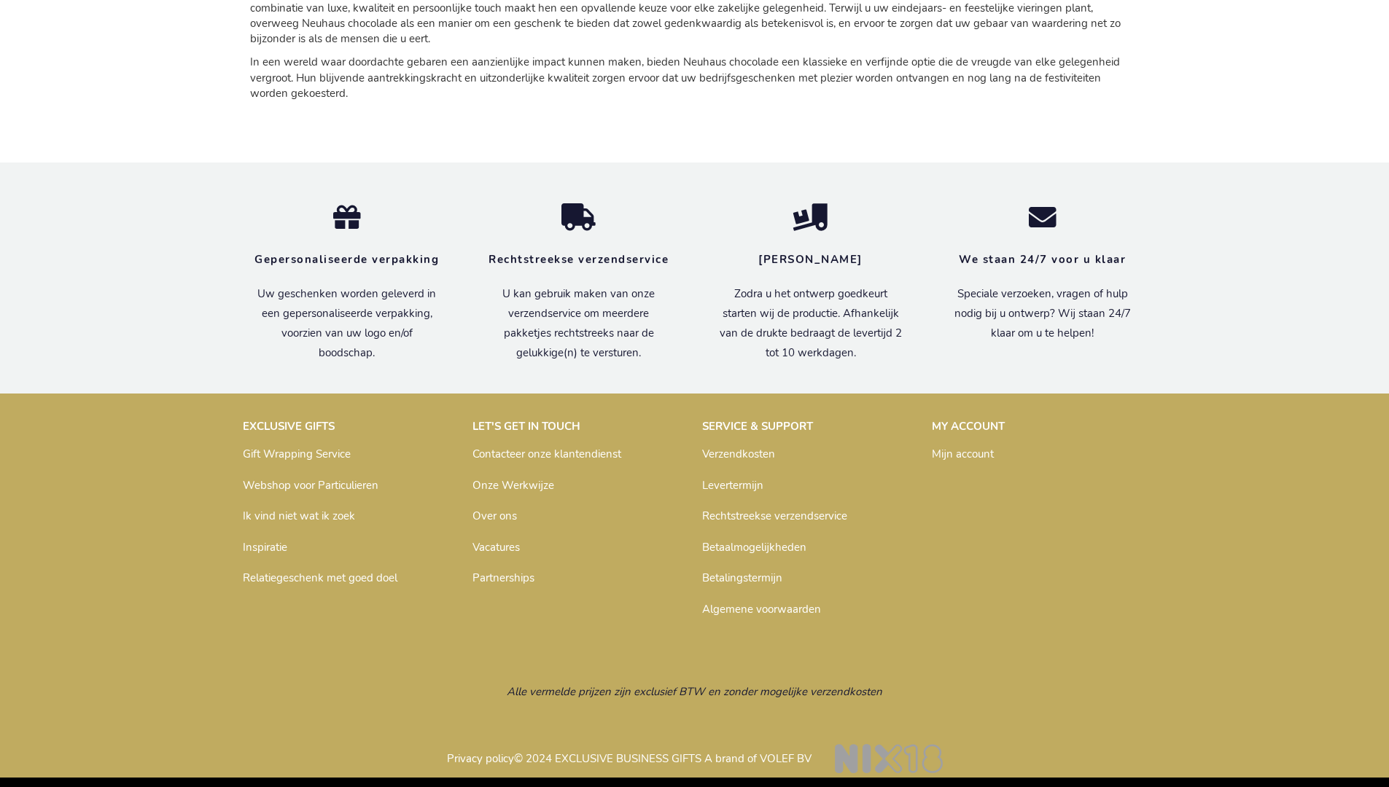
scroll to position [2144, 0]
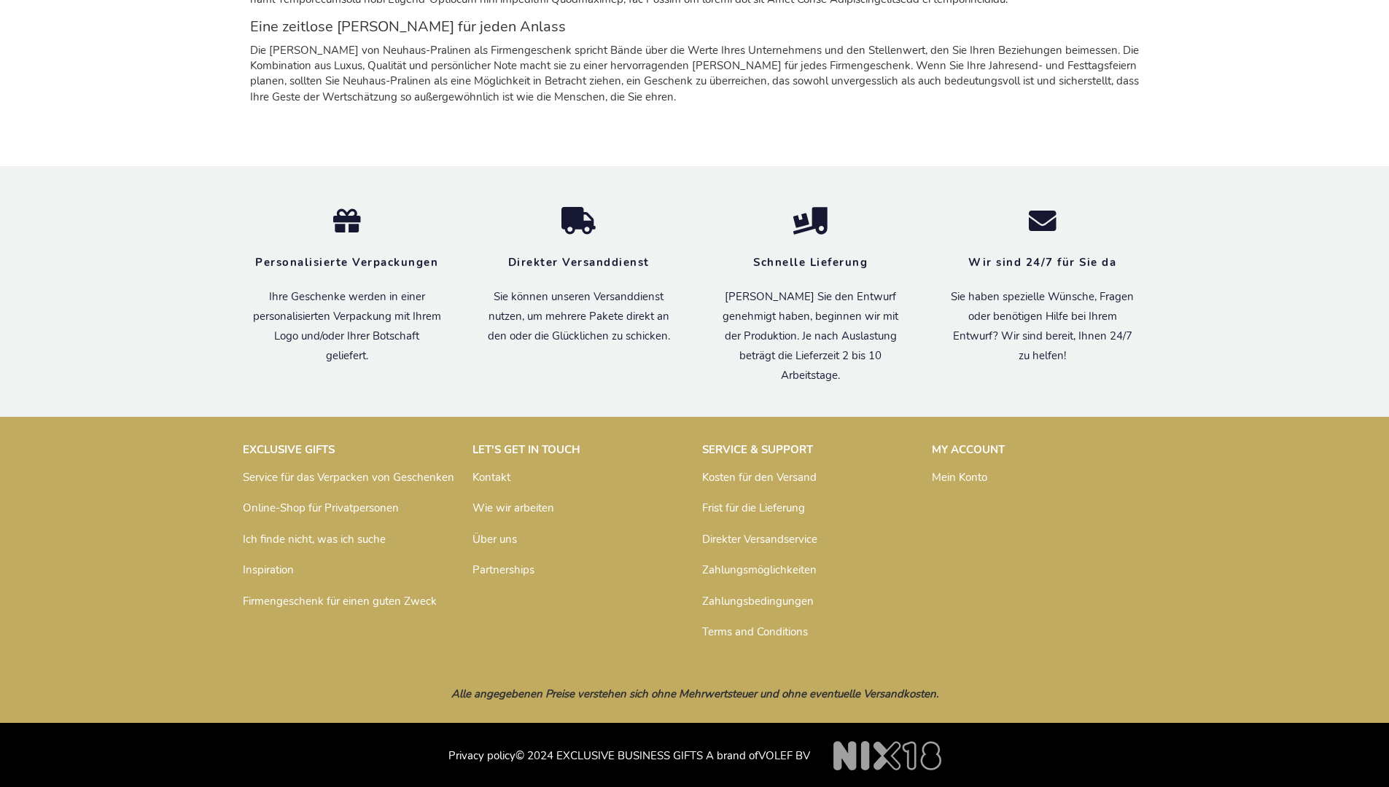
scroll to position [2082, 0]
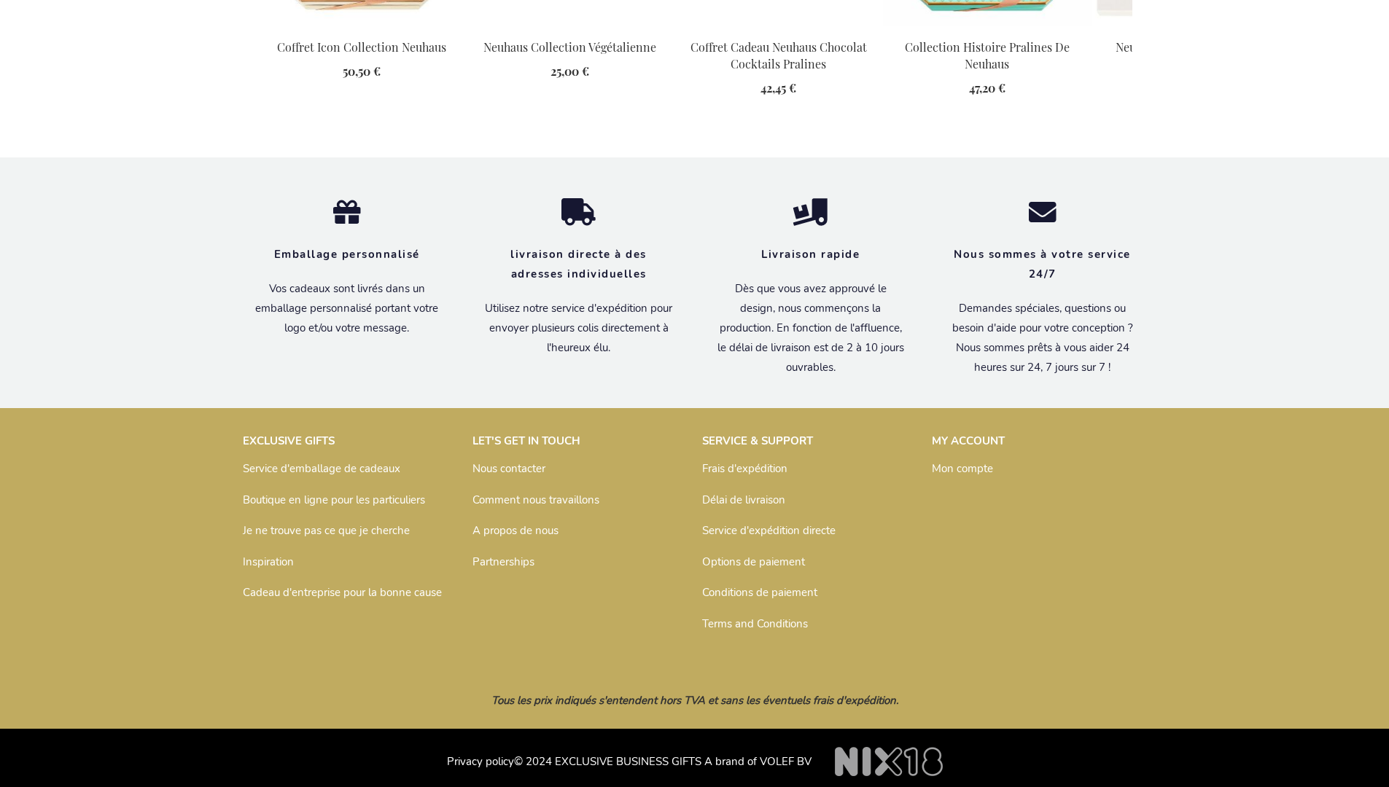
scroll to position [1874, 0]
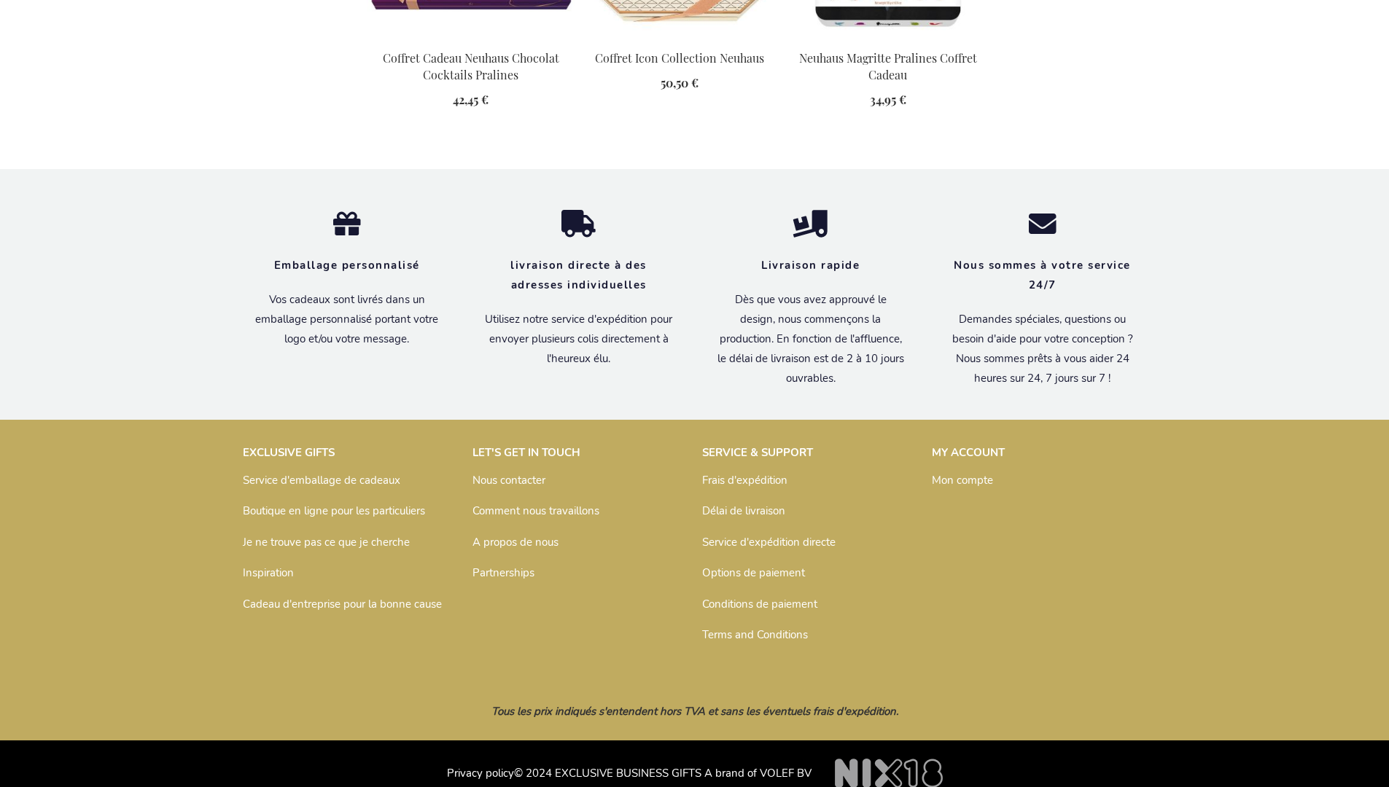
scroll to position [1998, 0]
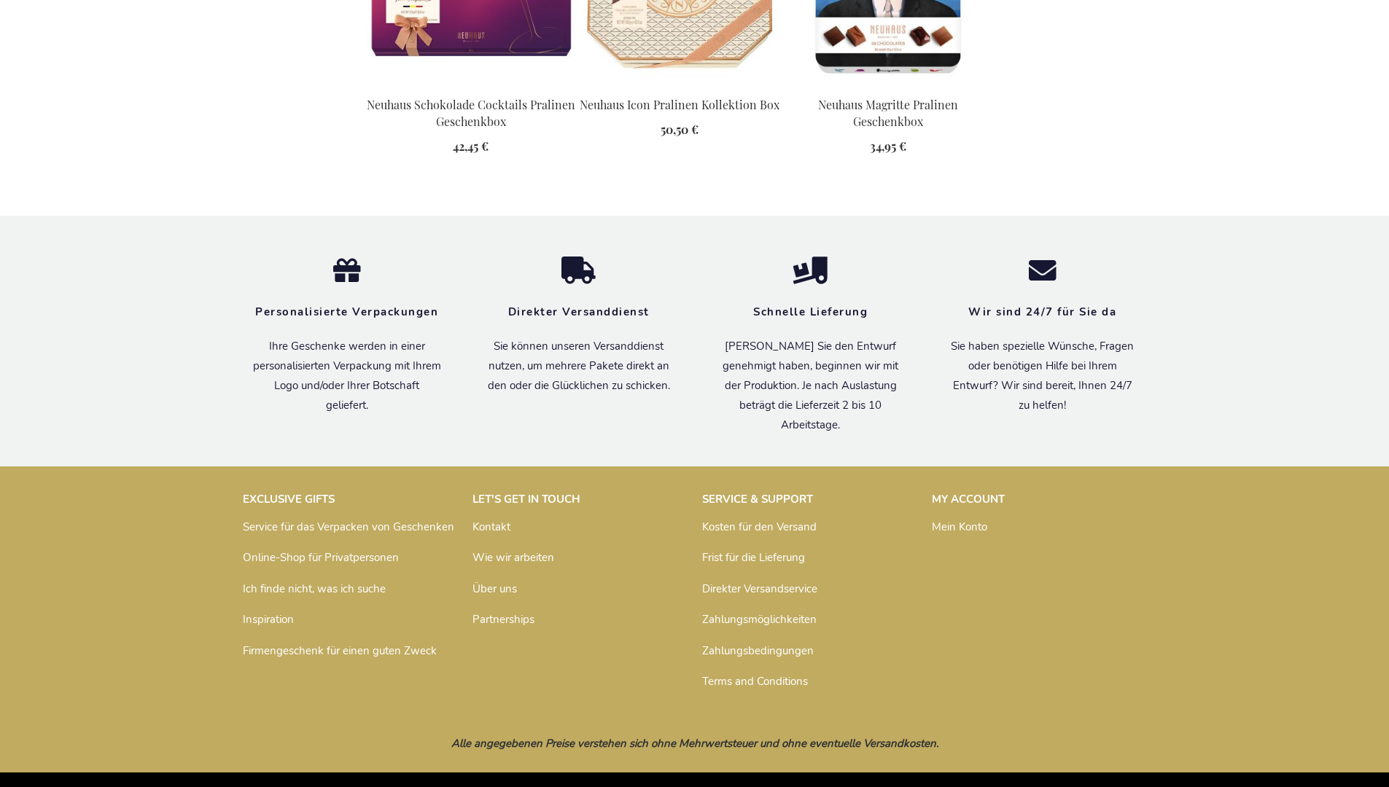
scroll to position [1983, 0]
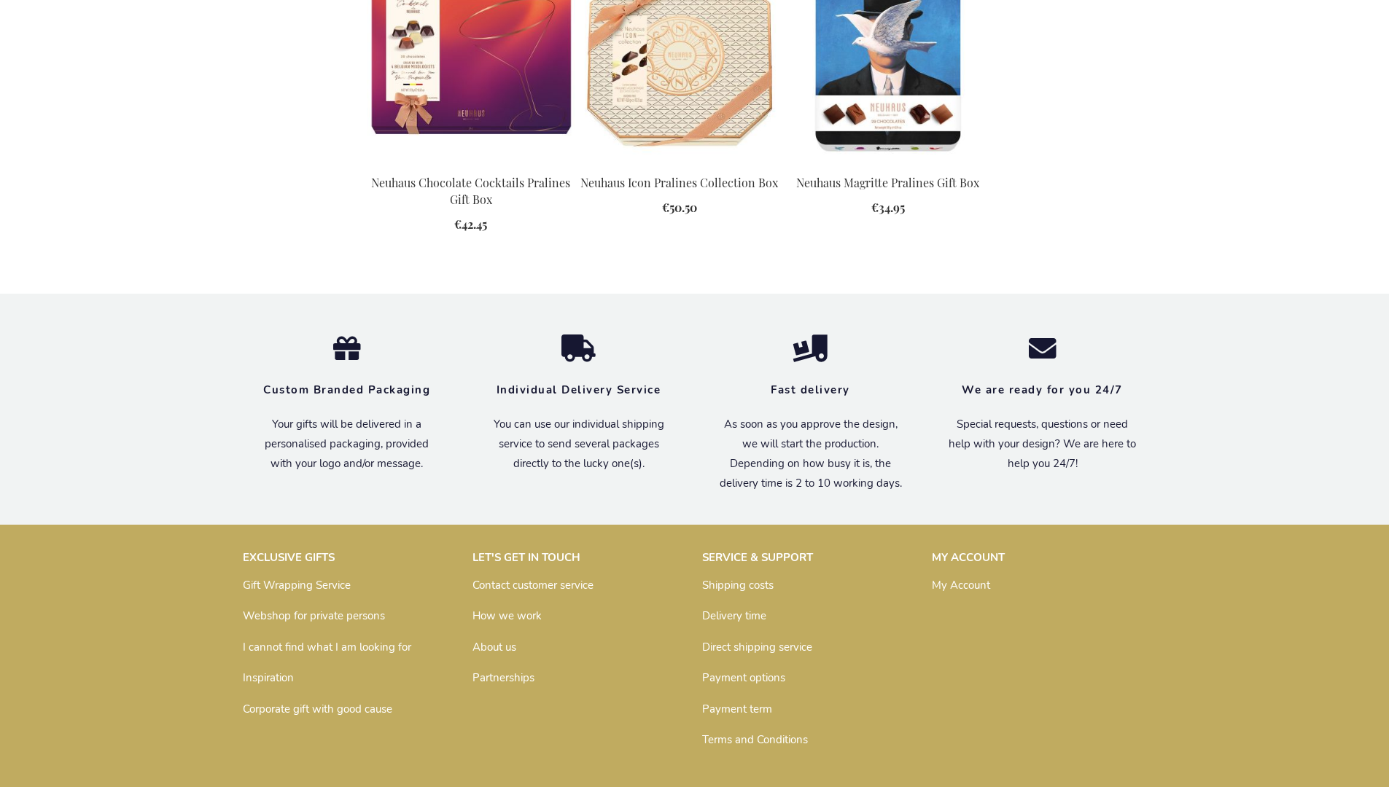
scroll to position [1932, 0]
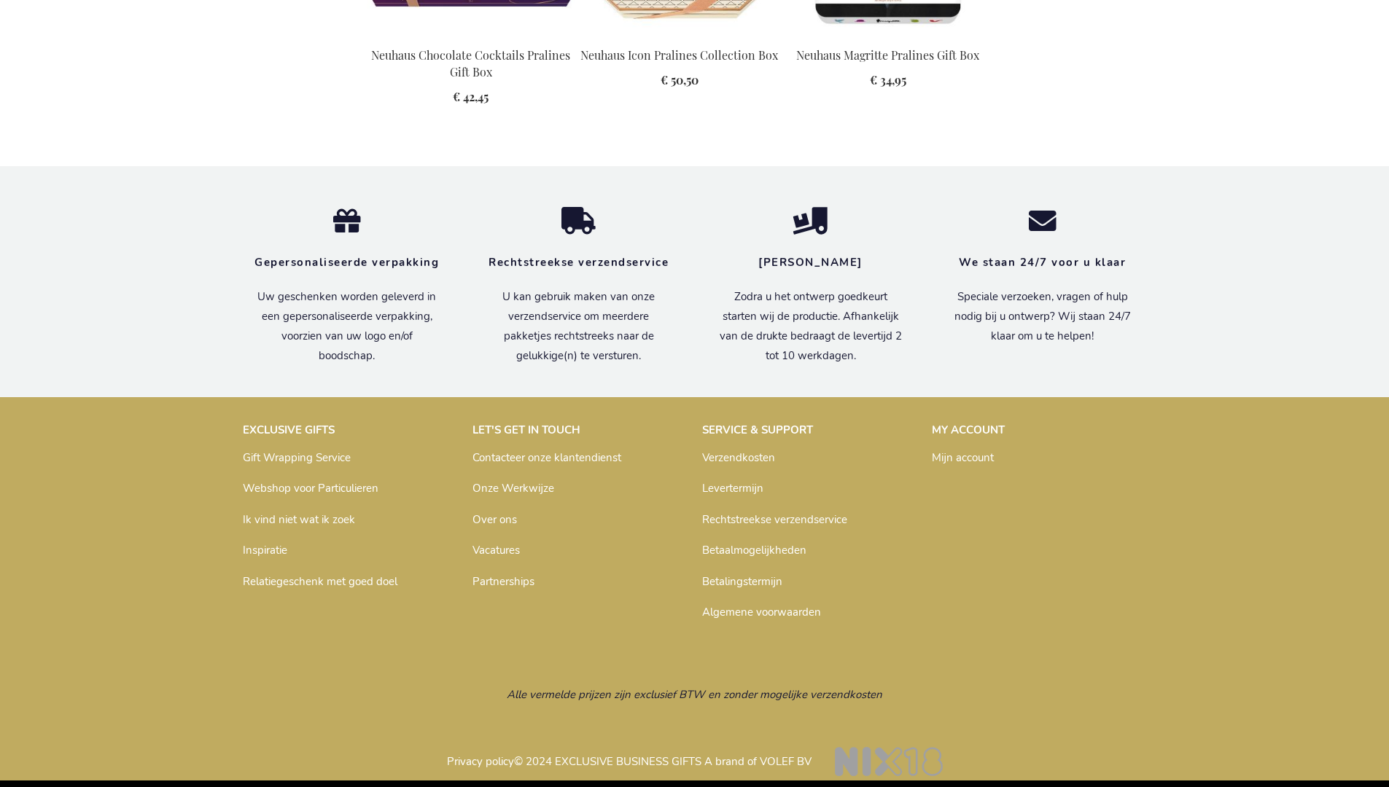
scroll to position [1990, 0]
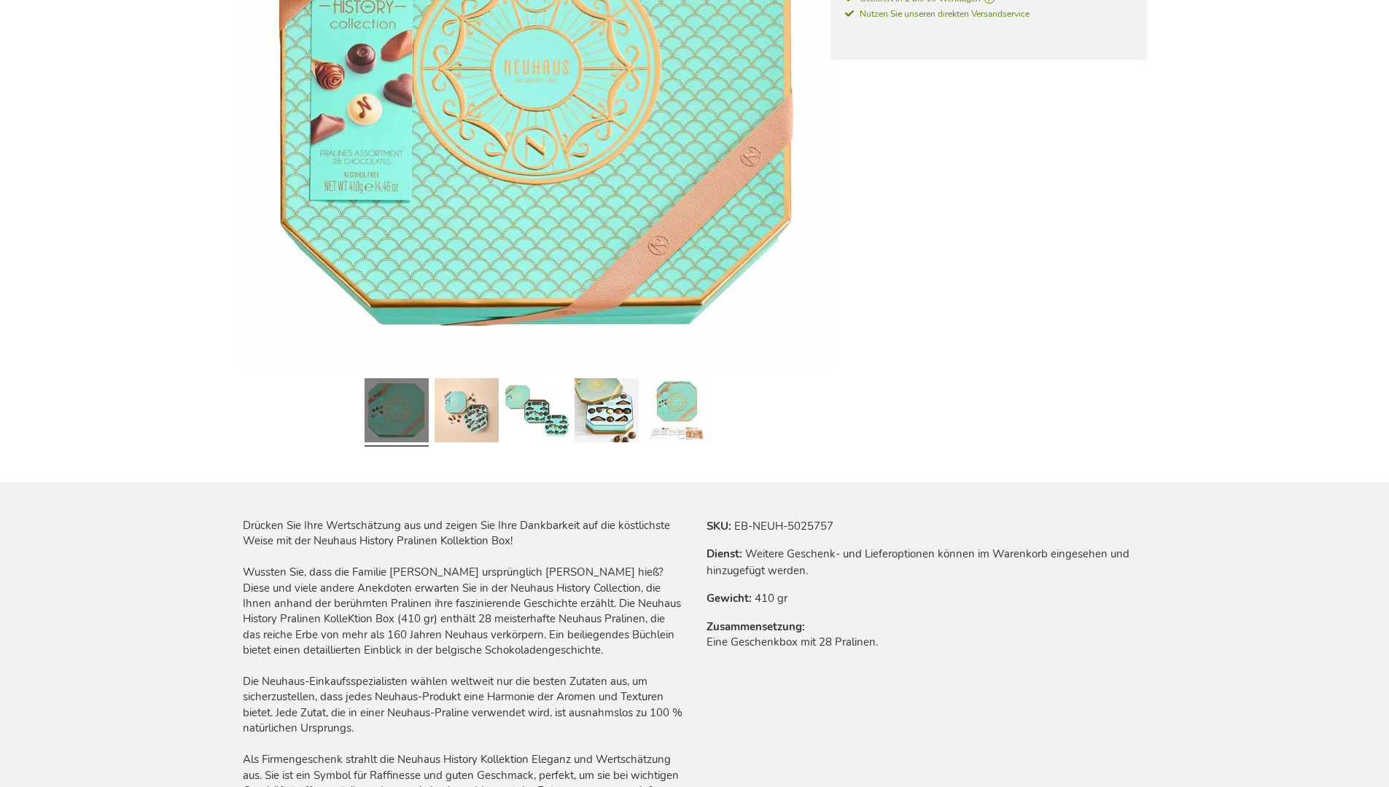
scroll to position [1983, 0]
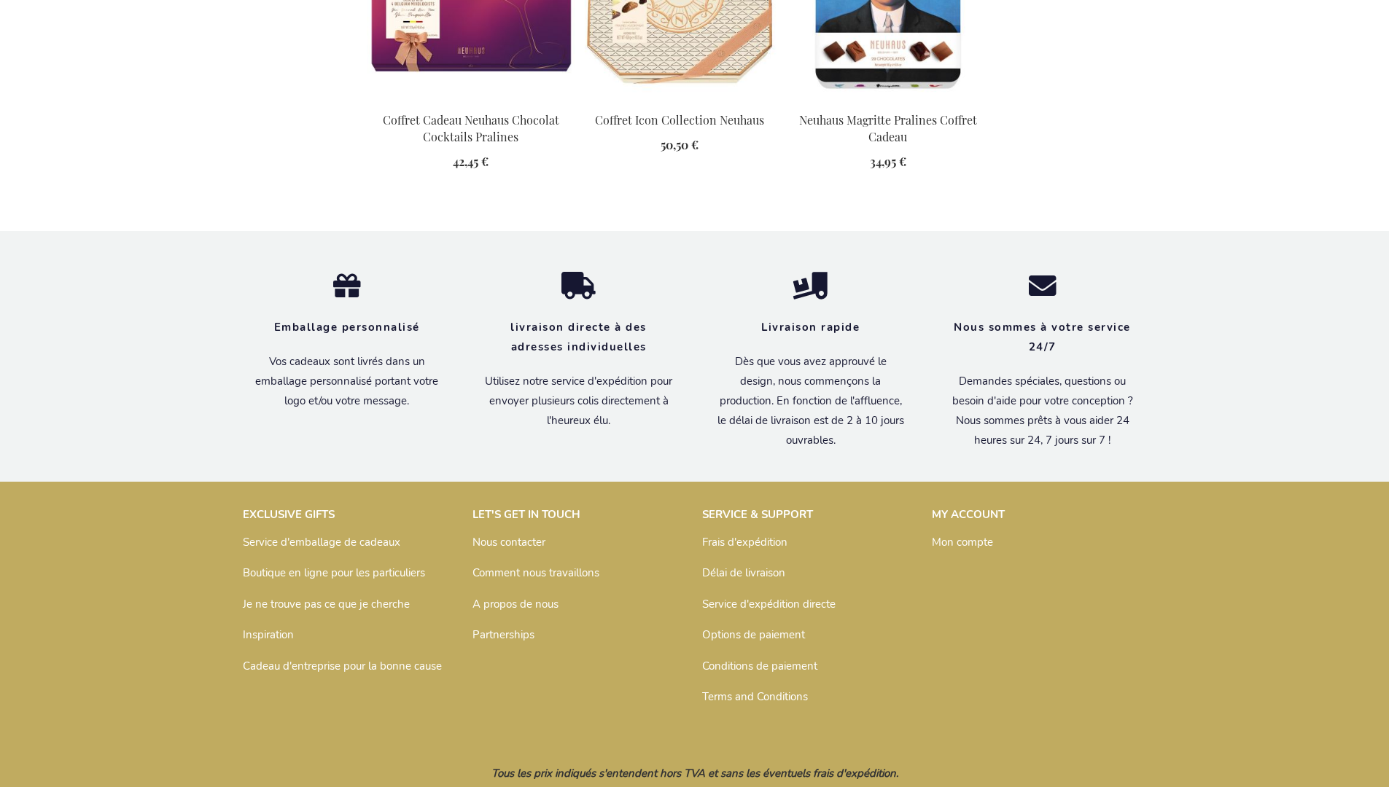
scroll to position [1998, 0]
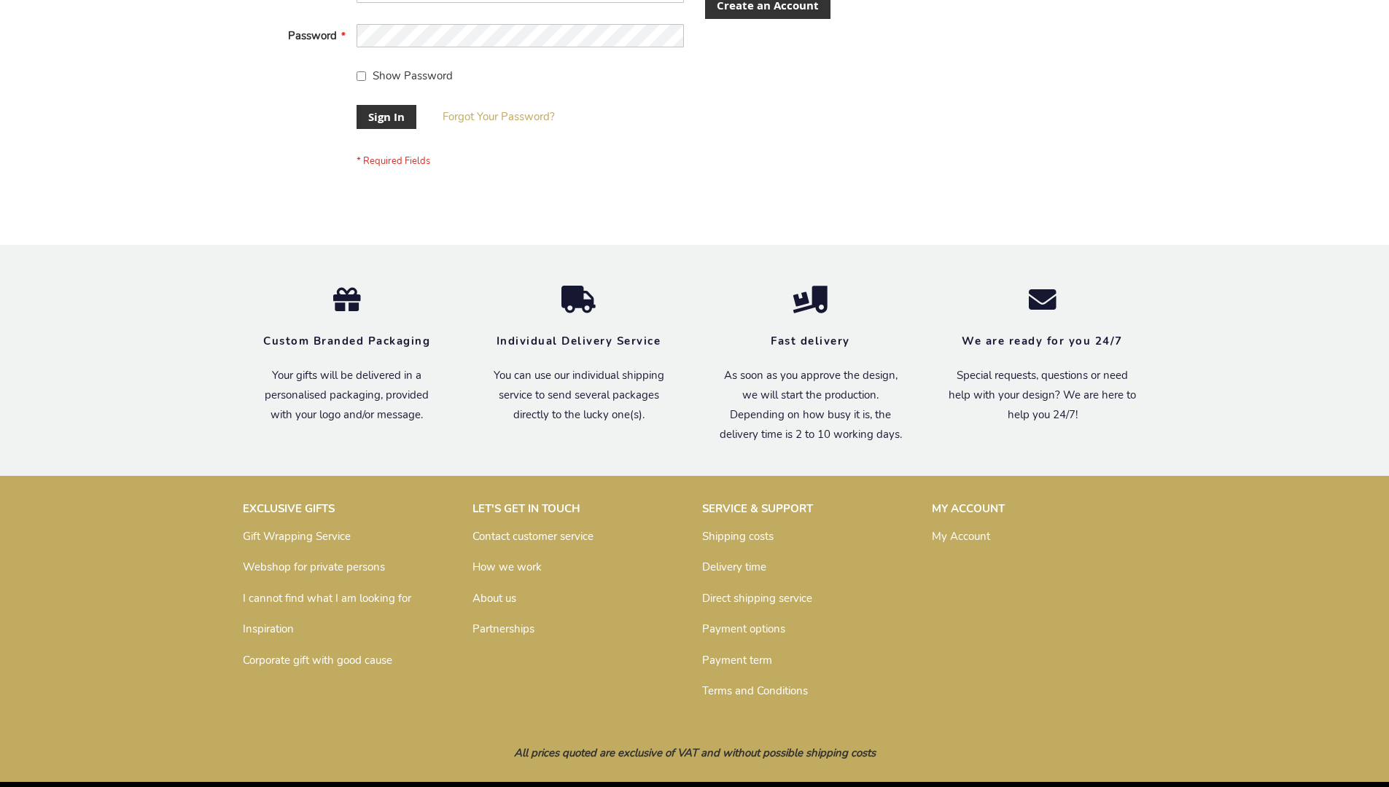
scroll to position [469, 0]
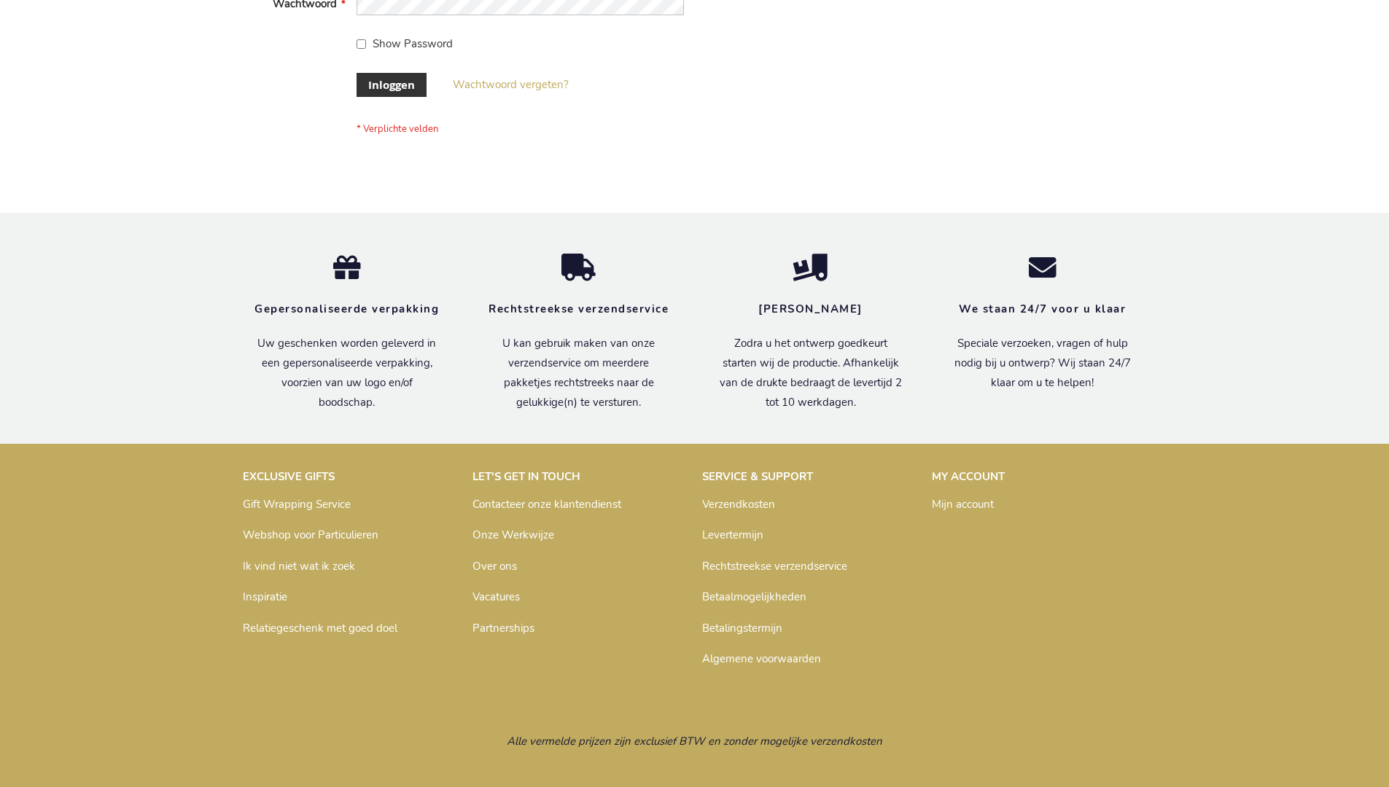
scroll to position [495, 0]
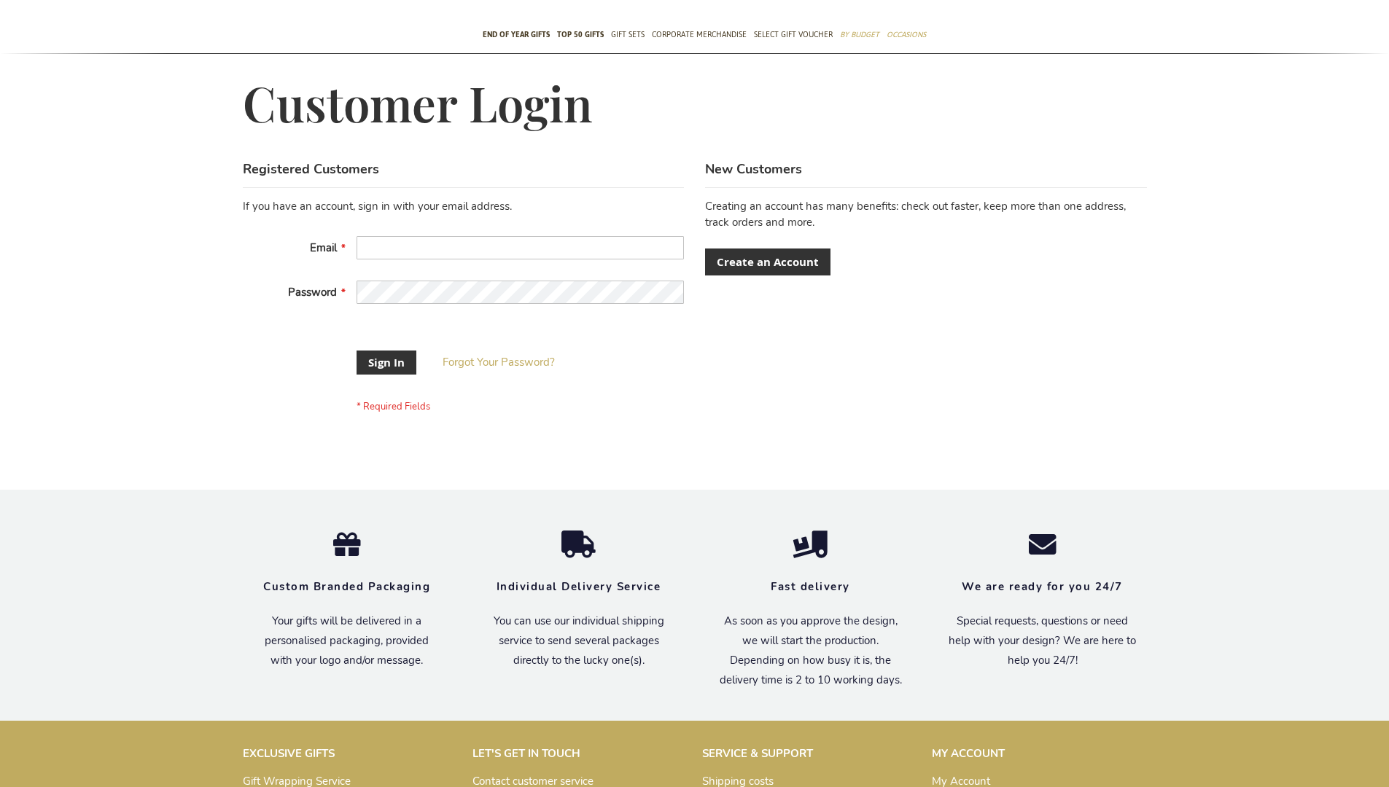
scroll to position [457, 0]
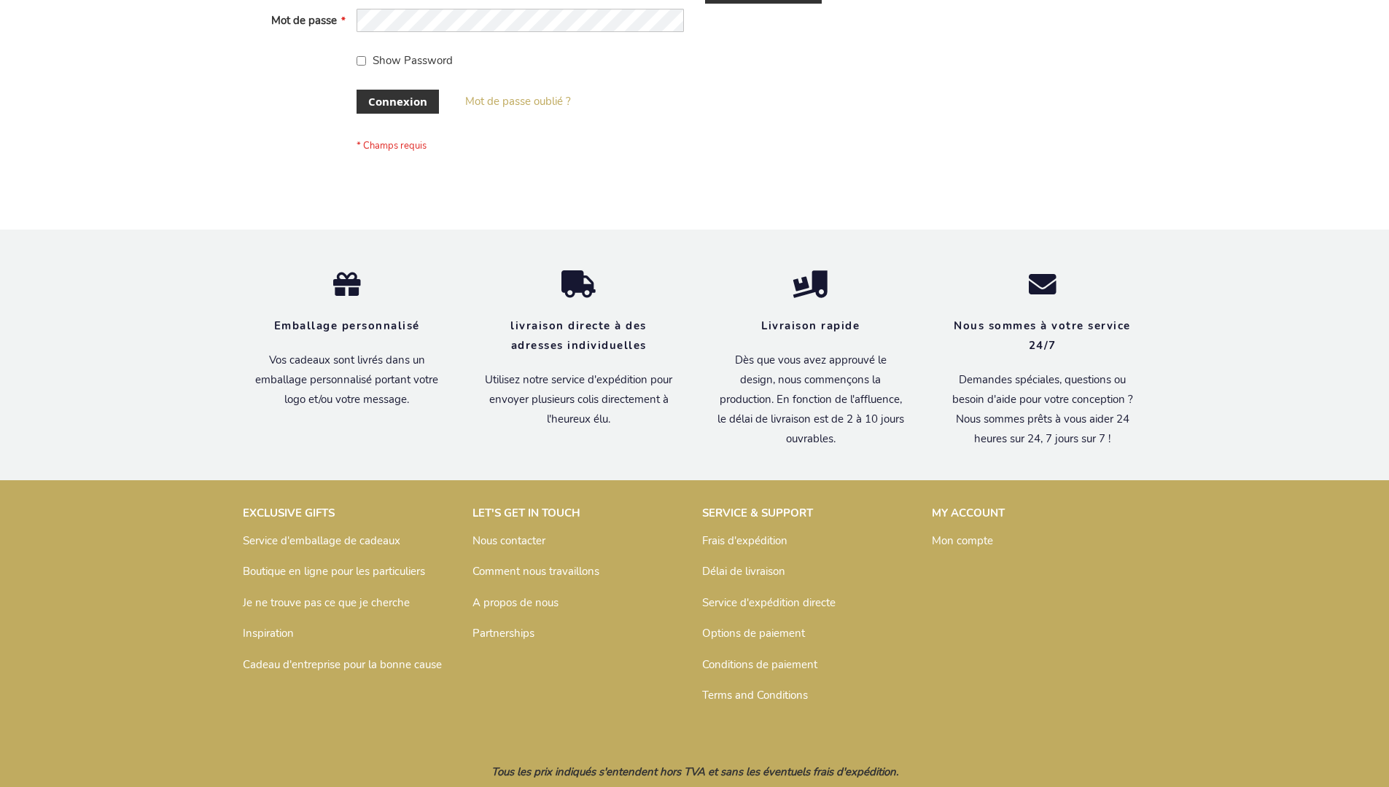
scroll to position [503, 0]
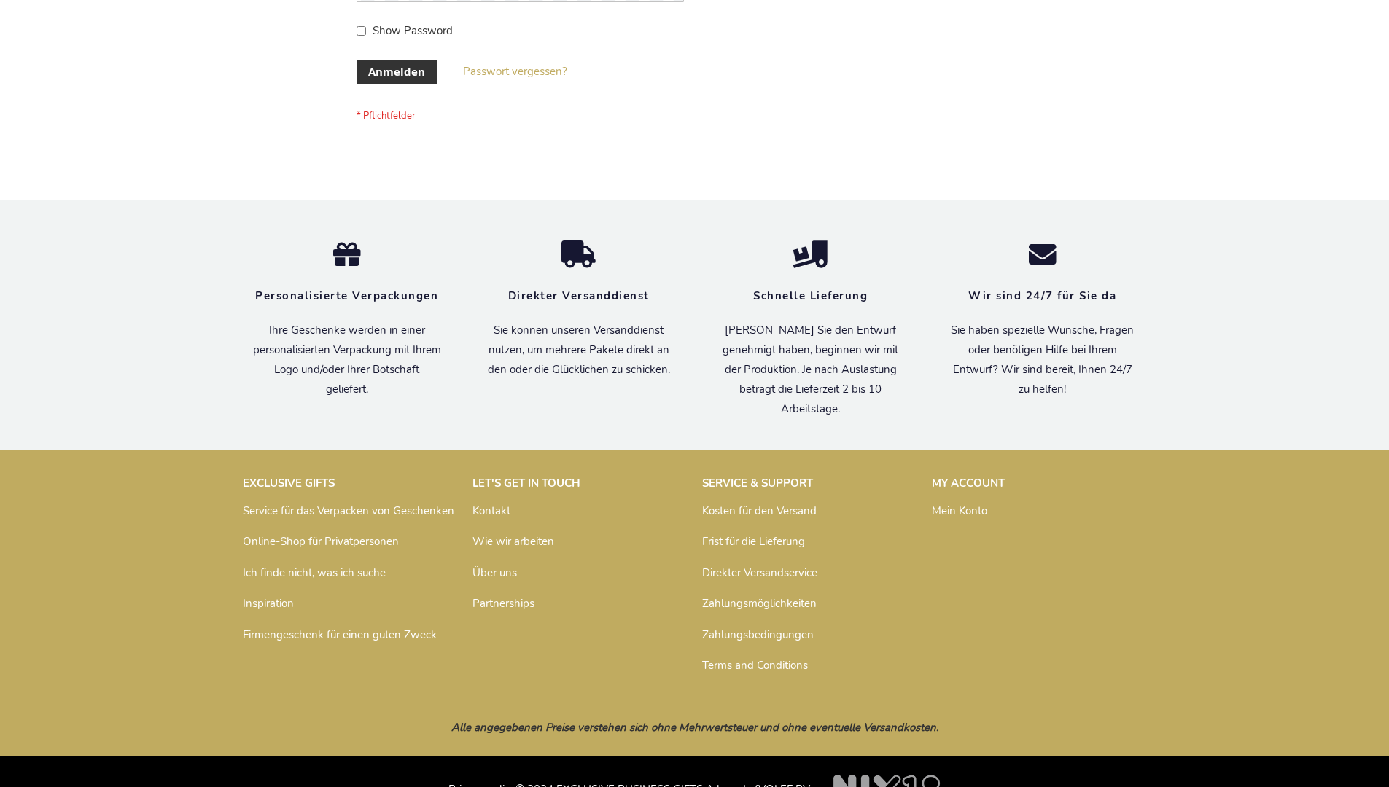
scroll to position [488, 0]
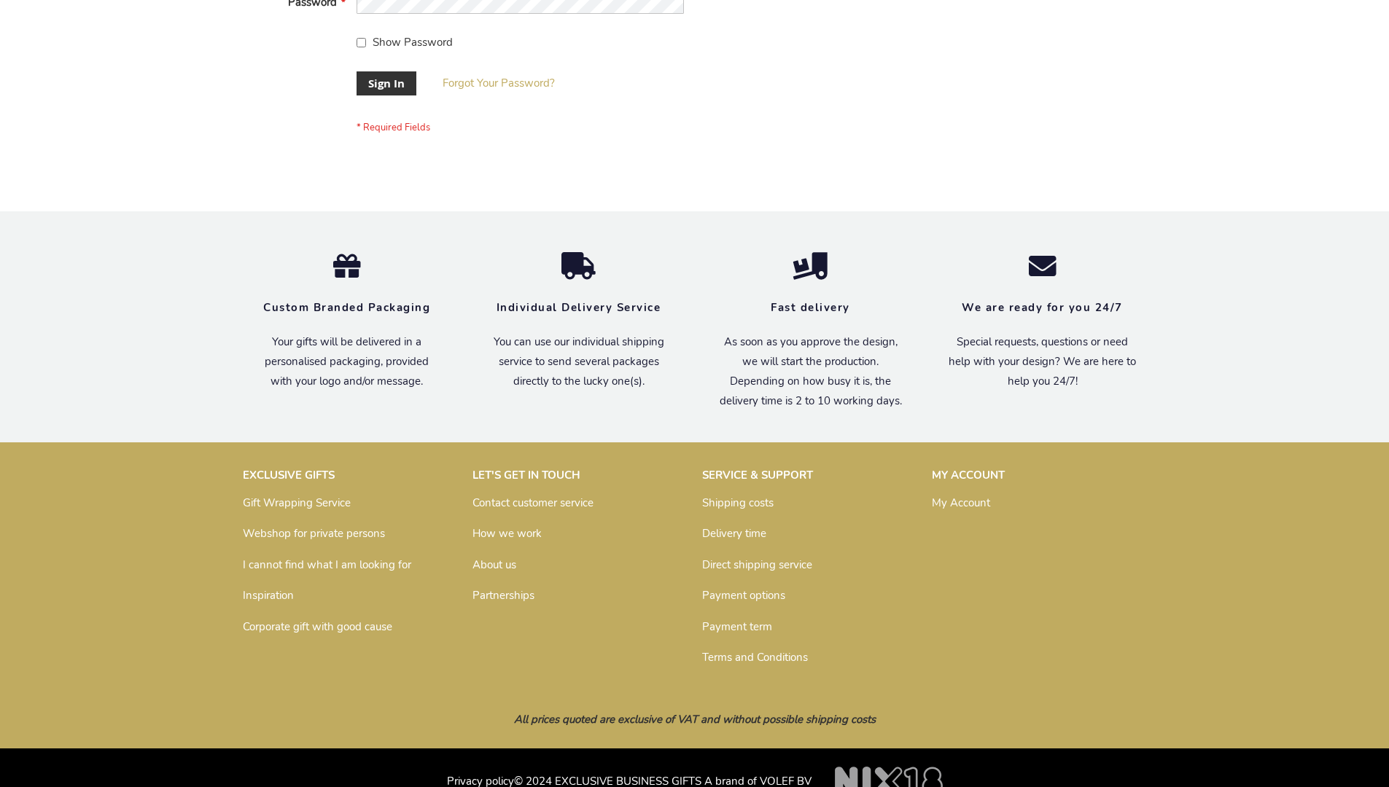
scroll to position [469, 0]
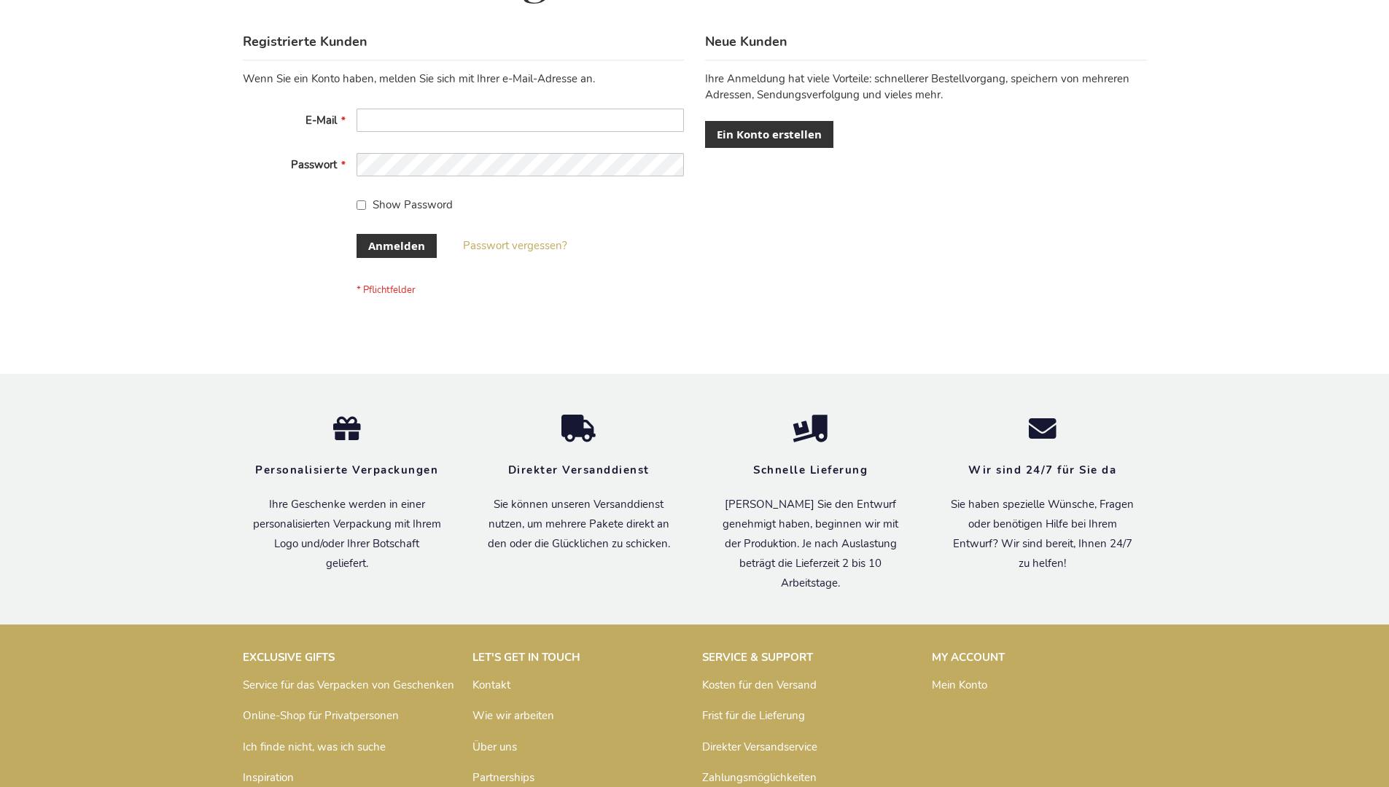
scroll to position [488, 0]
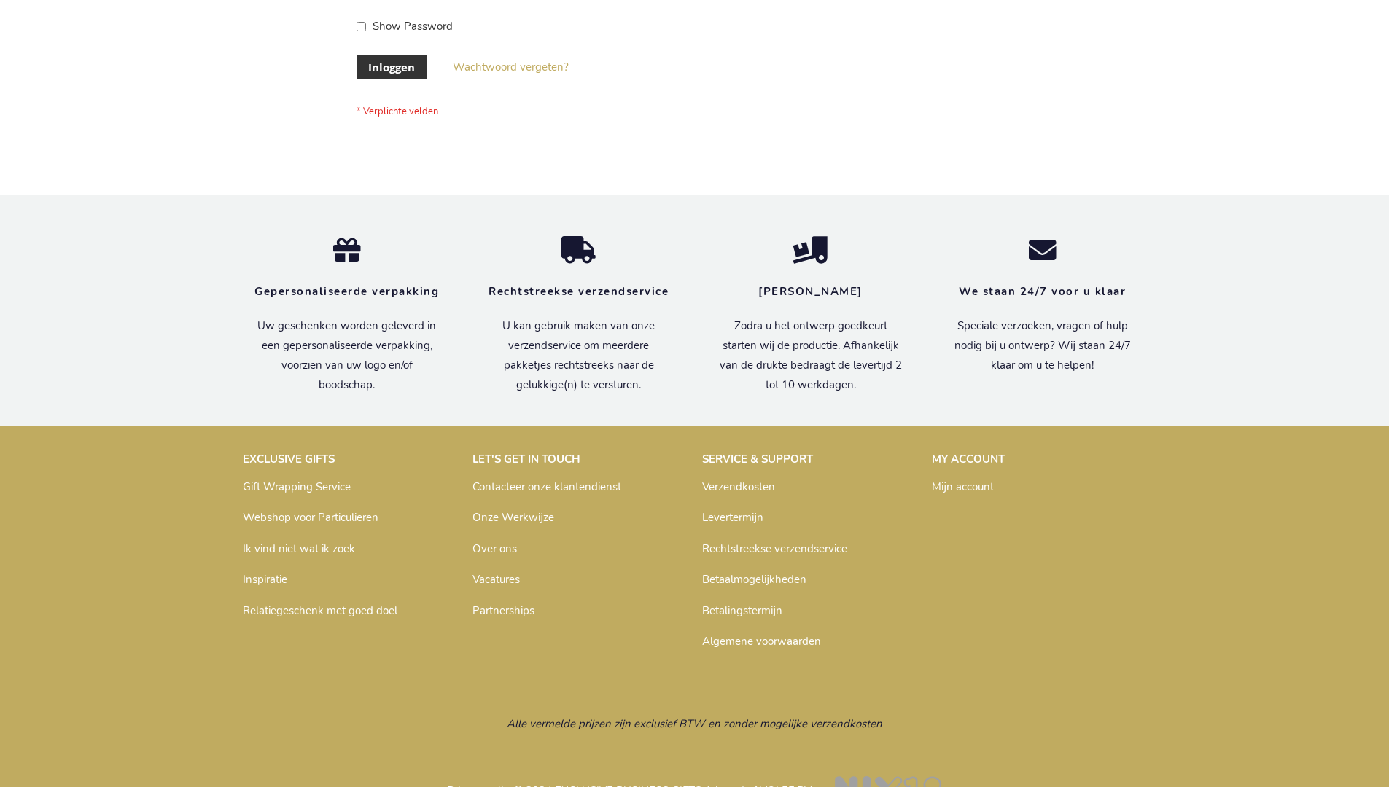
scroll to position [495, 0]
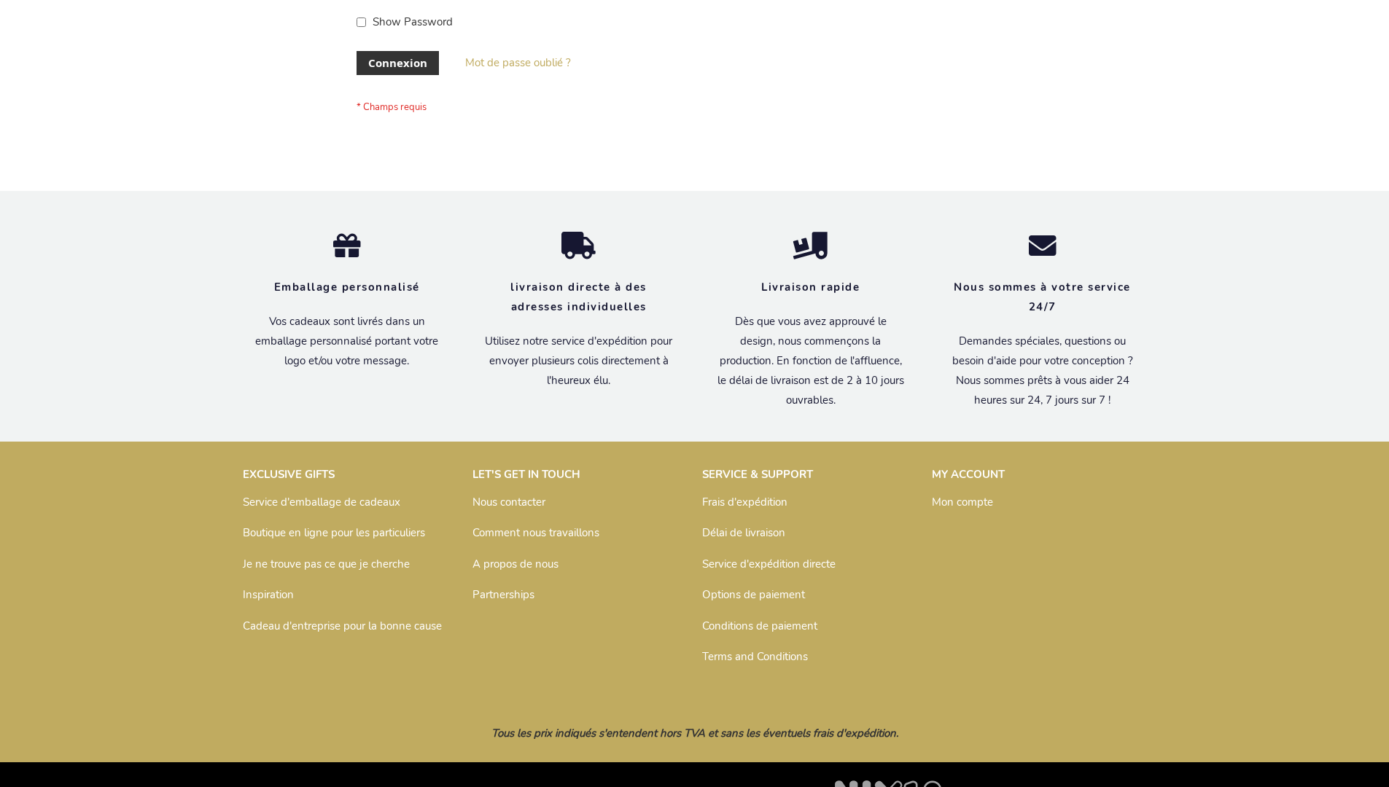
scroll to position [503, 0]
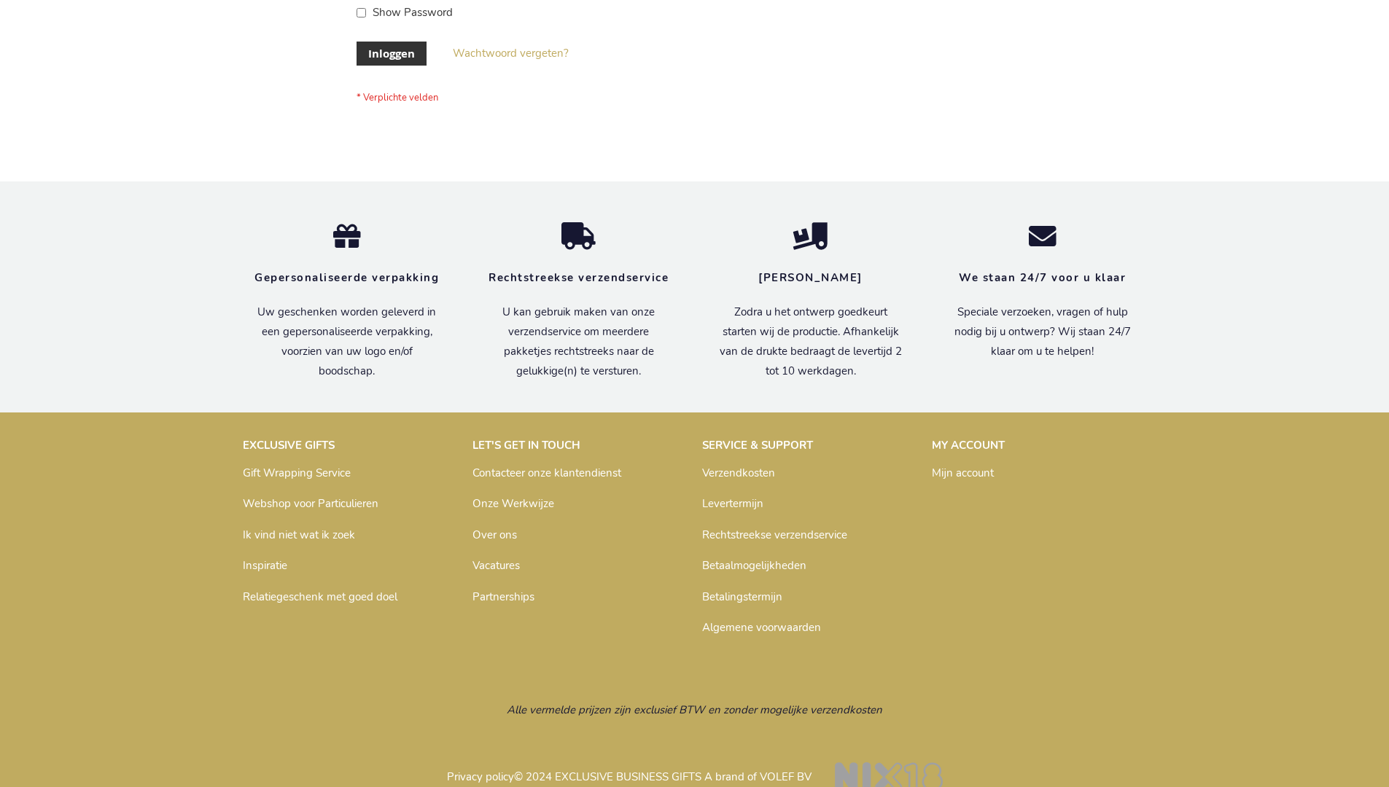
scroll to position [495, 0]
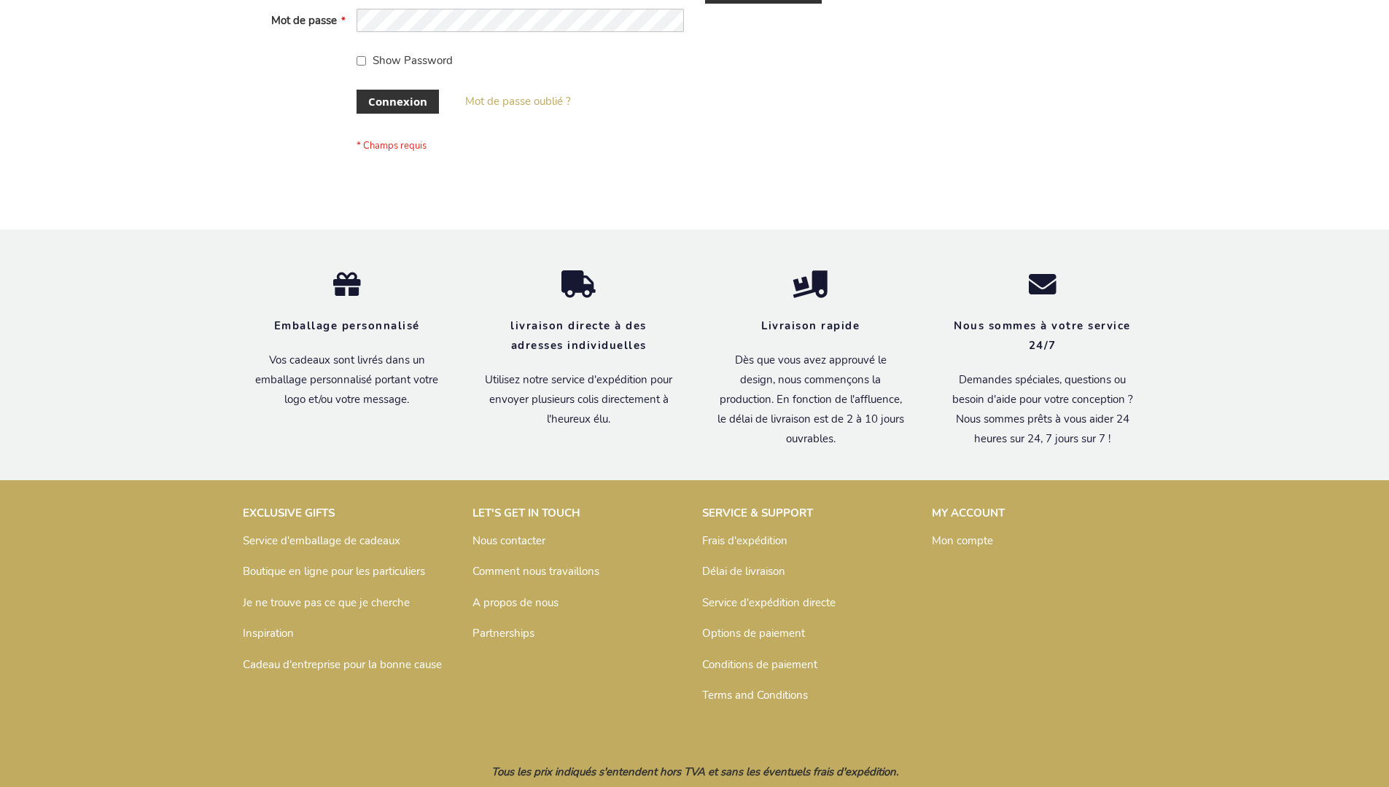
scroll to position [503, 0]
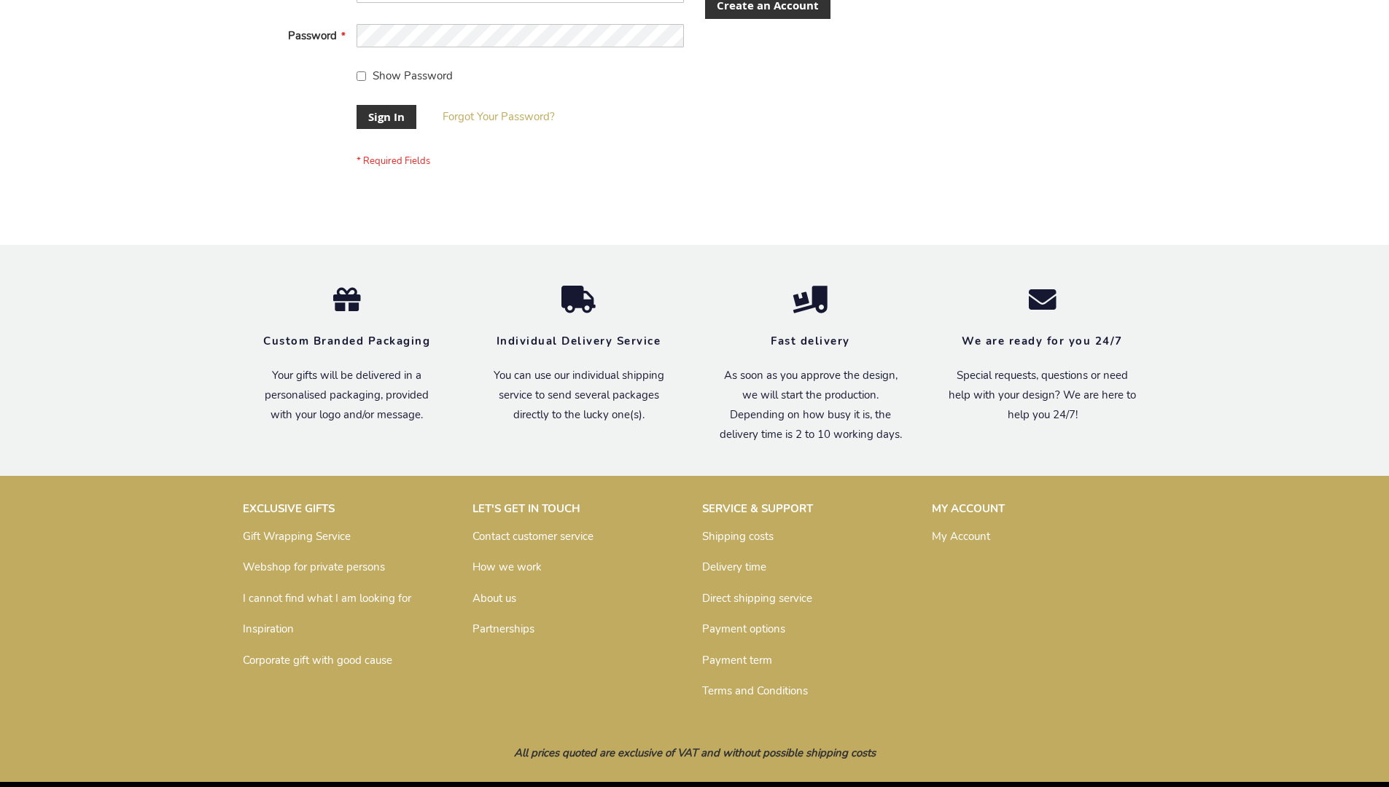
scroll to position [469, 0]
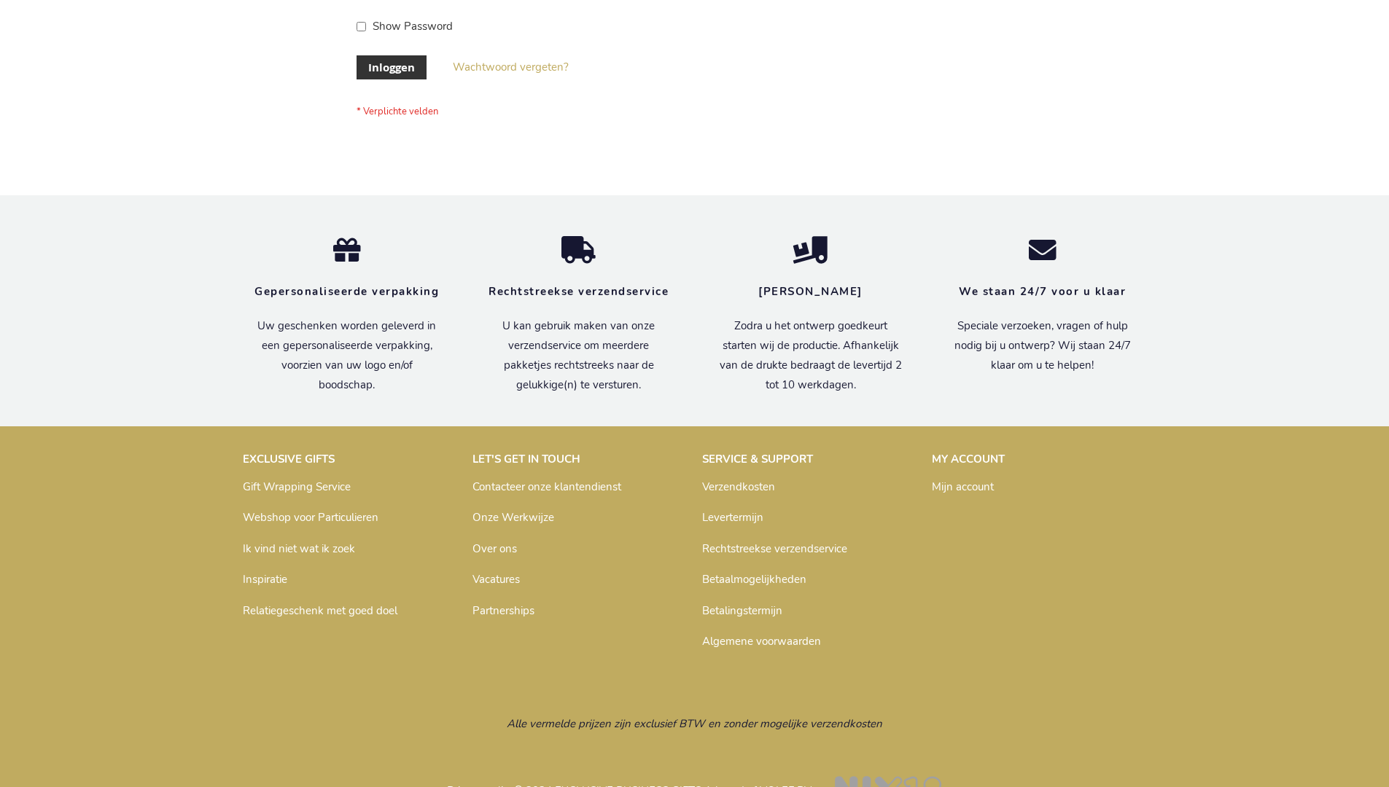
scroll to position [495, 0]
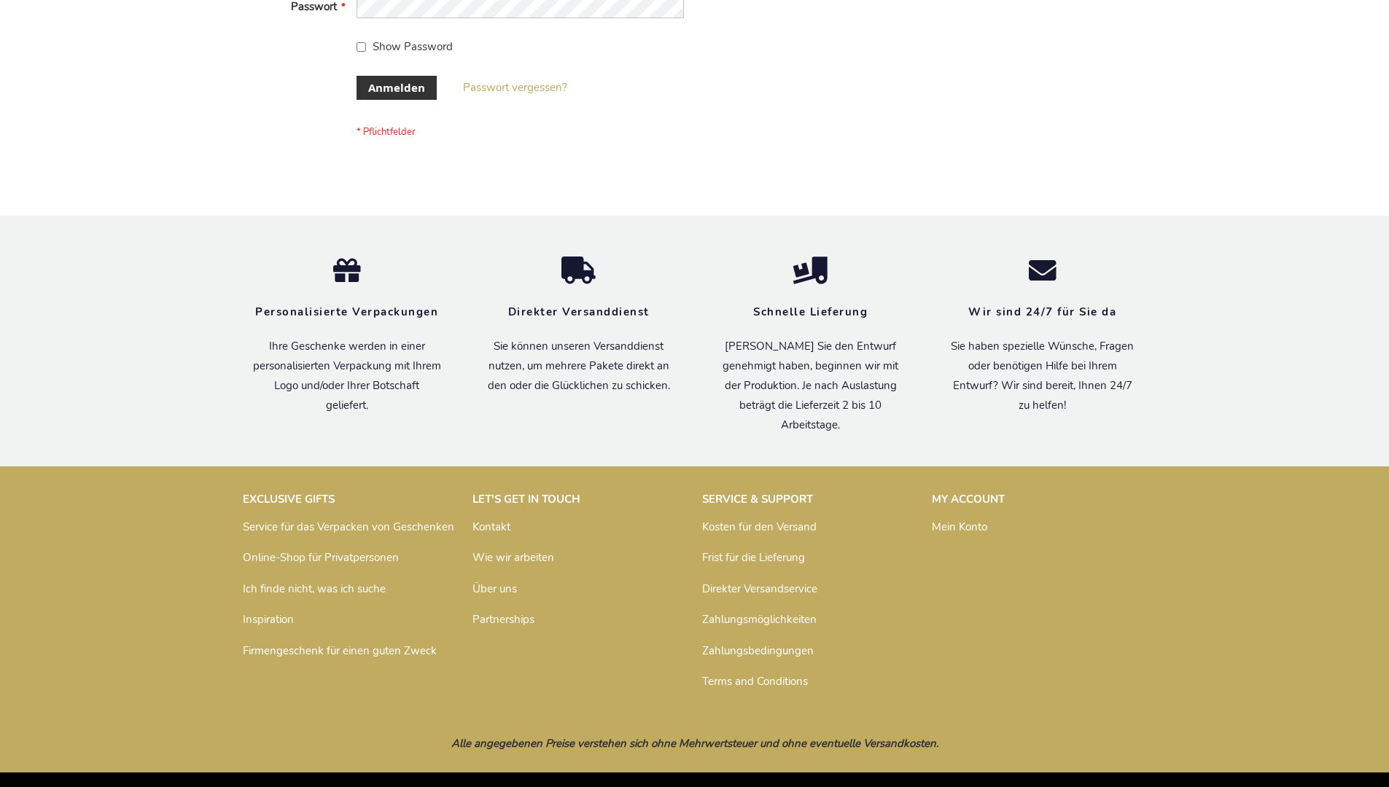
scroll to position [488, 0]
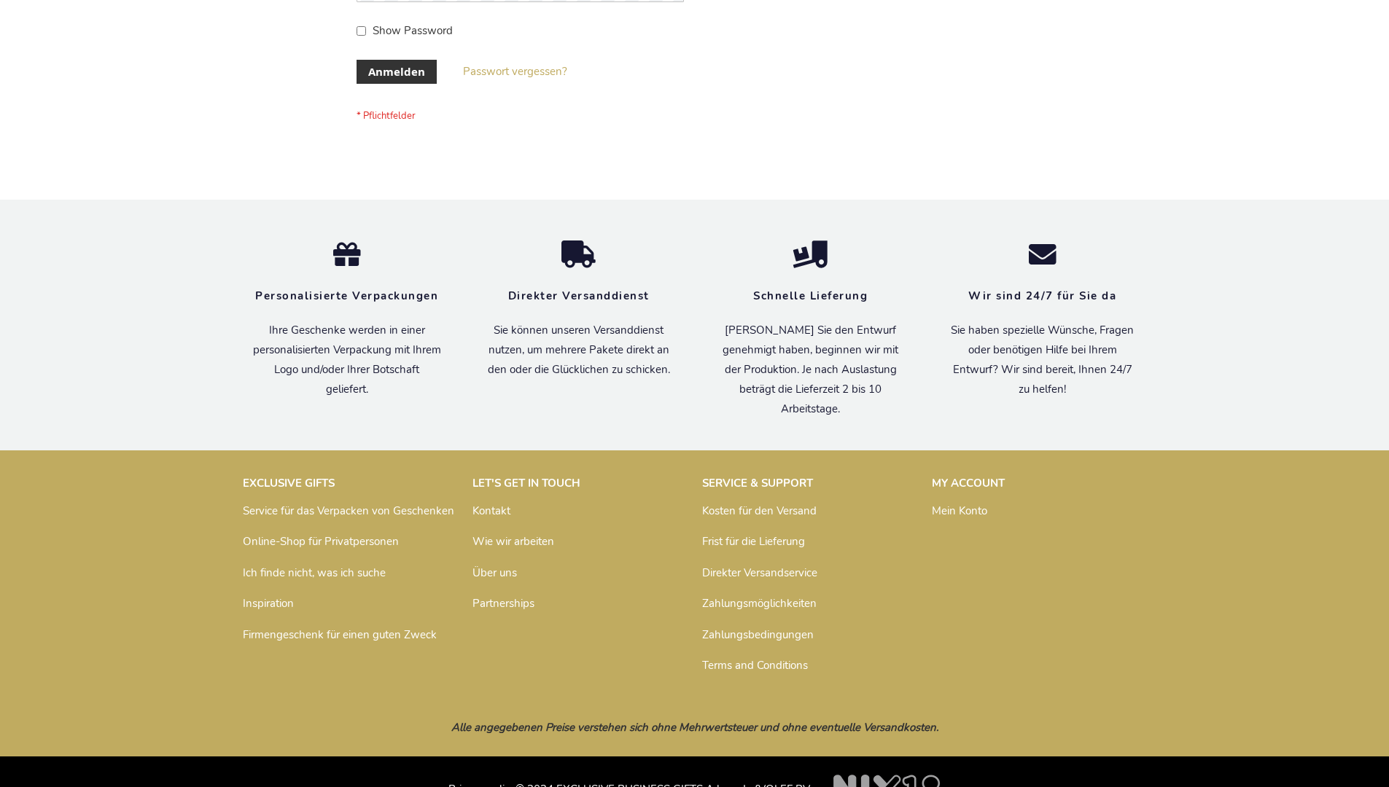
scroll to position [488, 0]
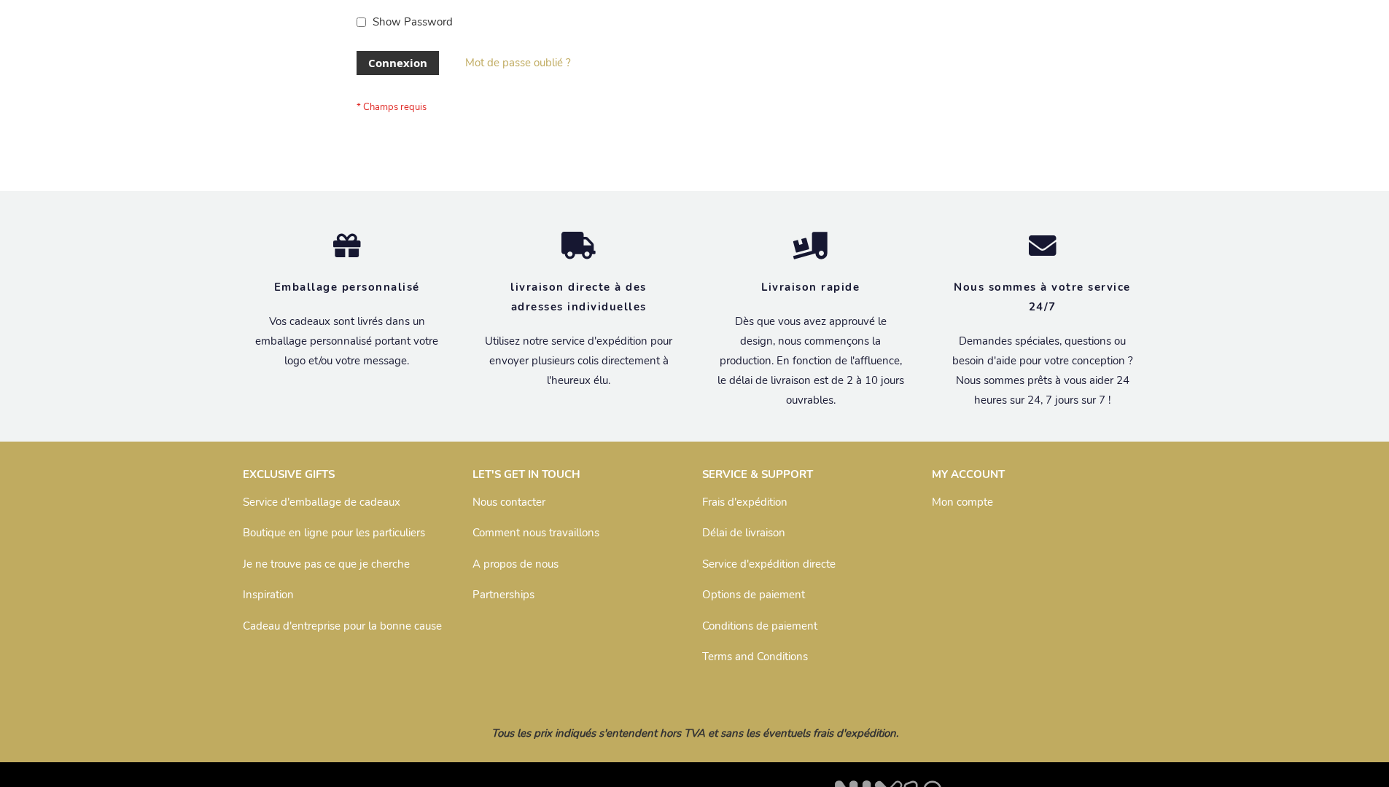
scroll to position [503, 0]
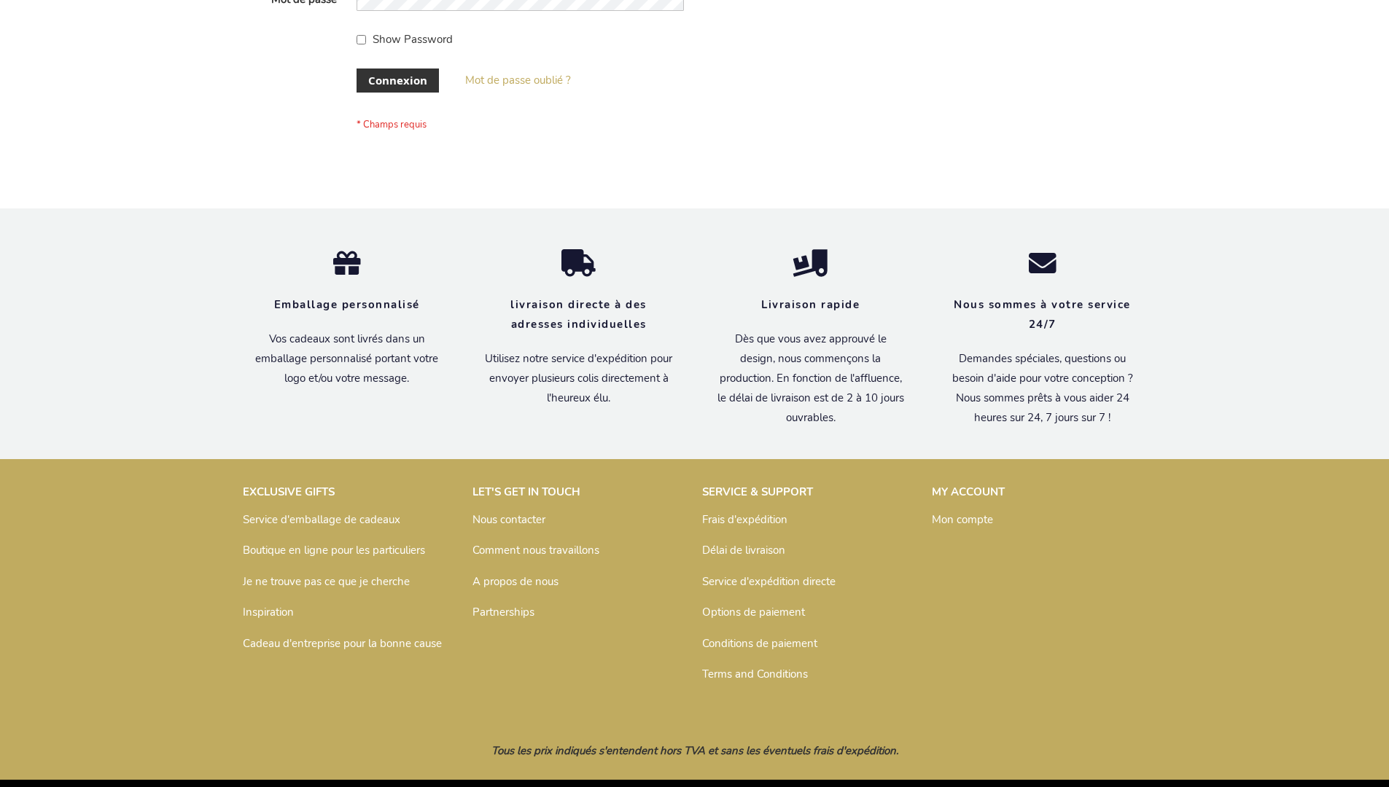
scroll to position [503, 0]
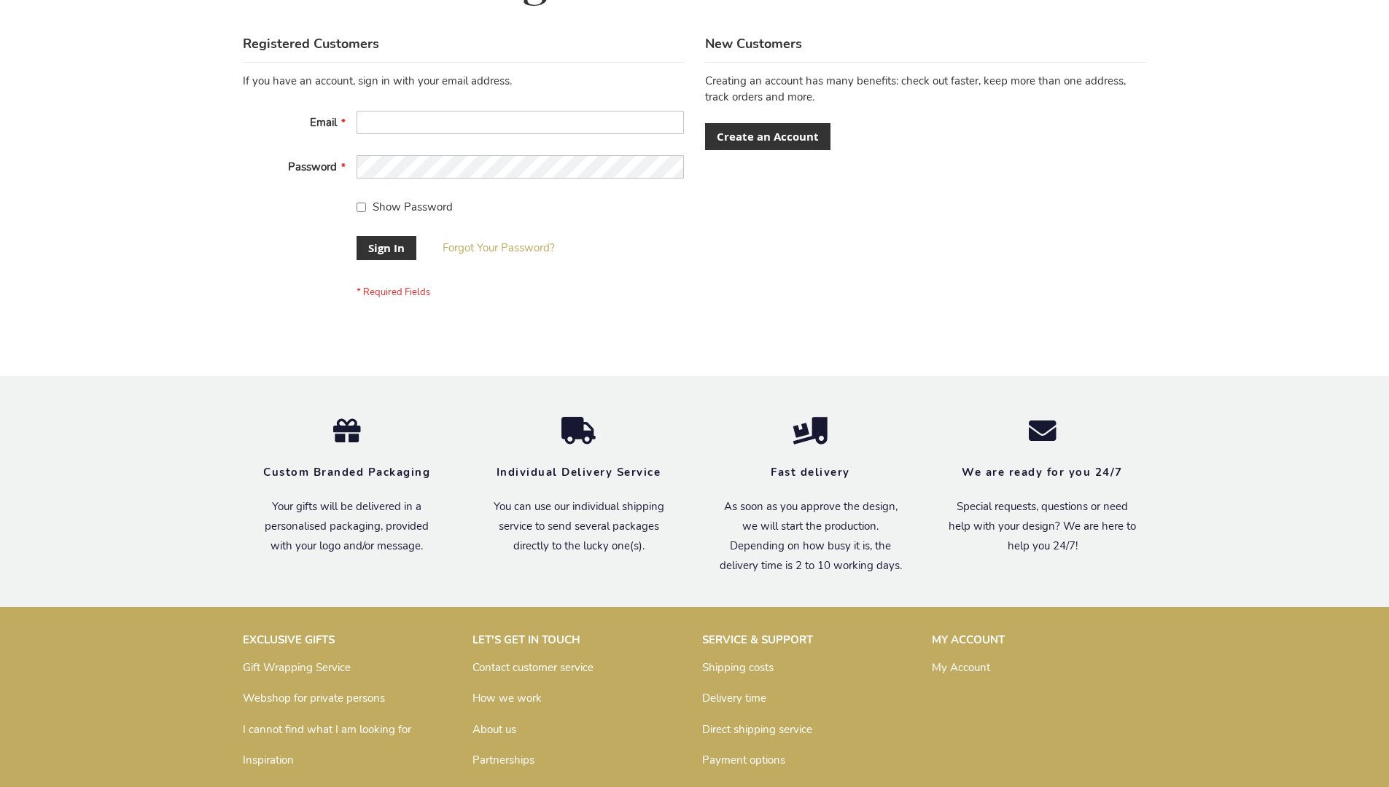
scroll to position [469, 0]
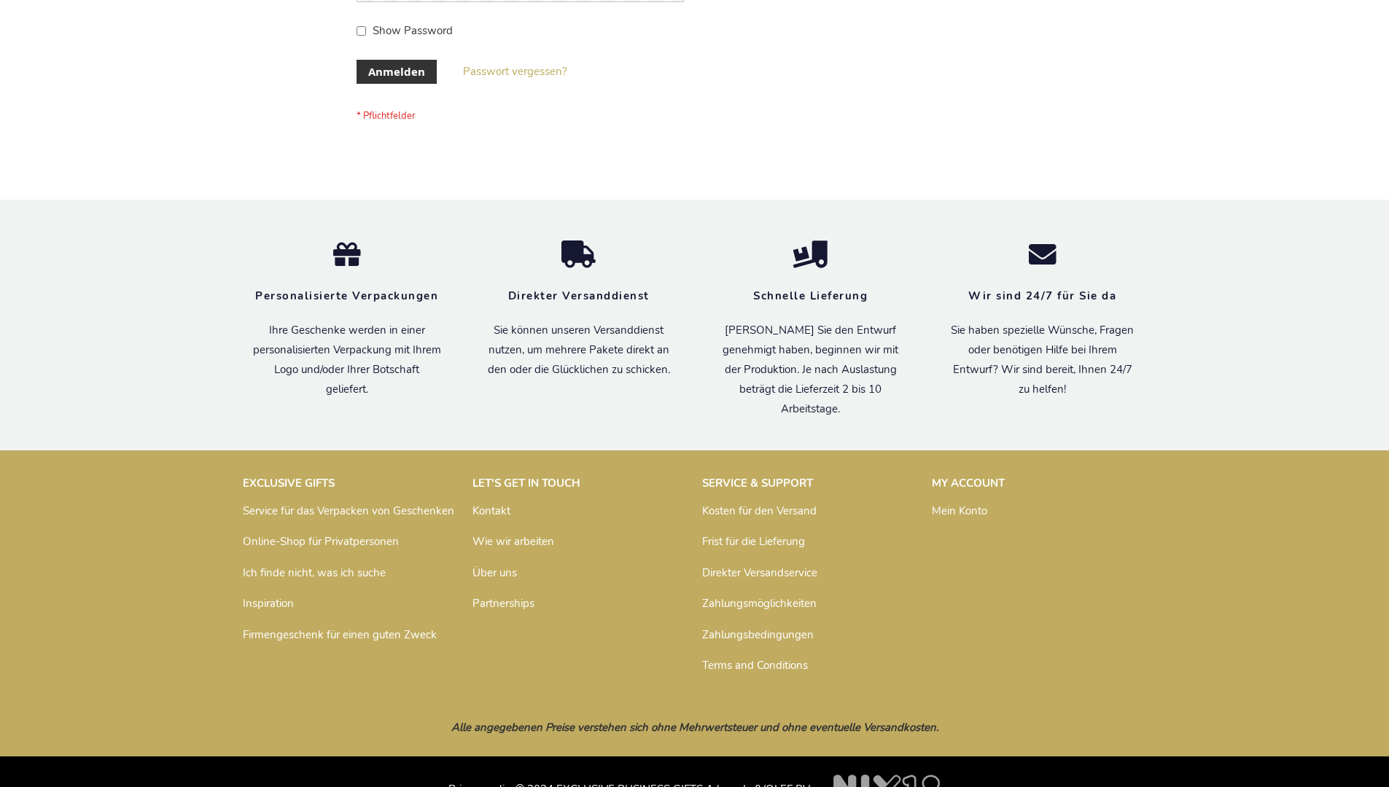
scroll to position [488, 0]
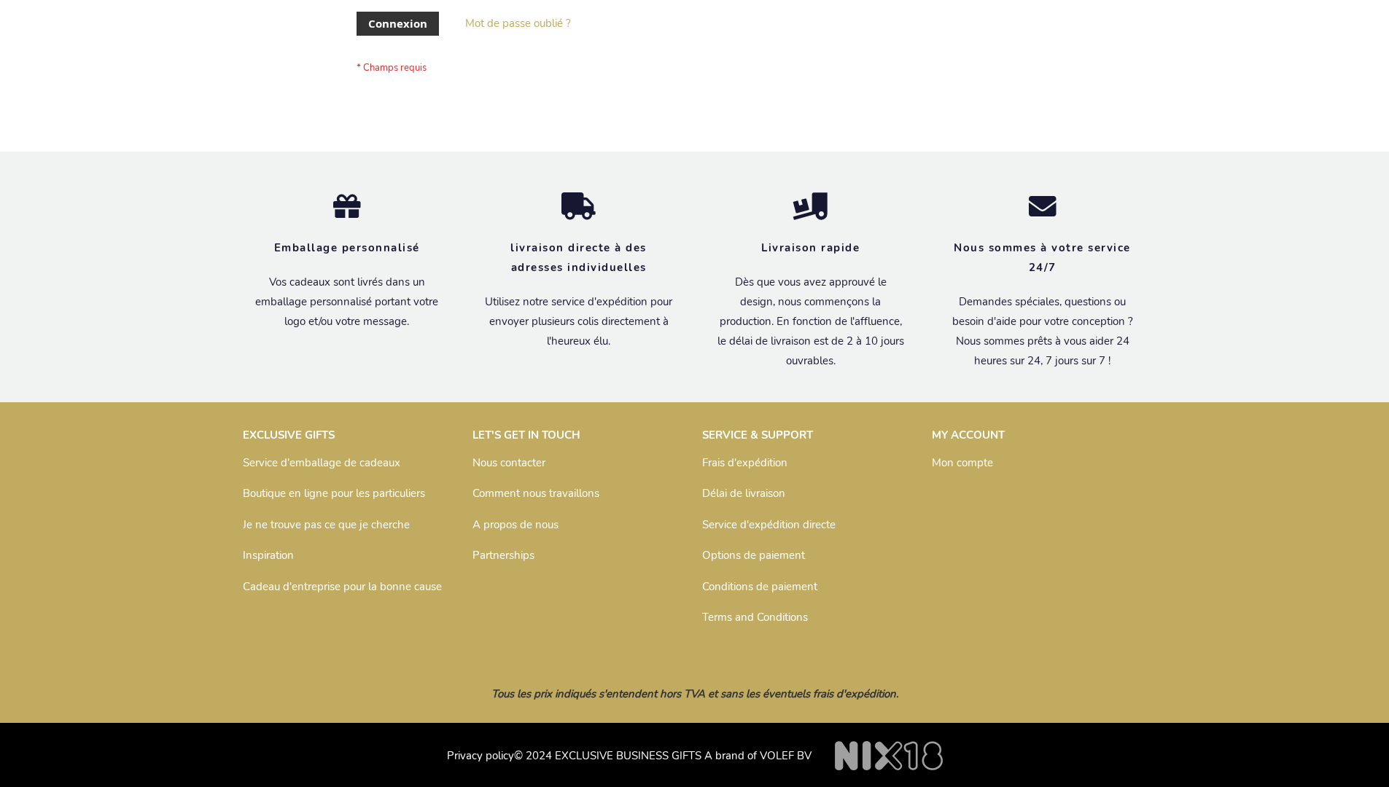
scroll to position [503, 0]
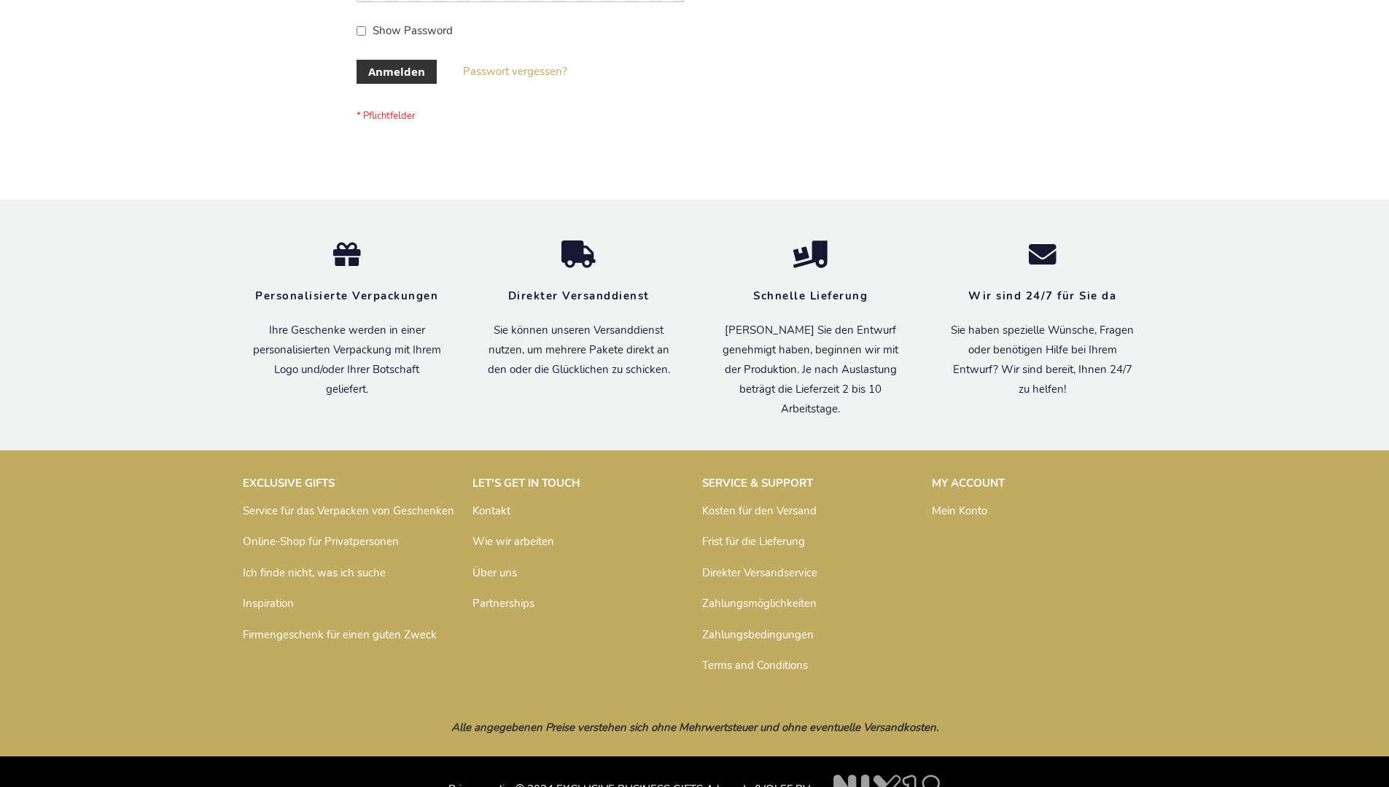
scroll to position [488, 0]
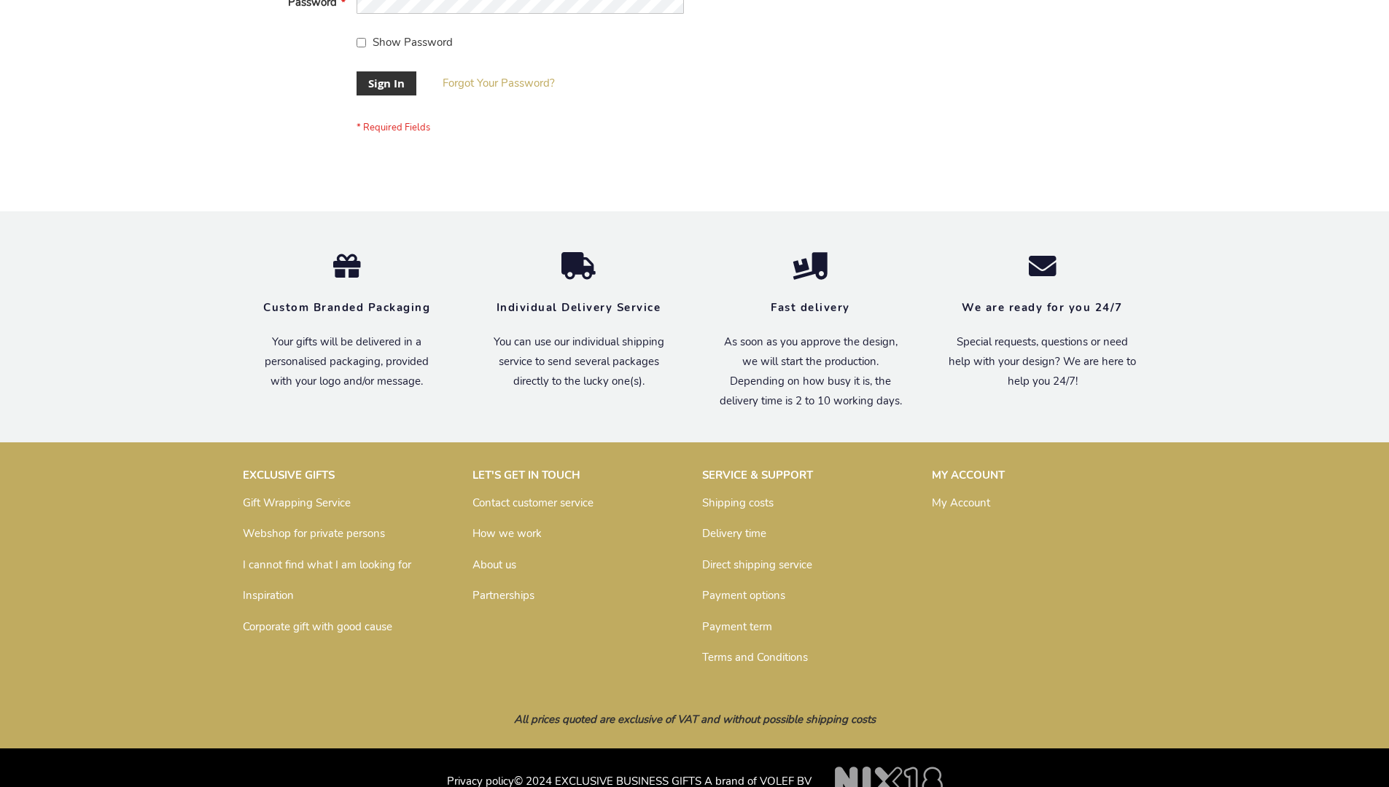
scroll to position [469, 0]
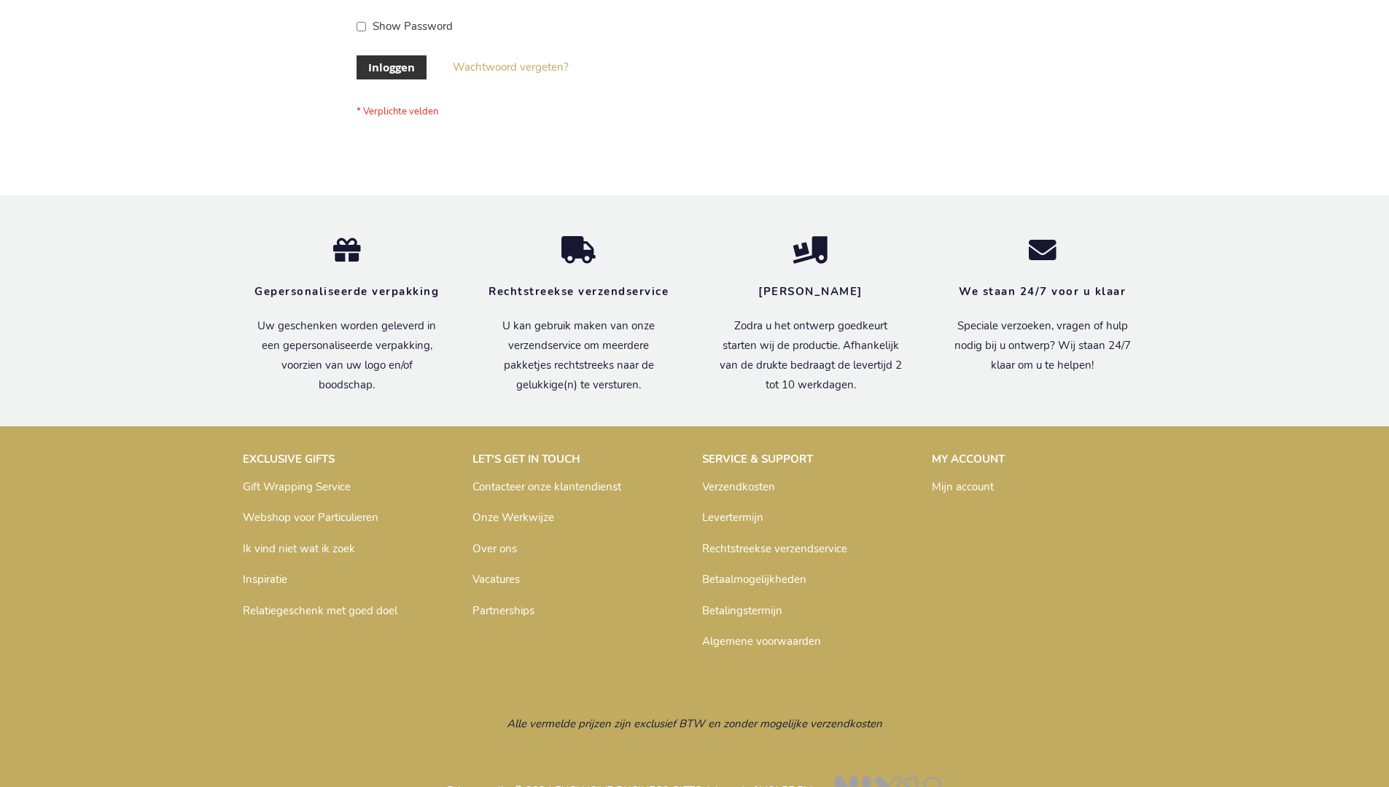
scroll to position [495, 0]
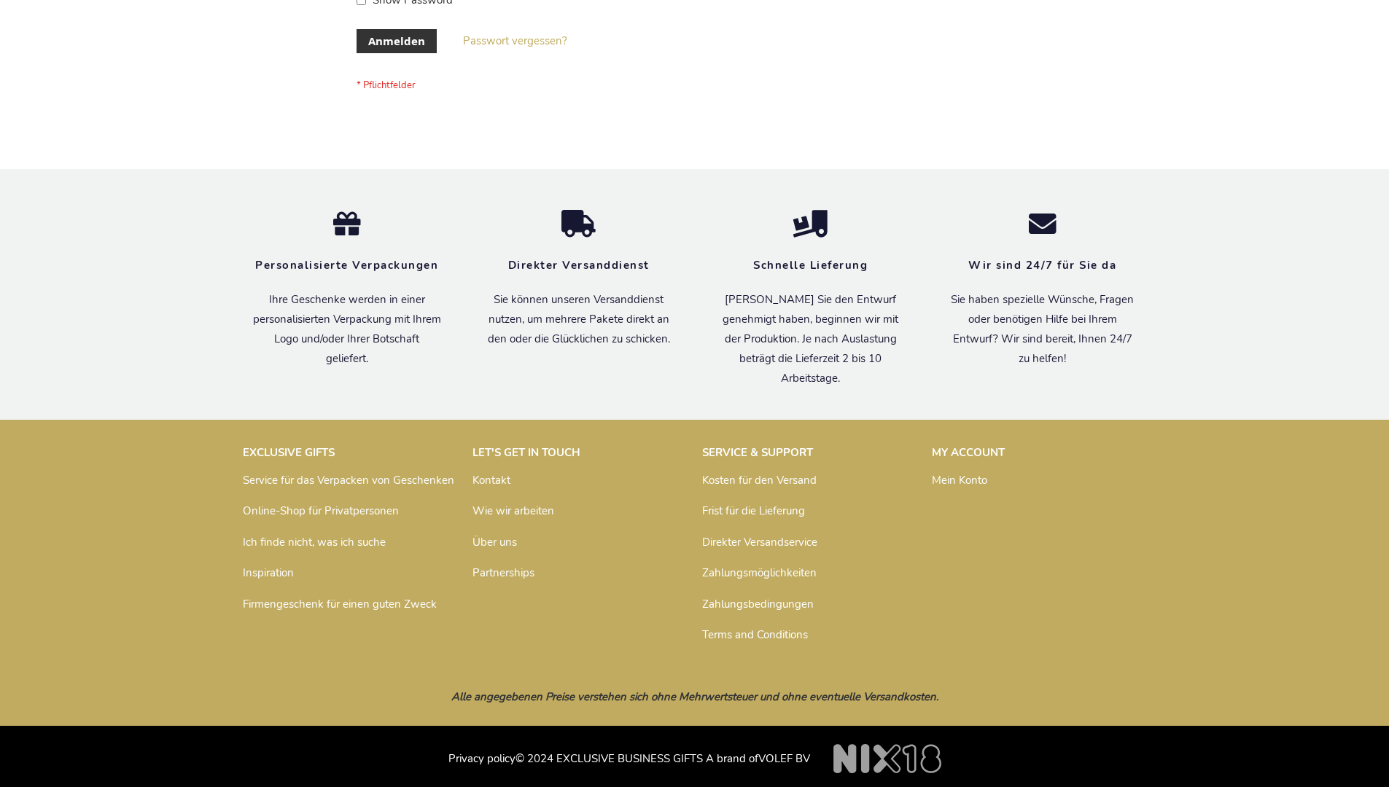
scroll to position [488, 0]
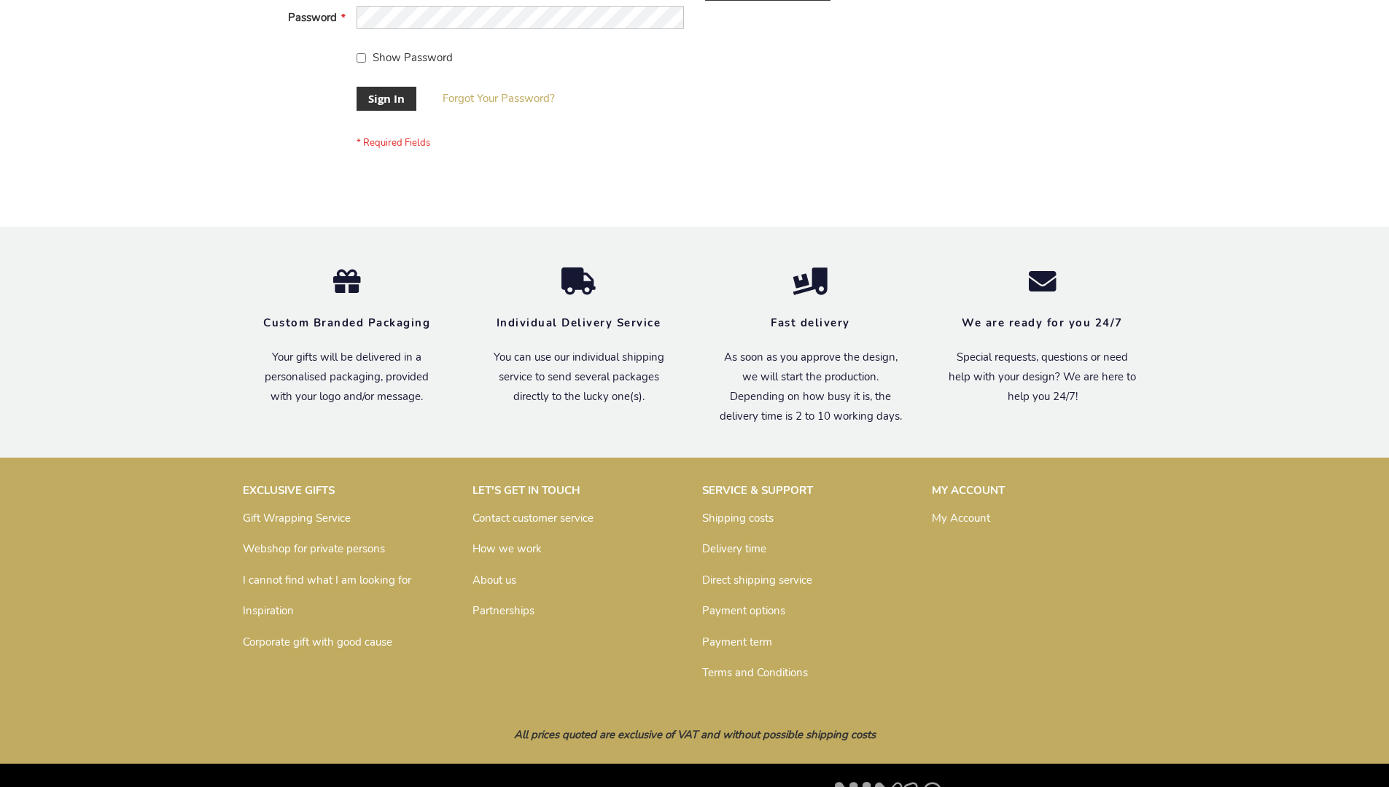
scroll to position [469, 0]
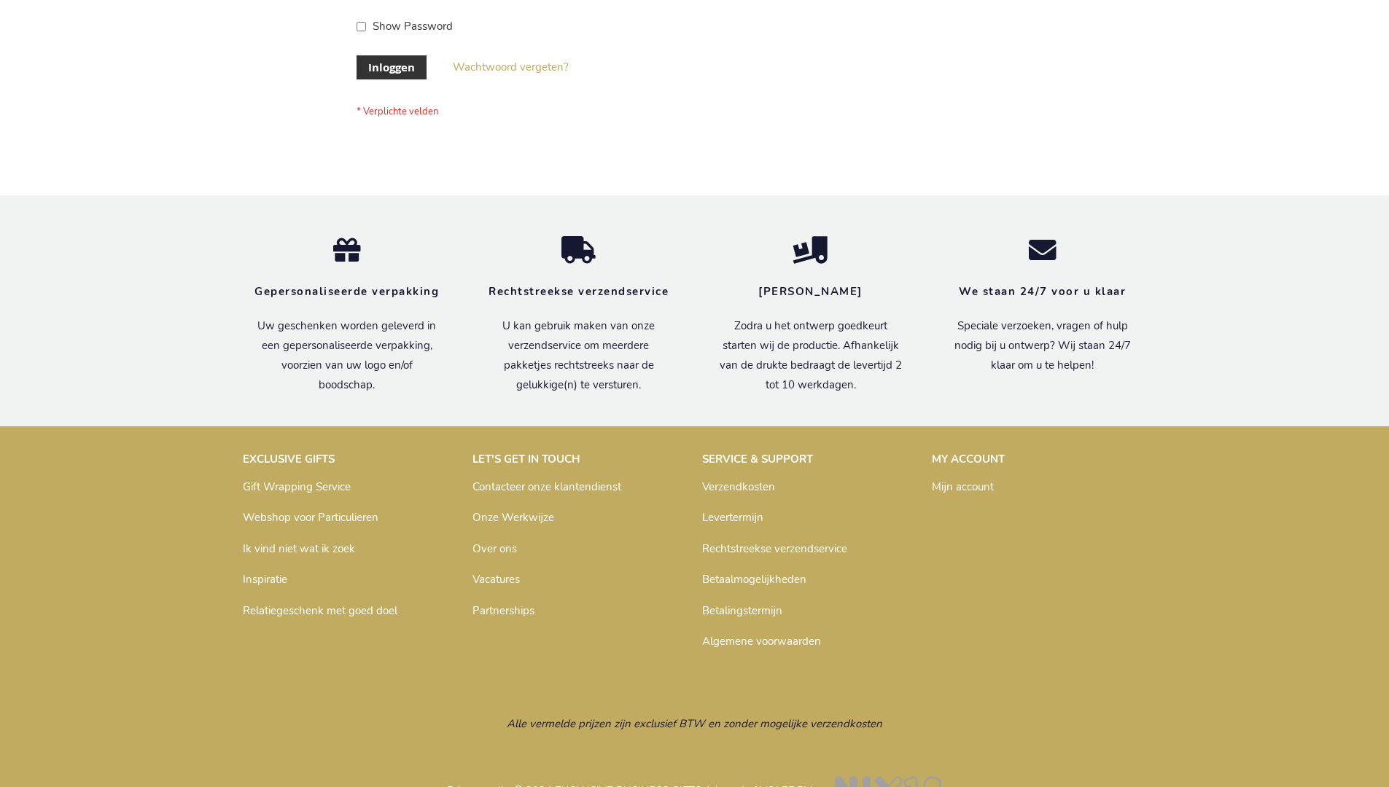
scroll to position [495, 0]
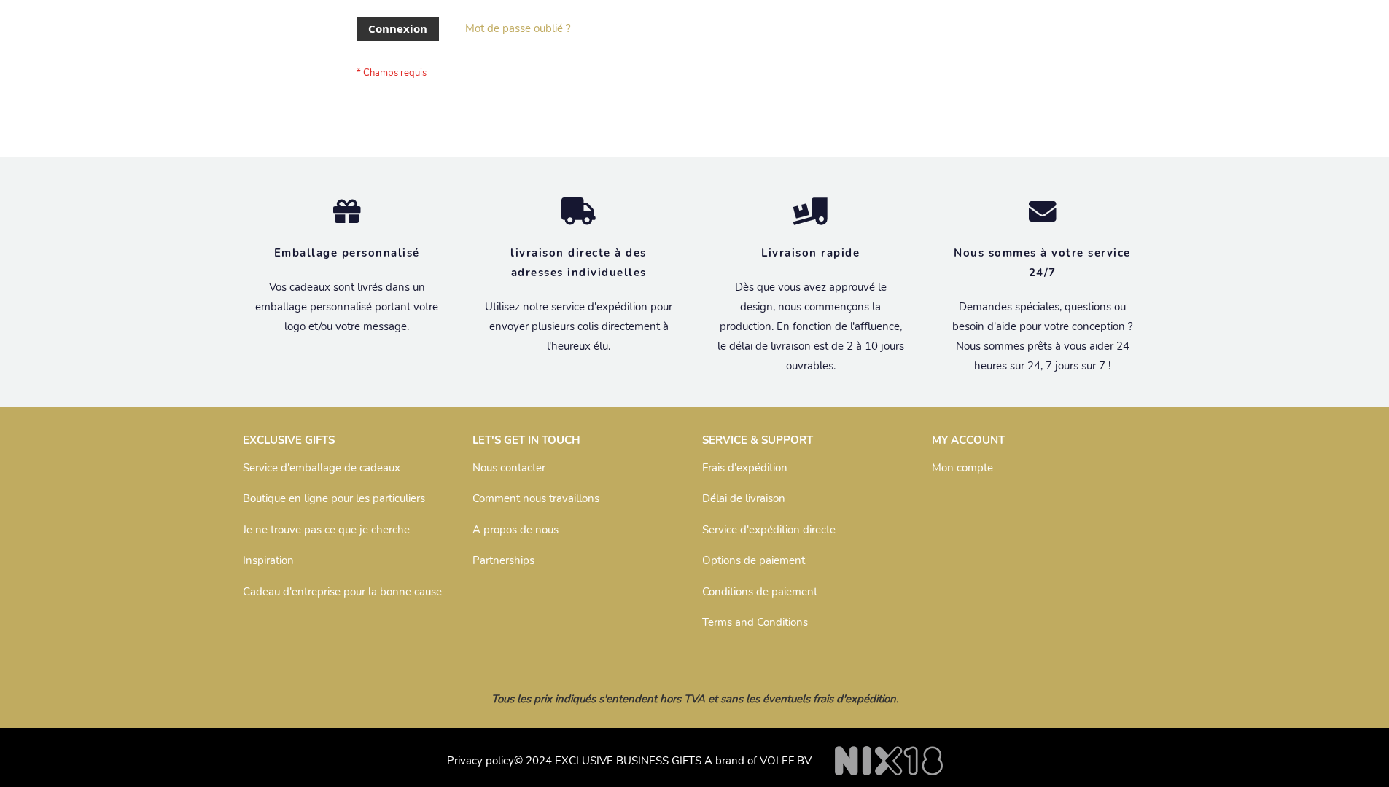
scroll to position [503, 0]
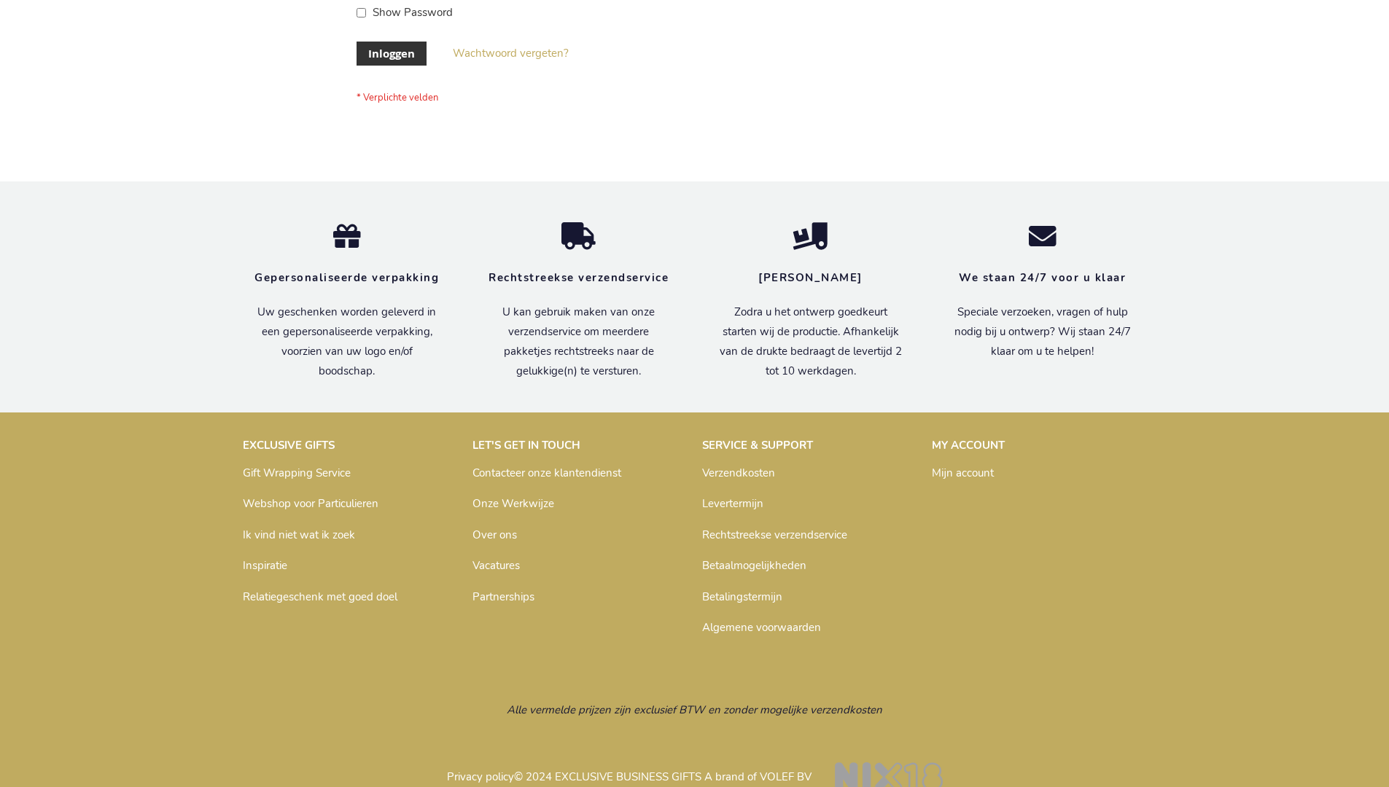
scroll to position [495, 0]
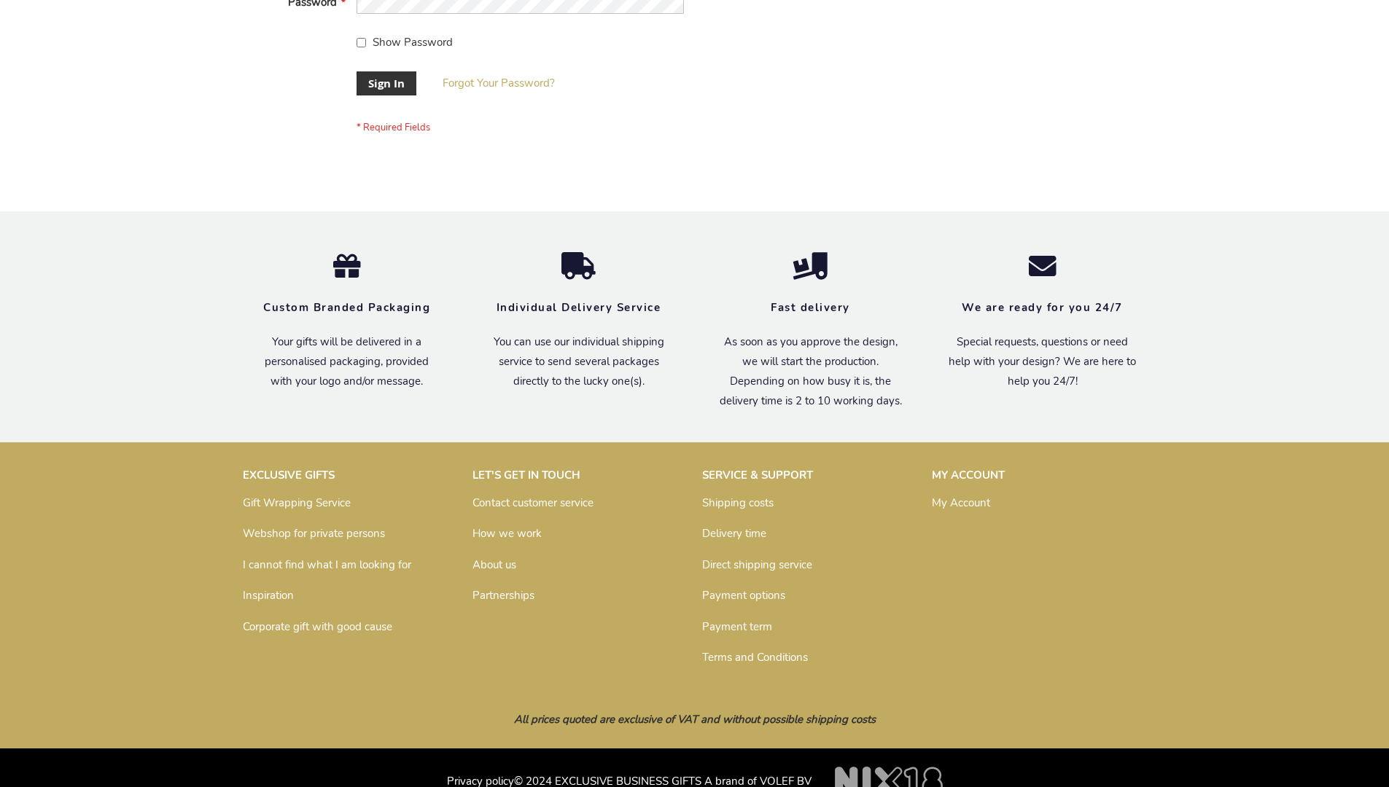
scroll to position [469, 0]
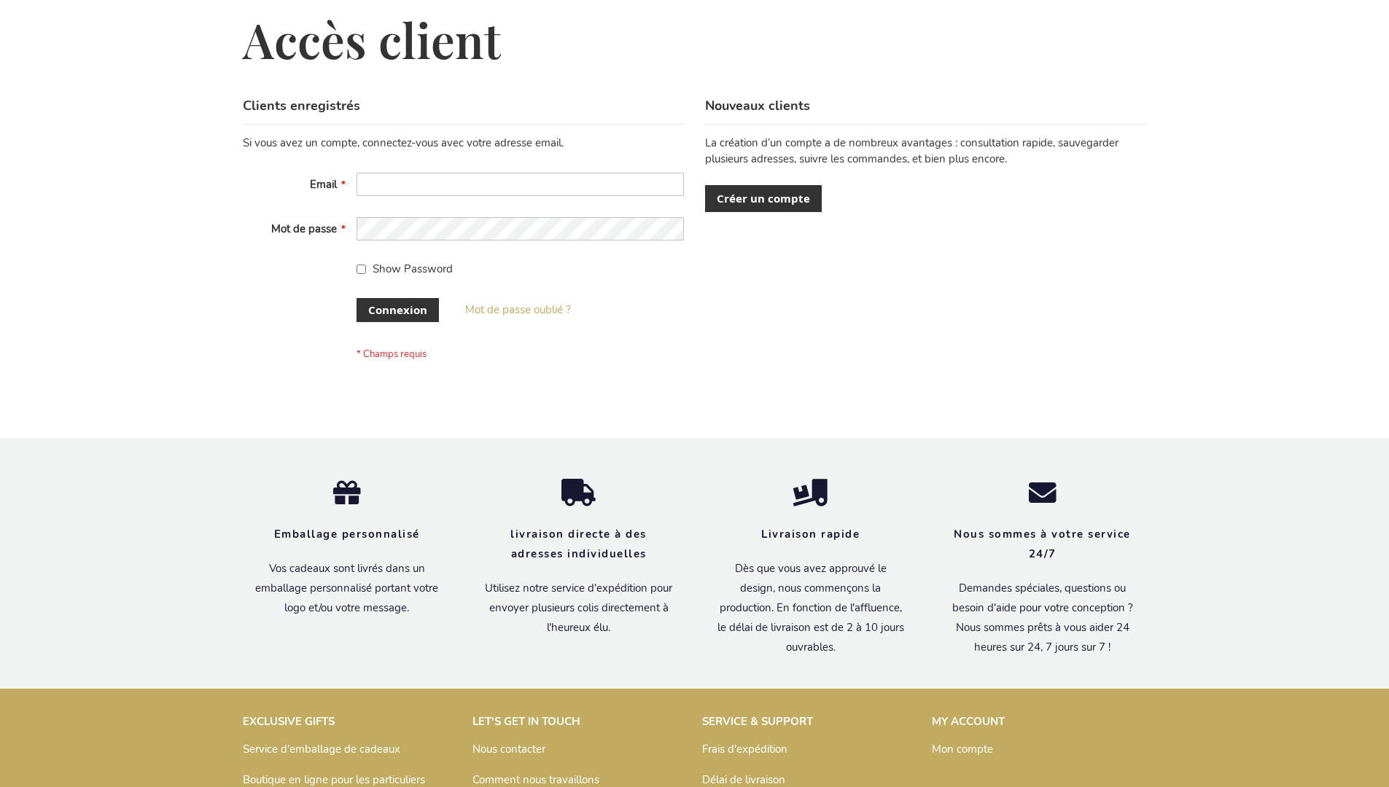
scroll to position [503, 0]
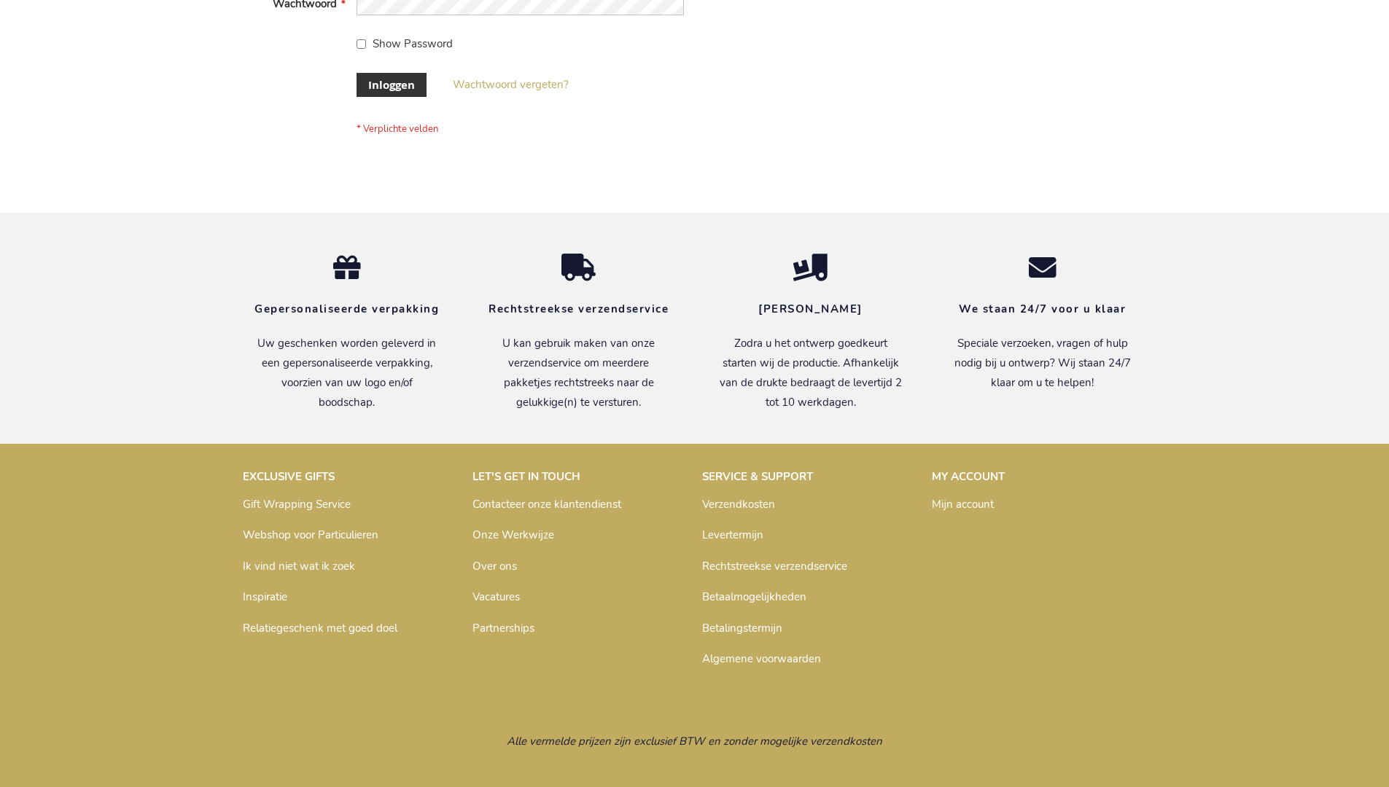
scroll to position [495, 0]
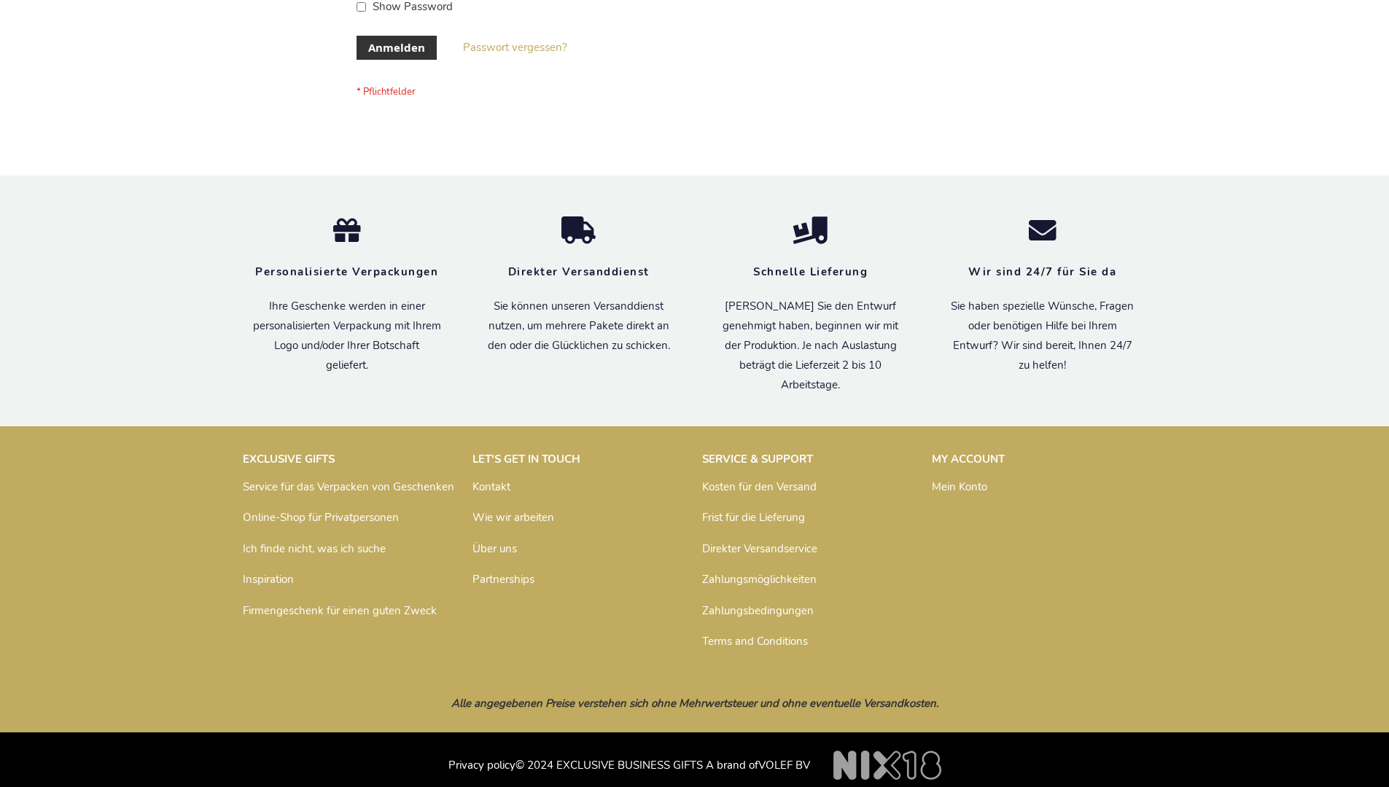
scroll to position [488, 0]
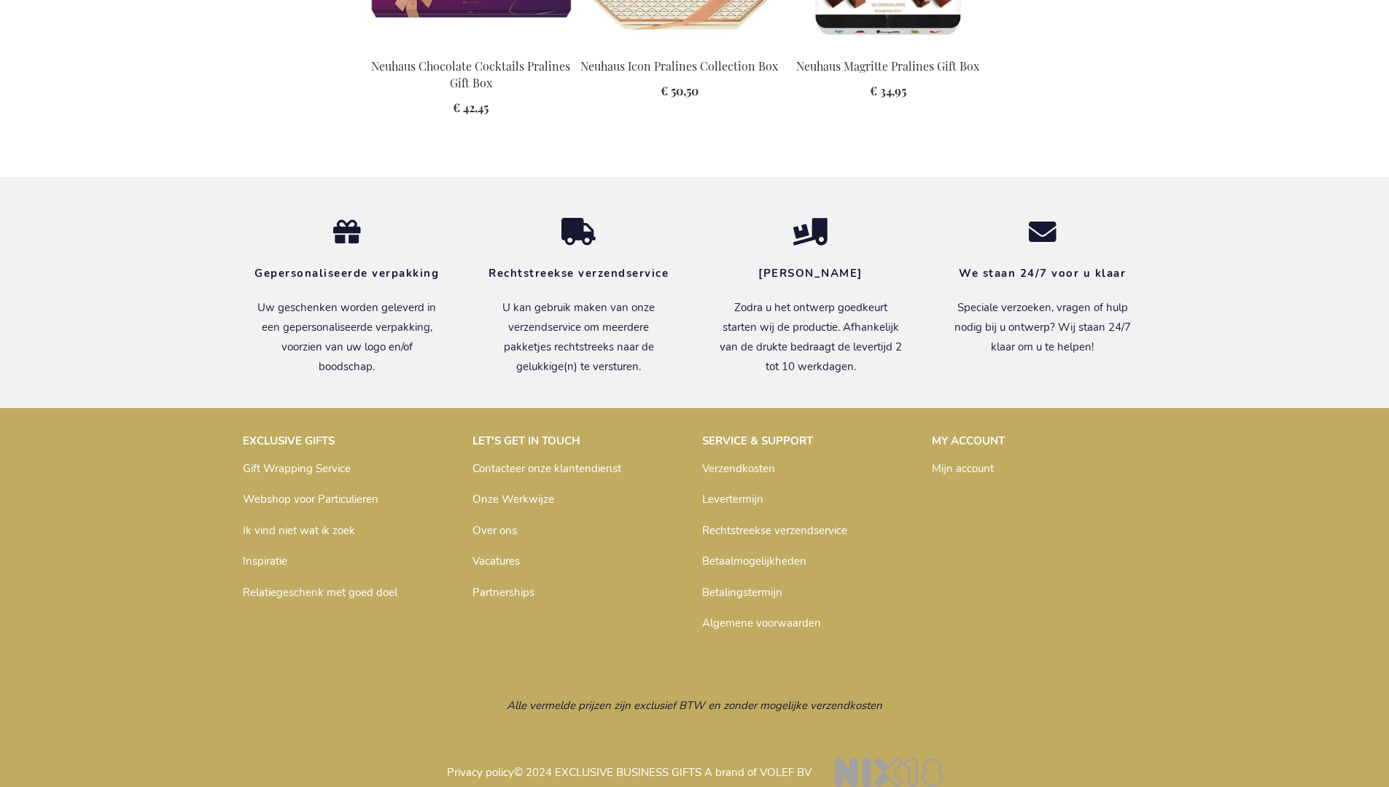
scroll to position [1990, 0]
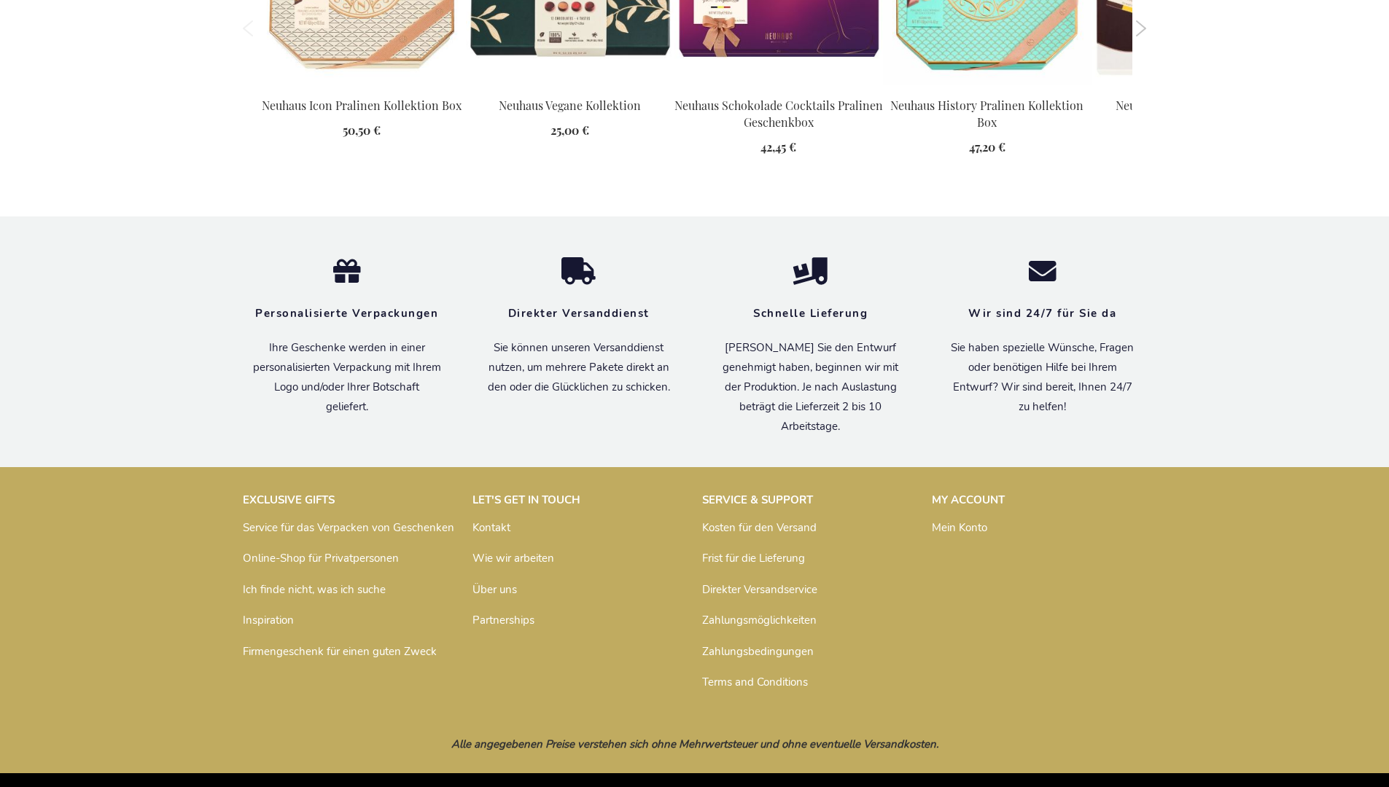
scroll to position [1866, 0]
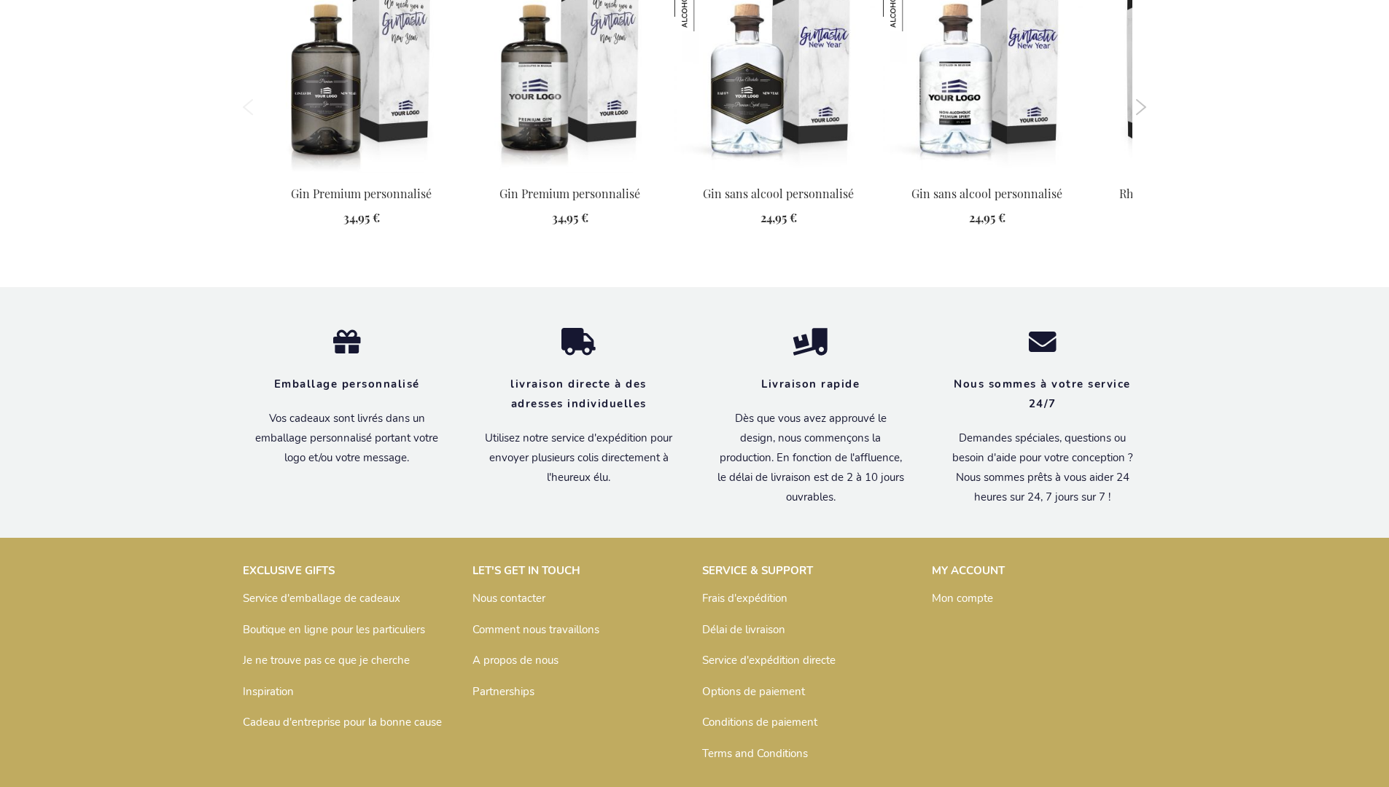
scroll to position [1867, 0]
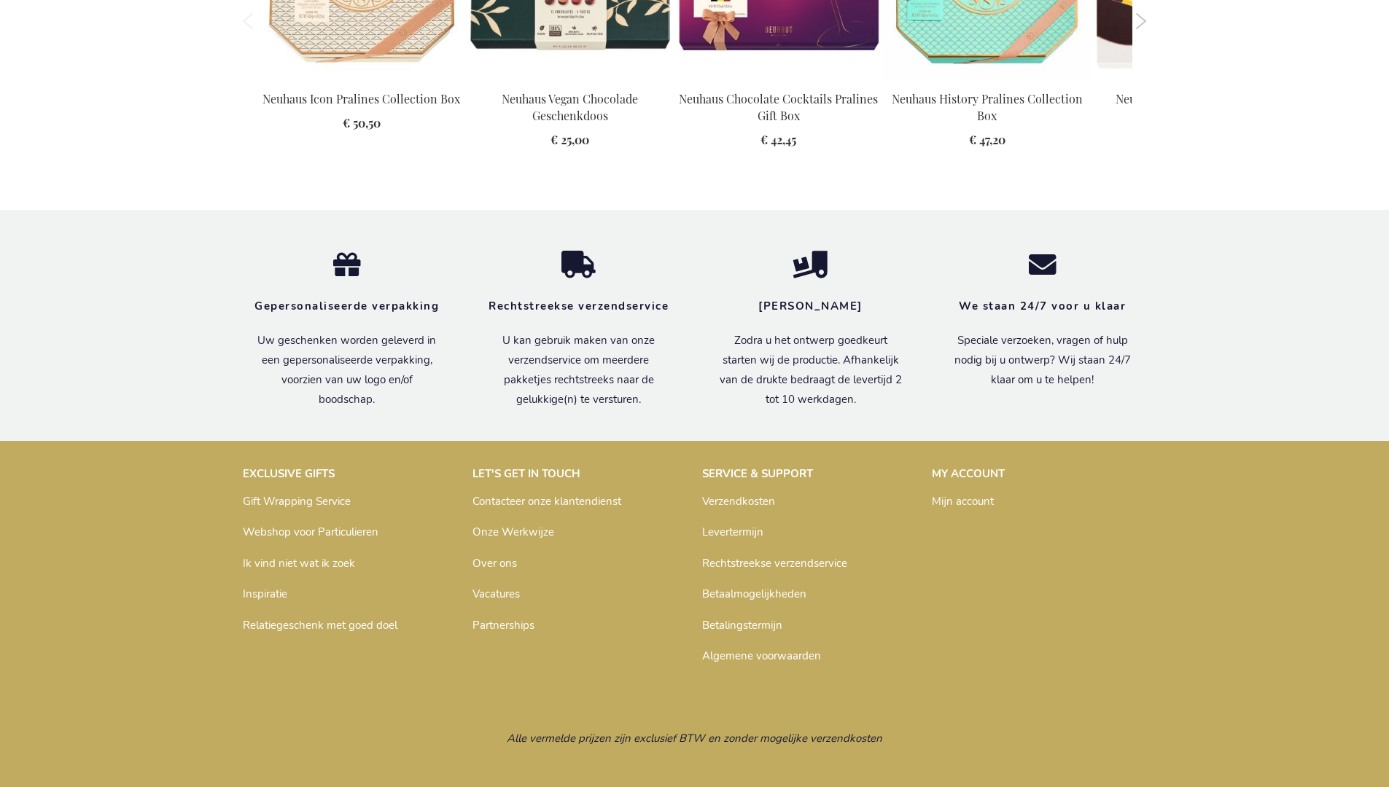
scroll to position [1857, 0]
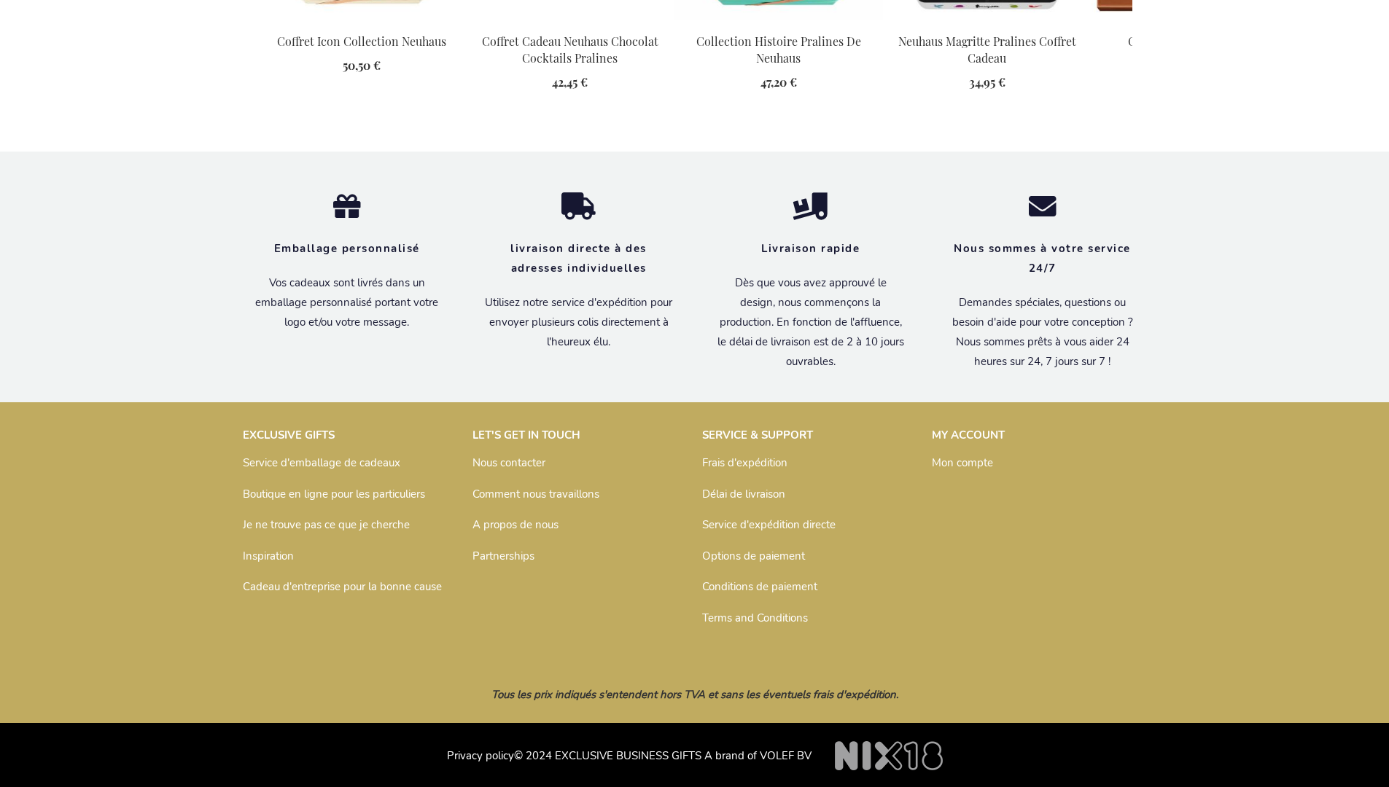
scroll to position [1874, 0]
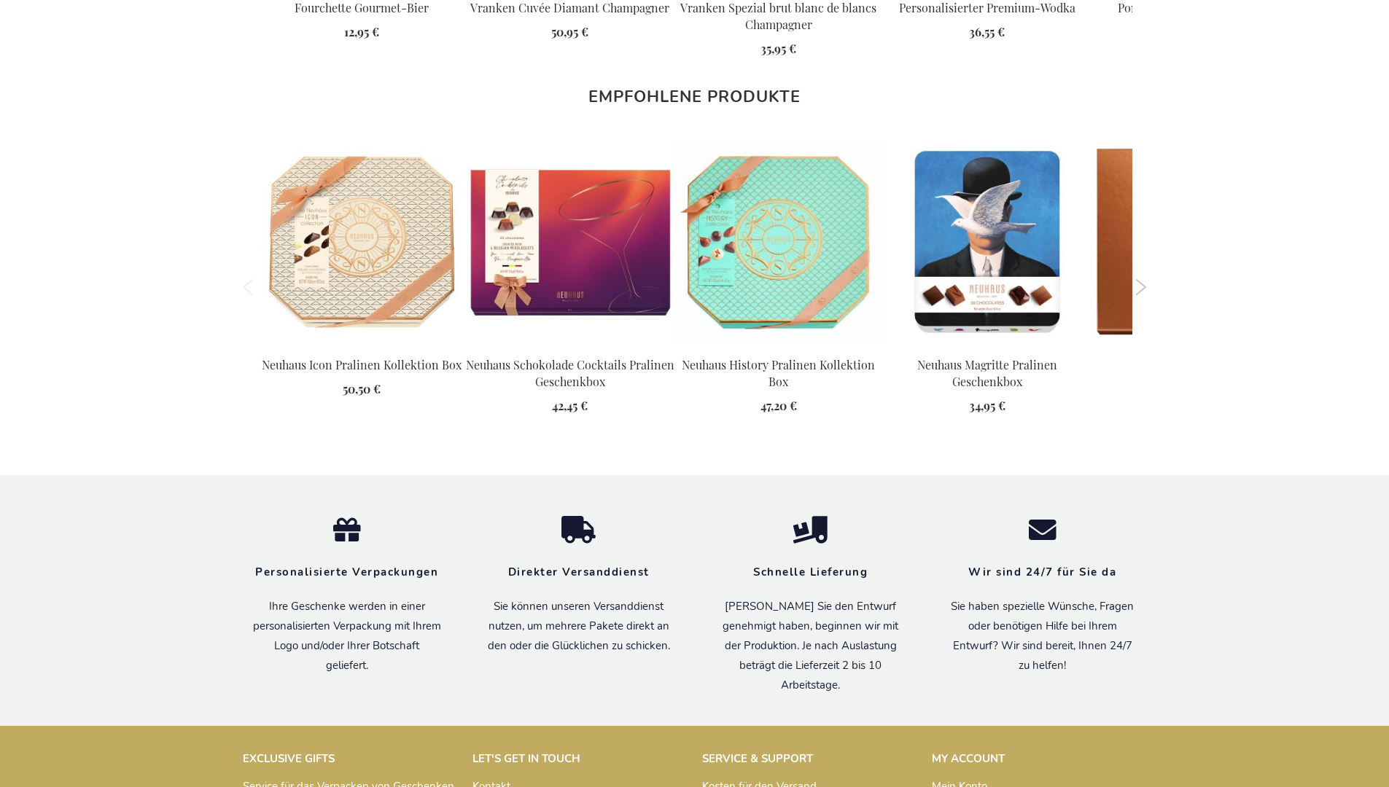
scroll to position [1859, 0]
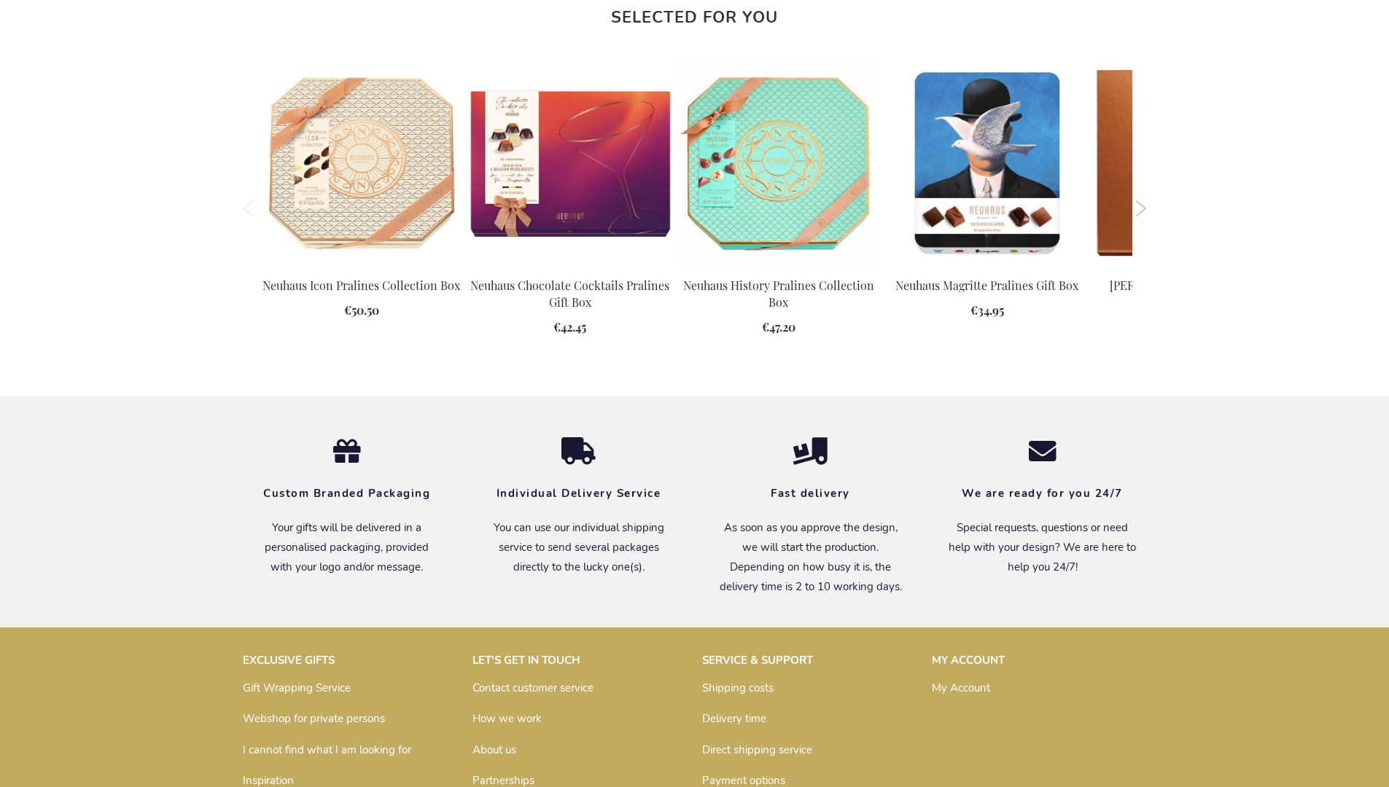
scroll to position [1824, 0]
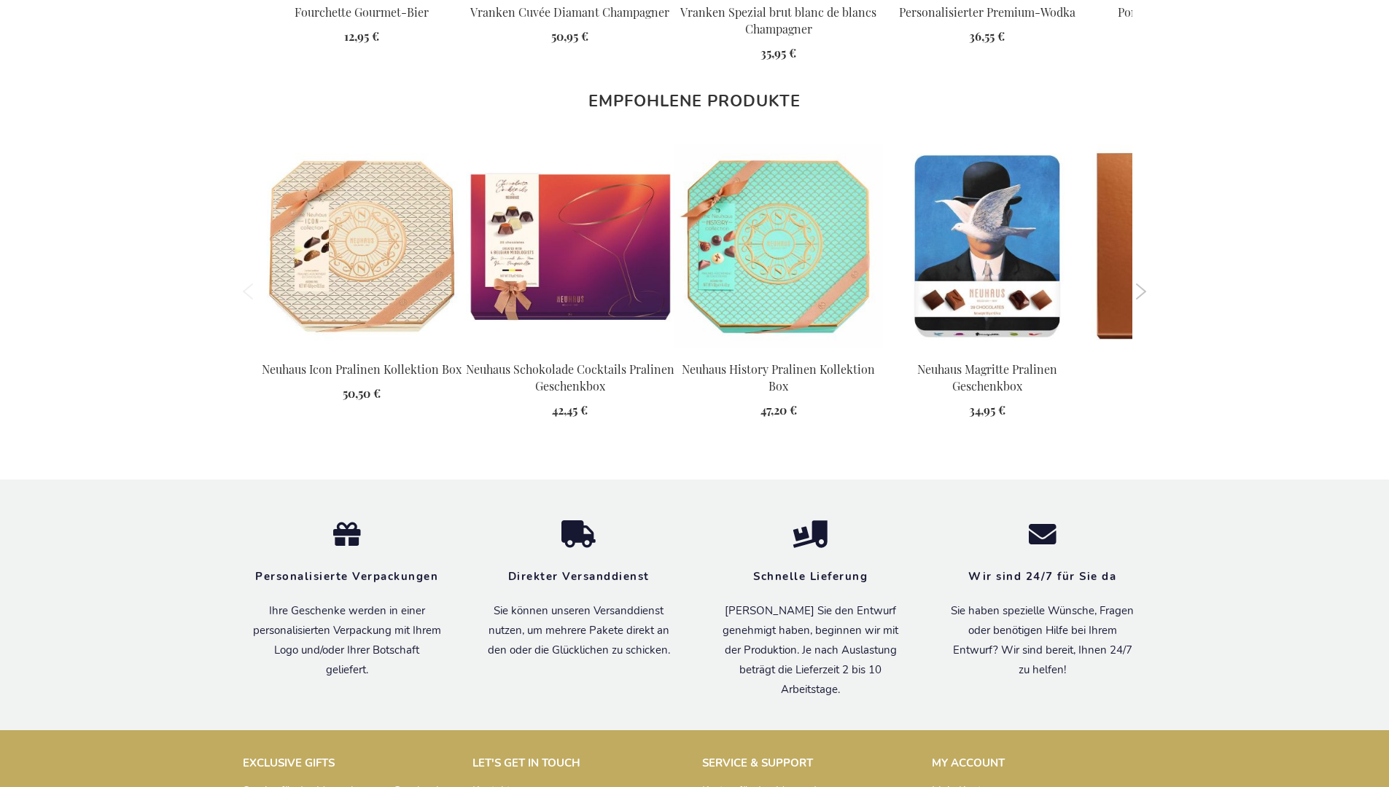
scroll to position [1859, 0]
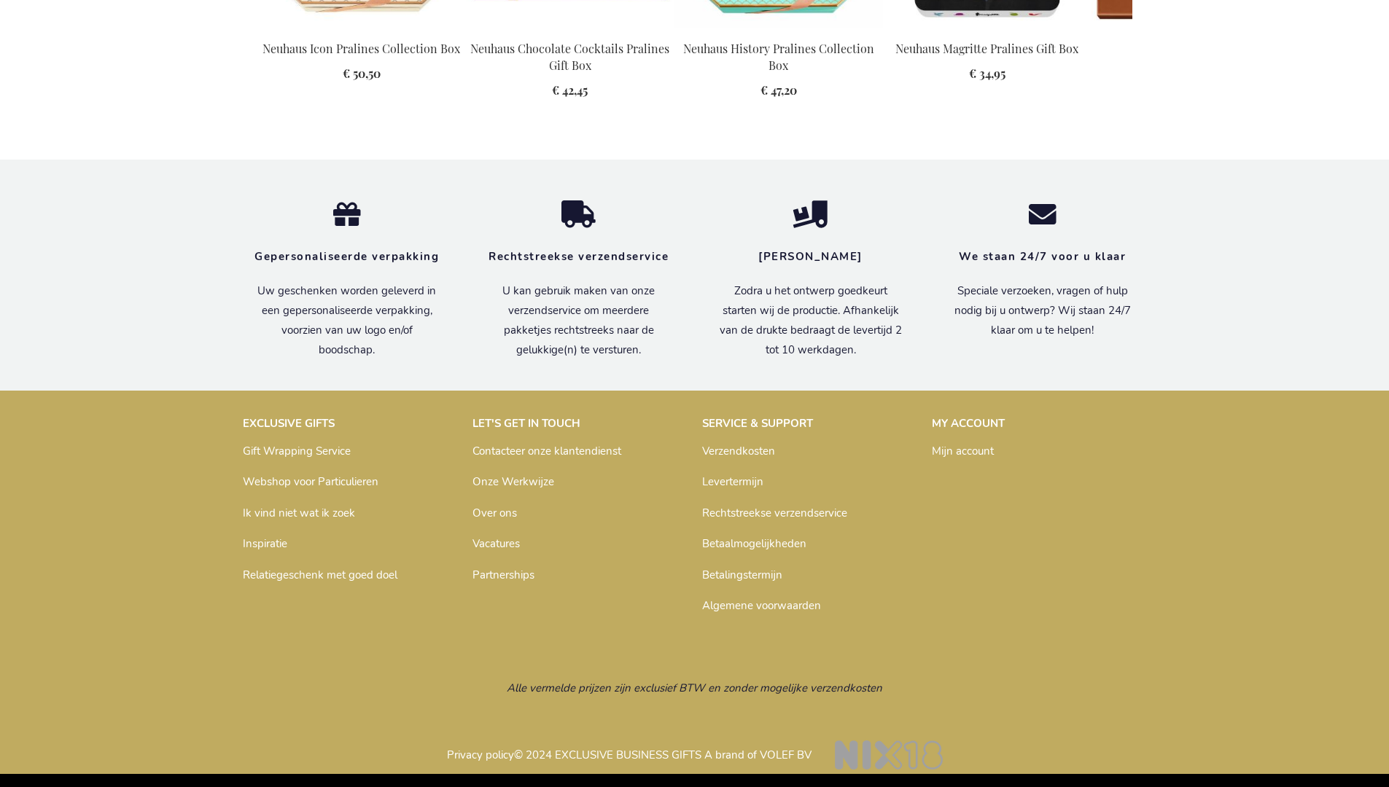
scroll to position [1850, 0]
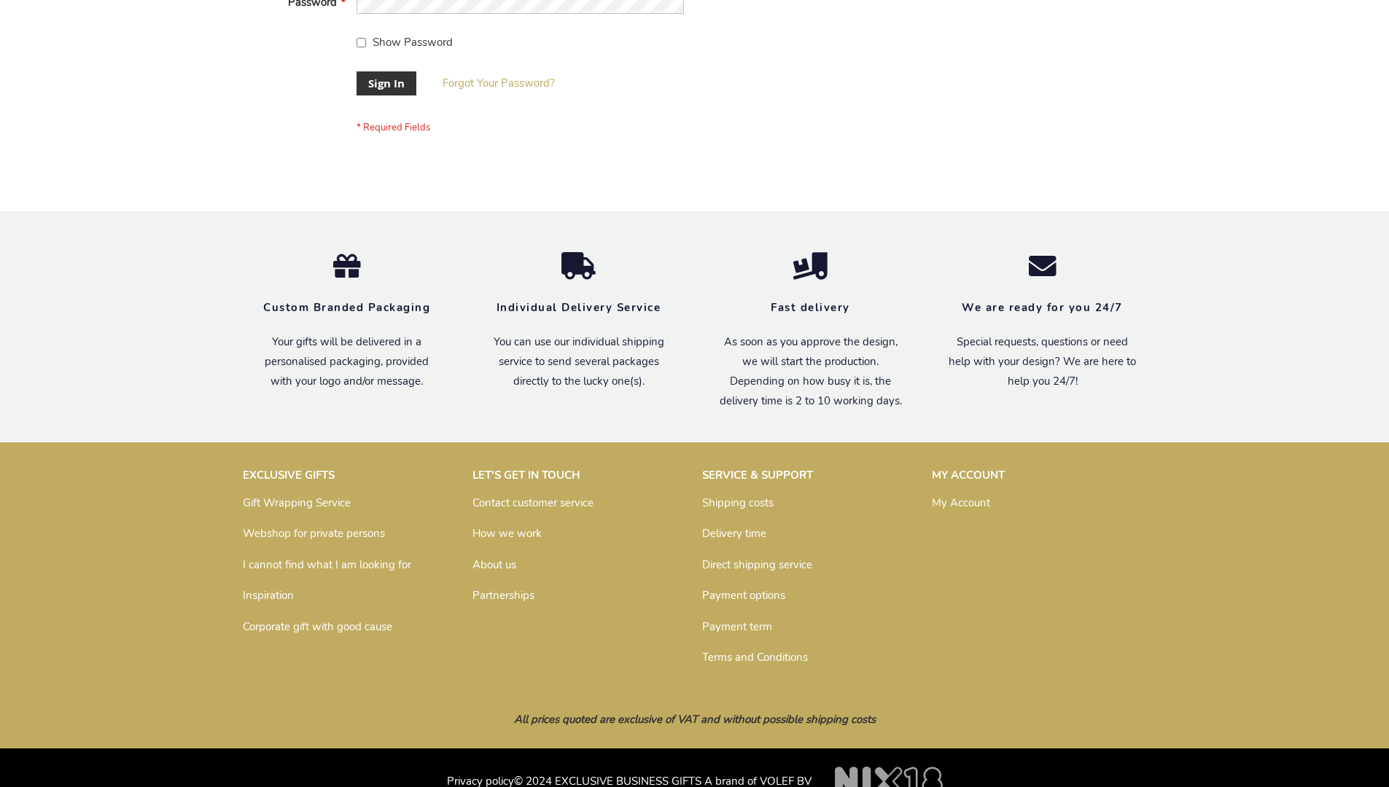
scroll to position [469, 0]
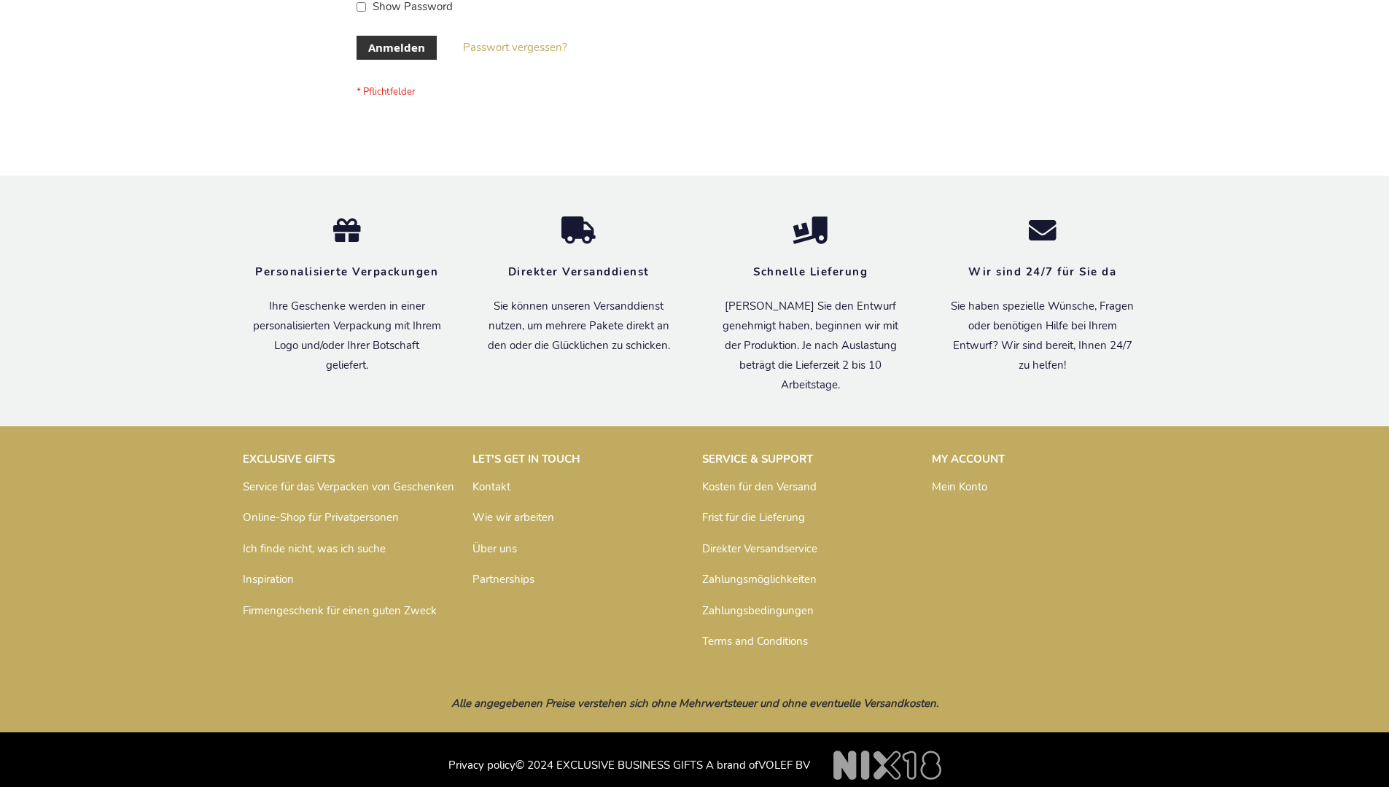
scroll to position [488, 0]
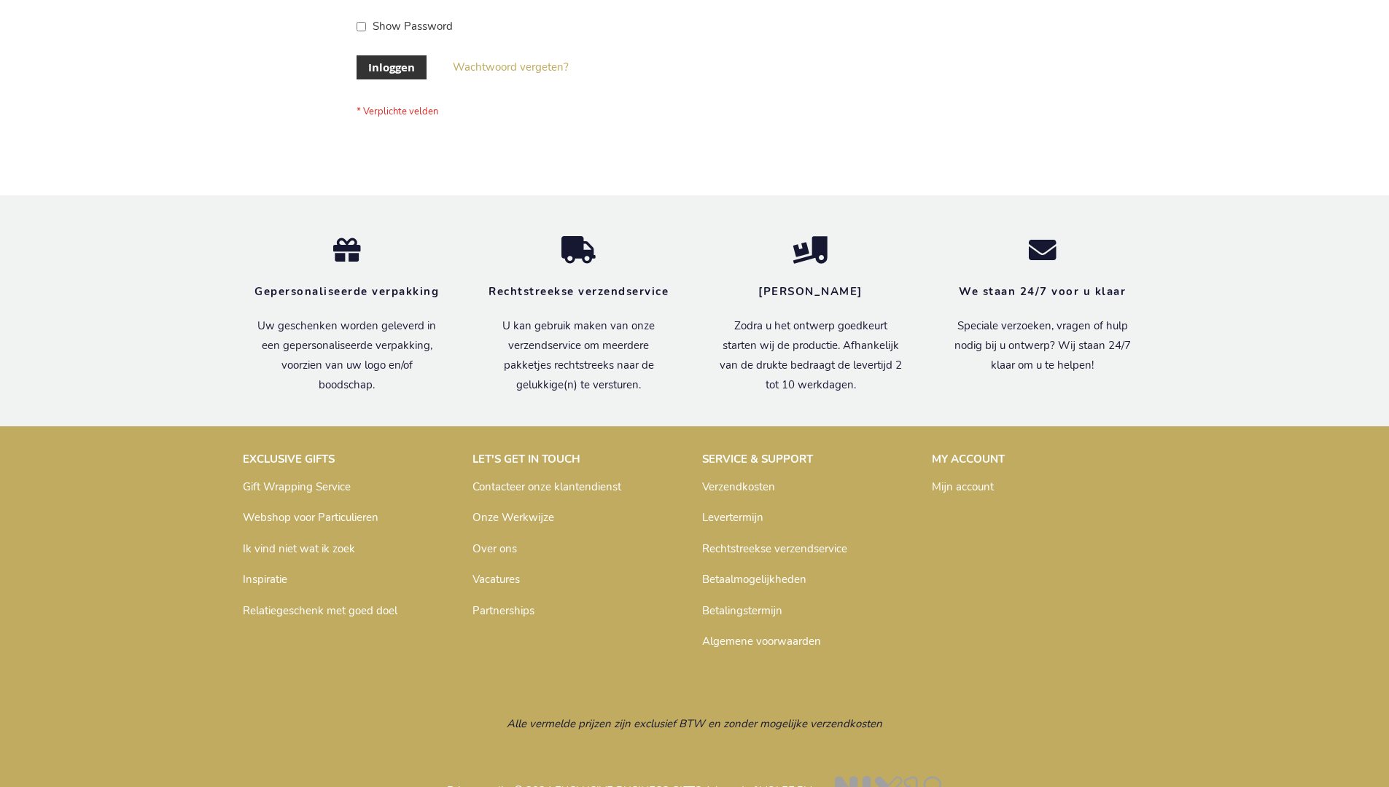
scroll to position [495, 0]
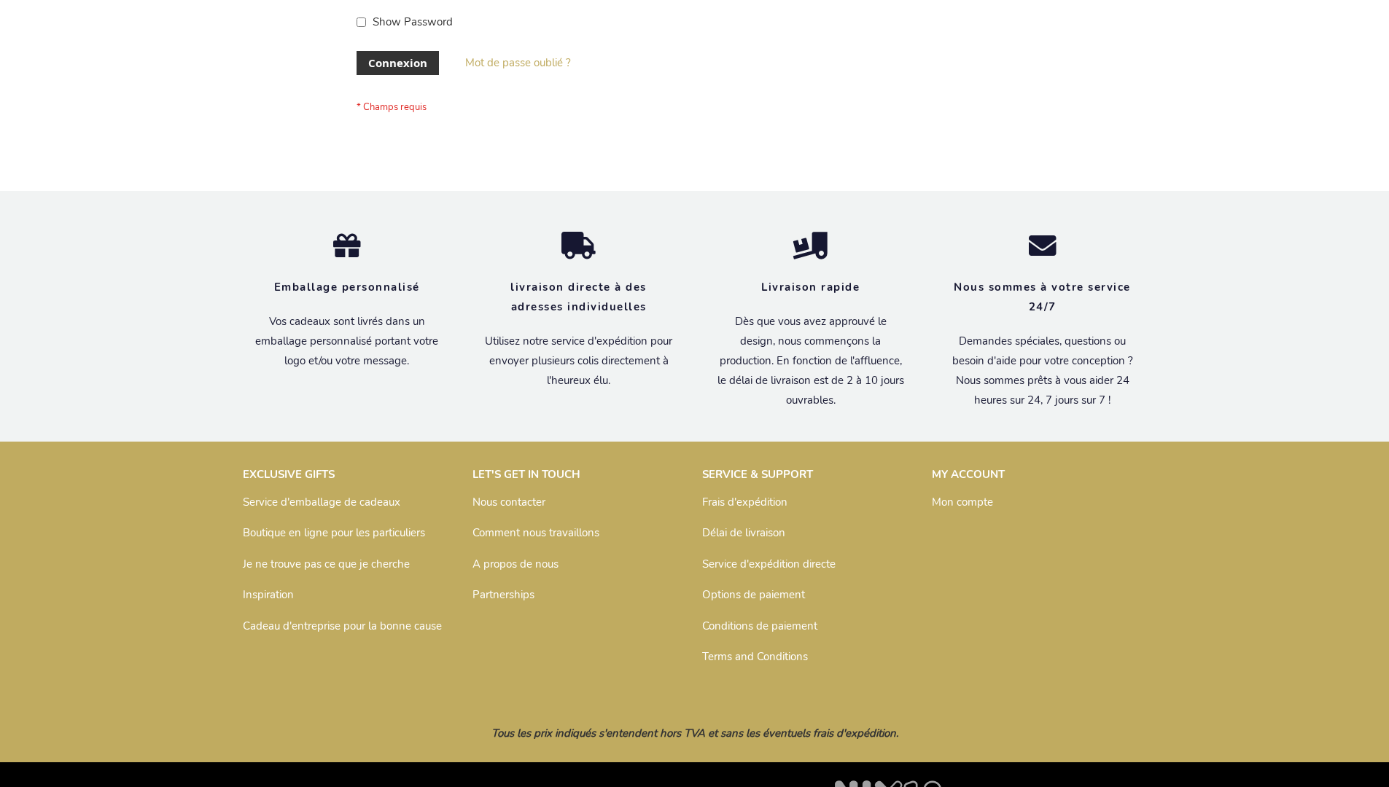
scroll to position [503, 0]
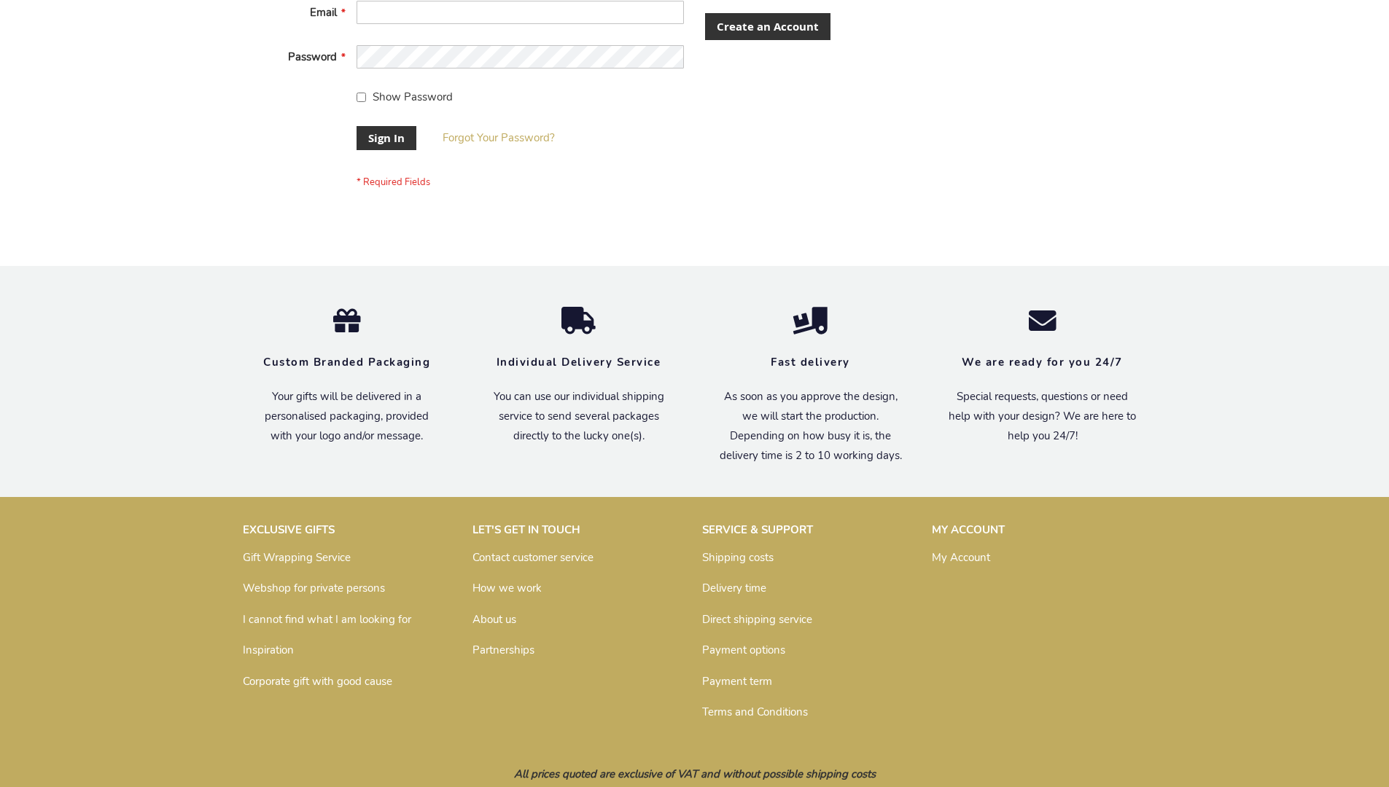
scroll to position [469, 0]
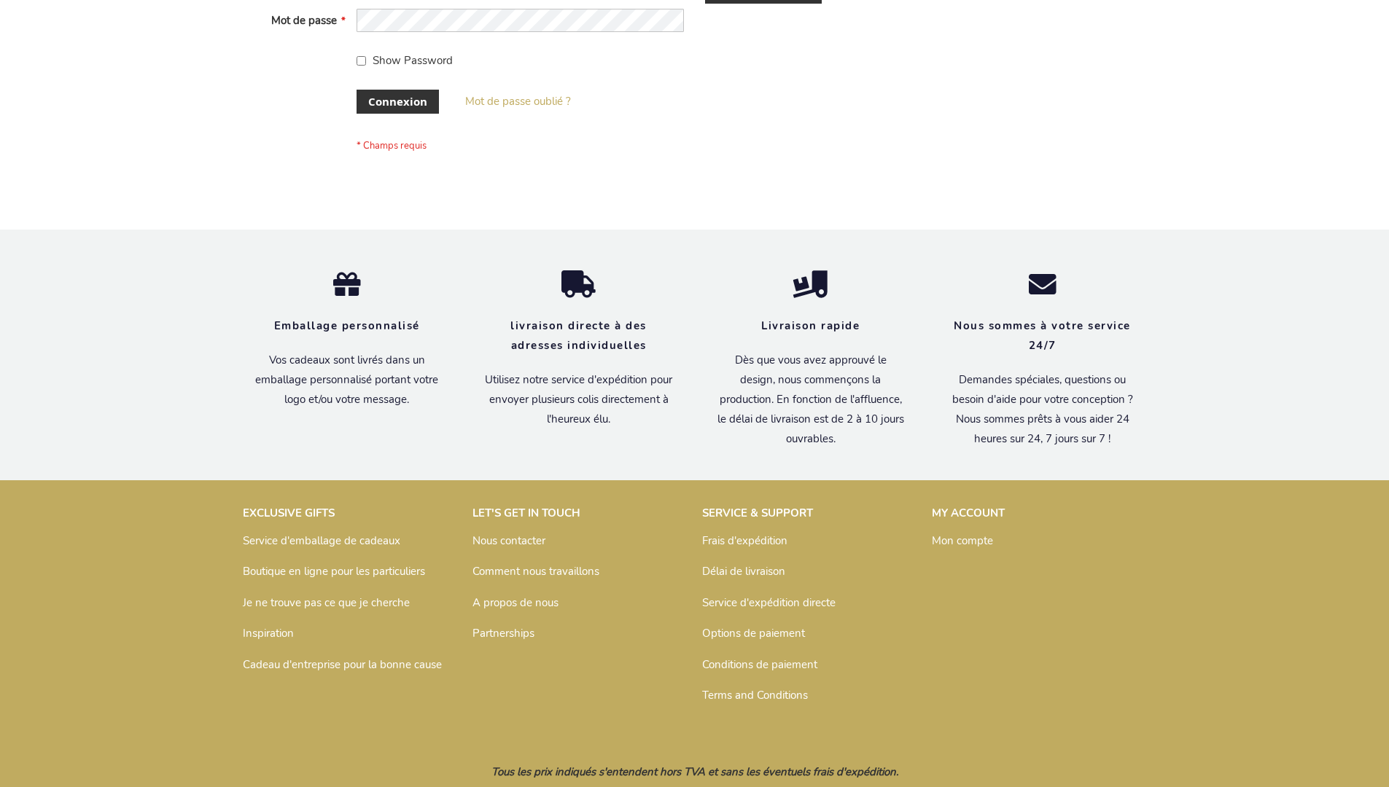
scroll to position [503, 0]
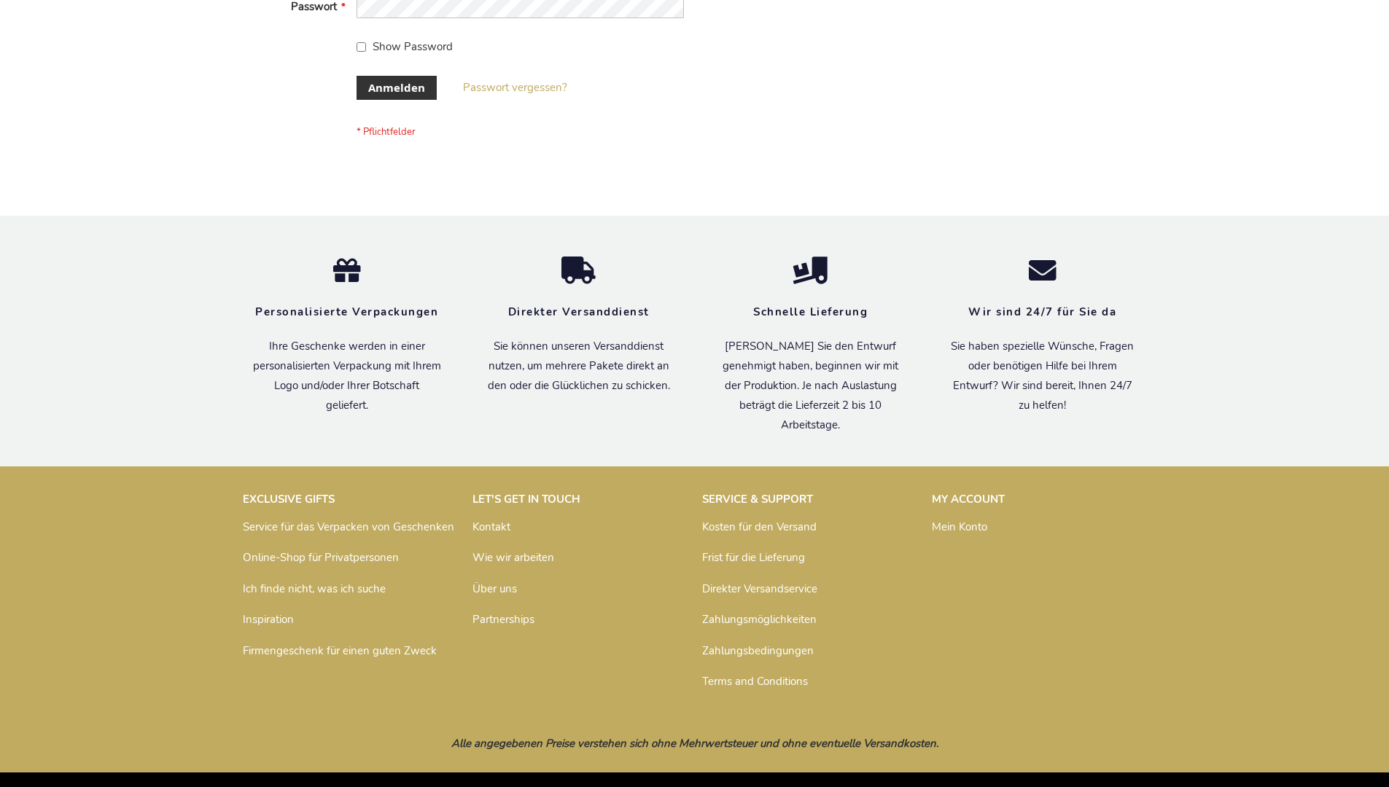
scroll to position [488, 0]
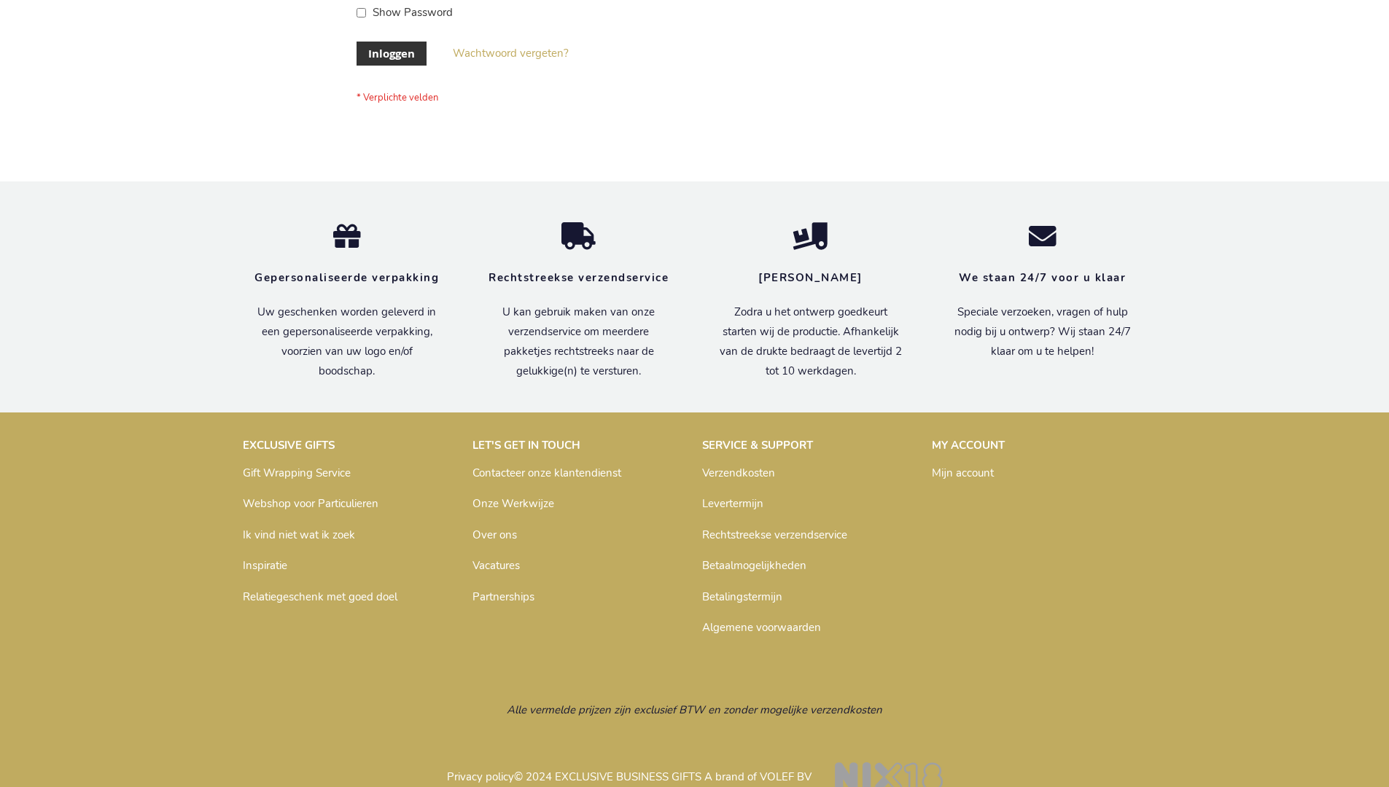
scroll to position [495, 0]
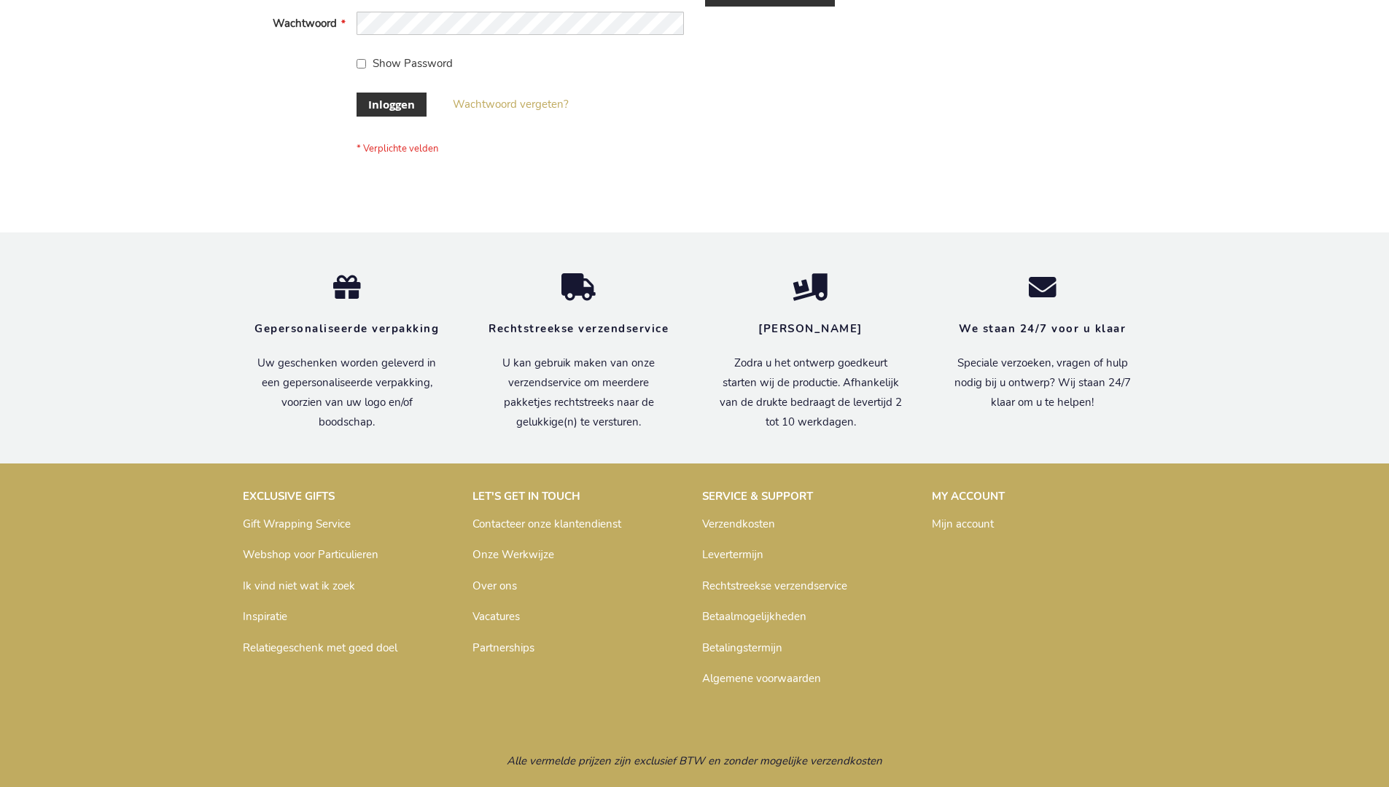
scroll to position [495, 0]
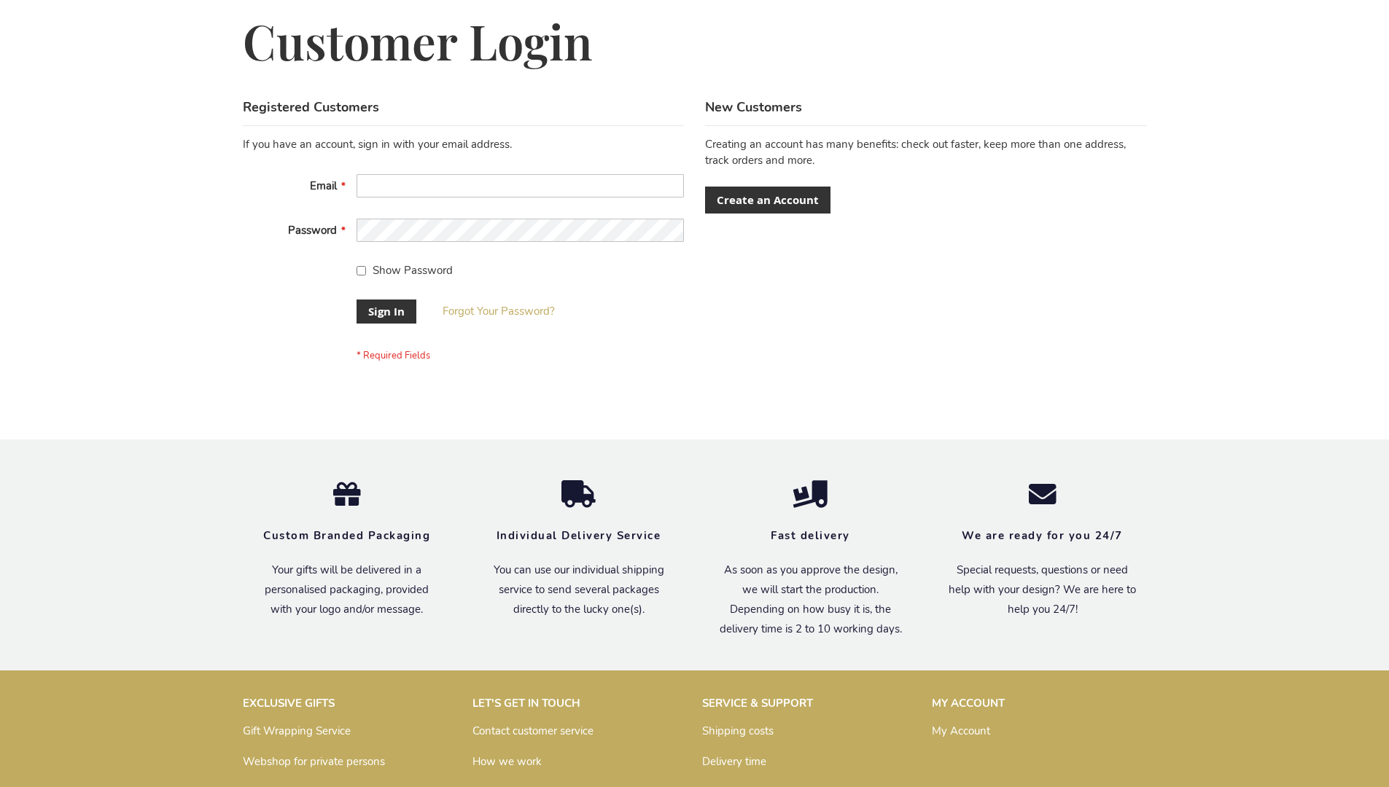
scroll to position [469, 0]
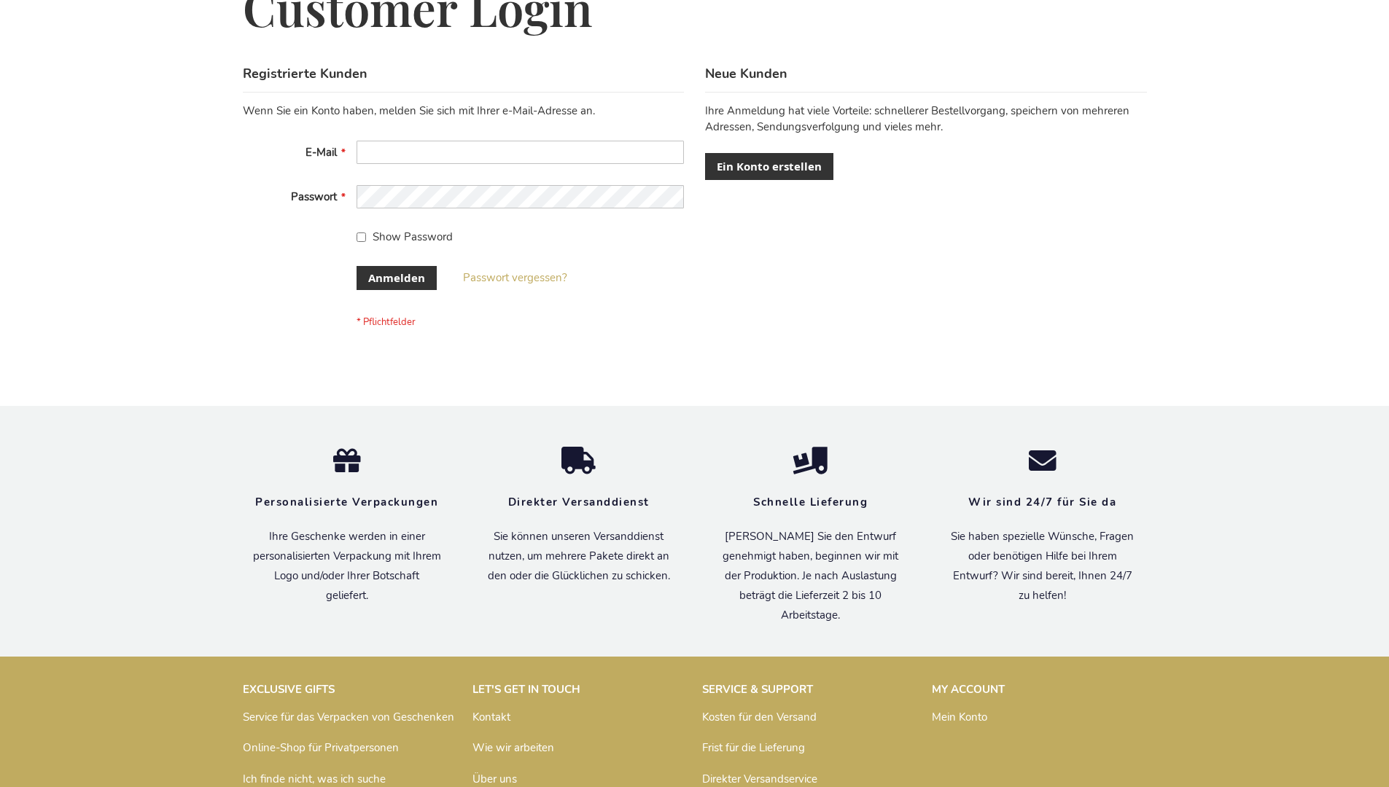
scroll to position [488, 0]
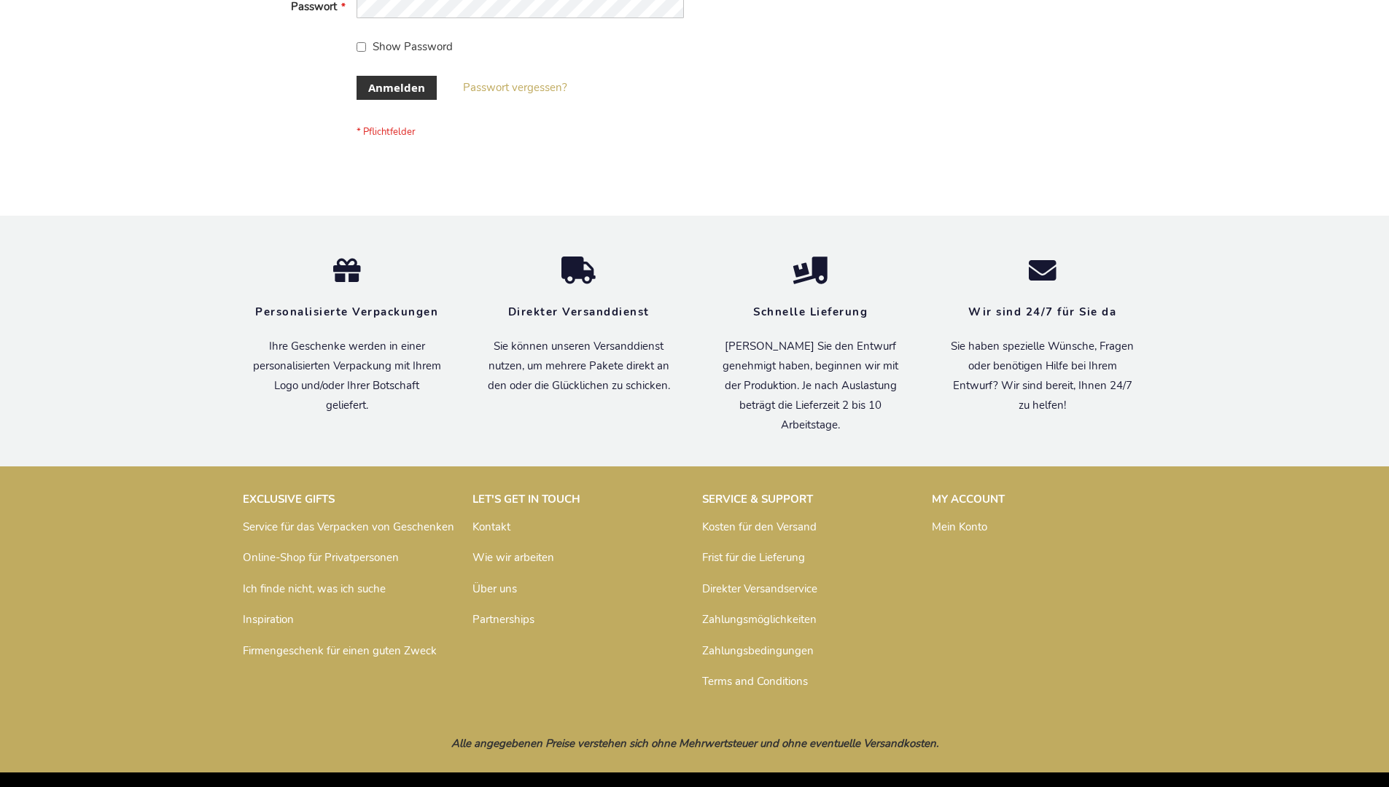
scroll to position [488, 0]
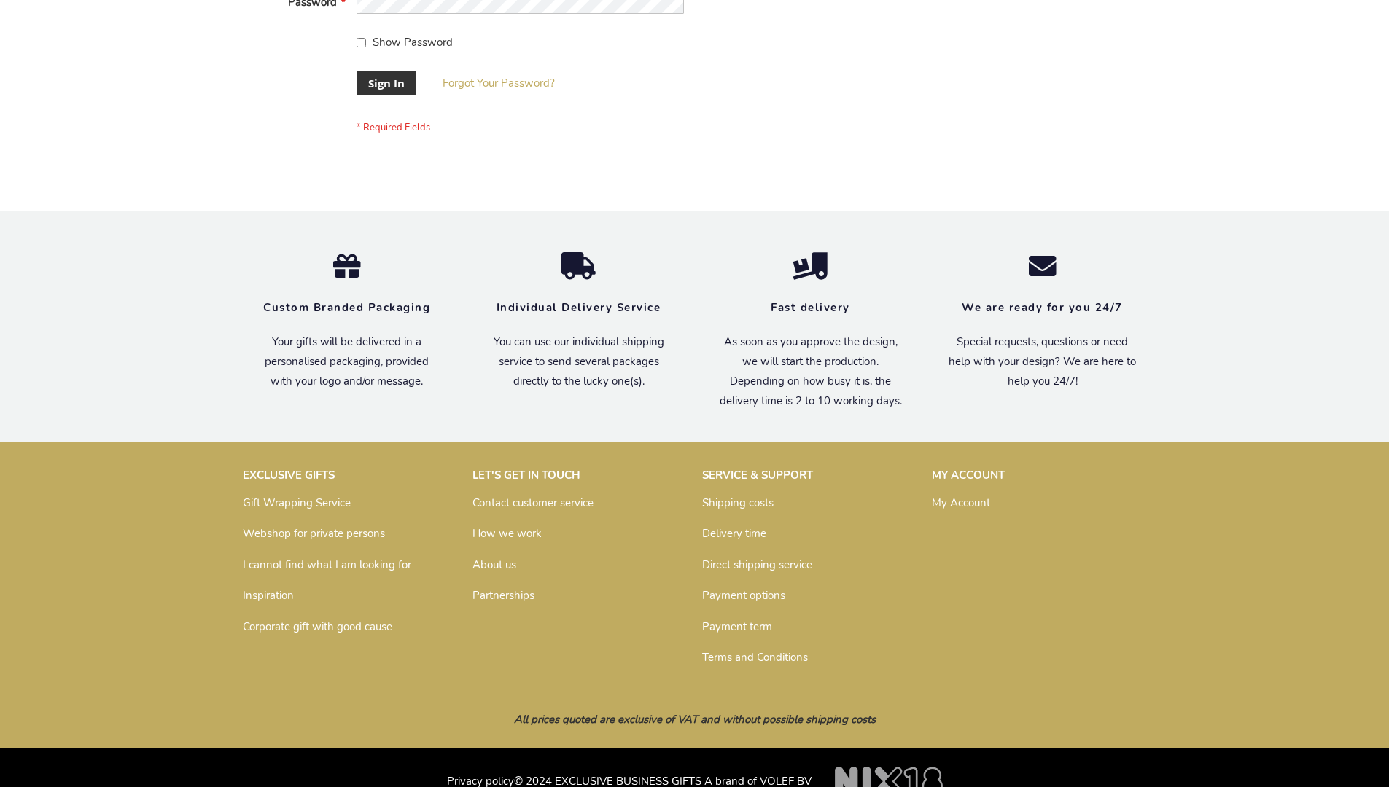
scroll to position [469, 0]
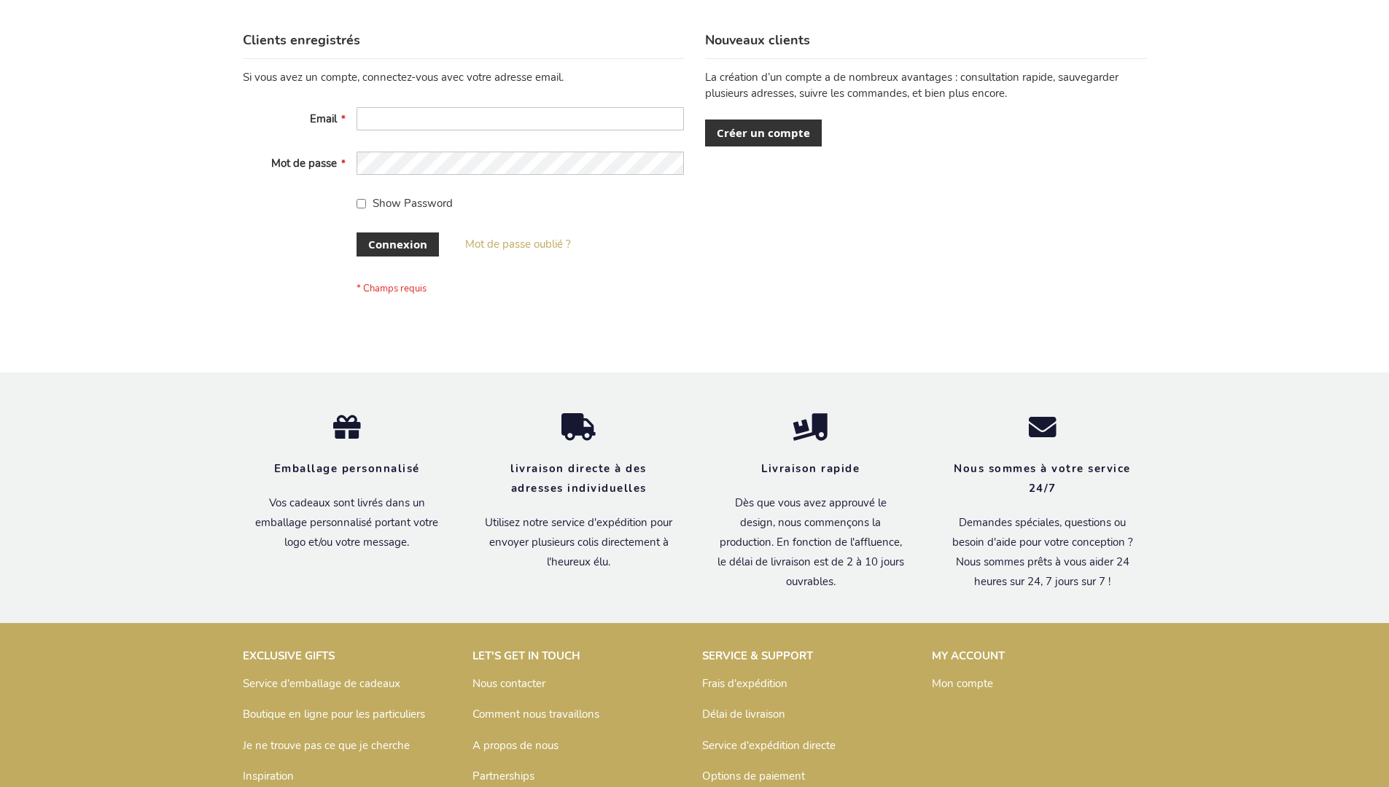
scroll to position [503, 0]
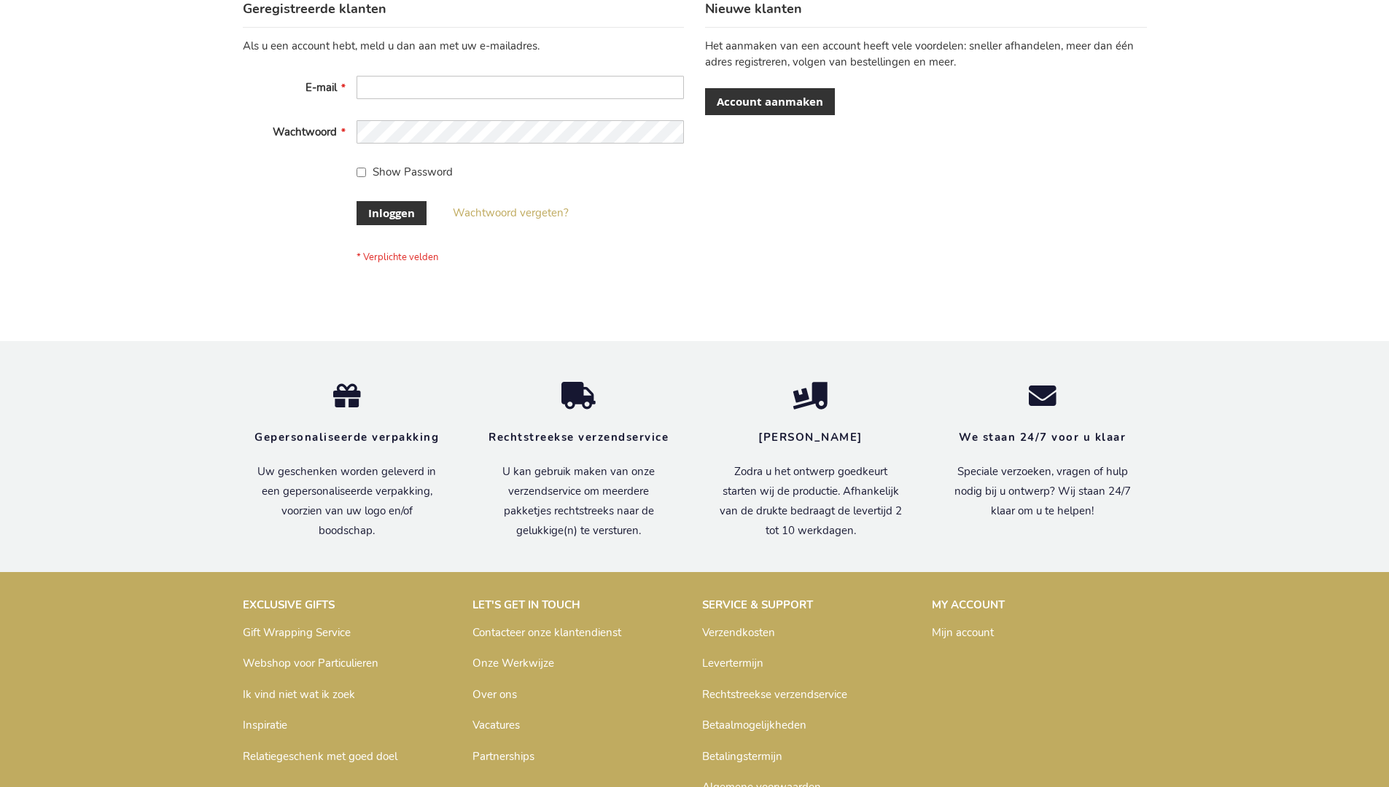
scroll to position [495, 0]
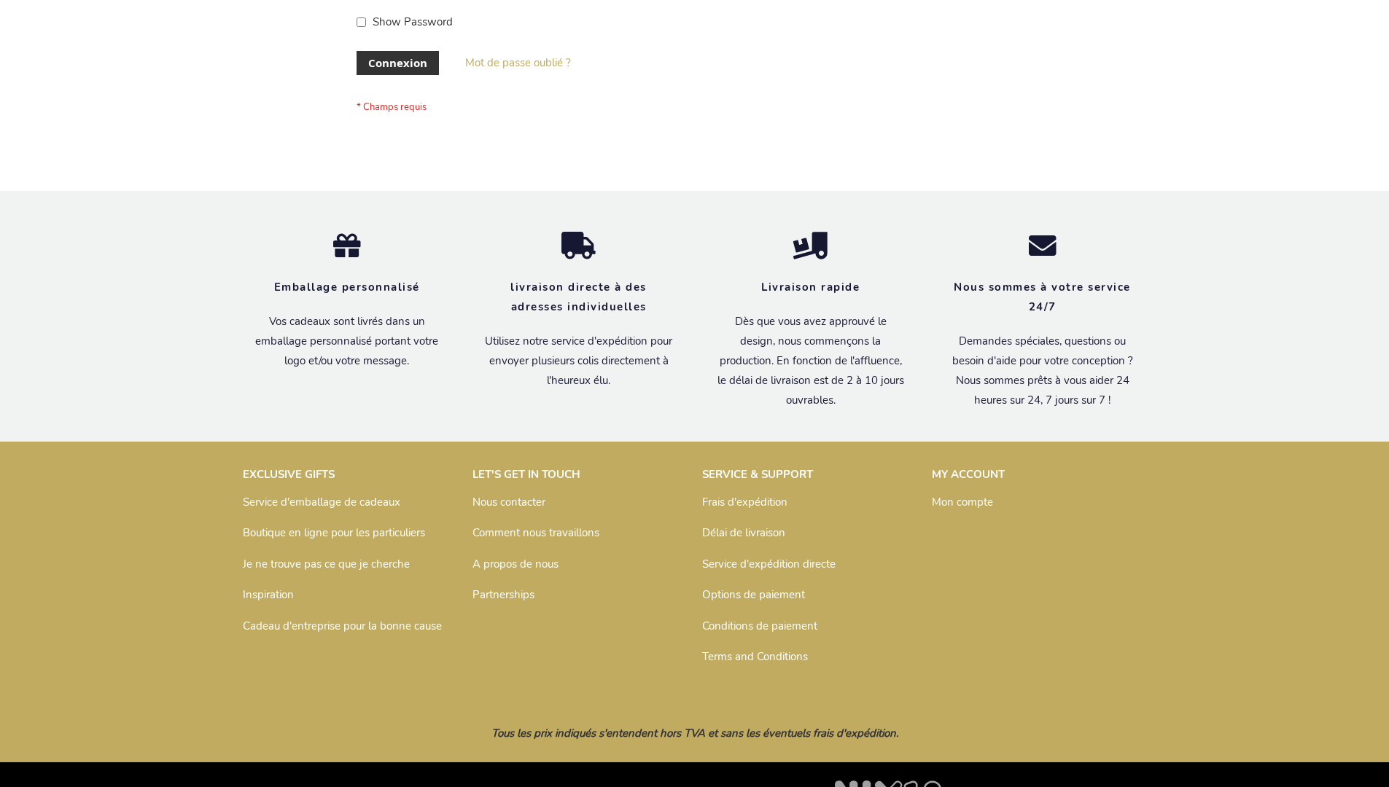
scroll to position [503, 0]
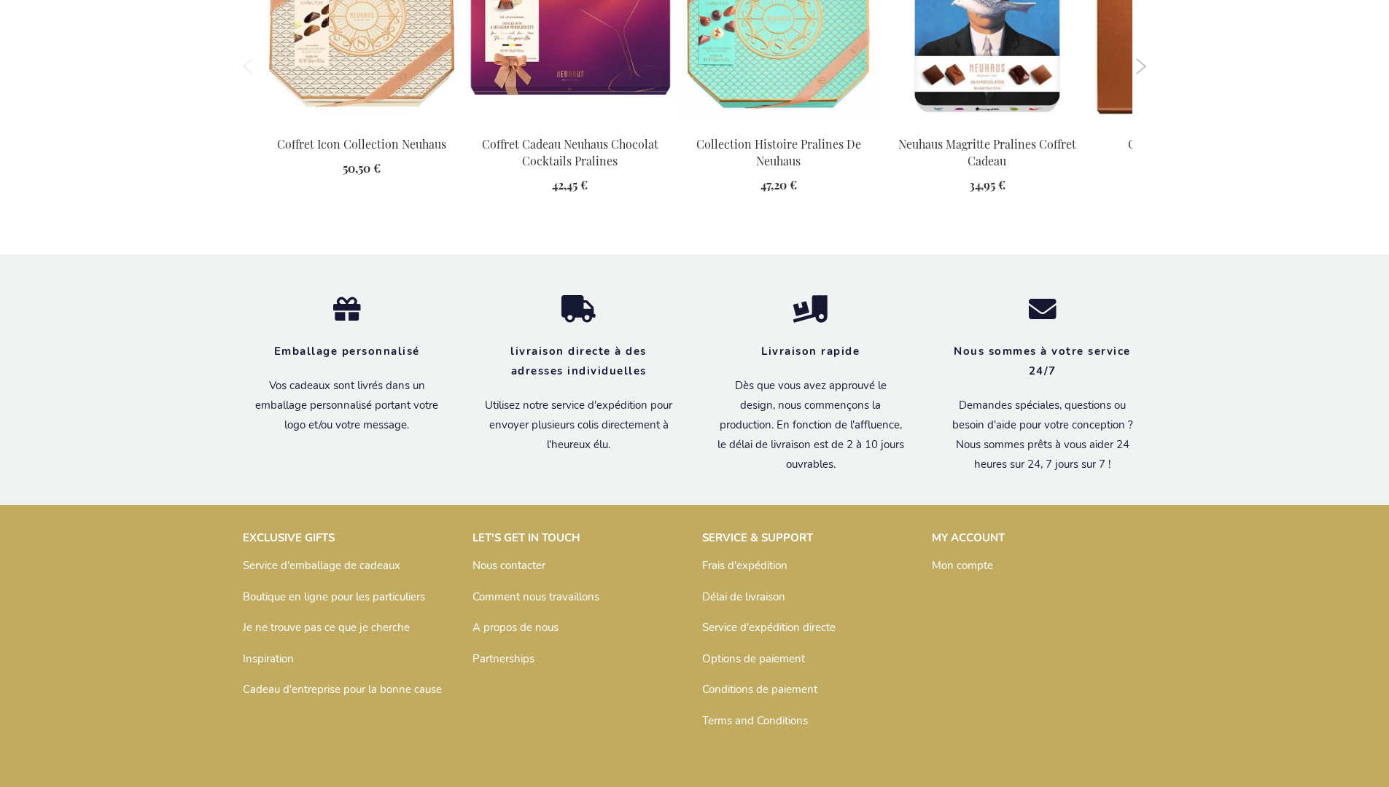
scroll to position [1874, 0]
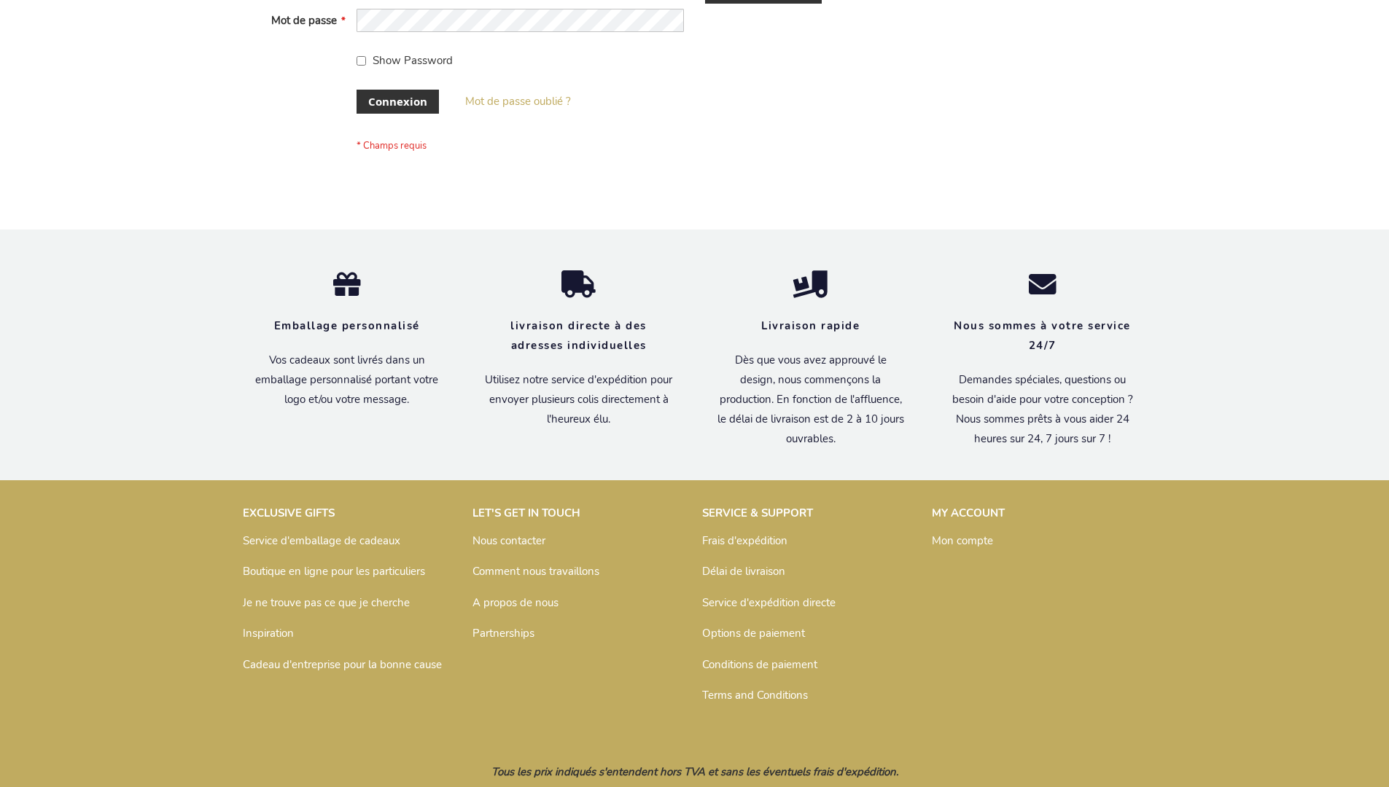
scroll to position [503, 0]
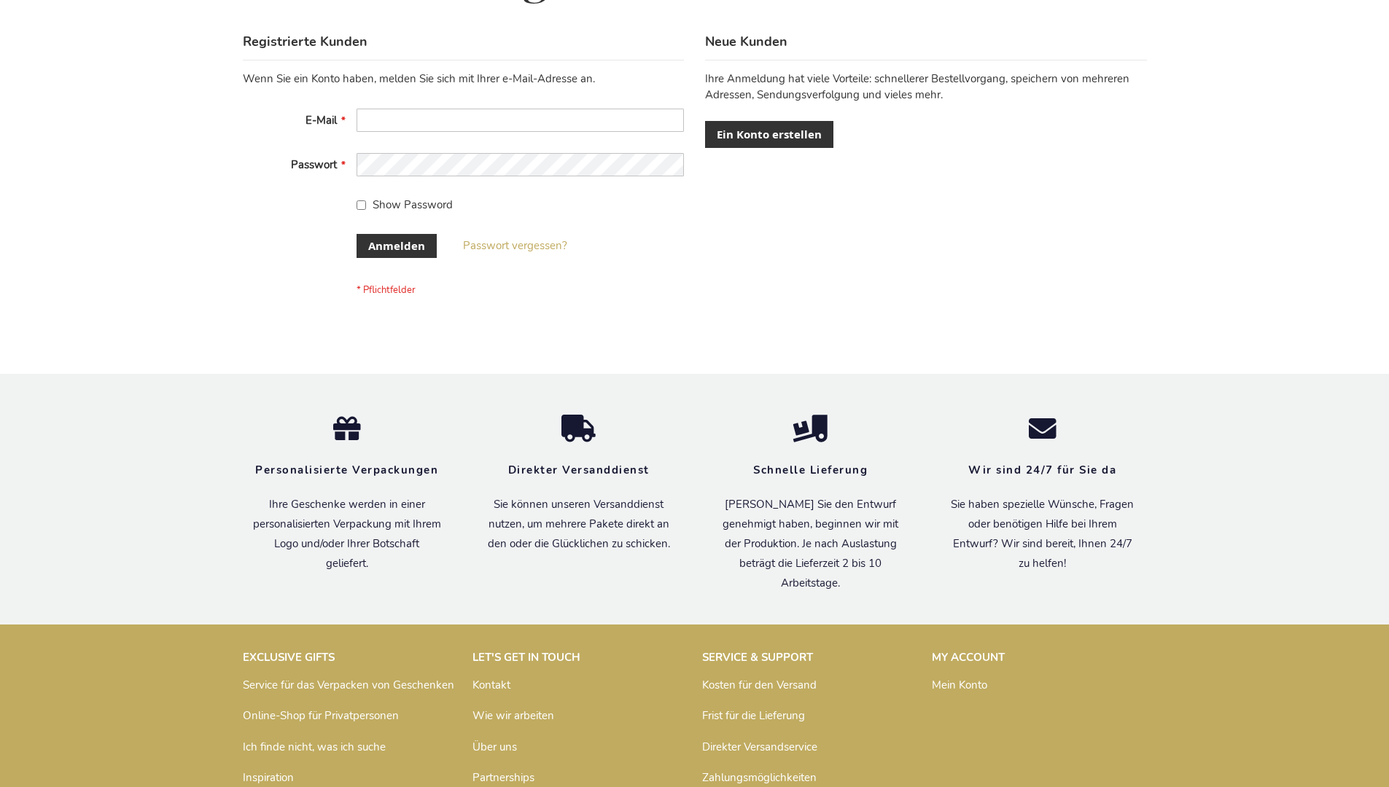
scroll to position [488, 0]
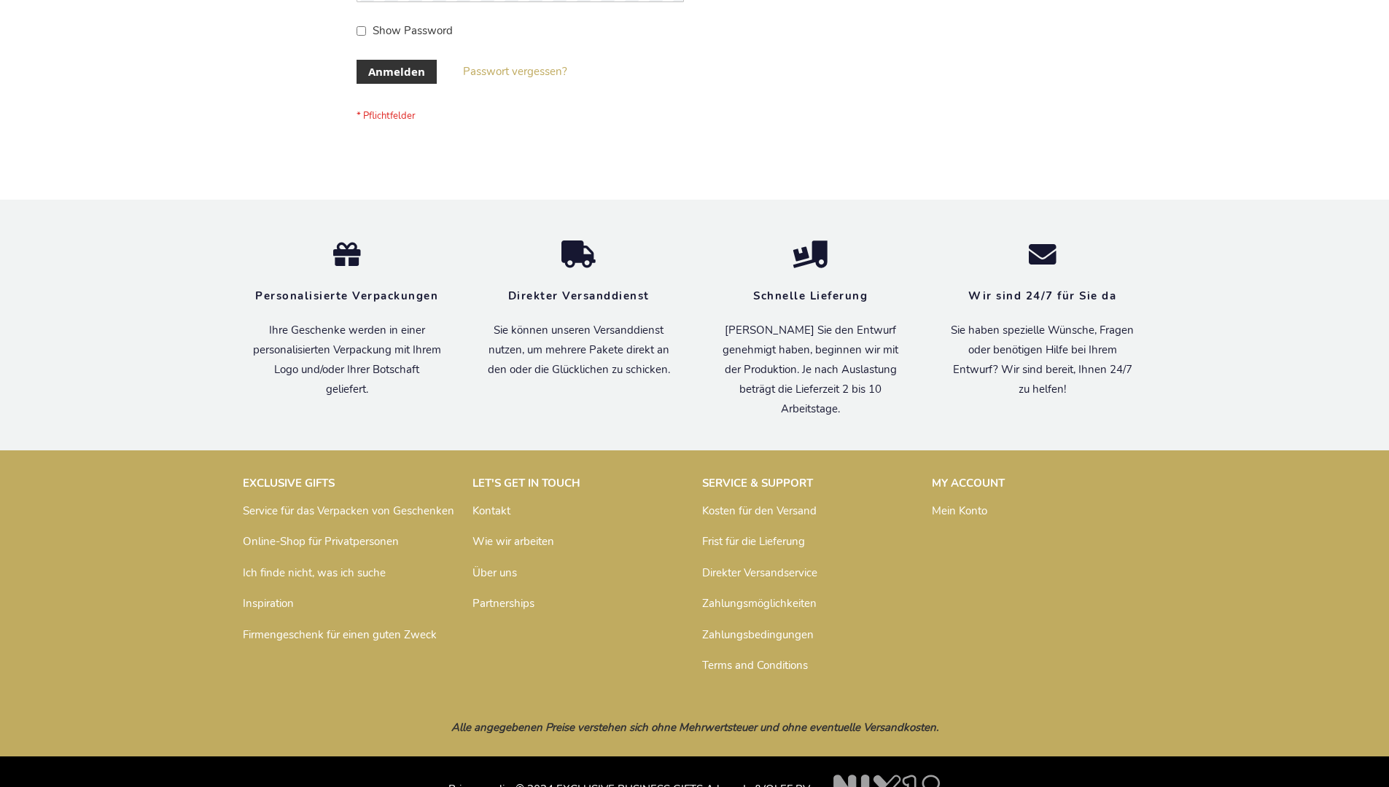
scroll to position [488, 0]
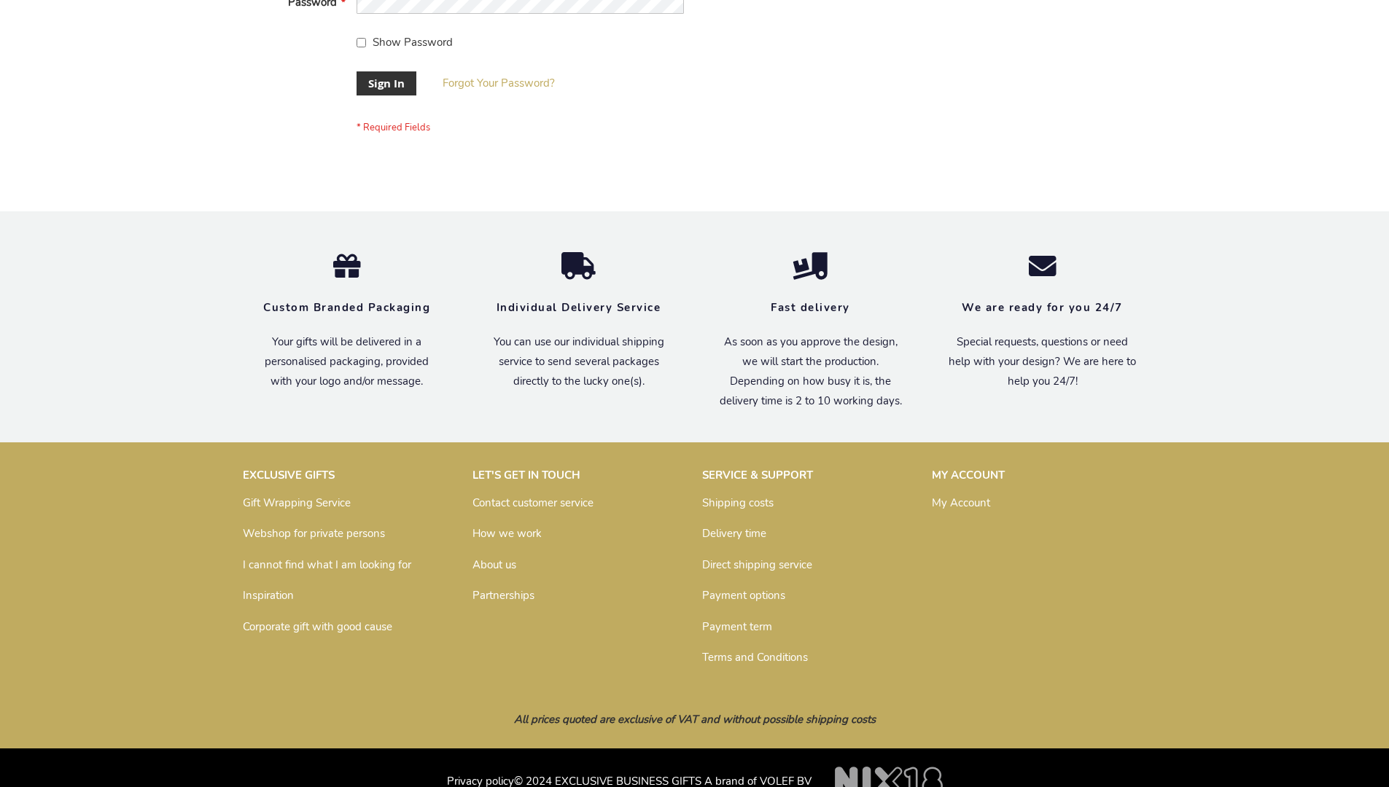
scroll to position [469, 0]
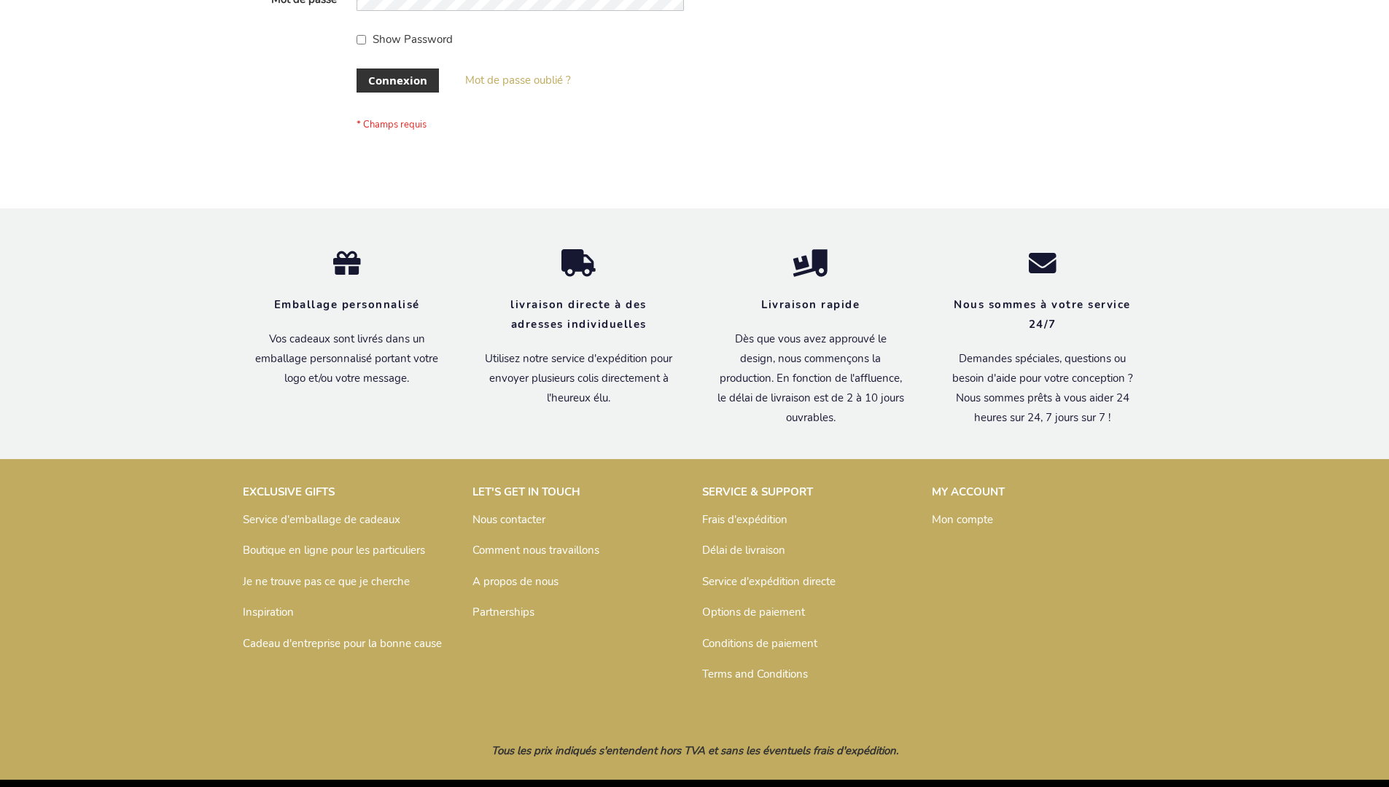
scroll to position [503, 0]
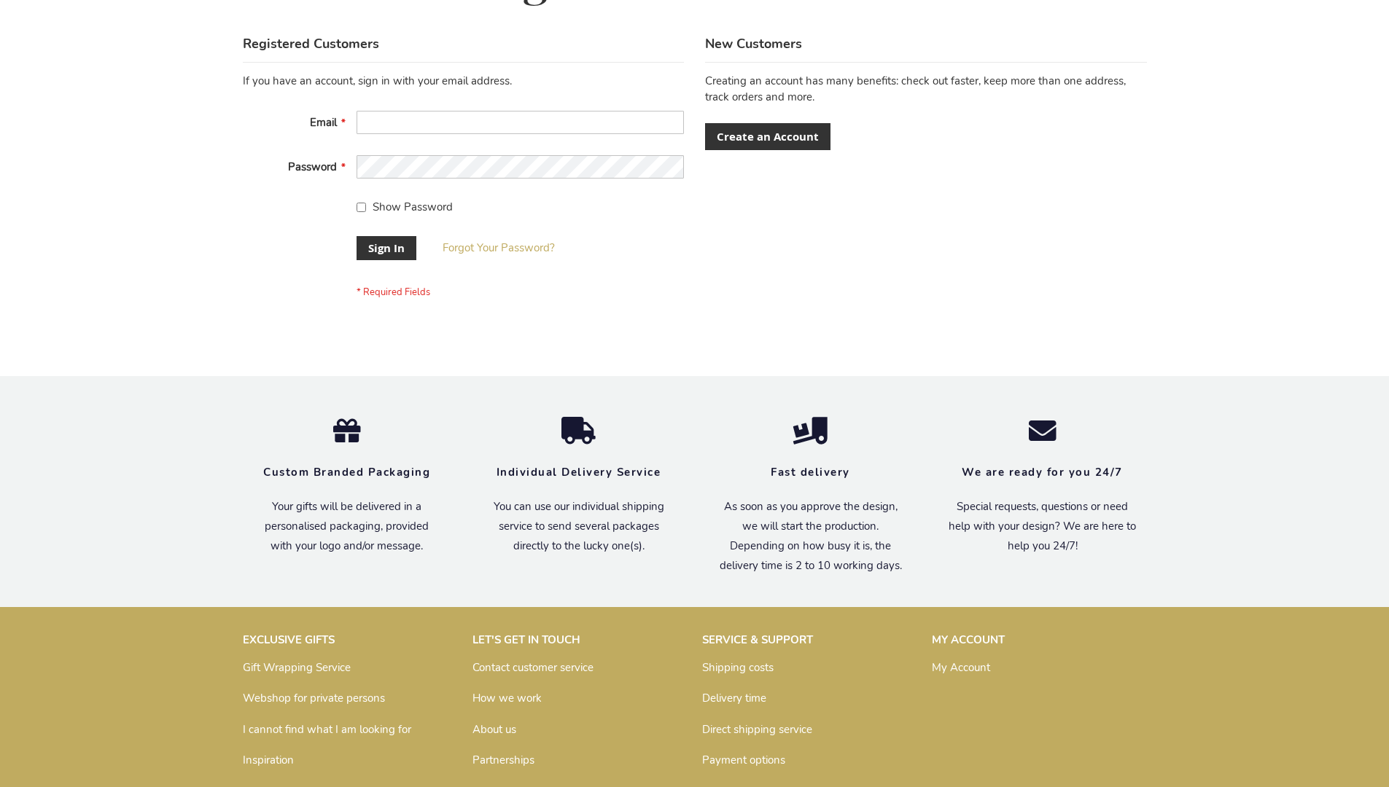
scroll to position [469, 0]
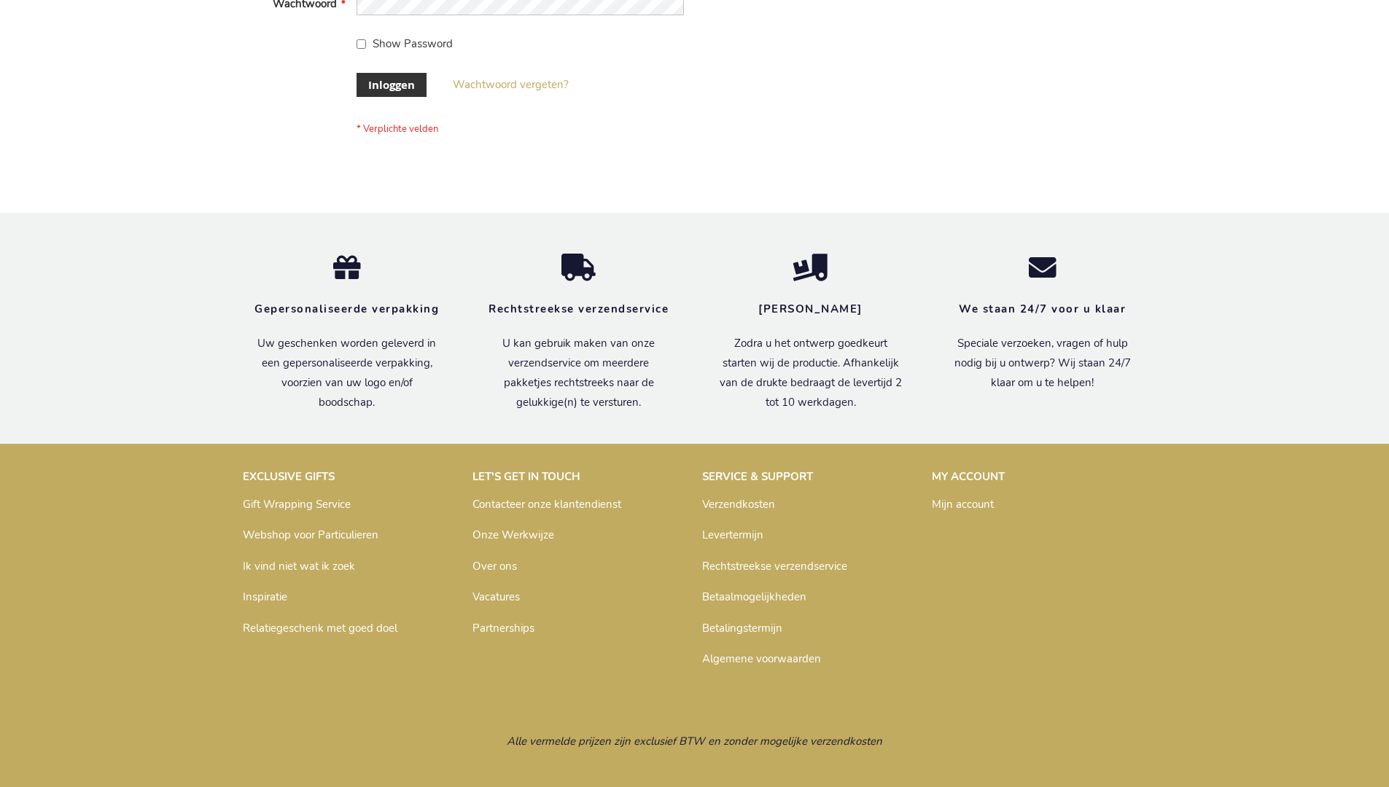
scroll to position [495, 0]
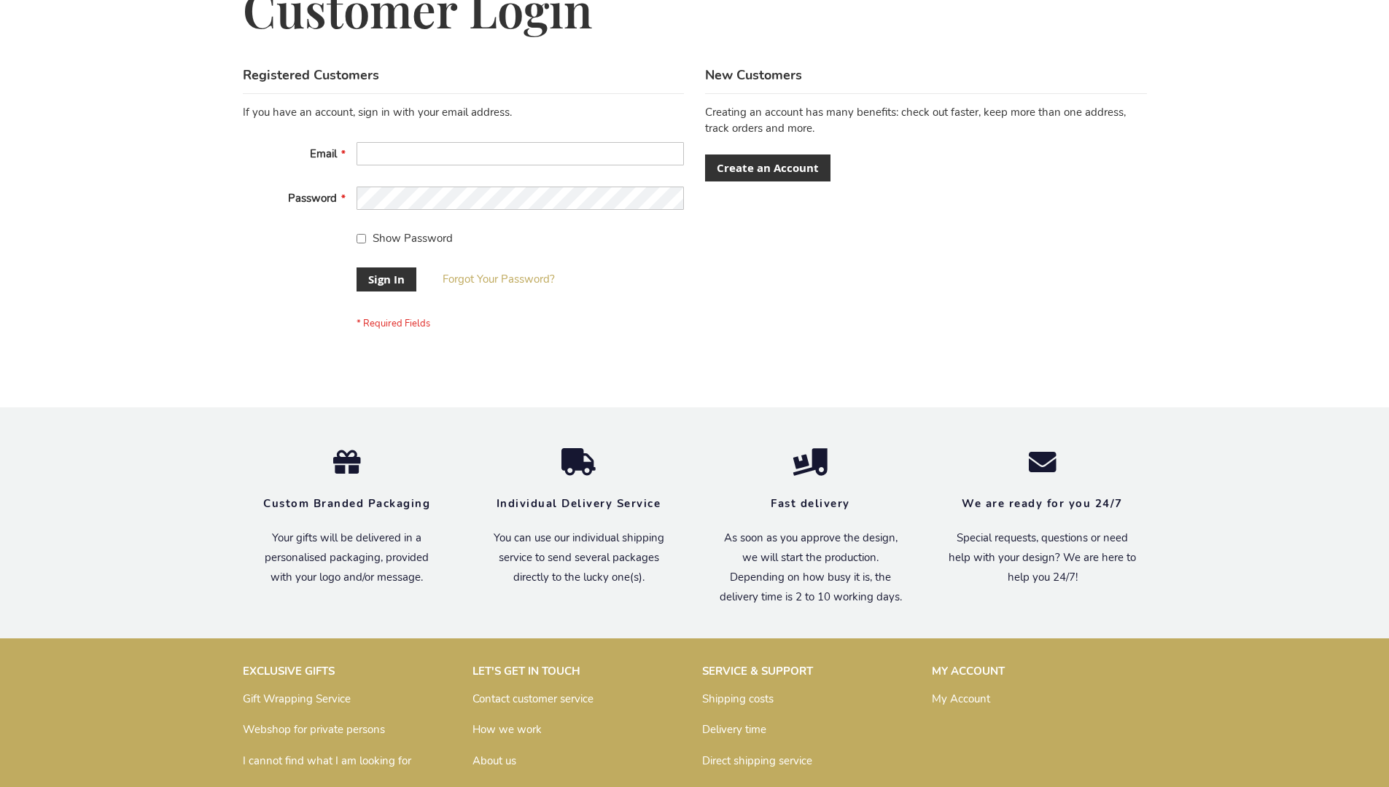
scroll to position [469, 0]
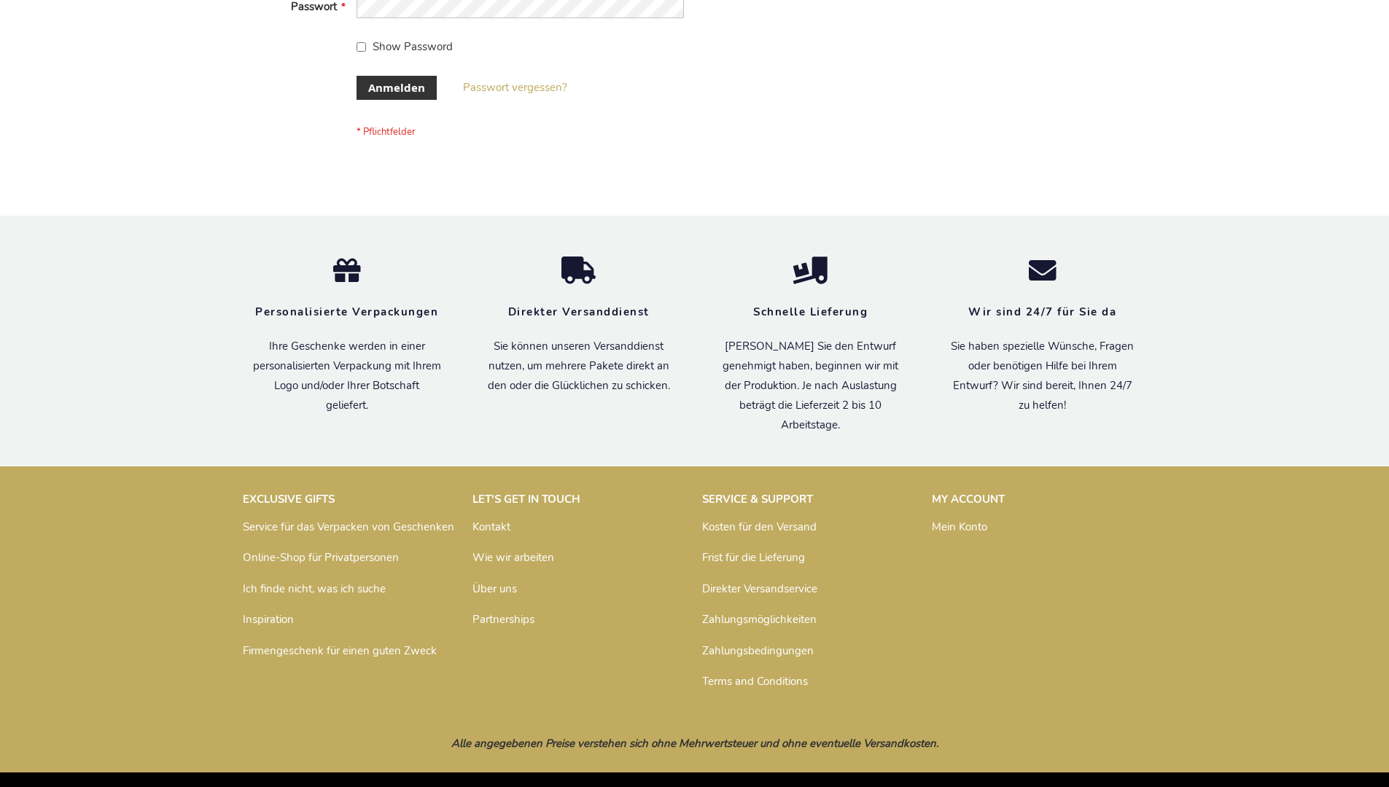
scroll to position [488, 0]
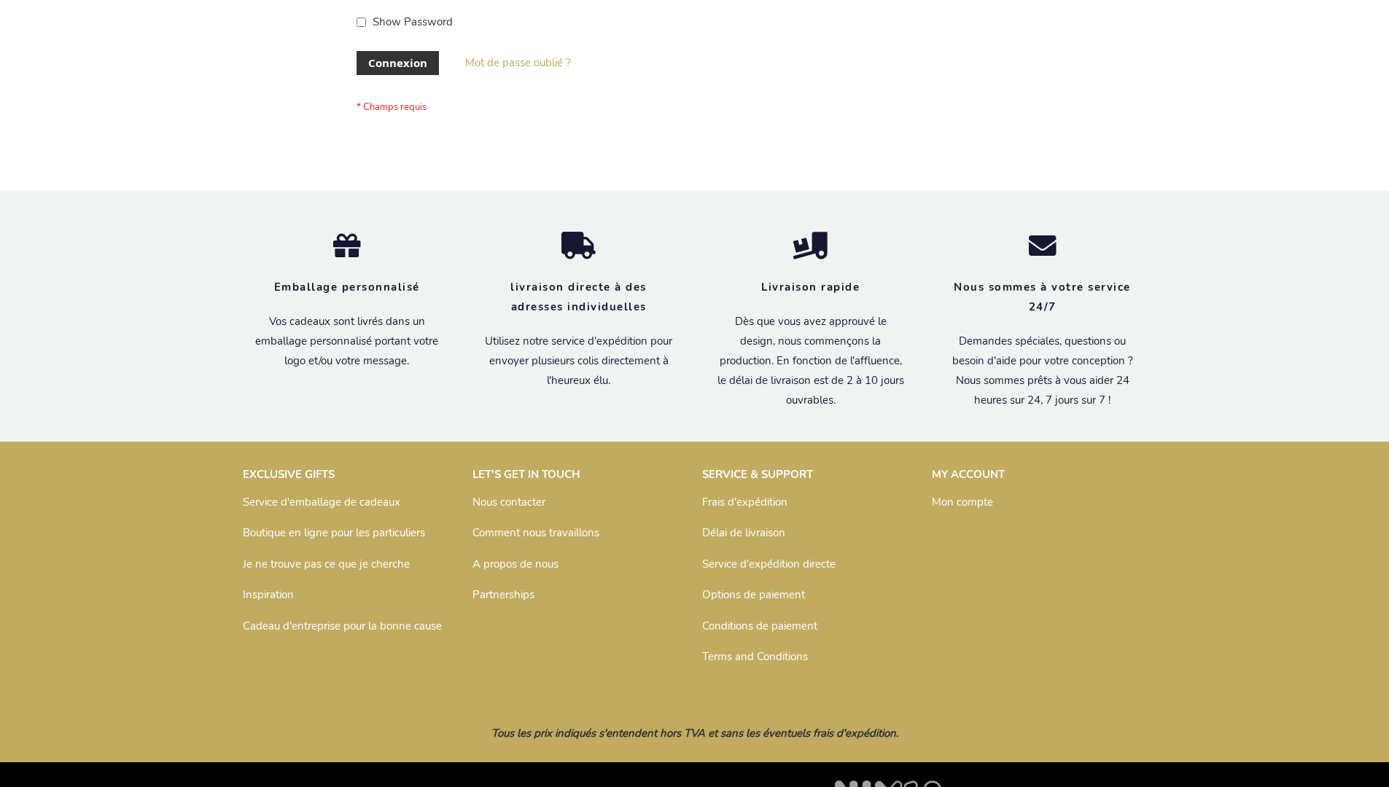
scroll to position [503, 0]
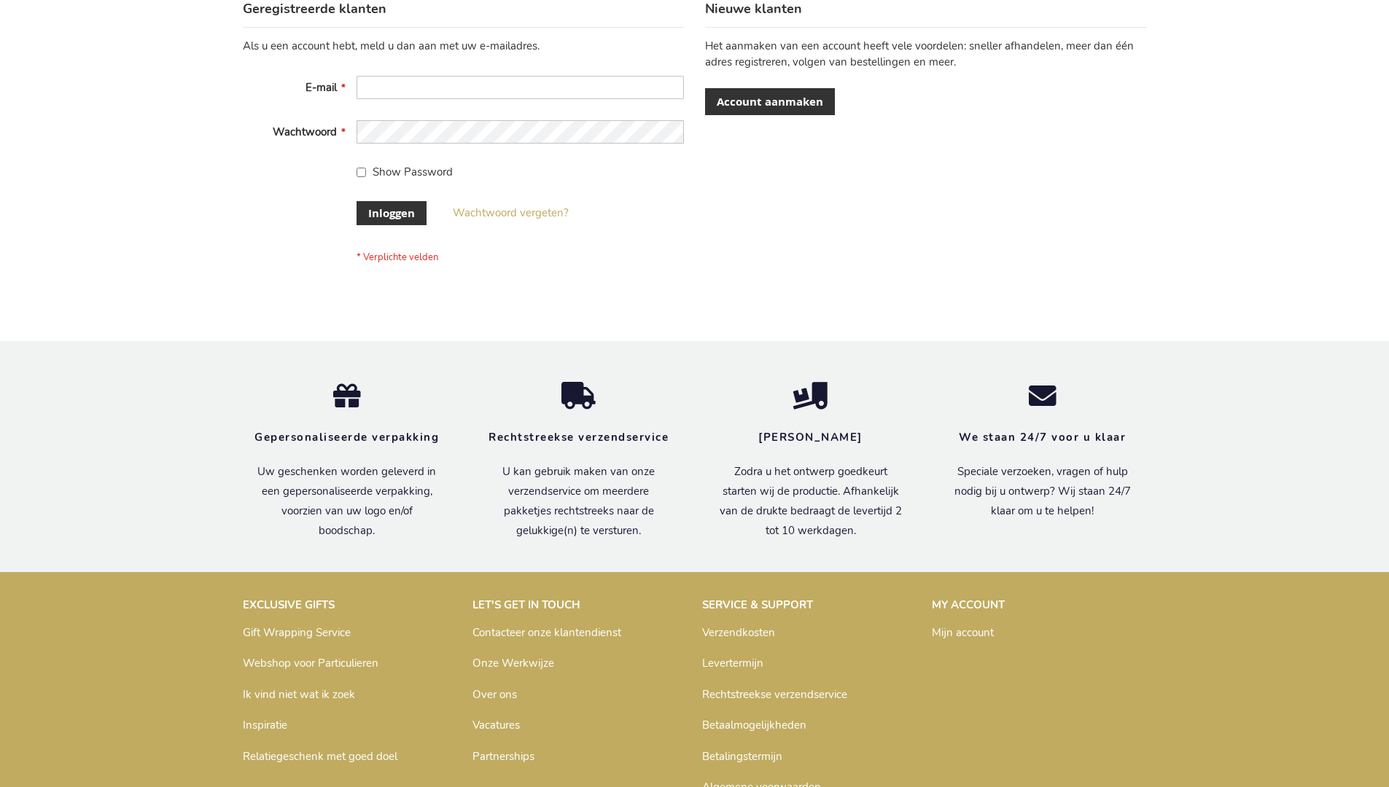
scroll to position [495, 0]
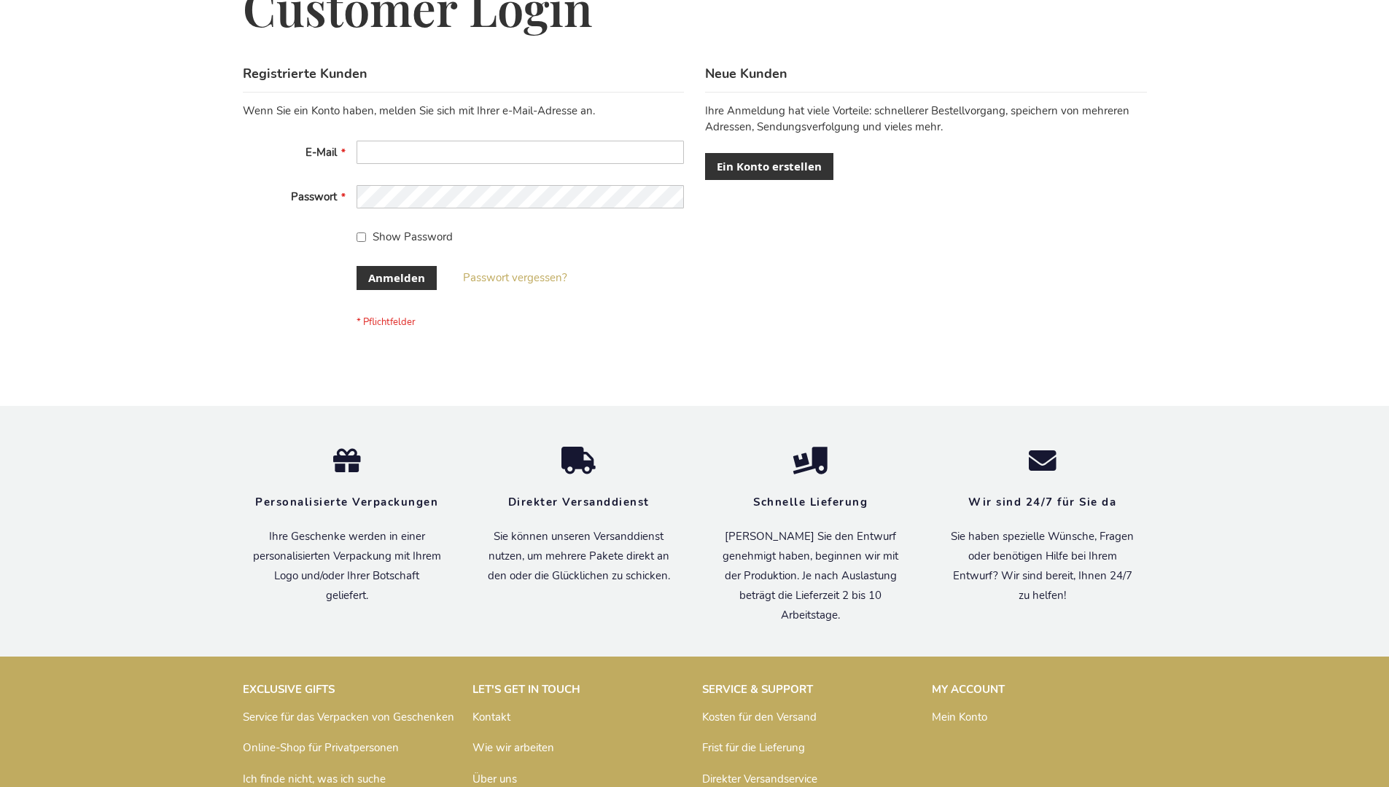
scroll to position [488, 0]
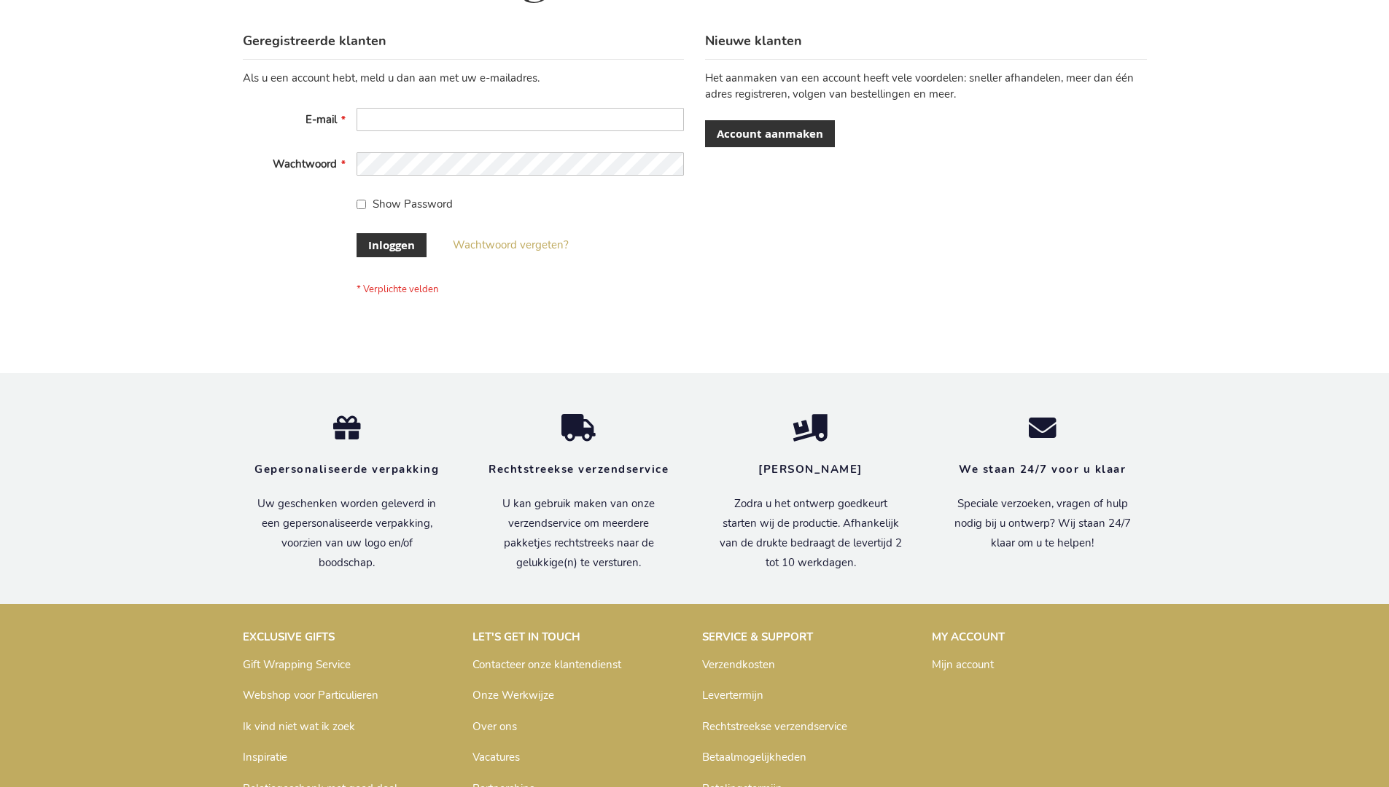
scroll to position [495, 0]
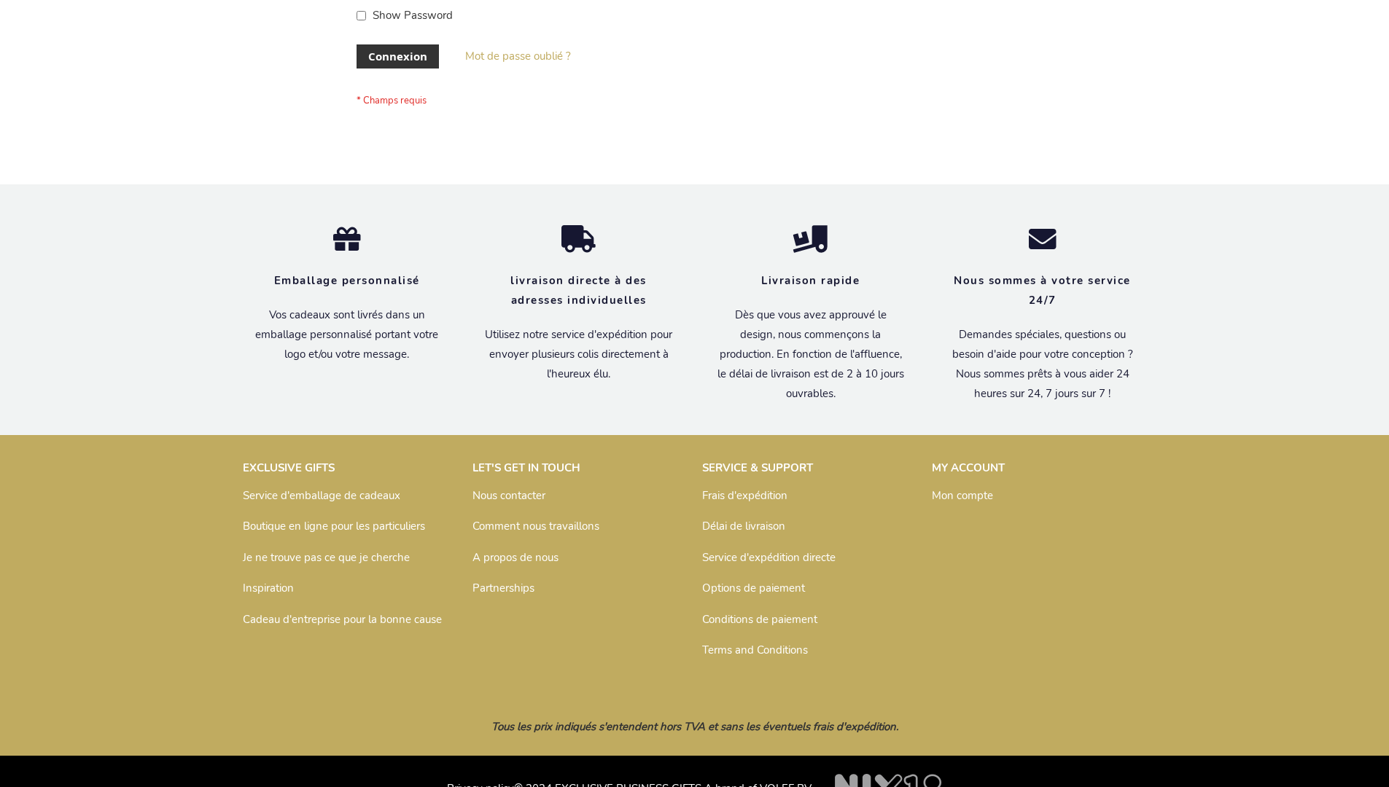
scroll to position [491, 0]
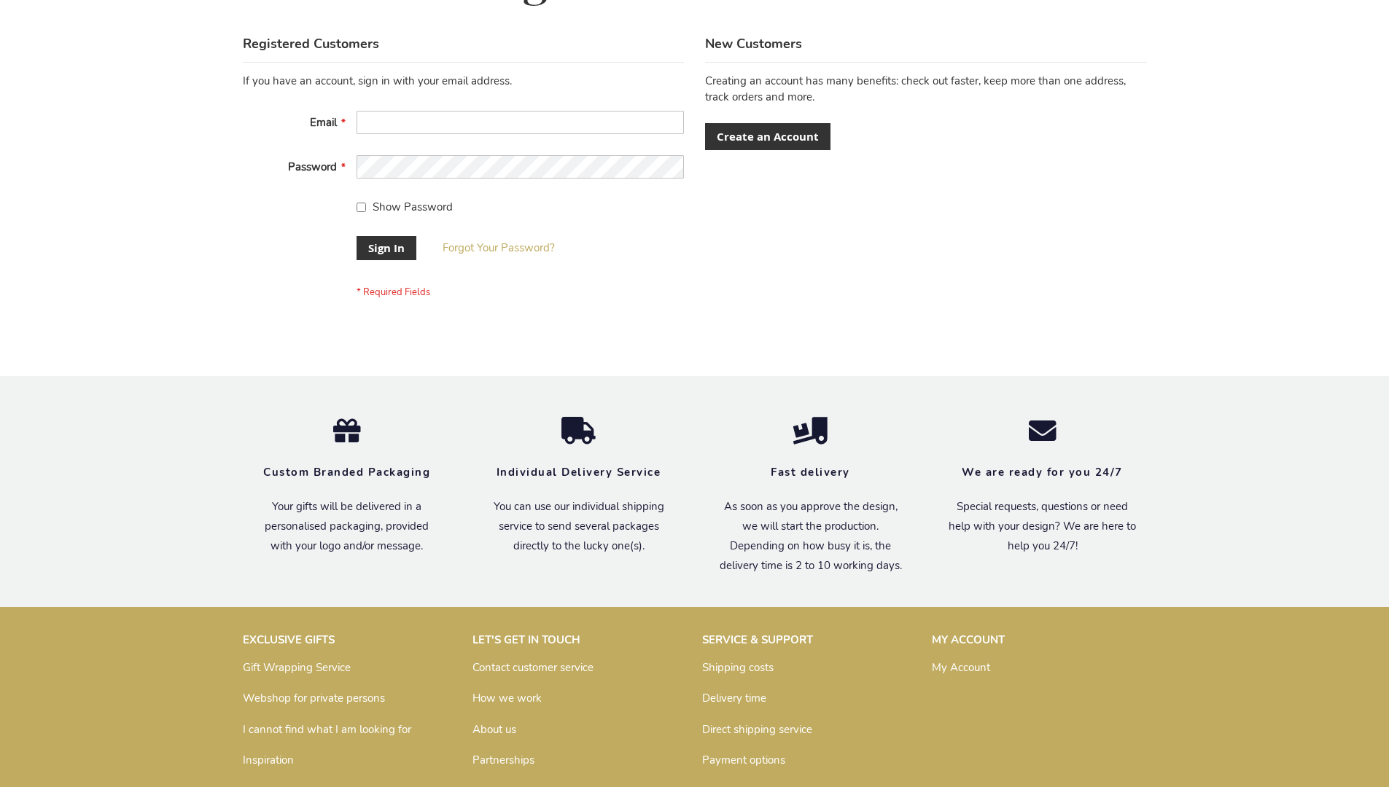
scroll to position [469, 0]
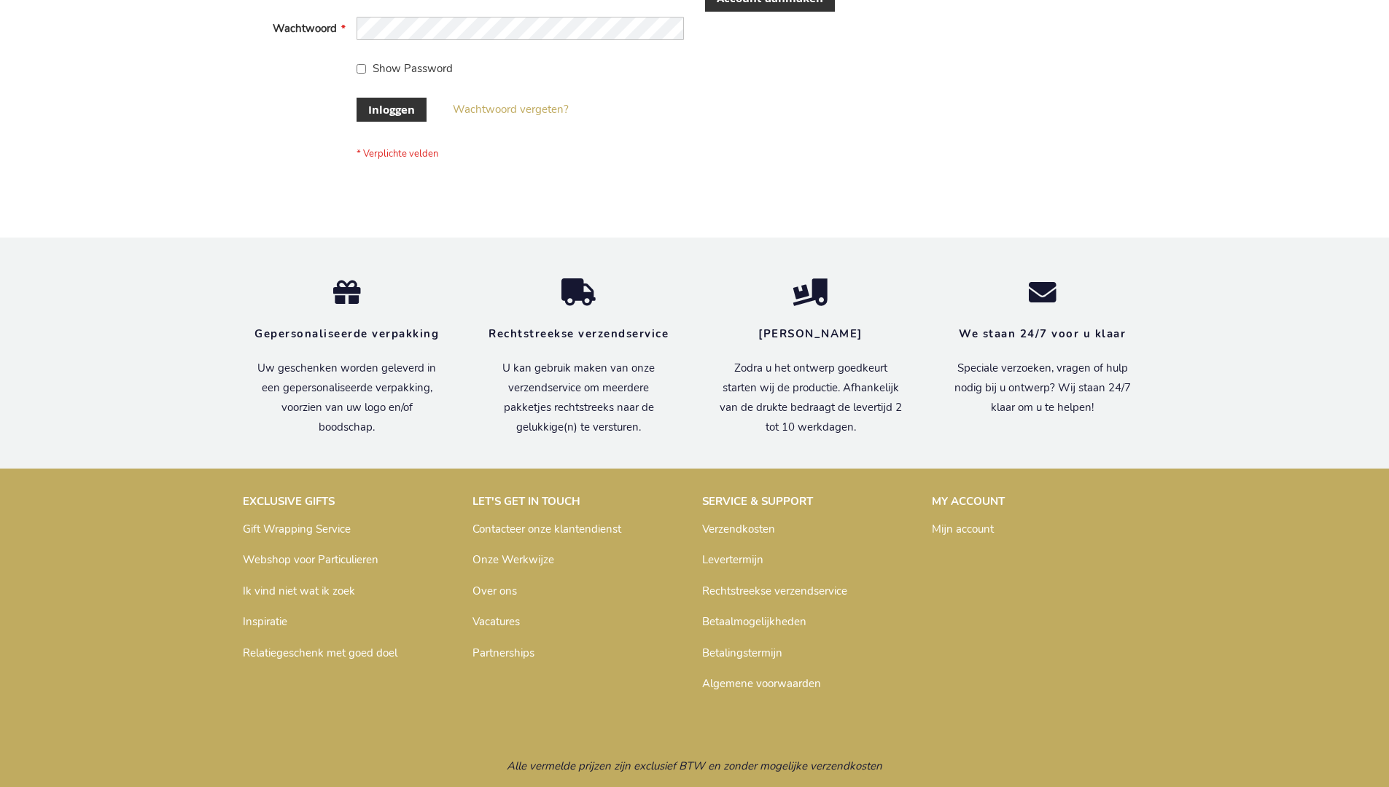
scroll to position [484, 0]
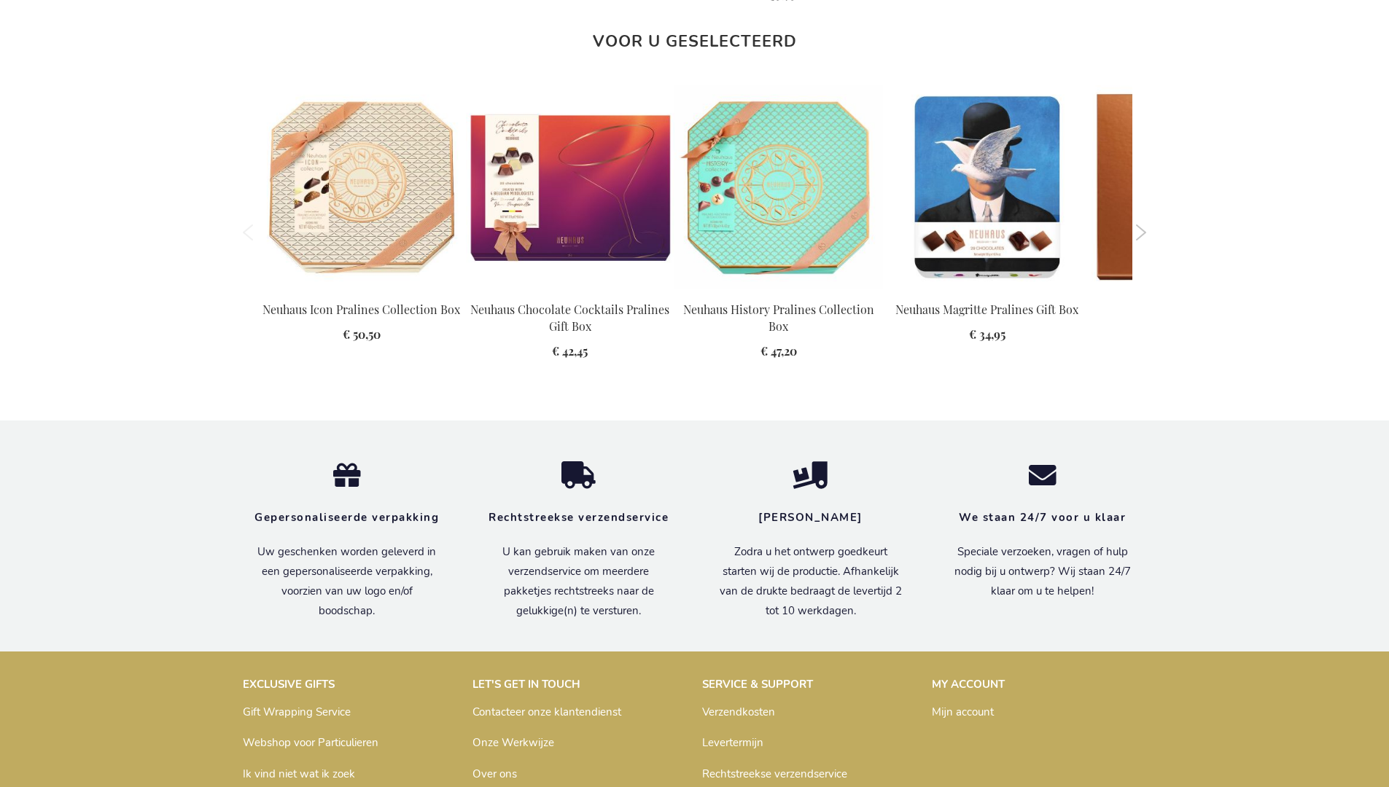
scroll to position [1850, 0]
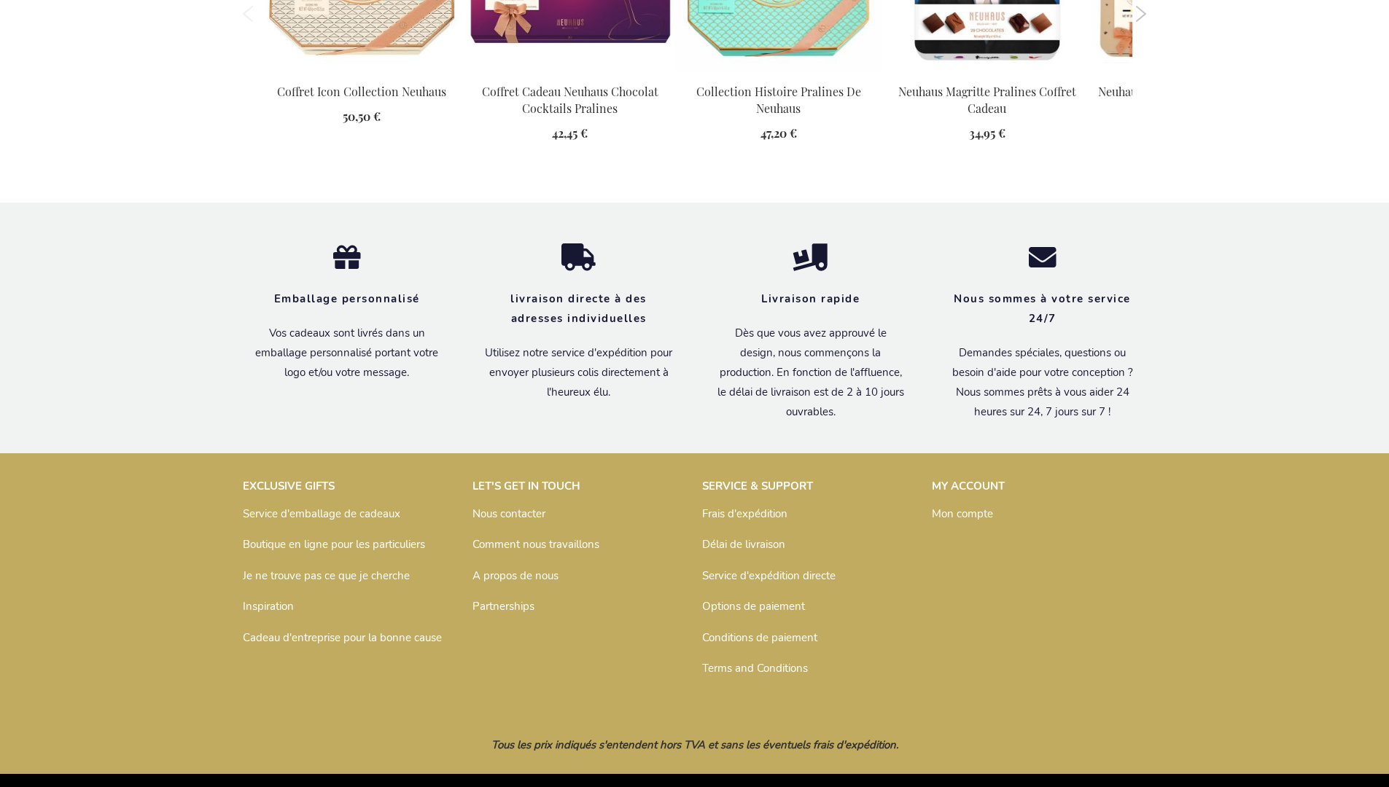
scroll to position [1888, 0]
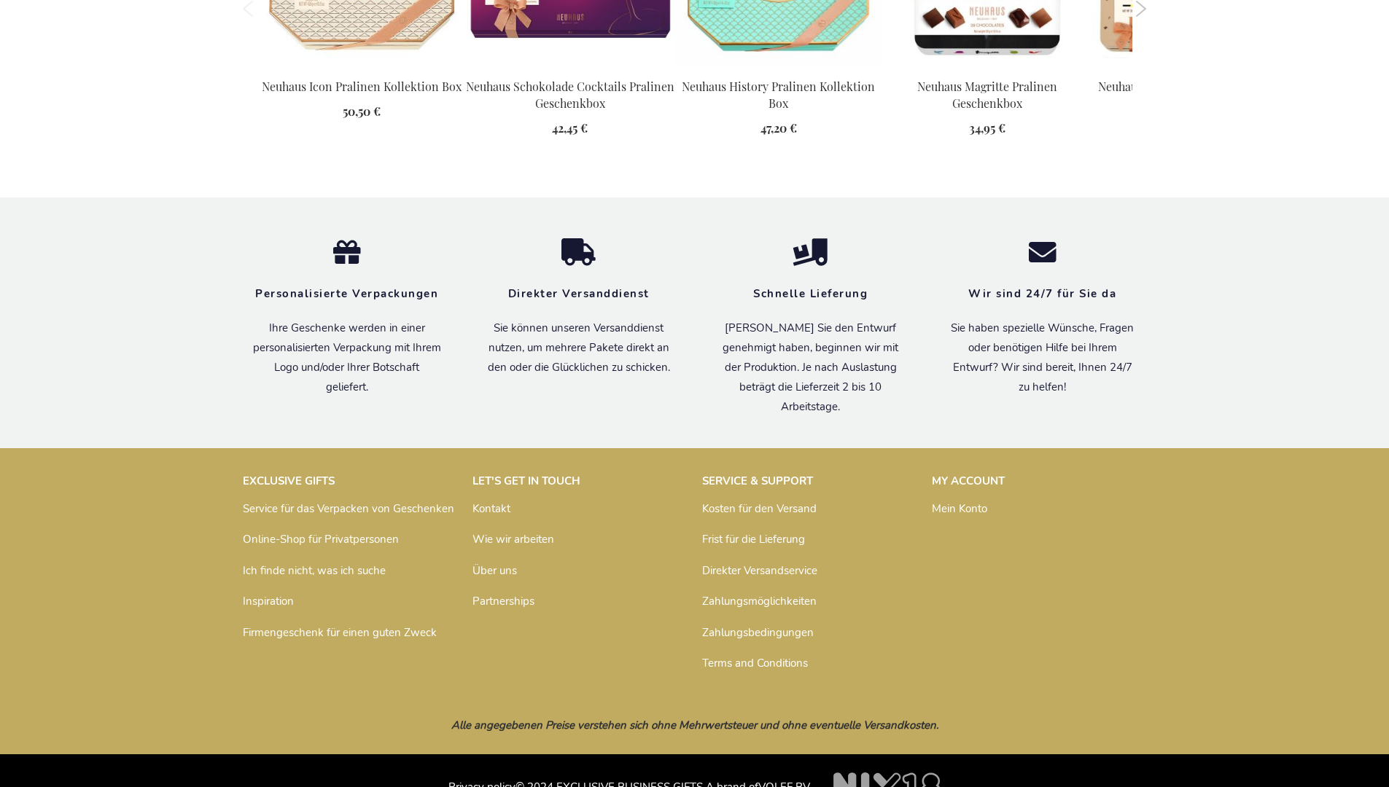
scroll to position [1897, 0]
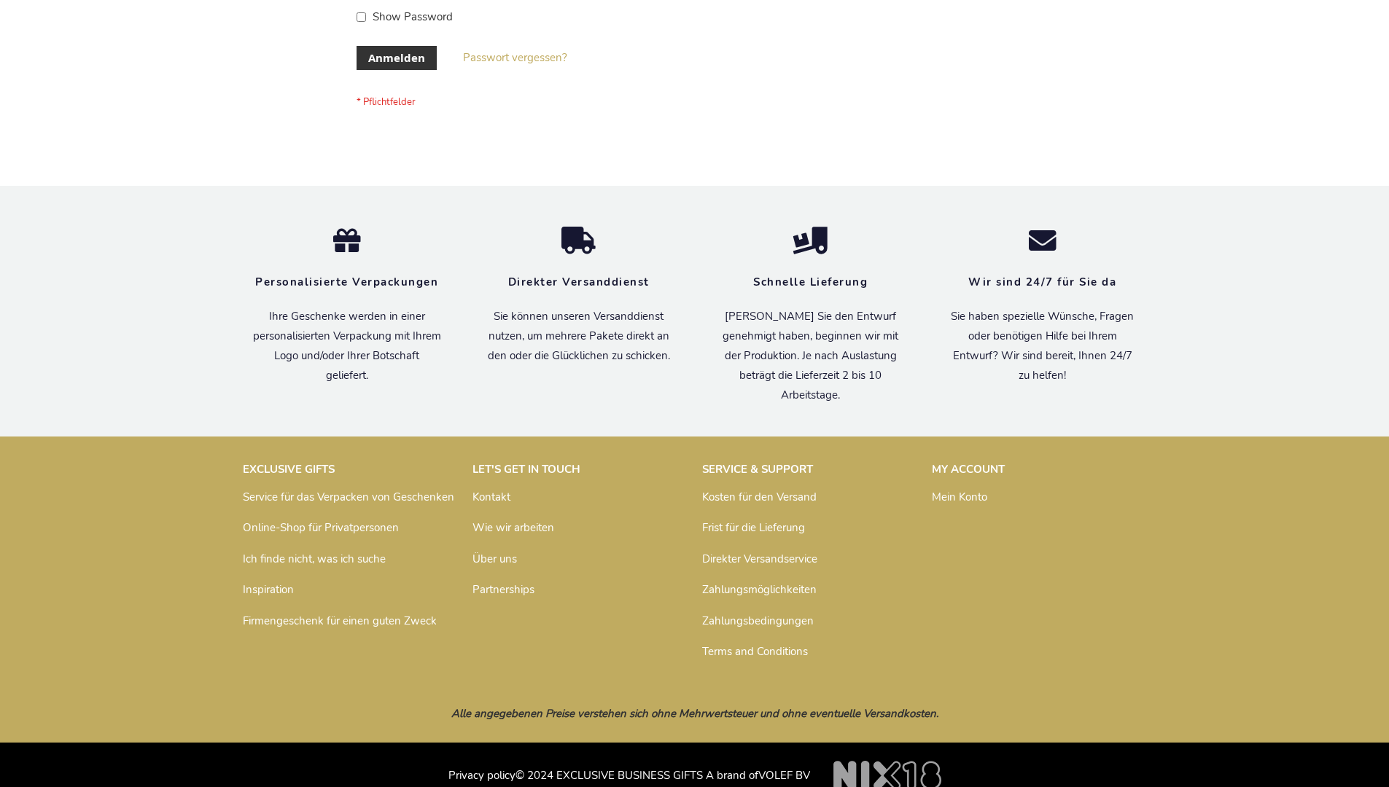
scroll to position [488, 0]
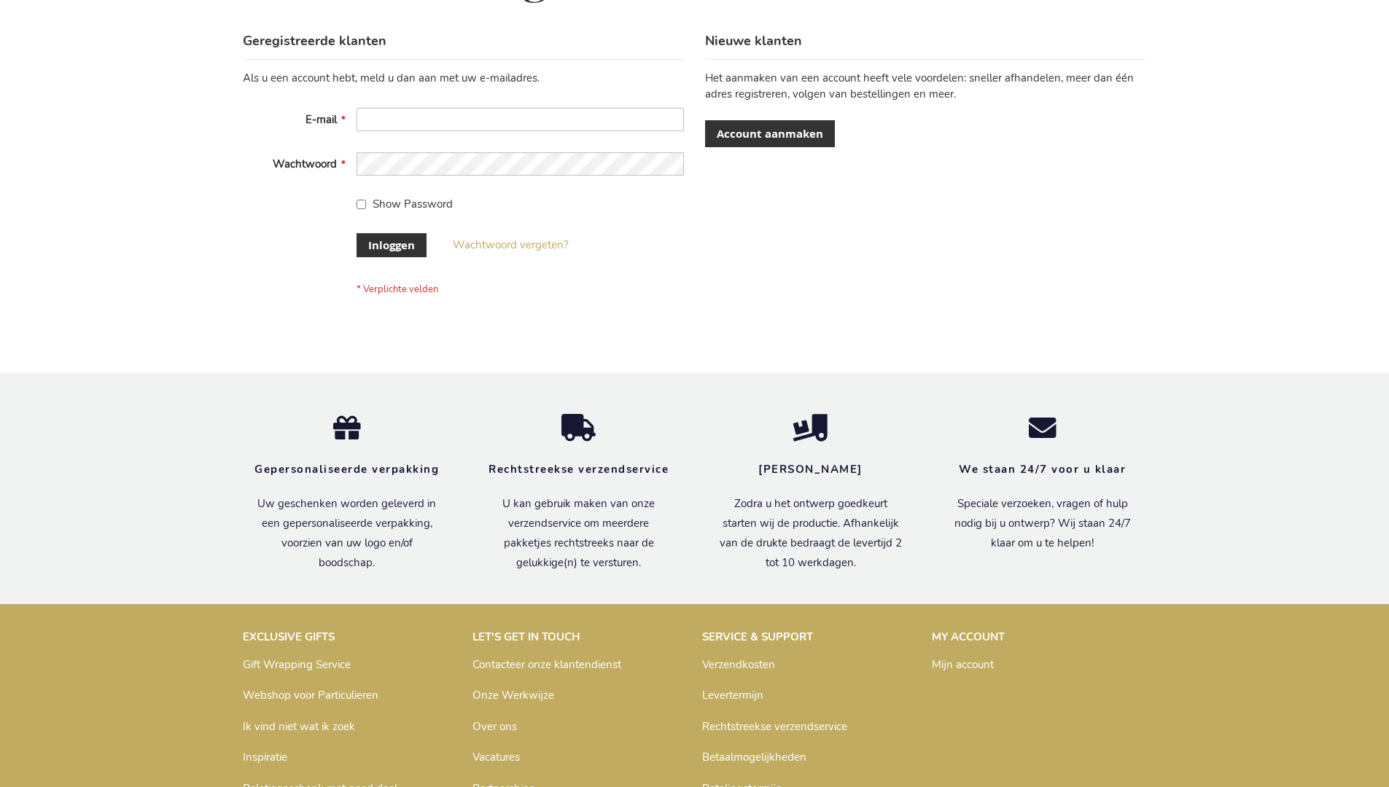
scroll to position [495, 0]
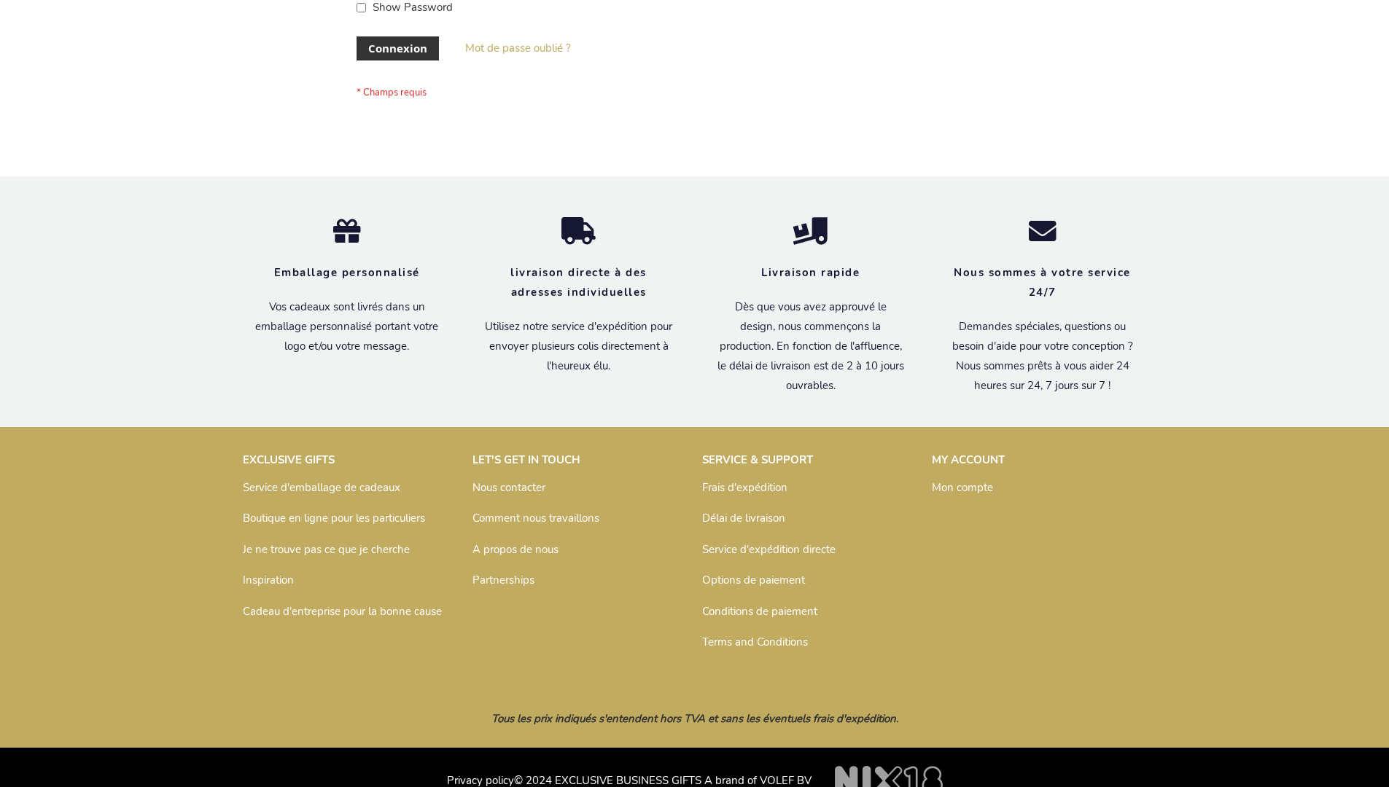
scroll to position [503, 0]
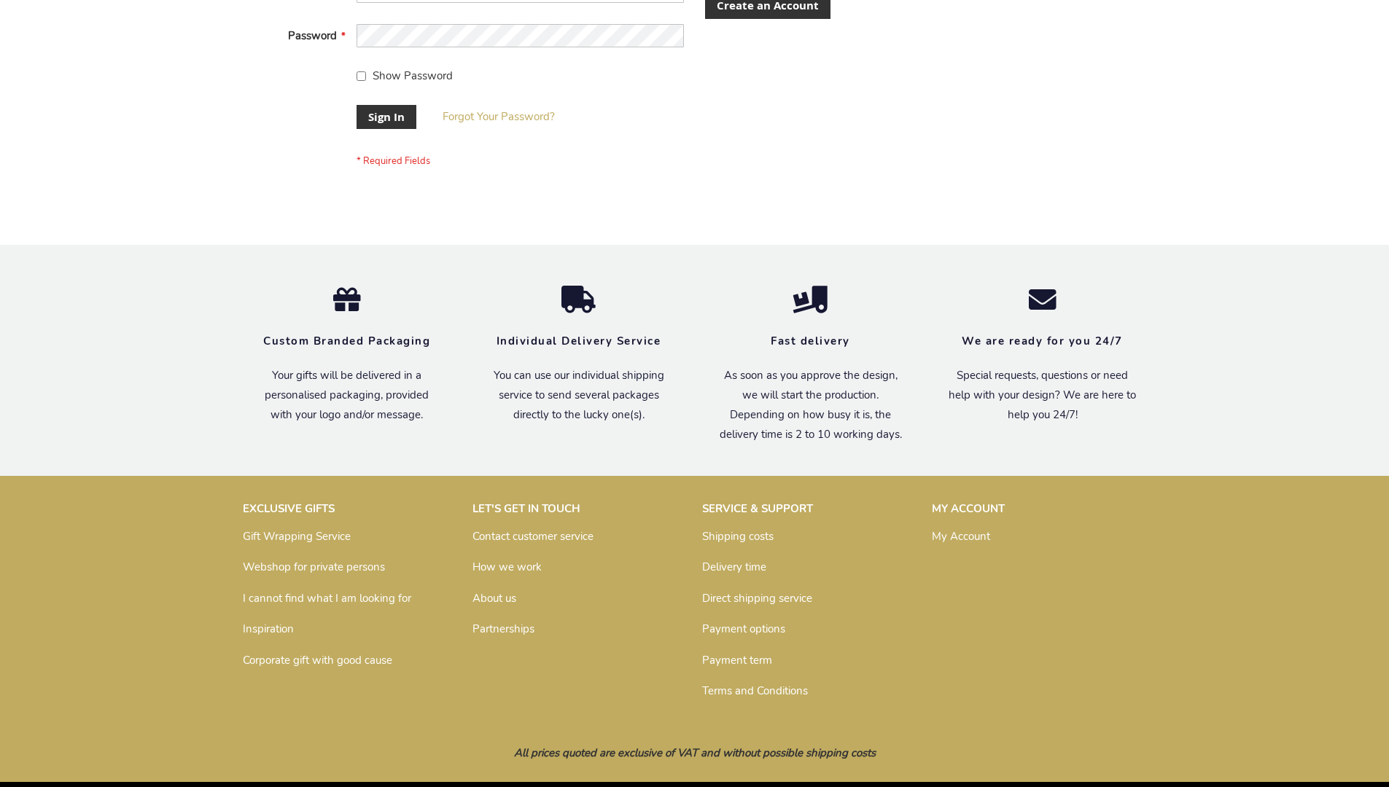
scroll to position [469, 0]
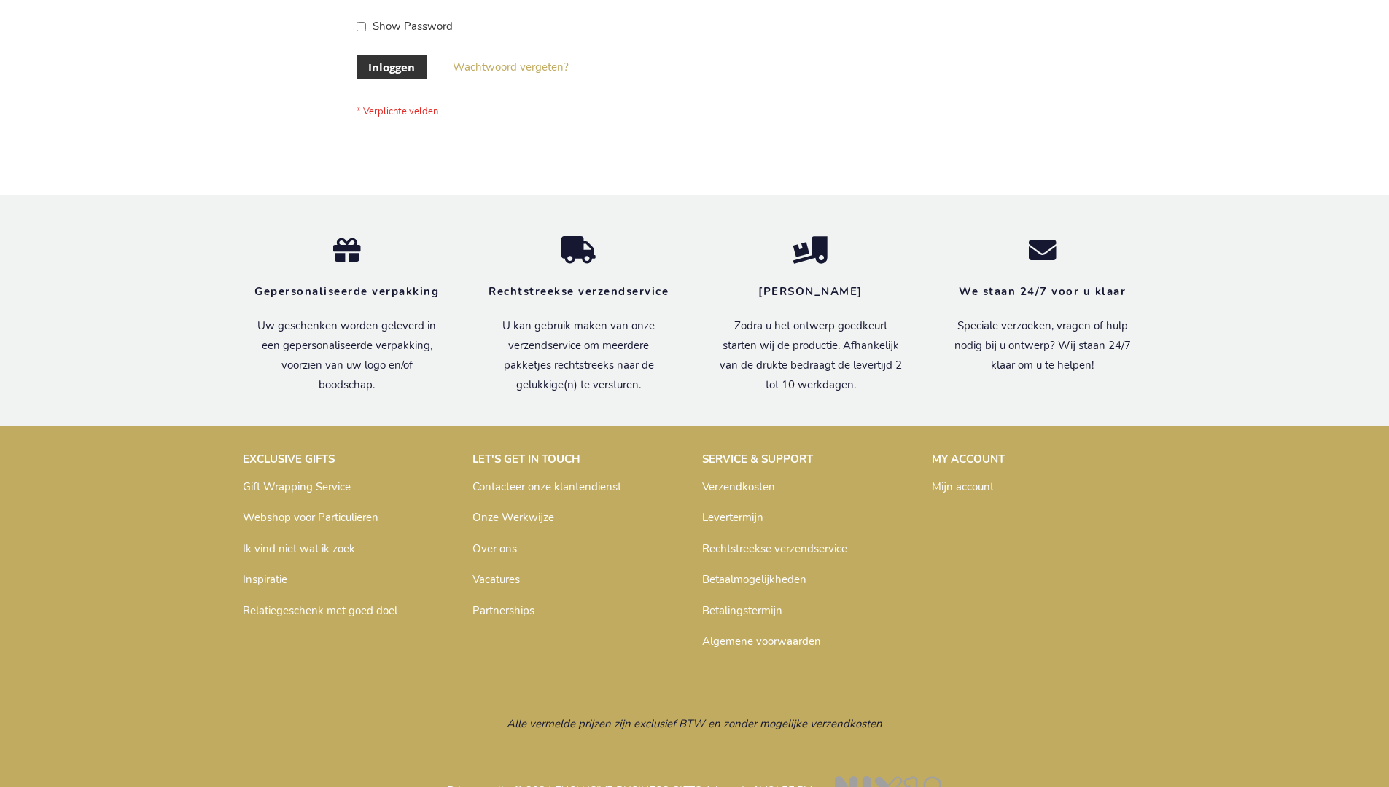
scroll to position [495, 0]
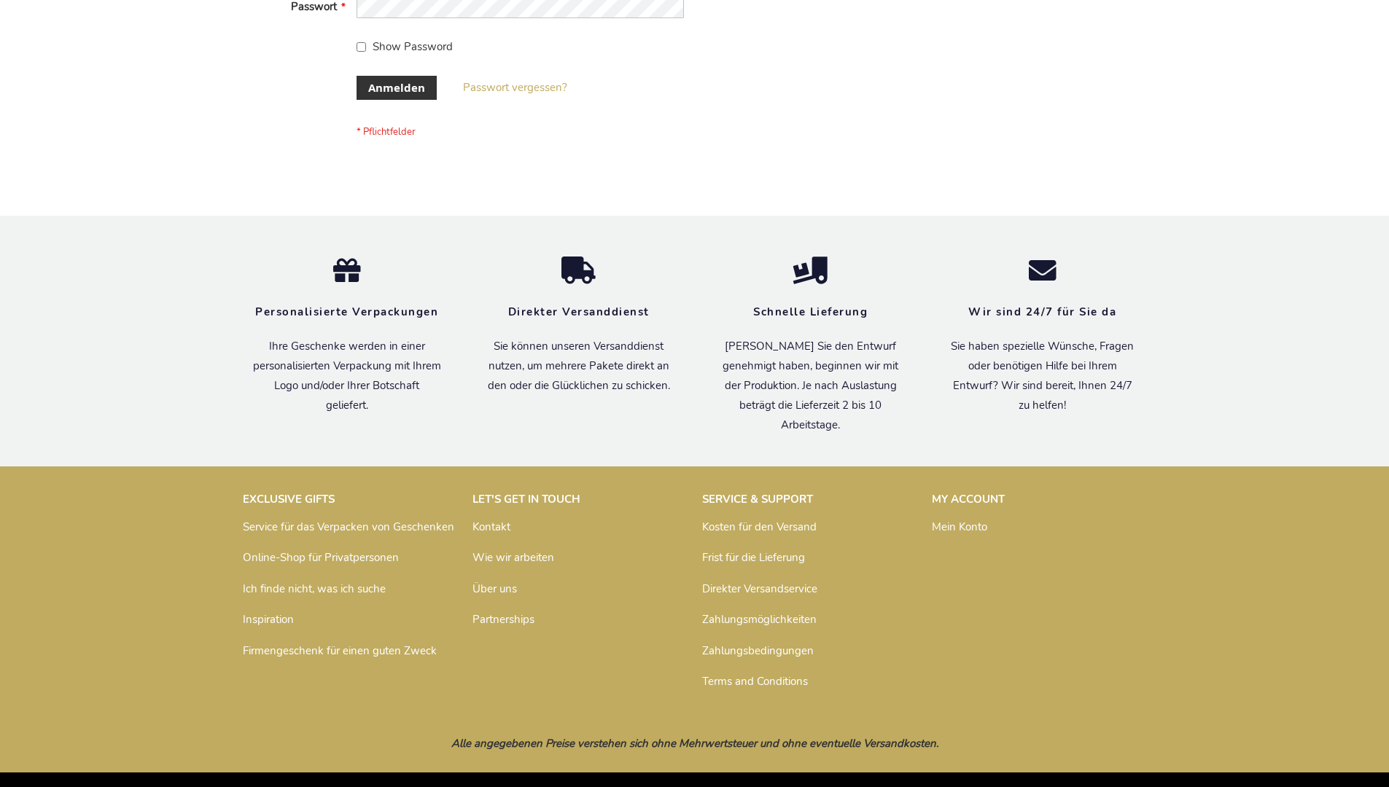
scroll to position [488, 0]
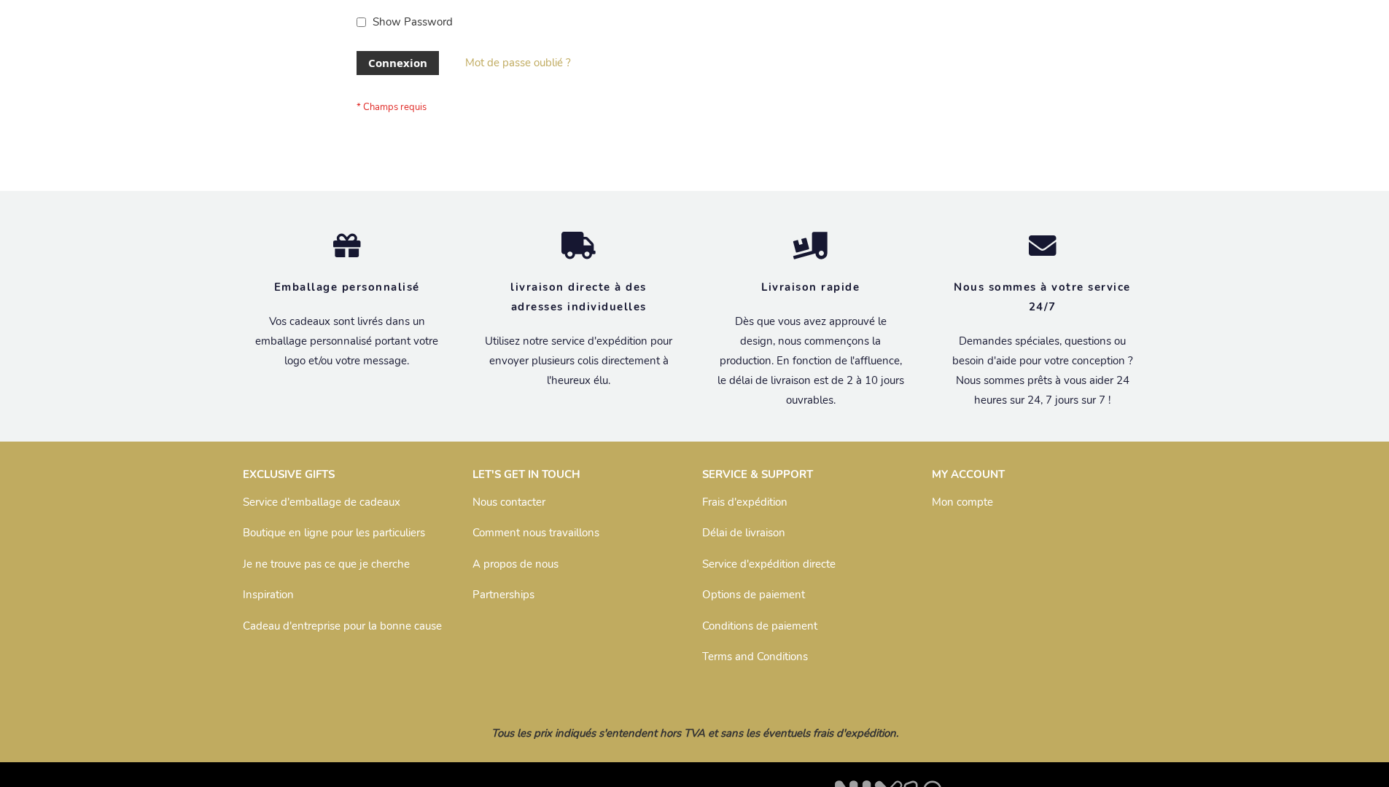
scroll to position [503, 0]
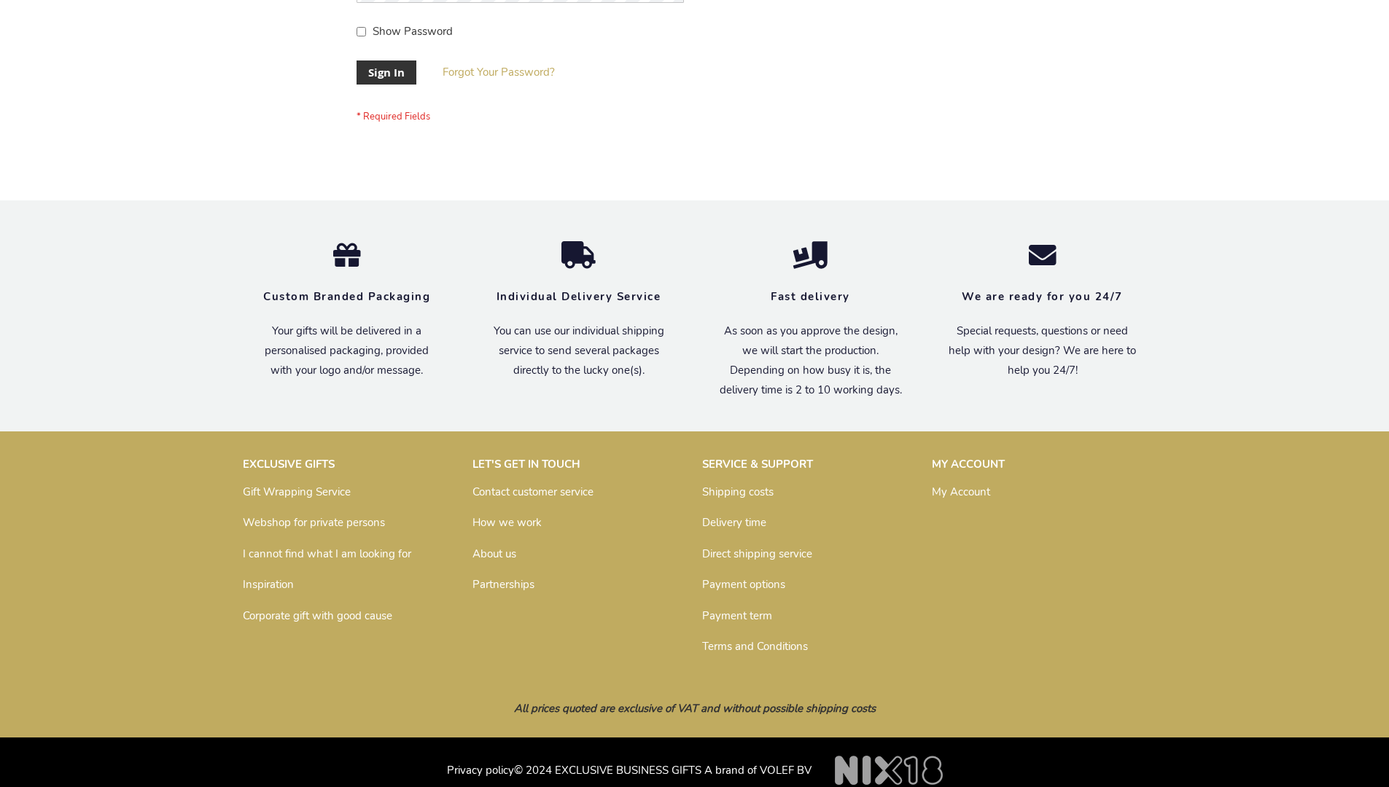
scroll to position [469, 0]
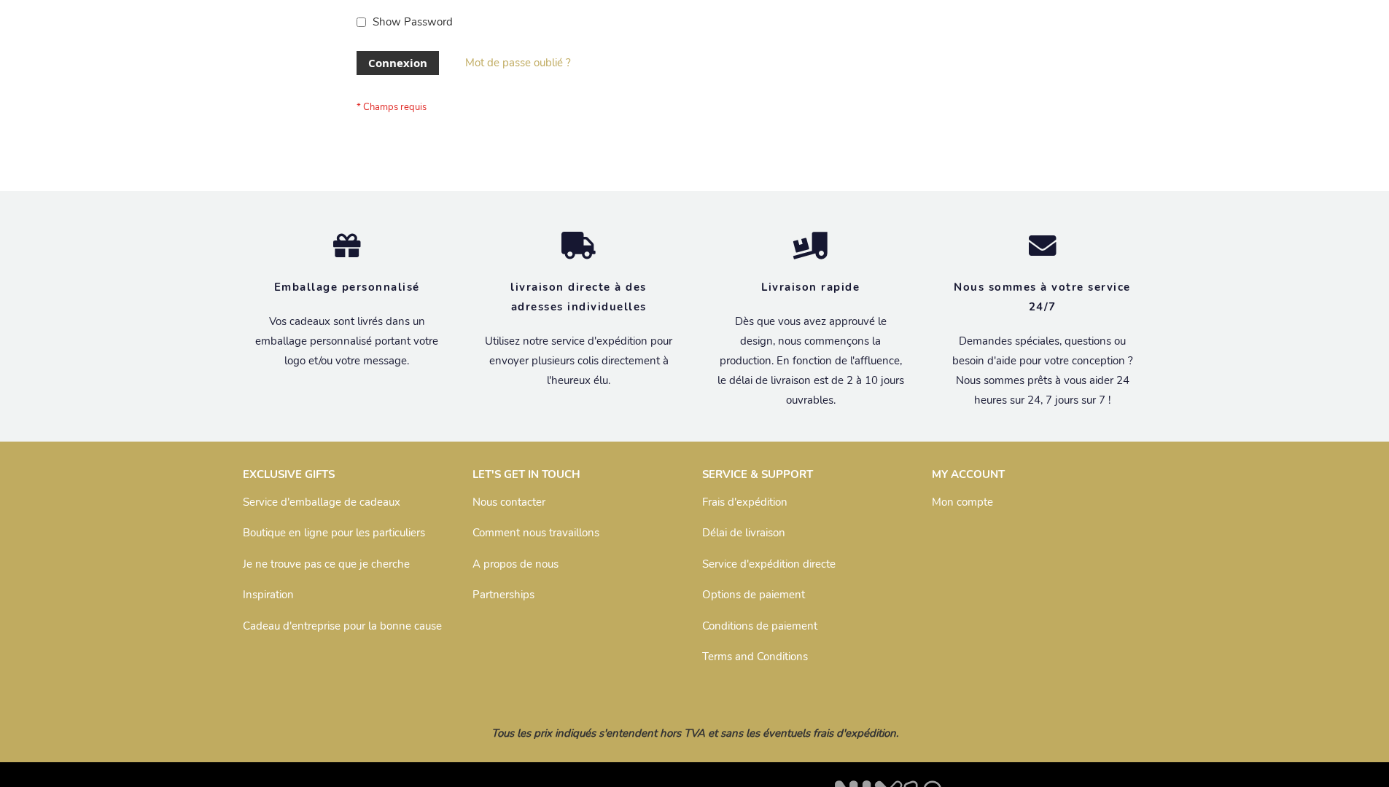
scroll to position [503, 0]
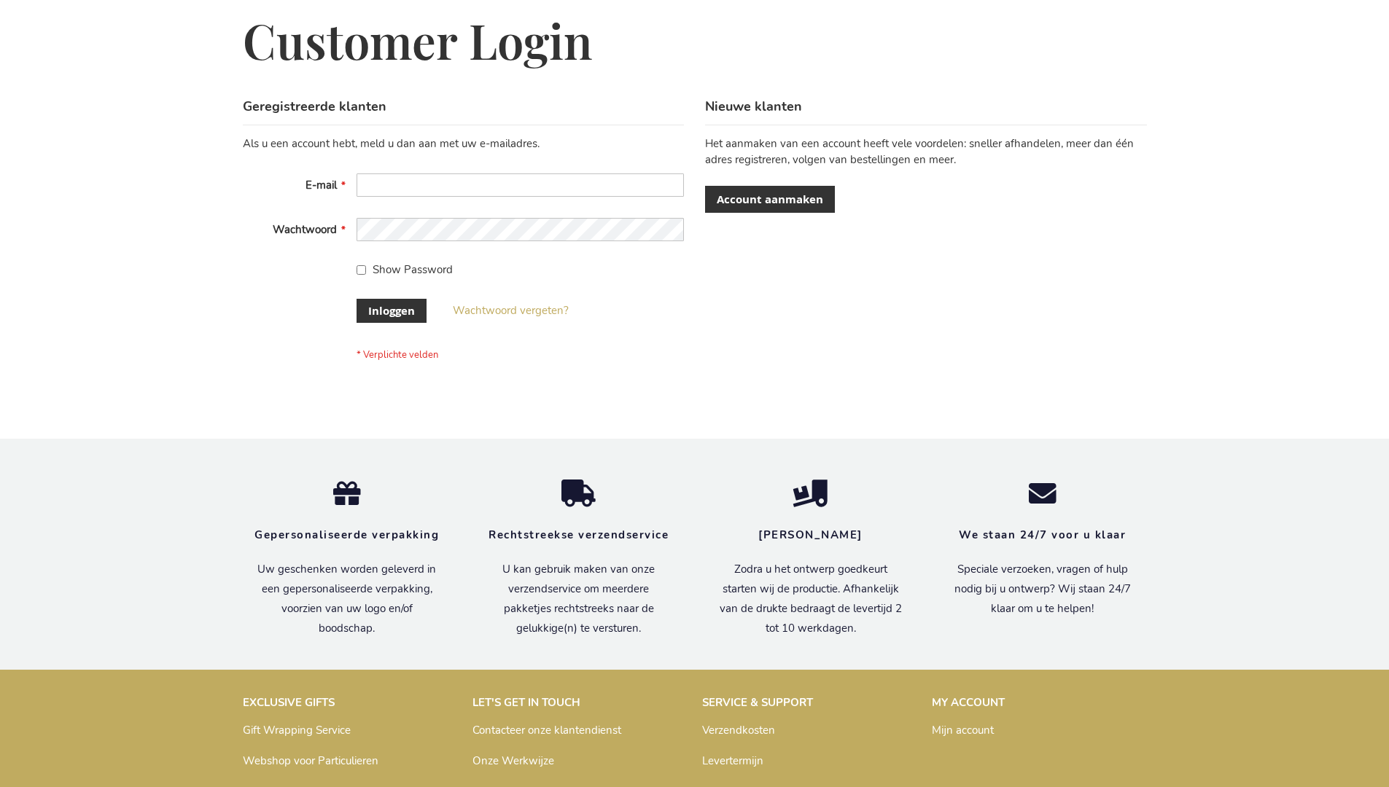
scroll to position [495, 0]
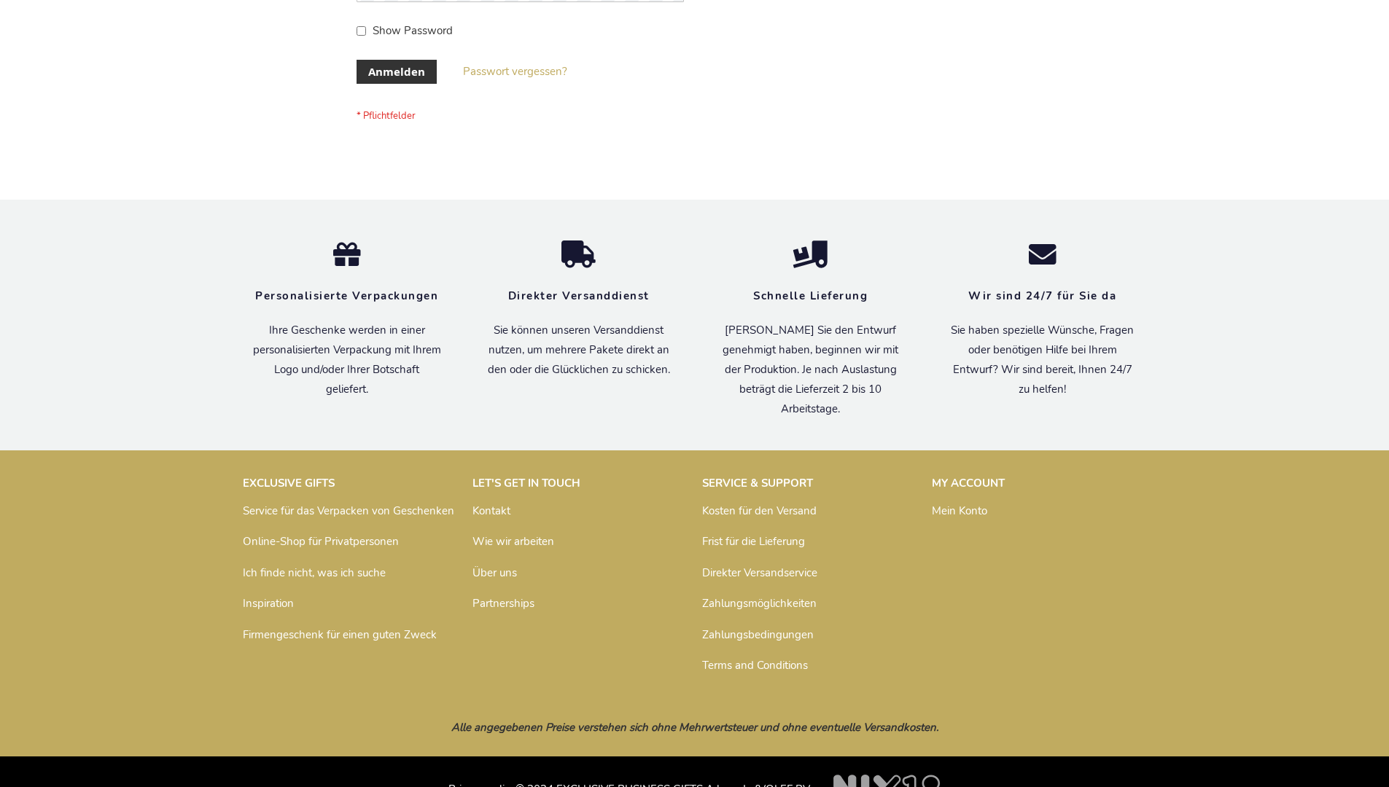
scroll to position [488, 0]
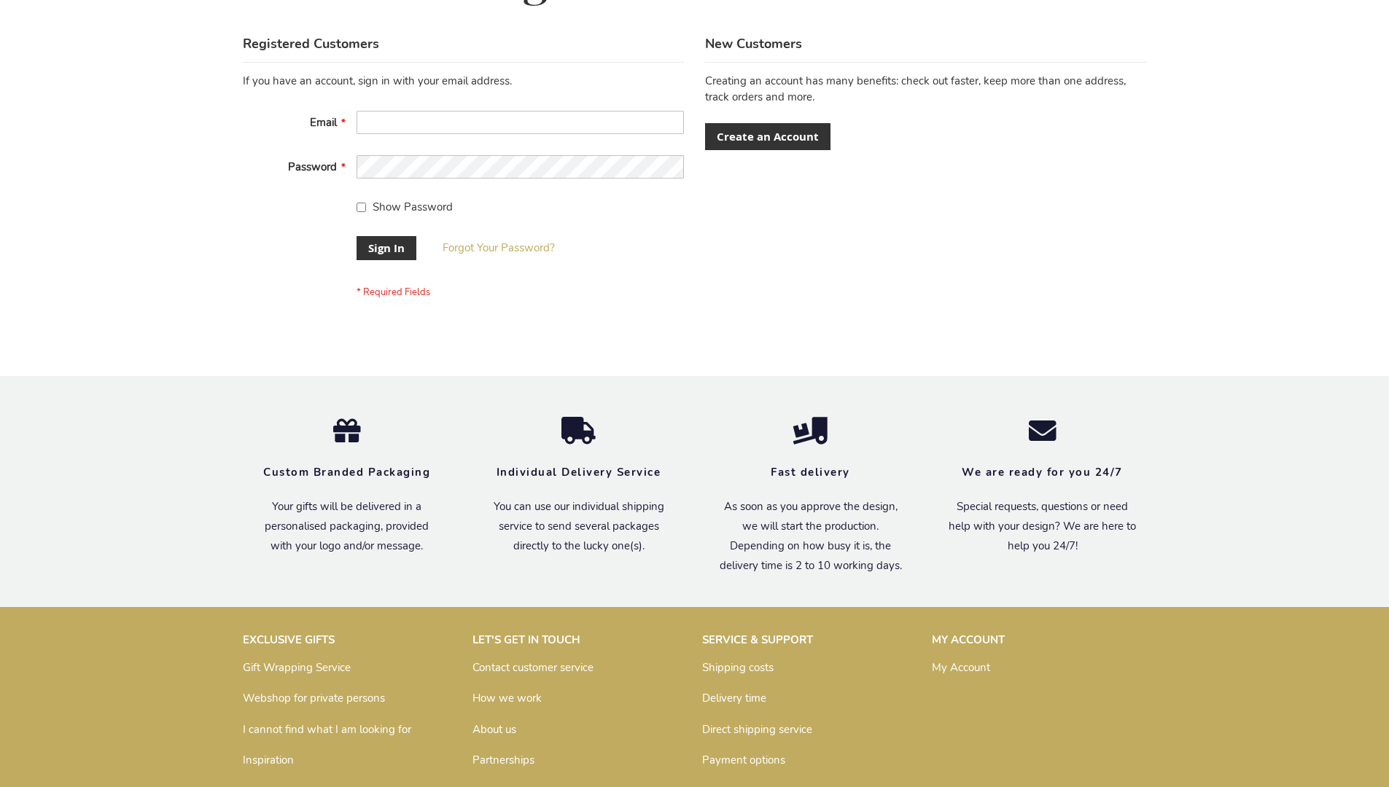
scroll to position [469, 0]
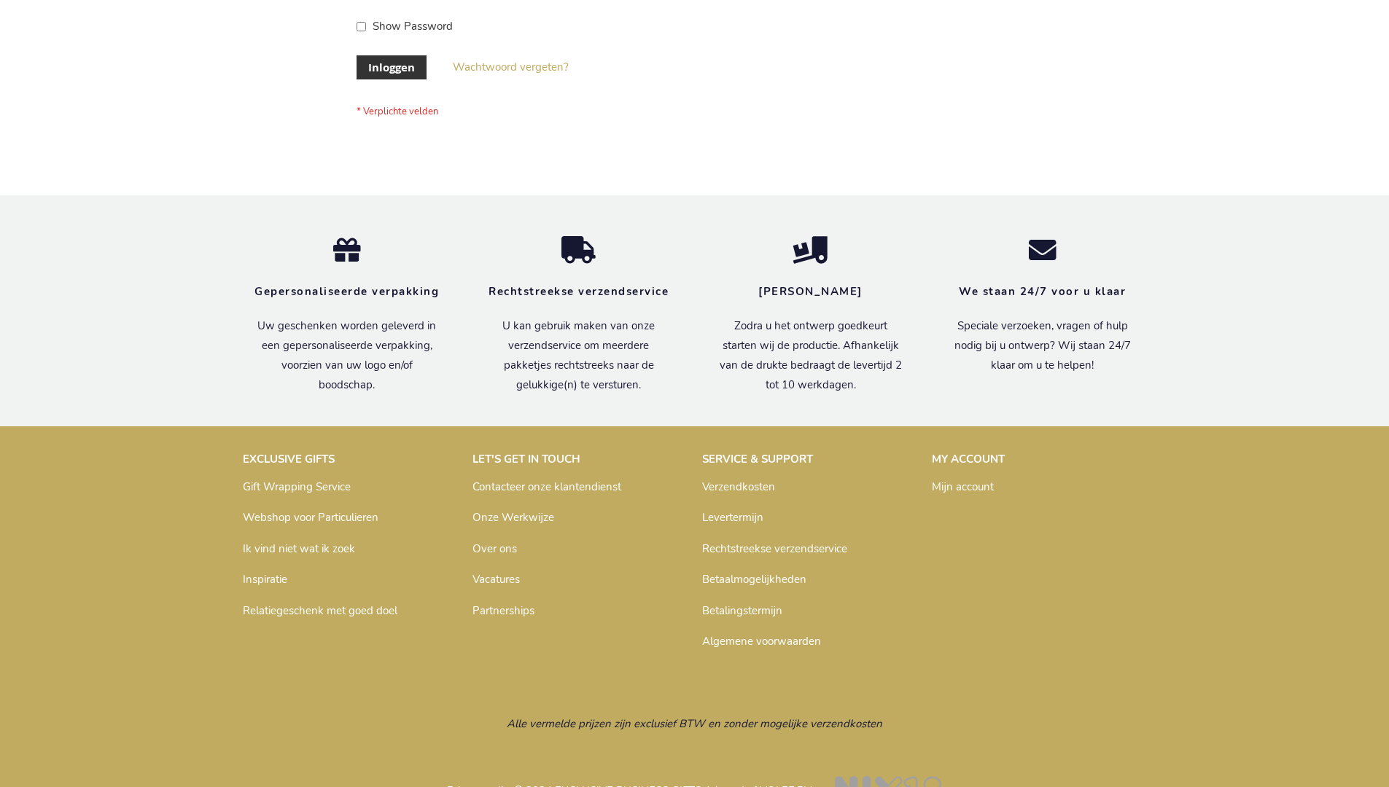
scroll to position [495, 0]
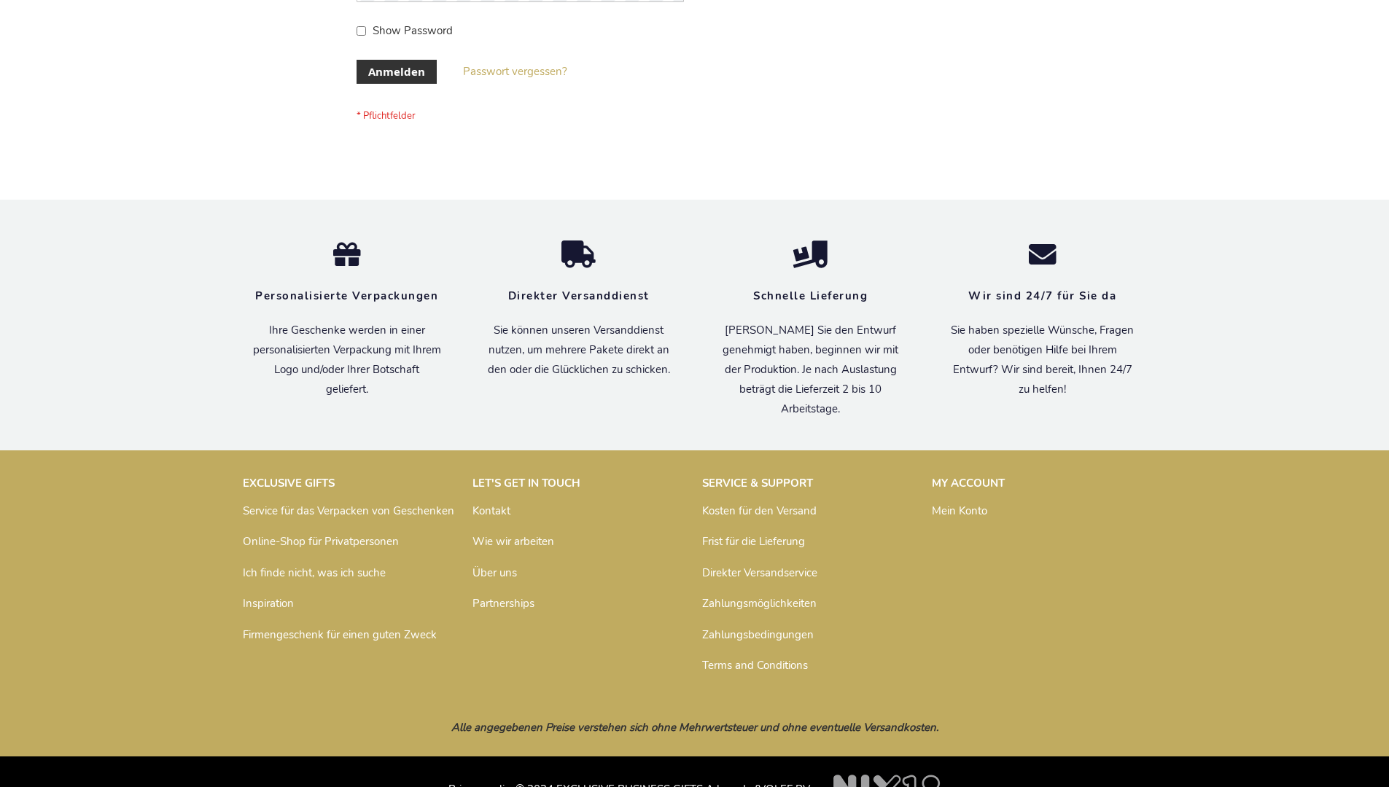
scroll to position [488, 0]
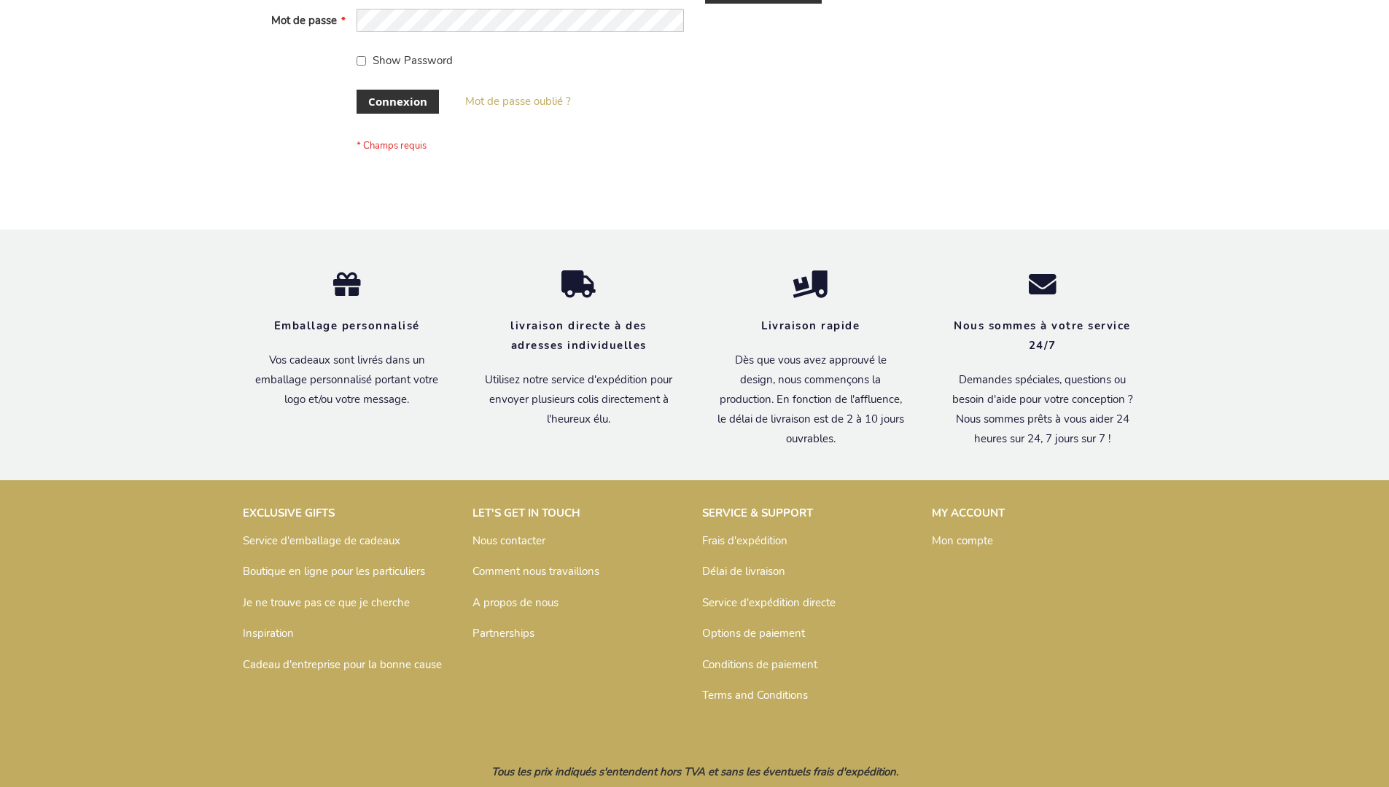
scroll to position [503, 0]
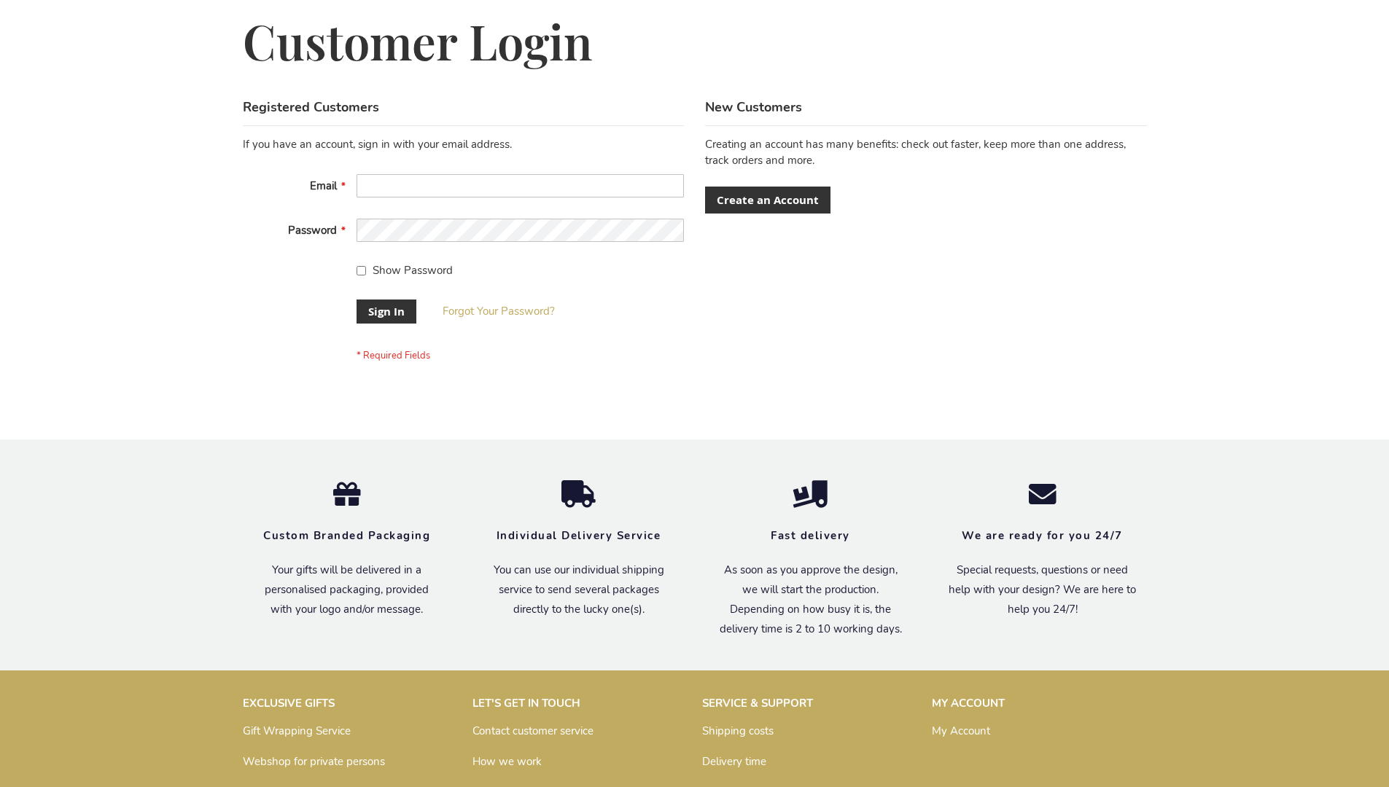
scroll to position [469, 0]
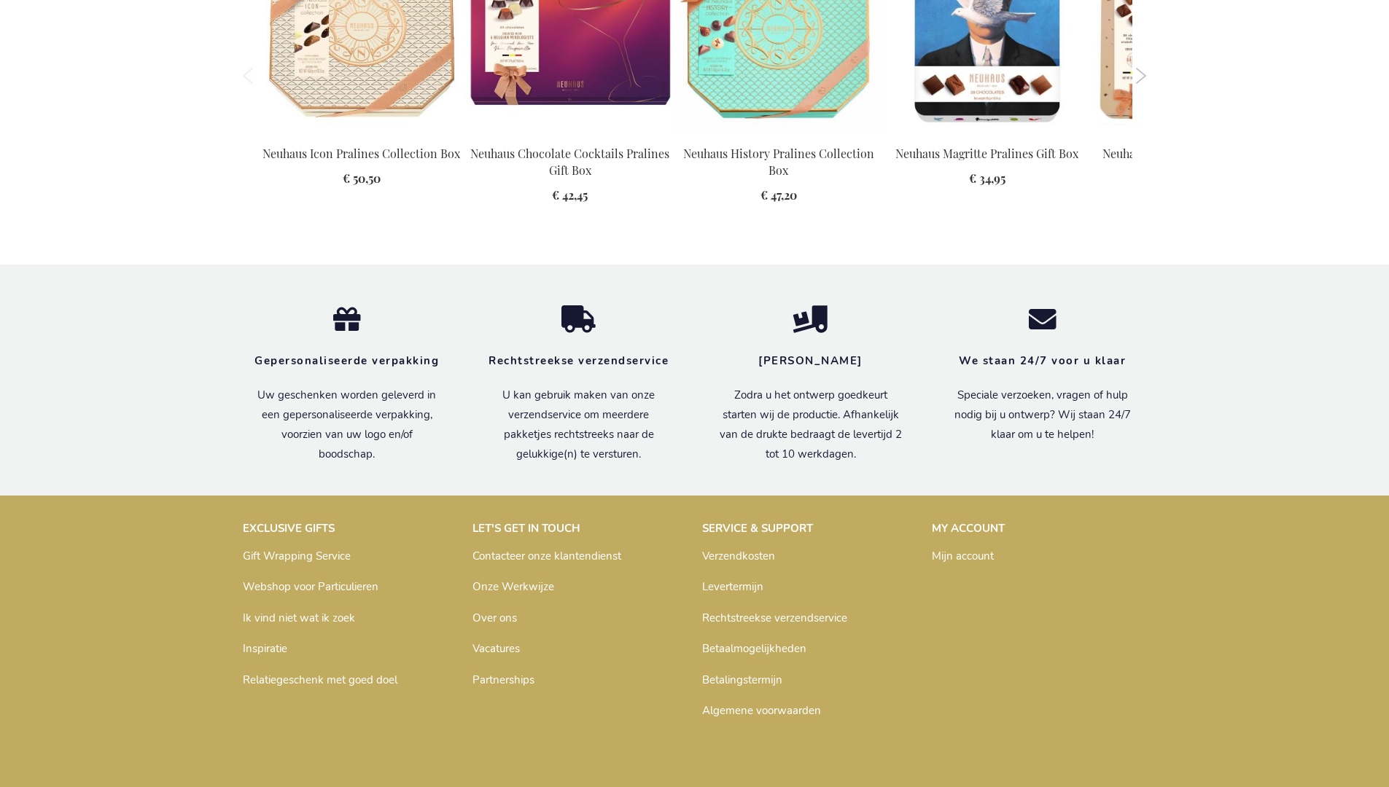
scroll to position [1904, 0]
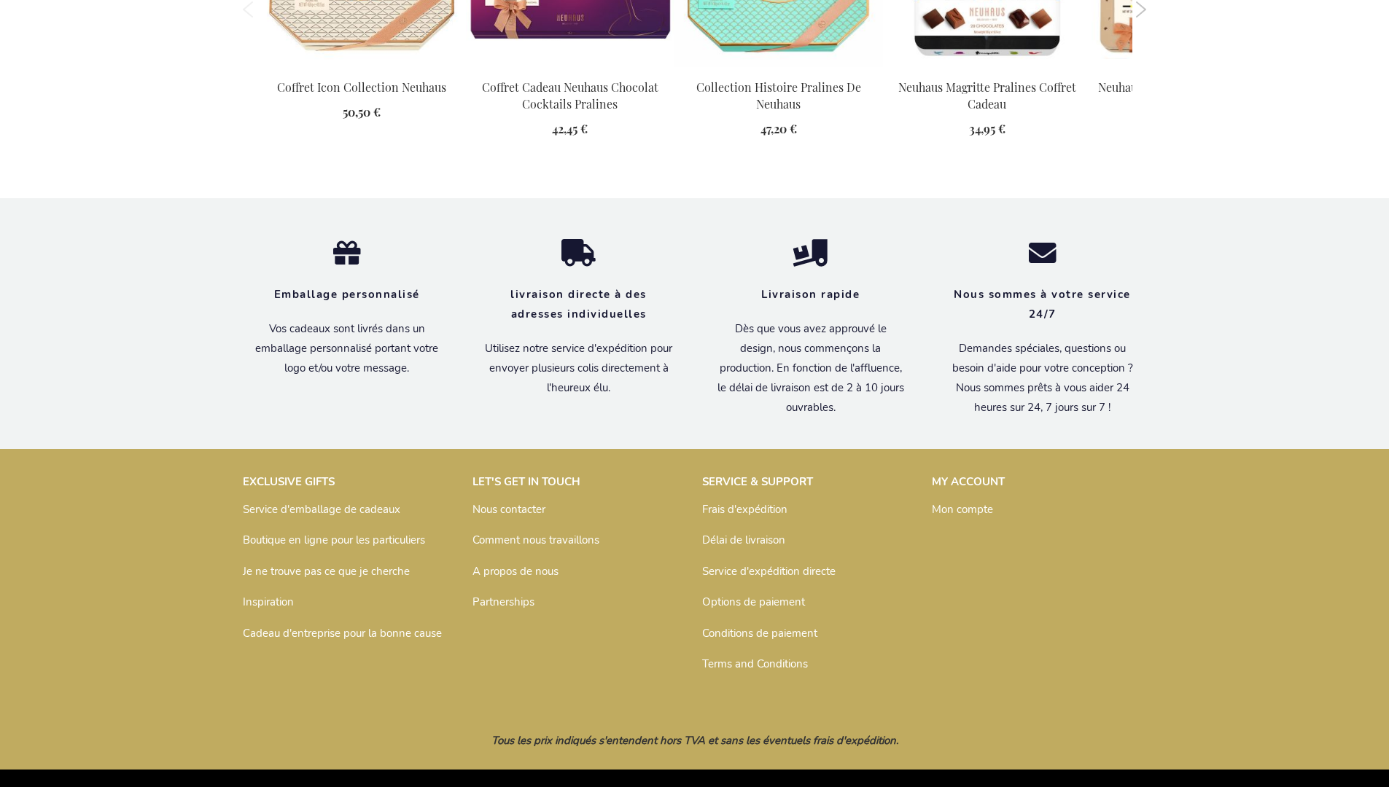
scroll to position [1888, 0]
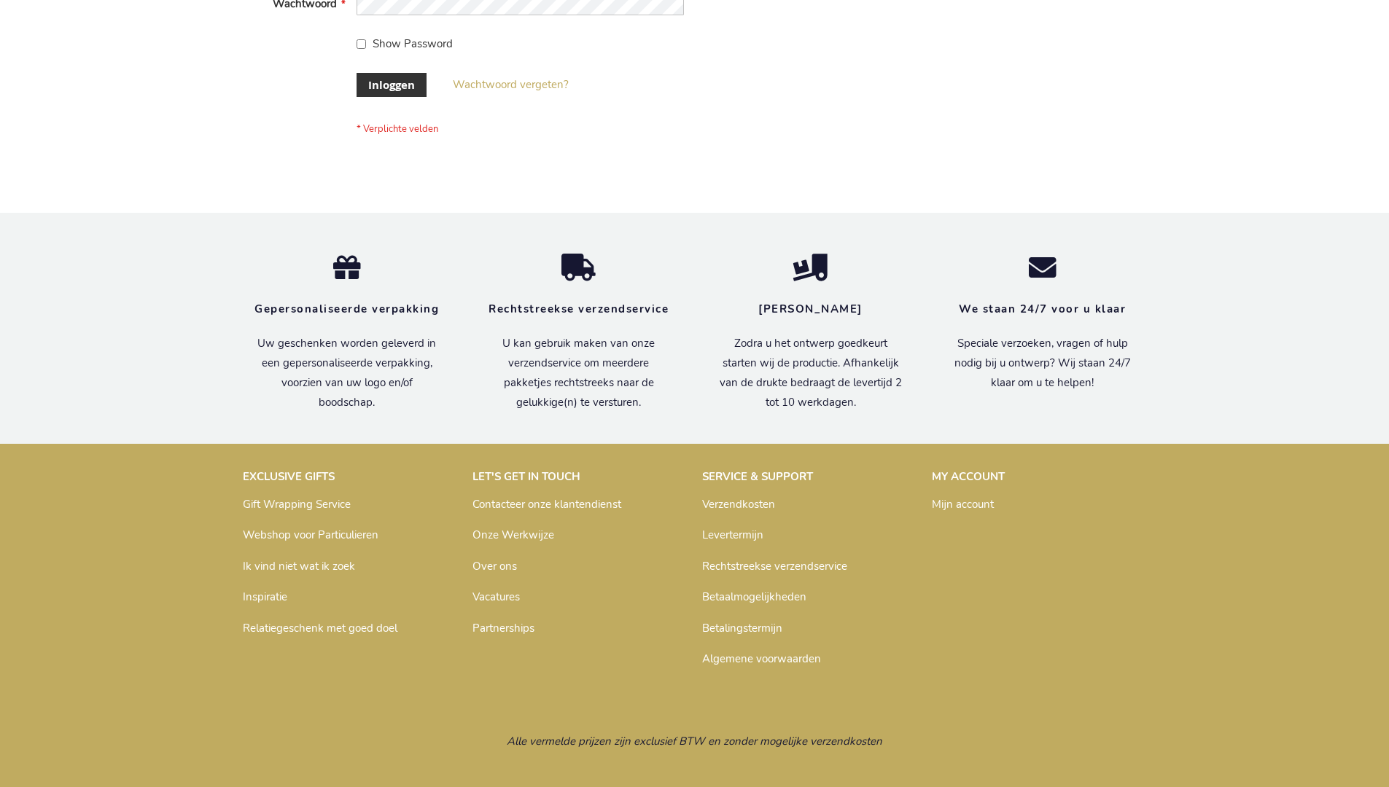
scroll to position [495, 0]
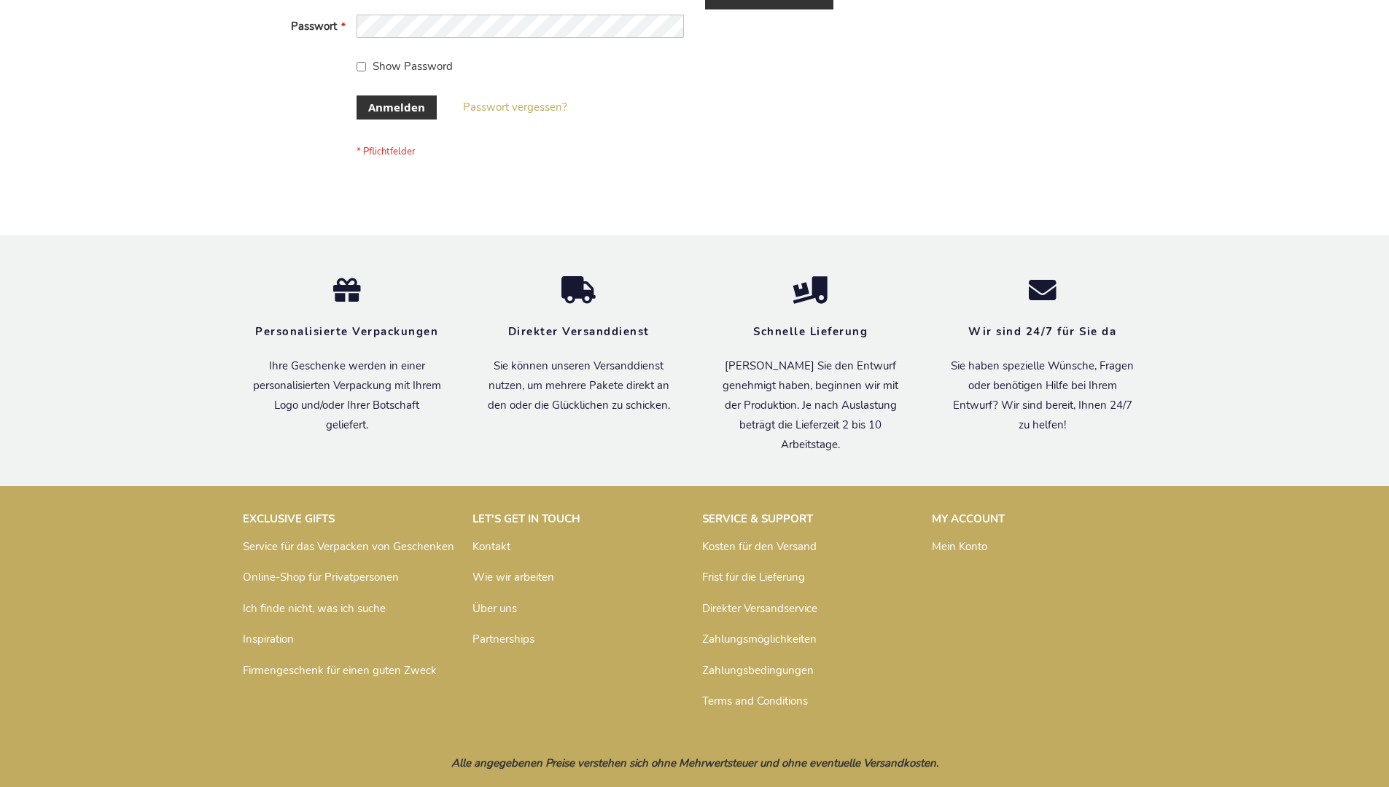
scroll to position [488, 0]
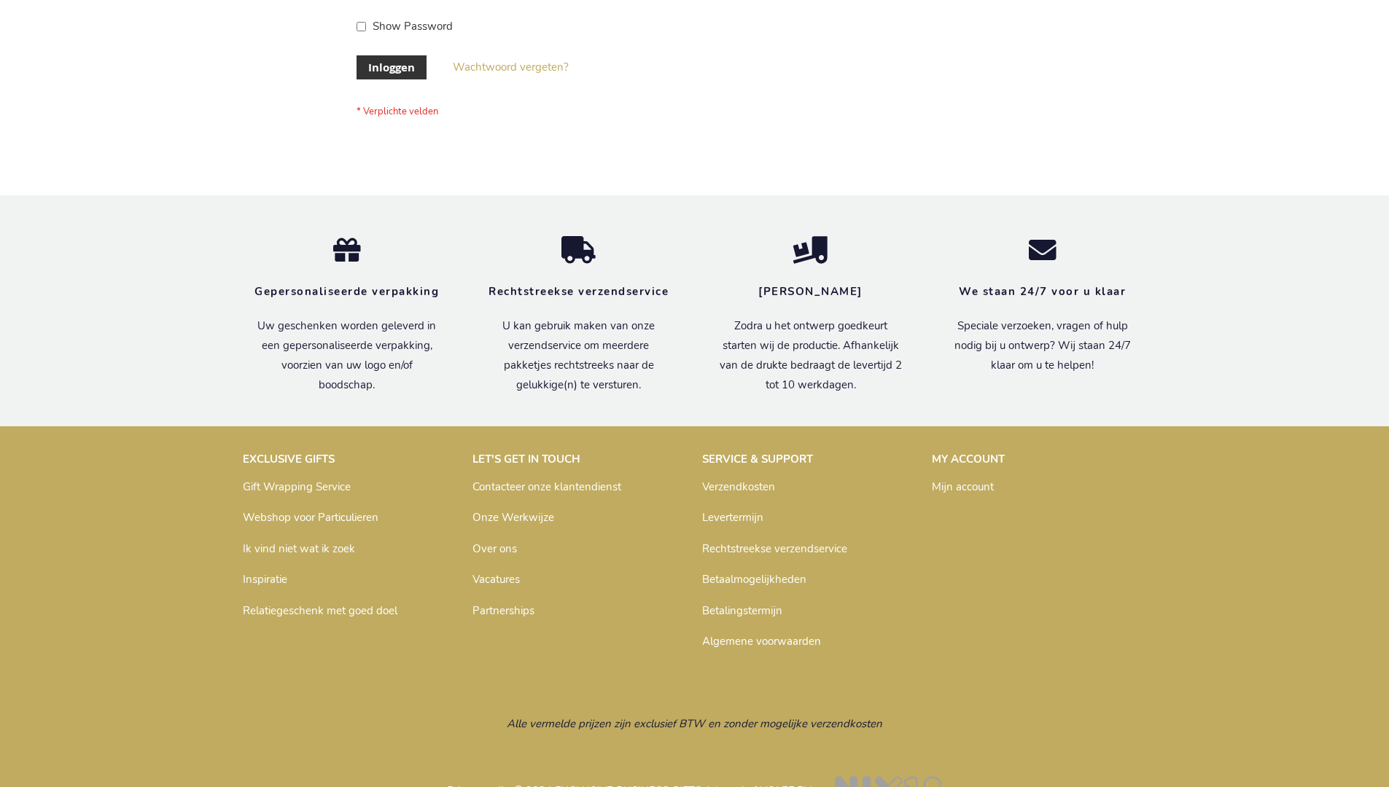
scroll to position [495, 0]
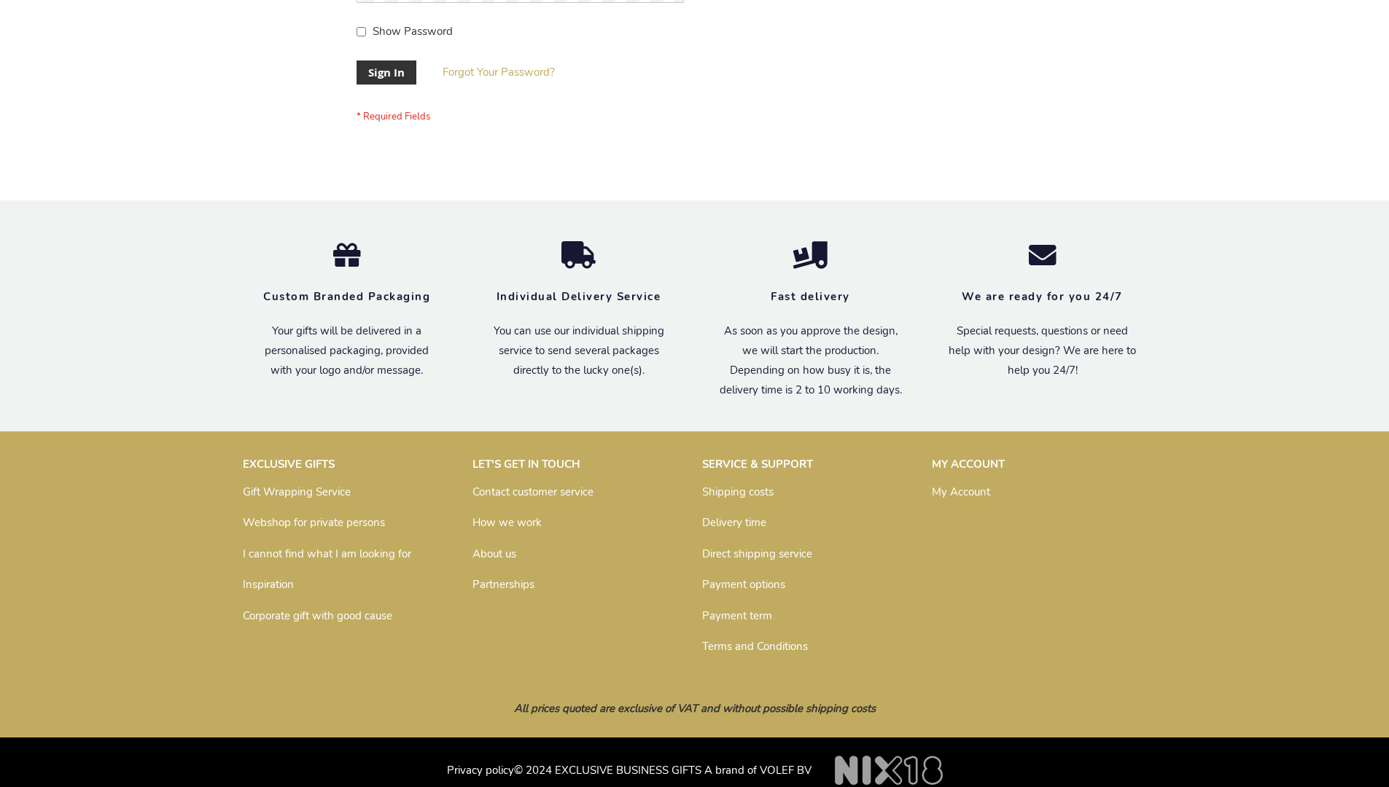
scroll to position [469, 0]
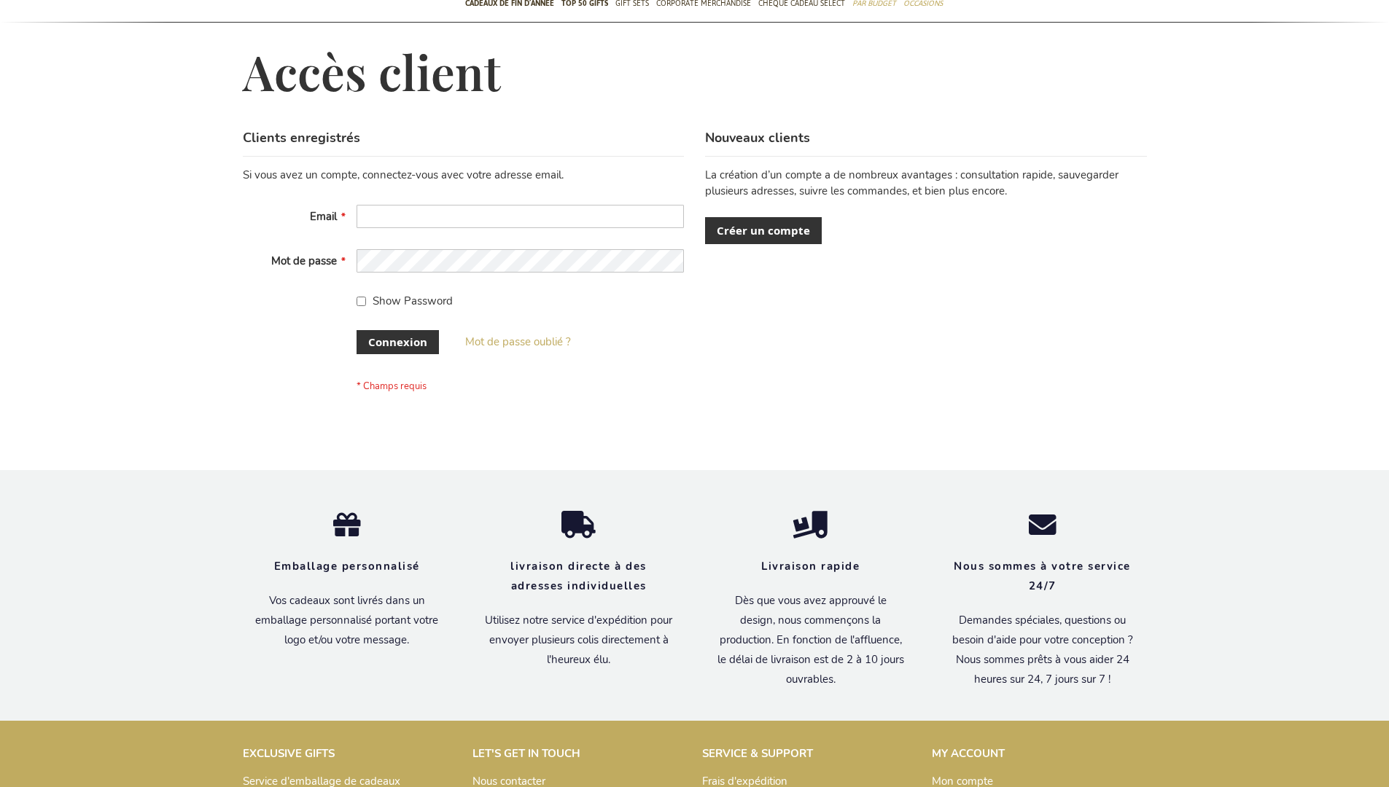
scroll to position [491, 0]
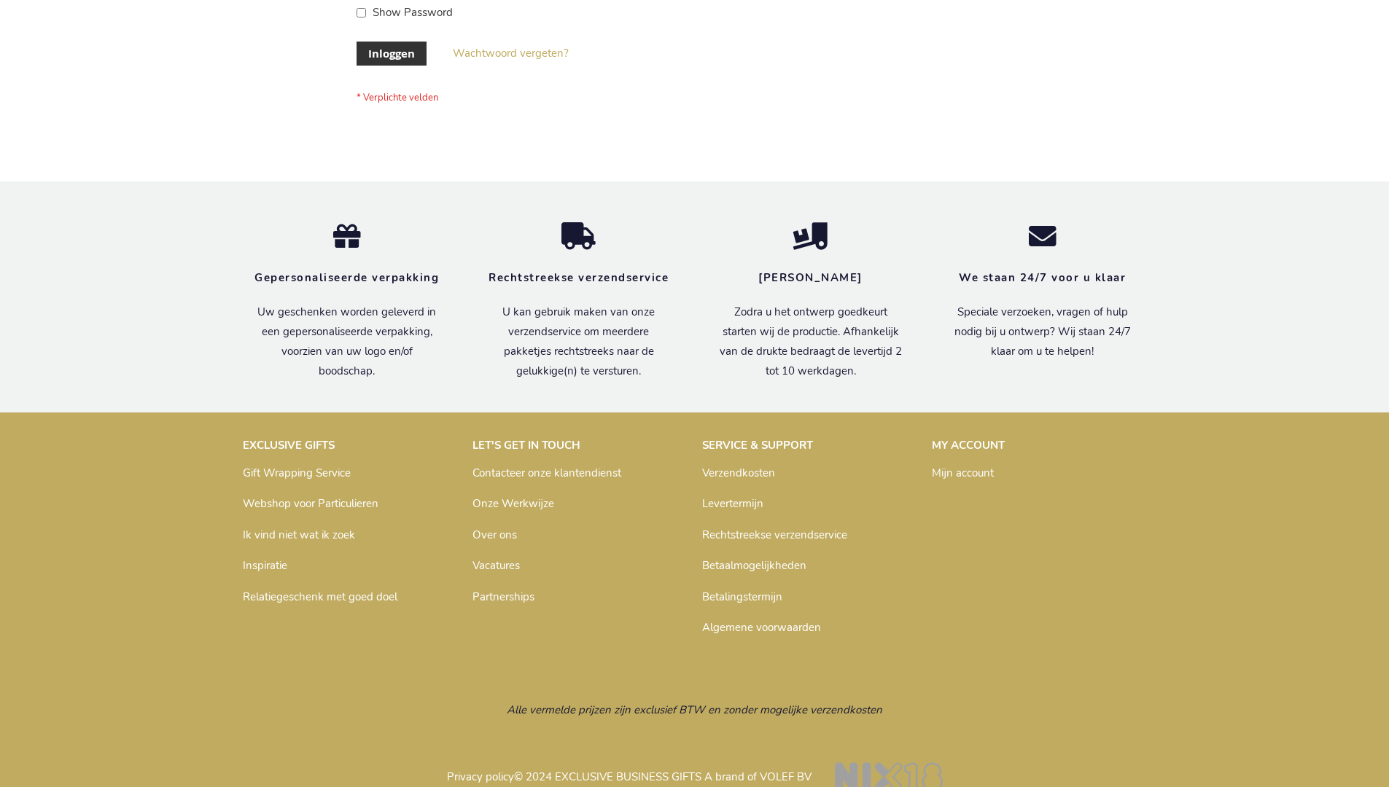
scroll to position [495, 0]
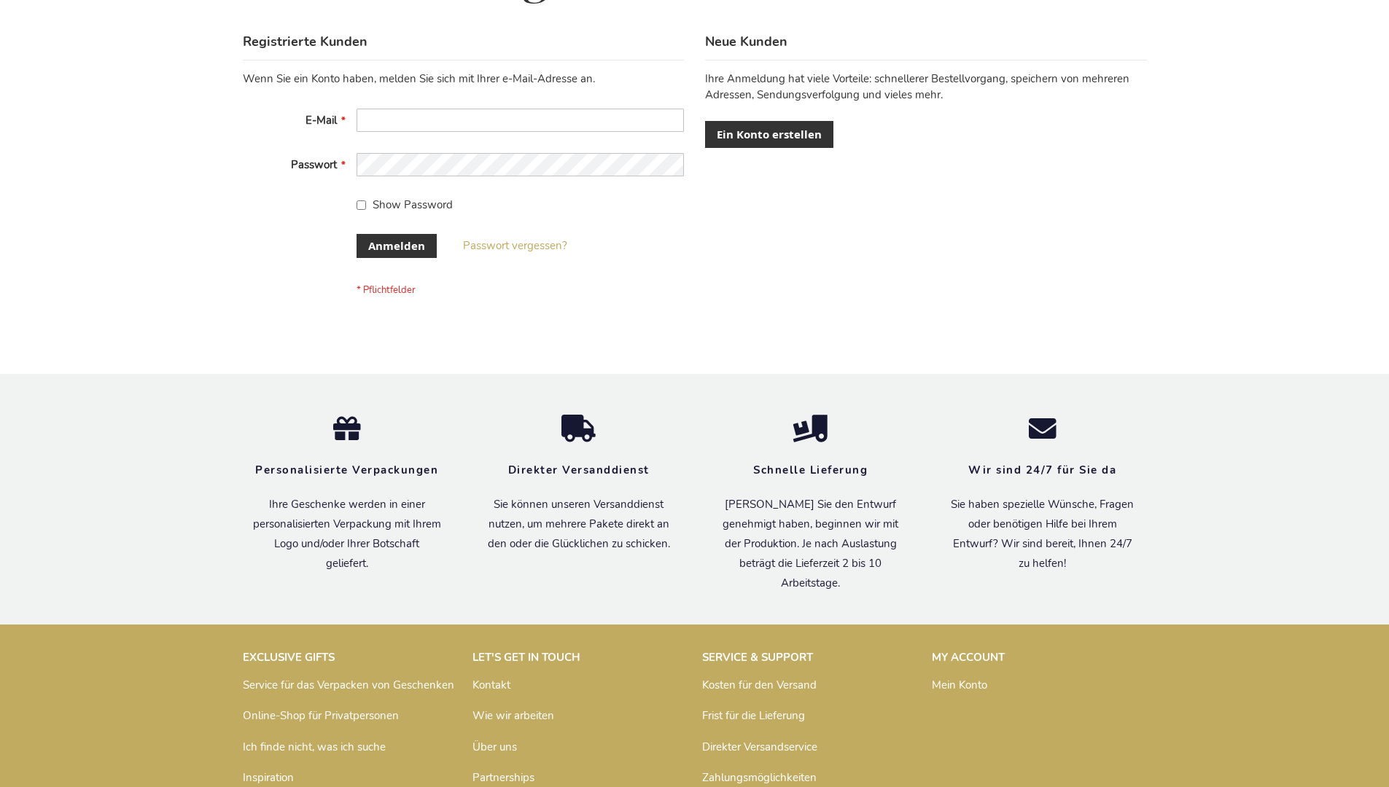
scroll to position [488, 0]
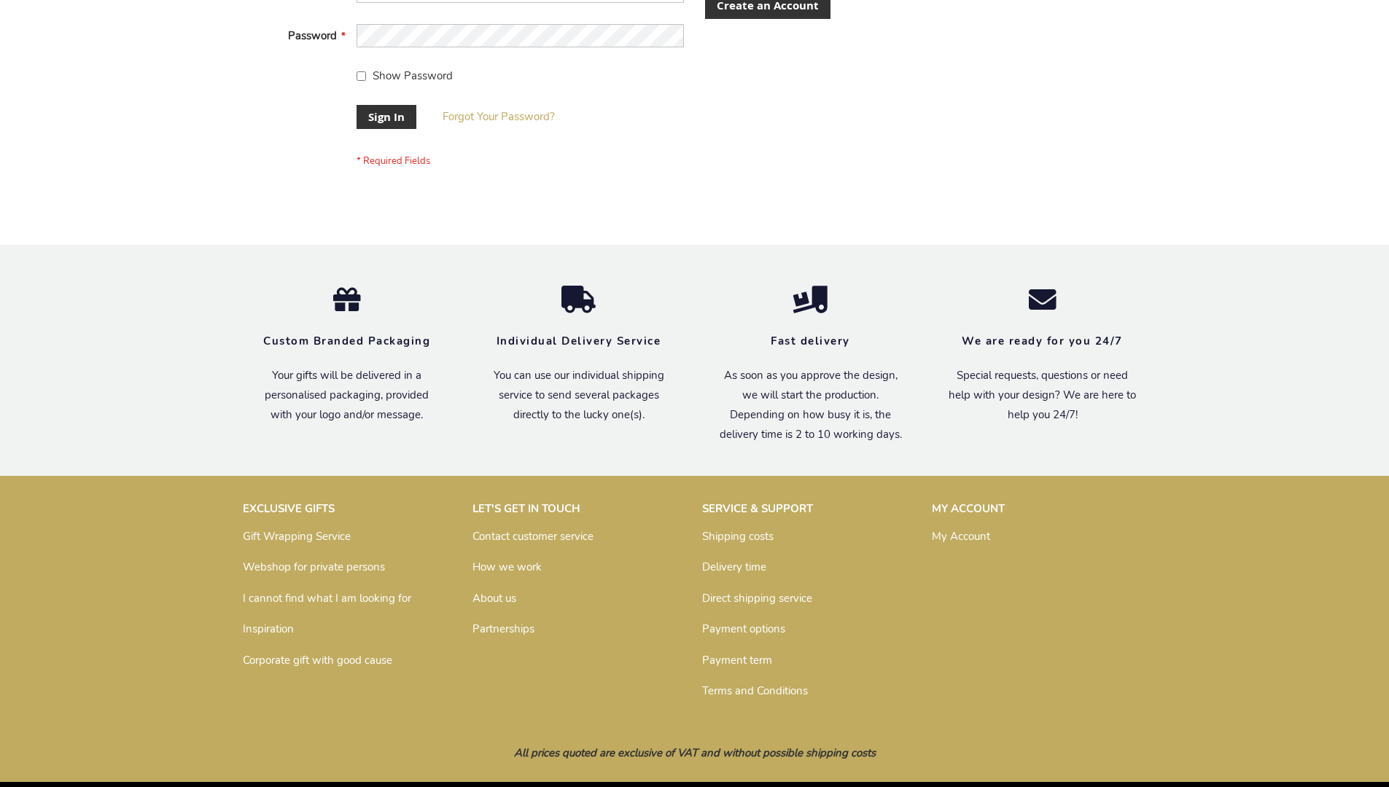
scroll to position [469, 0]
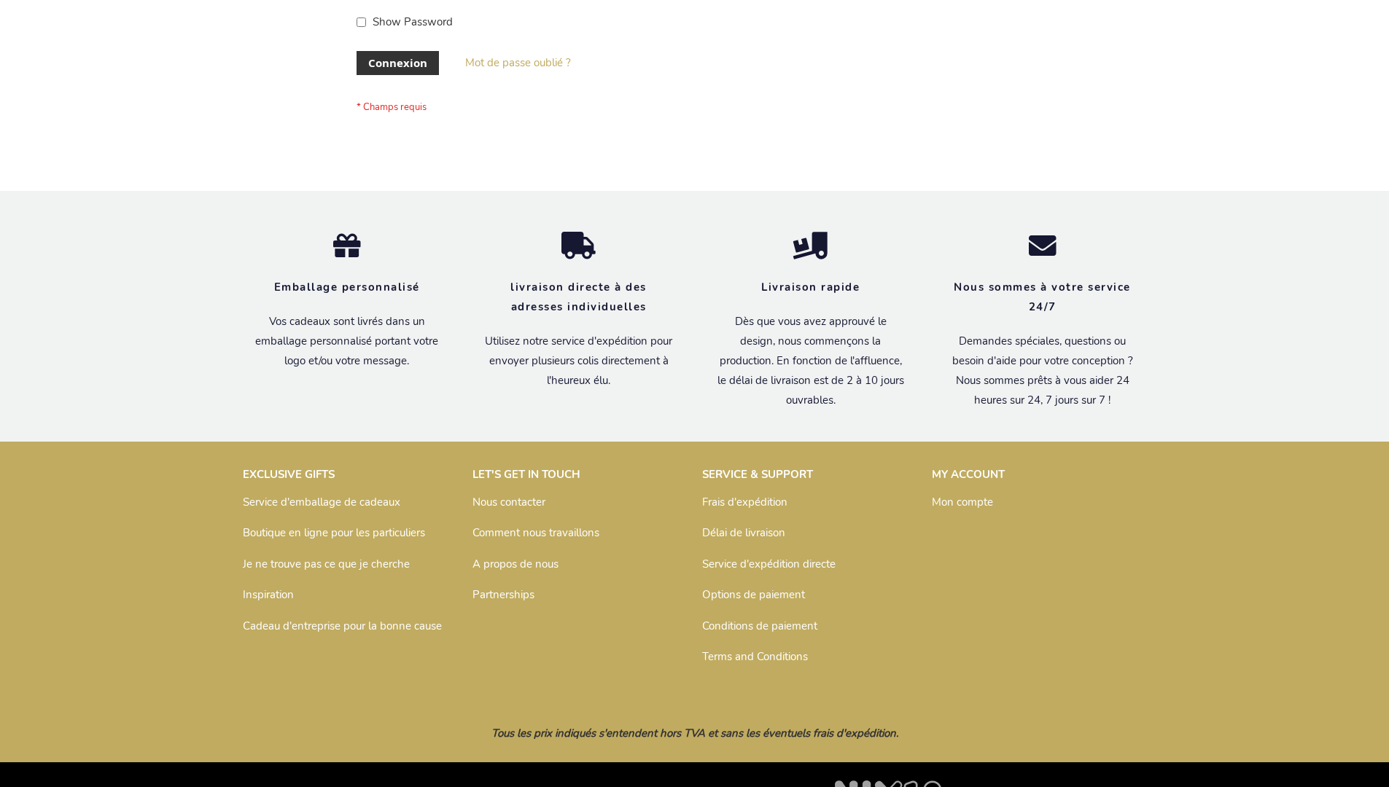
scroll to position [503, 0]
